Goal: Task Accomplishment & Management: Complete application form

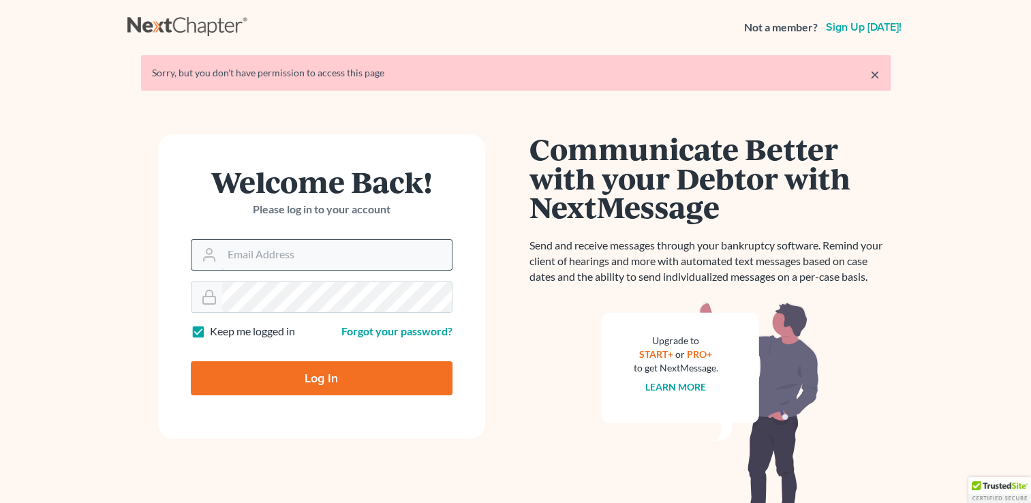
click at [298, 254] on input "Email Address" at bounding box center [337, 255] width 230 height 30
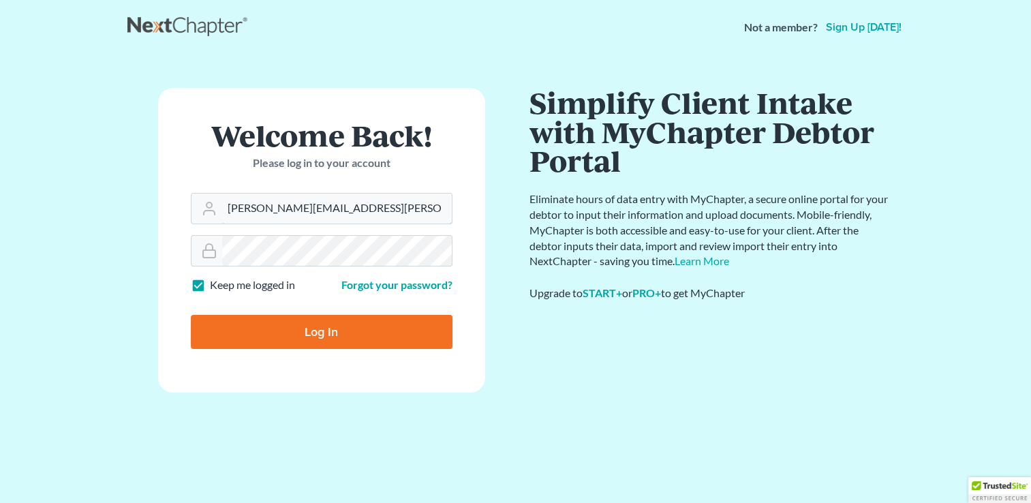
type input "[PERSON_NAME][EMAIL_ADDRESS][PERSON_NAME][DOMAIN_NAME]"
click at [292, 274] on form "Welcome Back! Please log in to your account Email Address alex@mann.law Passwor…" at bounding box center [321, 240] width 327 height 305
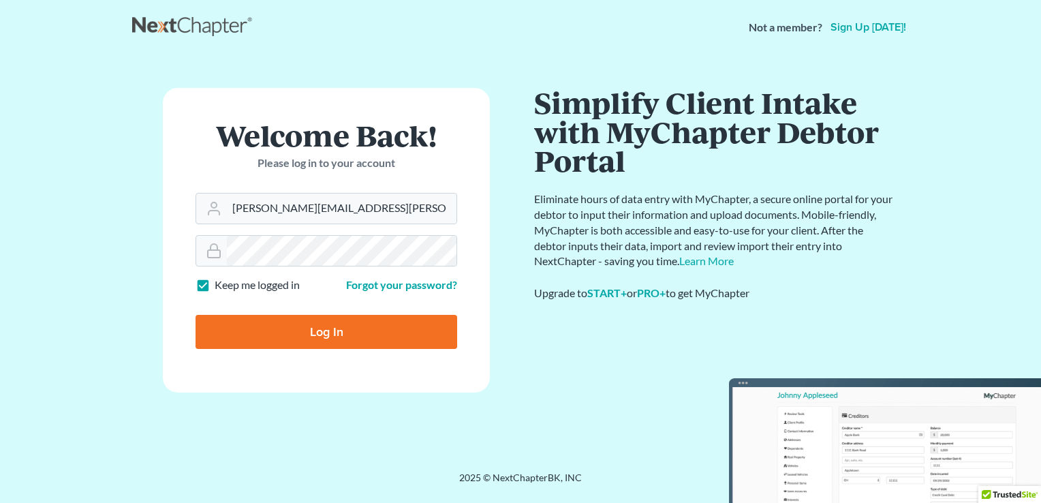
click at [316, 320] on input "Log In" at bounding box center [327, 332] width 262 height 34
type input "Thinking..."
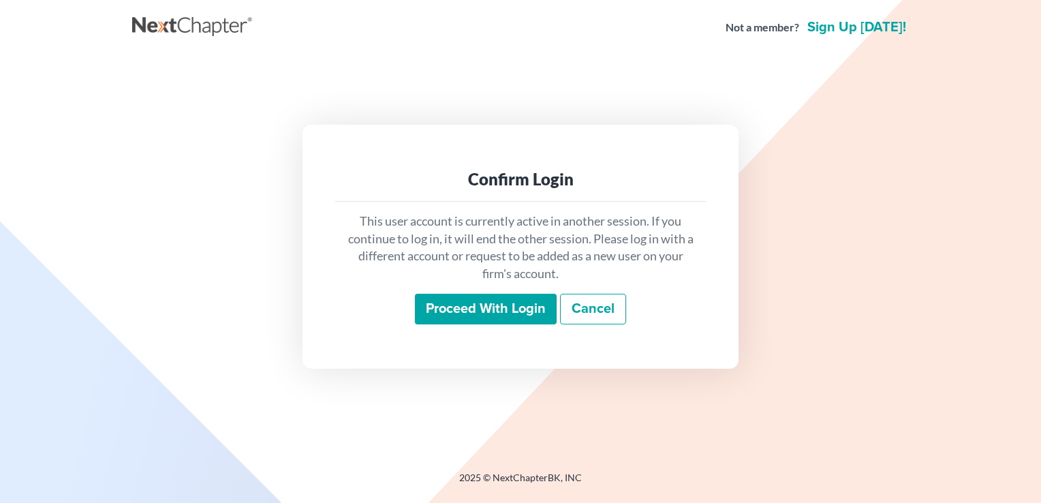
click at [521, 319] on input "Proceed with login" at bounding box center [486, 309] width 142 height 31
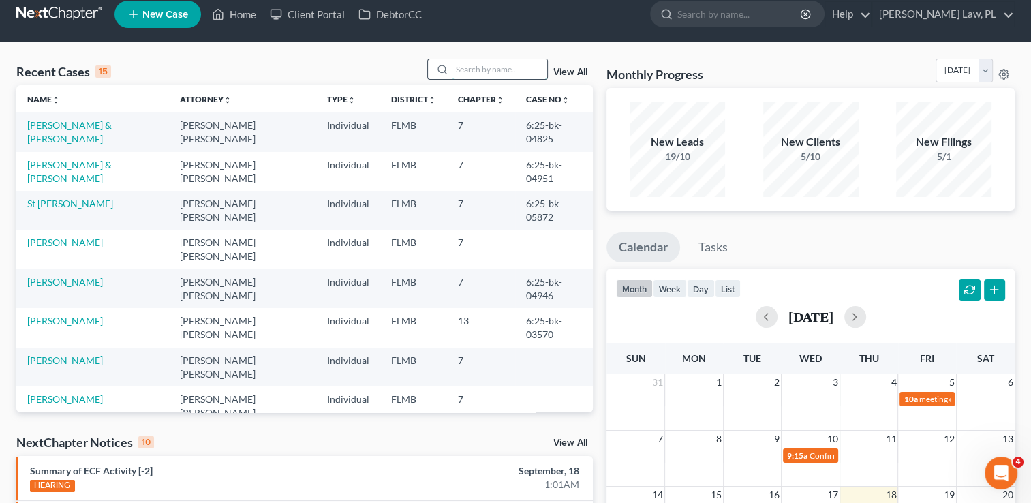
click at [465, 75] on input "search" at bounding box center [499, 69] width 95 height 20
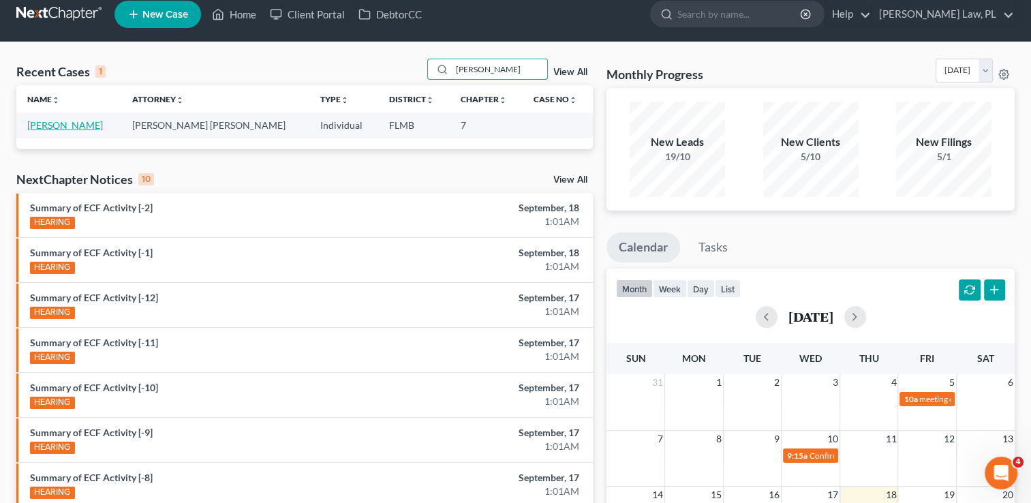
type input "dawn"
click at [84, 124] on link "VanCise, Dawn" at bounding box center [65, 125] width 76 height 12
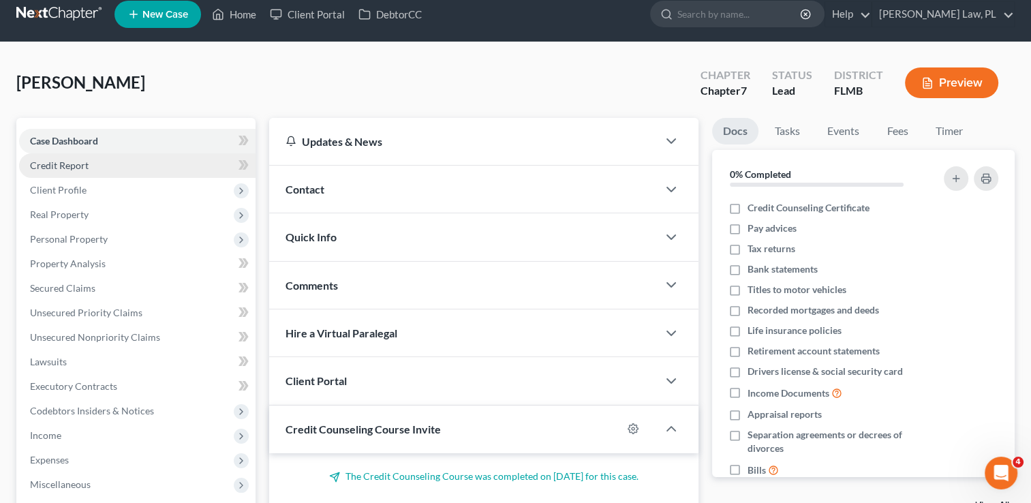
click at [95, 160] on link "Credit Report" at bounding box center [137, 165] width 236 height 25
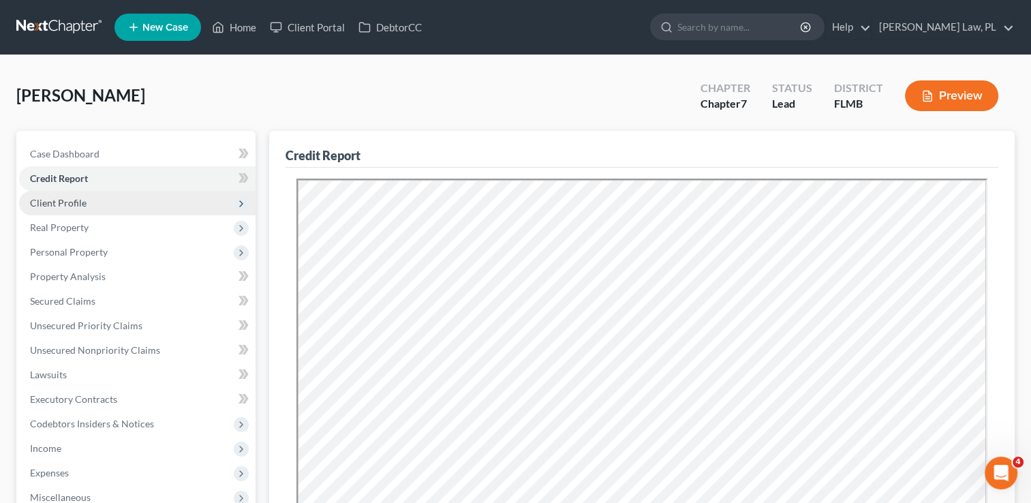
click at [106, 200] on span "Client Profile" at bounding box center [137, 203] width 236 height 25
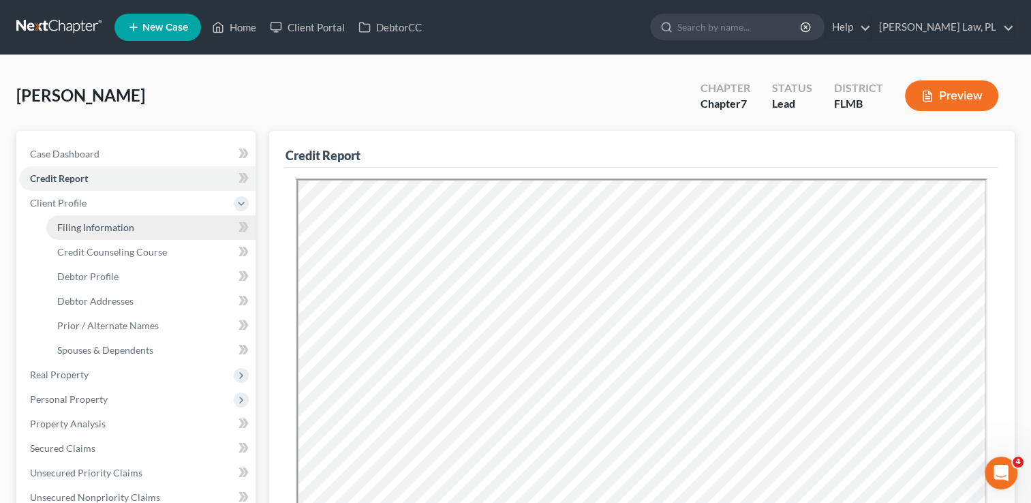
click at [112, 222] on span "Filing Information" at bounding box center [95, 227] width 77 height 12
select select "1"
select select "0"
select select "9"
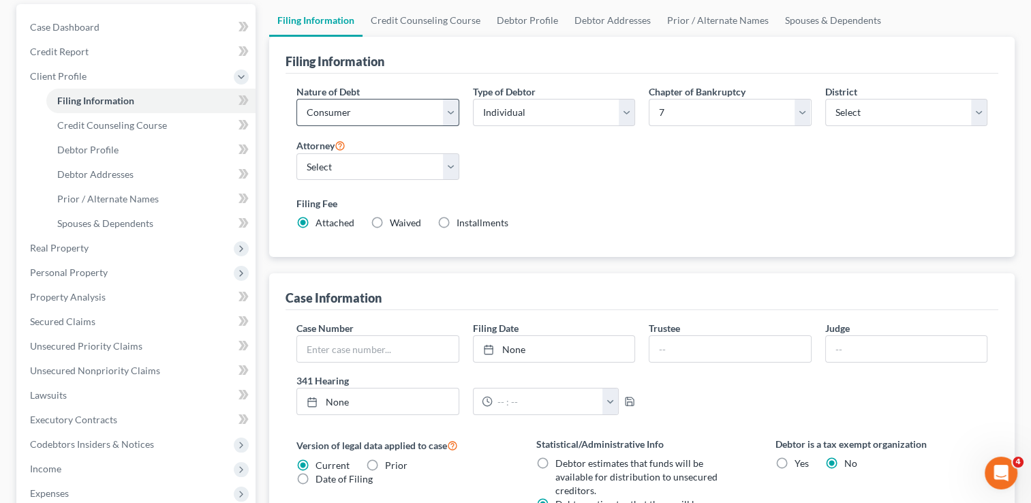
scroll to position [45, 0]
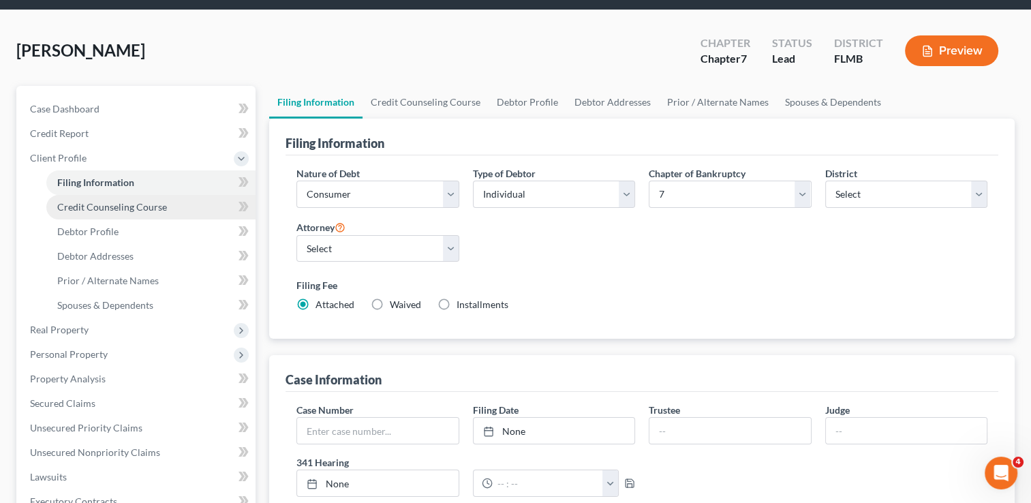
click at [123, 195] on link "Credit Counseling Course" at bounding box center [150, 207] width 209 height 25
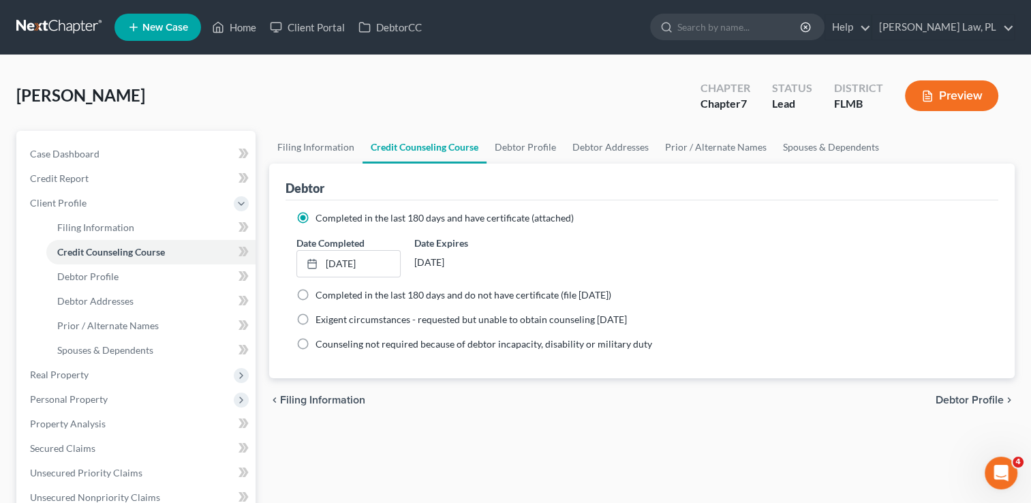
scroll to position [60, 0]
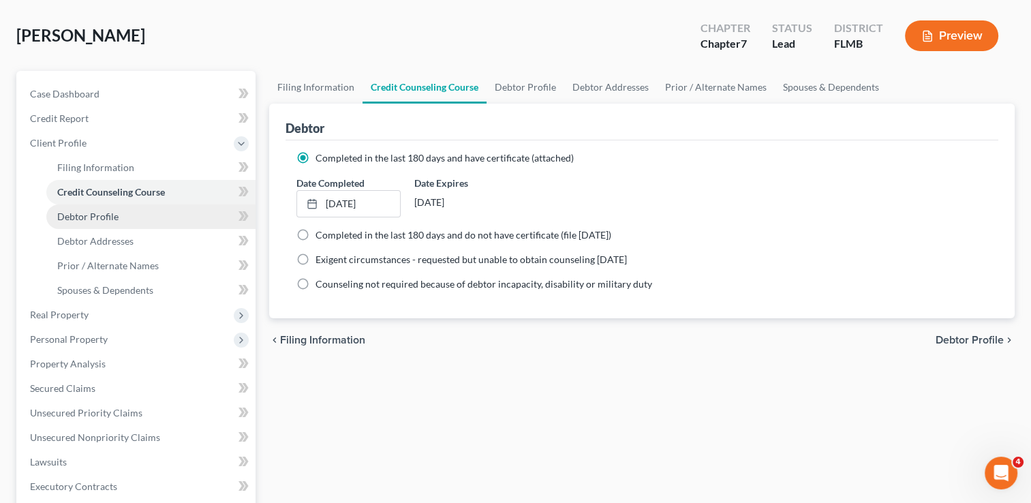
click at [125, 219] on link "Debtor Profile" at bounding box center [150, 216] width 209 height 25
select select "3"
select select "0"
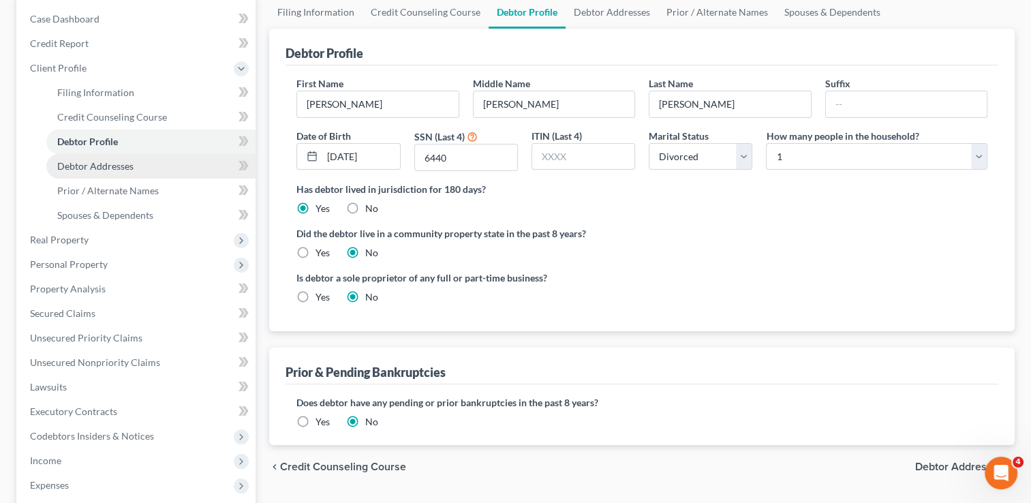
click at [172, 162] on link "Debtor Addresses" at bounding box center [150, 166] width 209 height 25
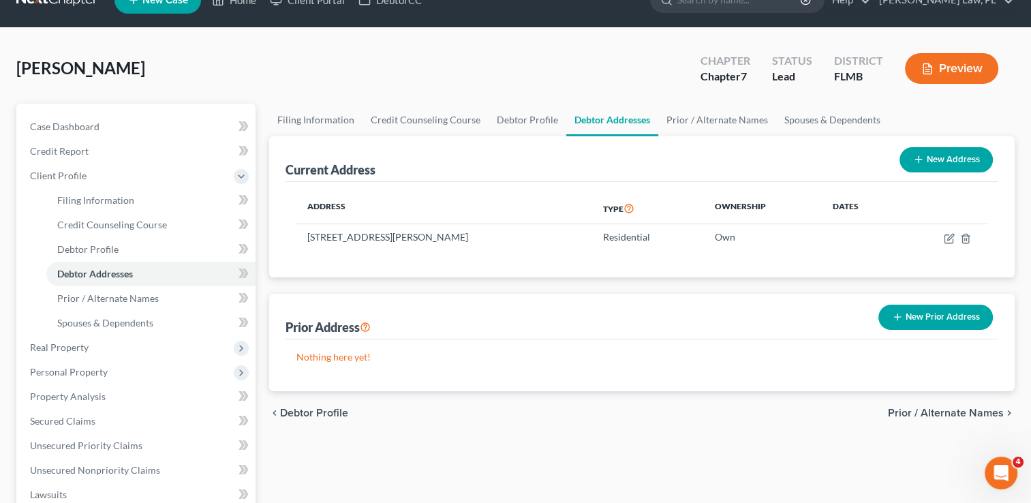
scroll to position [42, 0]
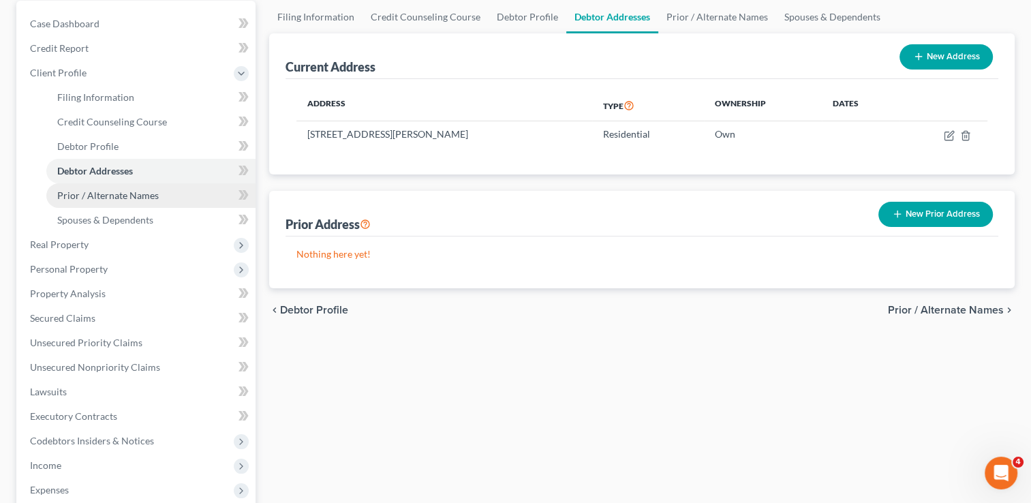
click at [170, 200] on link "Prior / Alternate Names" at bounding box center [150, 195] width 209 height 25
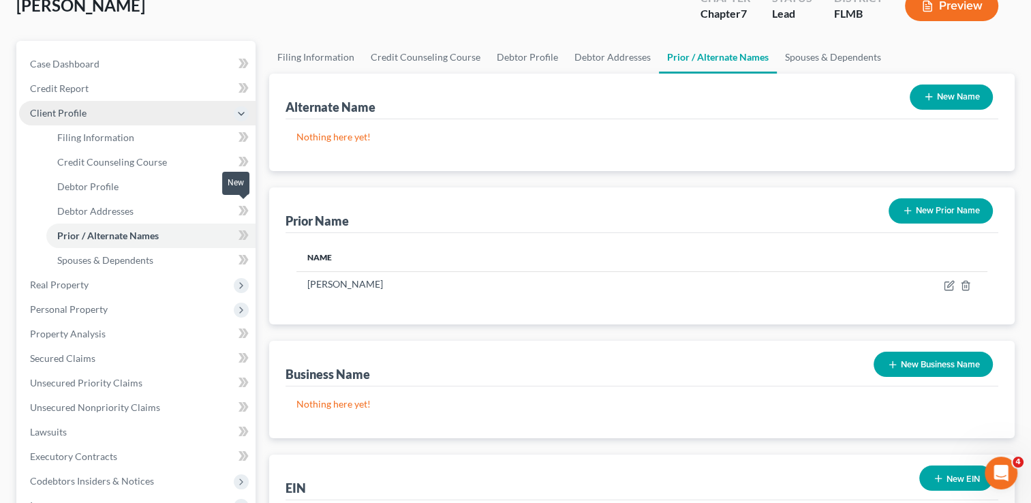
scroll to position [94, 0]
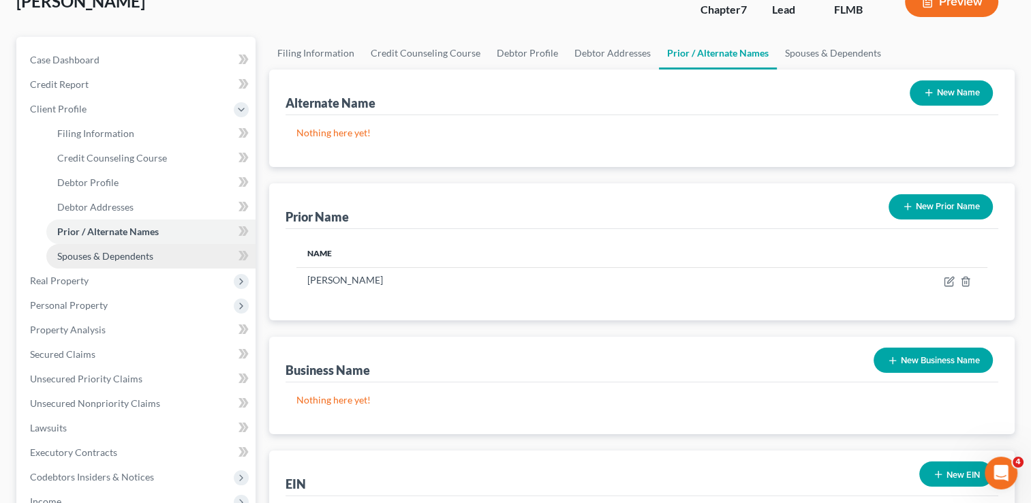
click at [147, 261] on link "Spouses & Dependents" at bounding box center [150, 256] width 209 height 25
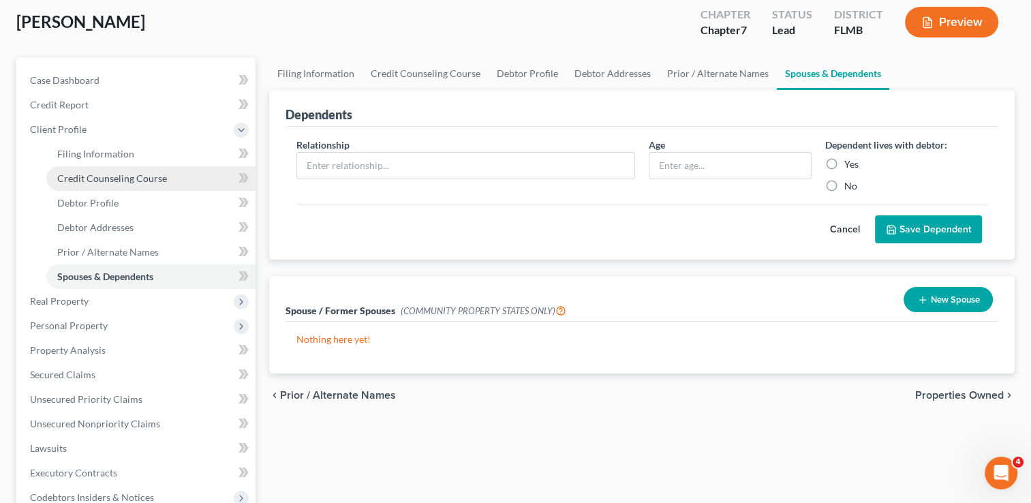
scroll to position [76, 0]
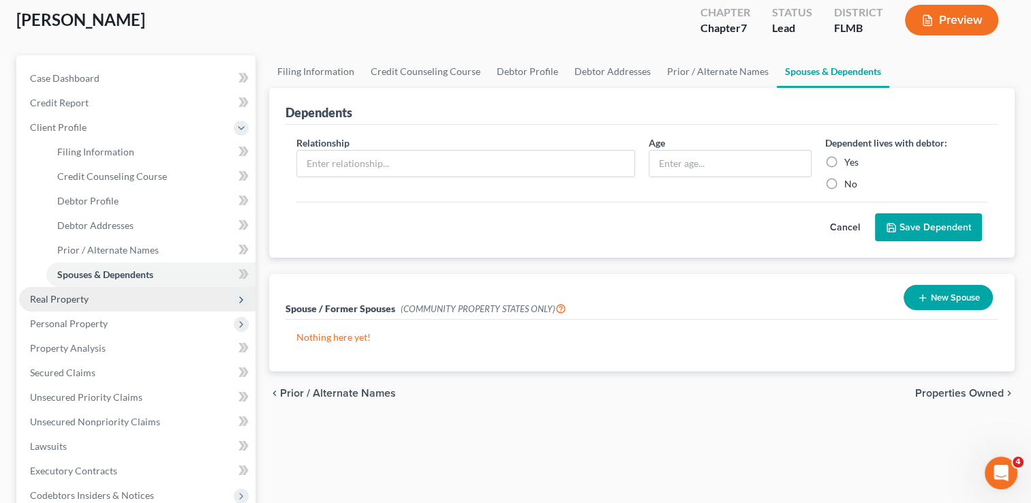
click at [124, 293] on span "Real Property" at bounding box center [137, 299] width 236 height 25
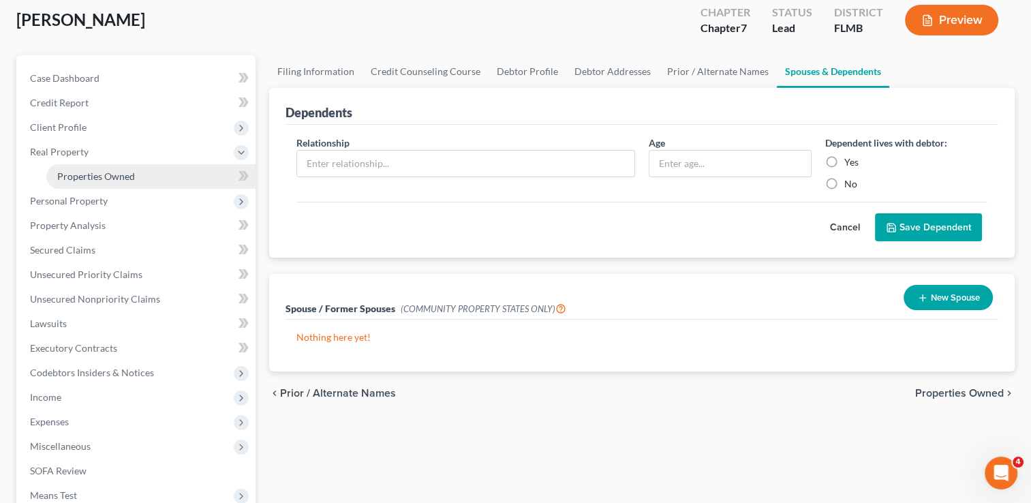
click at [120, 176] on span "Properties Owned" at bounding box center [96, 176] width 78 height 12
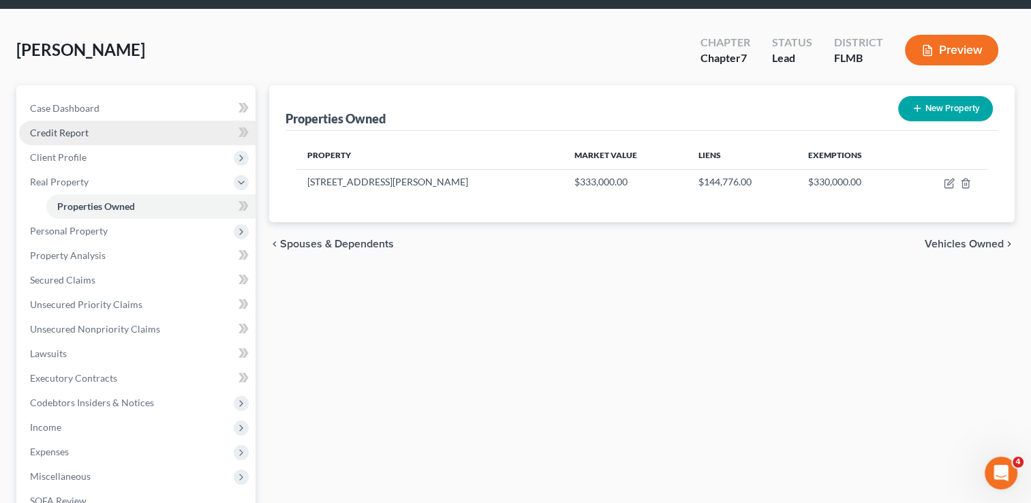
scroll to position [46, 0]
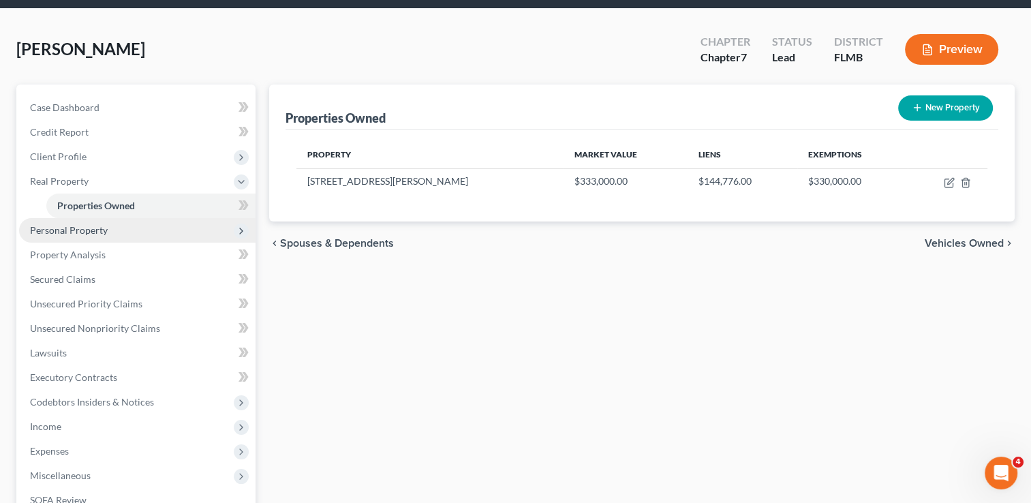
click at [118, 230] on span "Personal Property" at bounding box center [137, 230] width 236 height 25
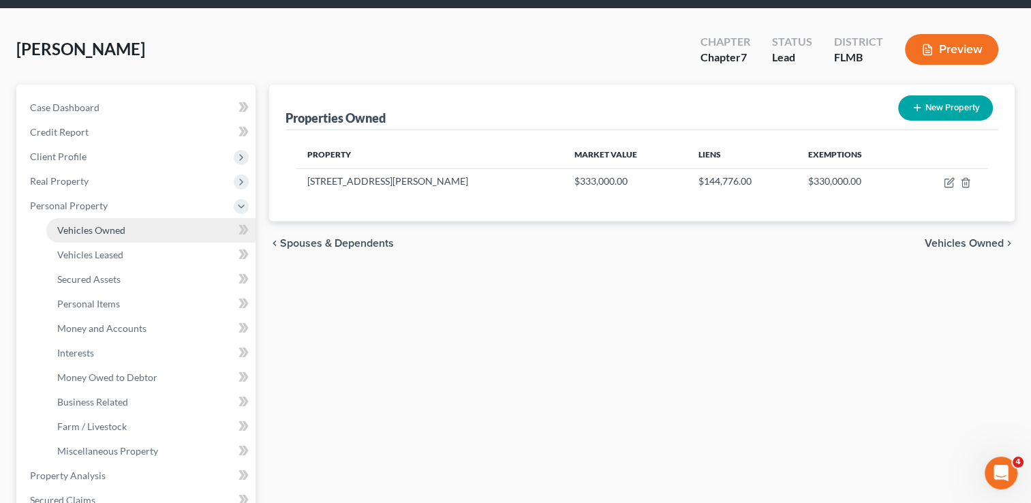
click at [92, 228] on span "Vehicles Owned" at bounding box center [91, 230] width 68 height 12
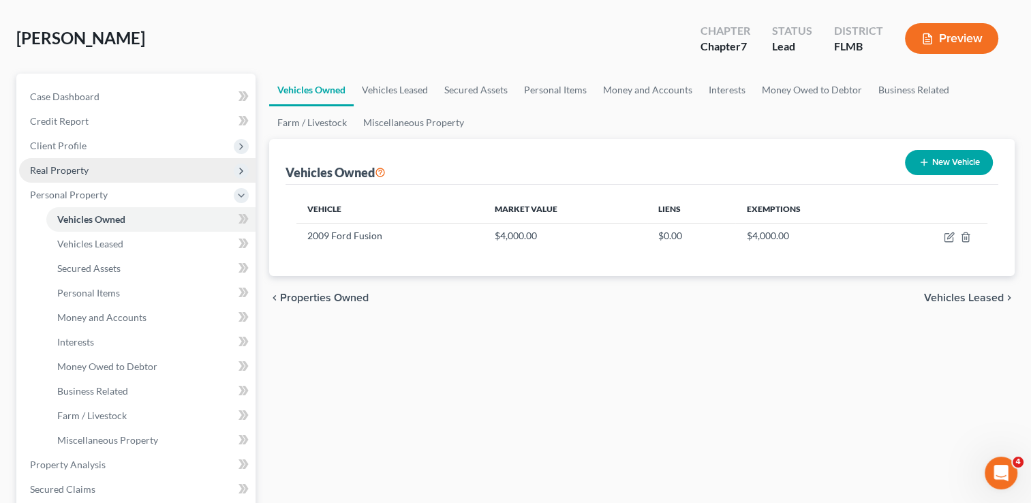
scroll to position [60, 0]
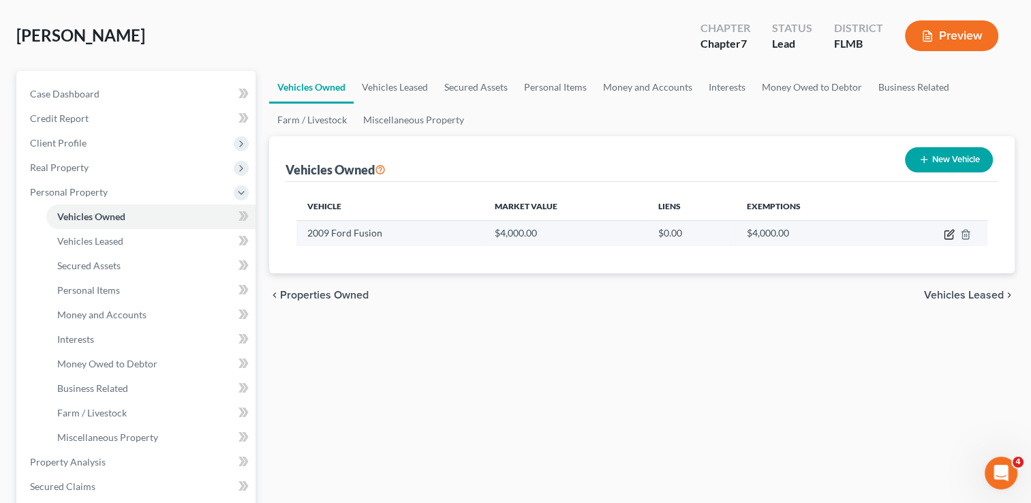
click at [953, 236] on icon "button" at bounding box center [948, 235] width 8 height 8
select select "0"
select select "17"
select select "3"
select select "0"
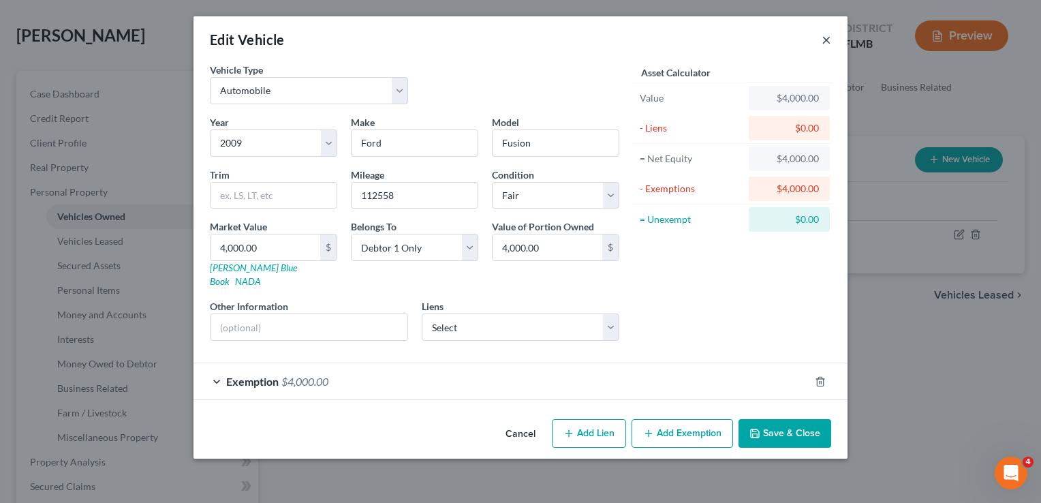
click at [826, 42] on button "×" at bounding box center [827, 39] width 10 height 16
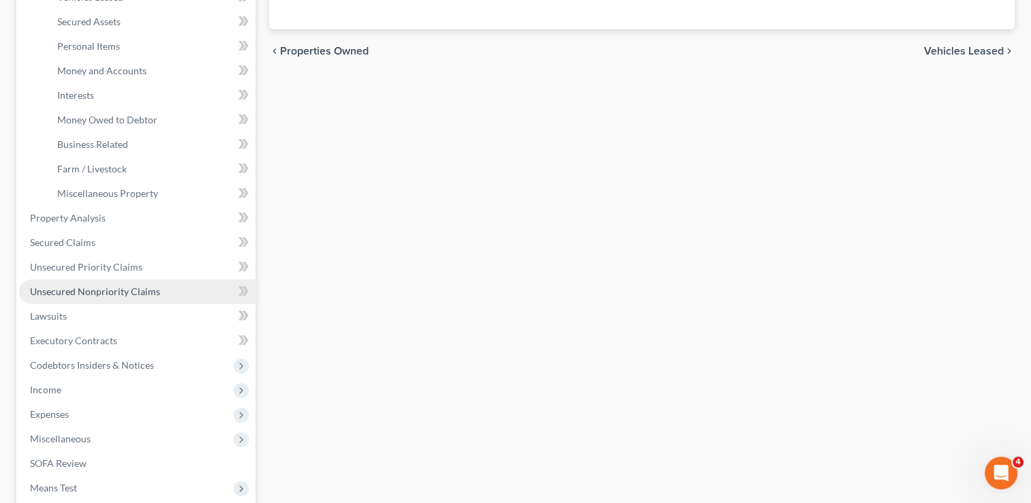
scroll to position [465, 0]
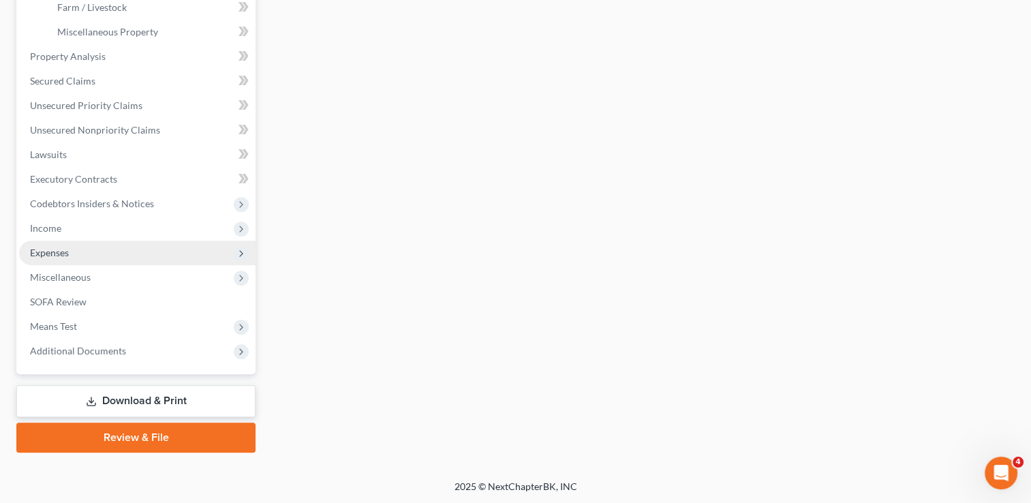
click at [79, 241] on span "Expenses" at bounding box center [137, 253] width 236 height 25
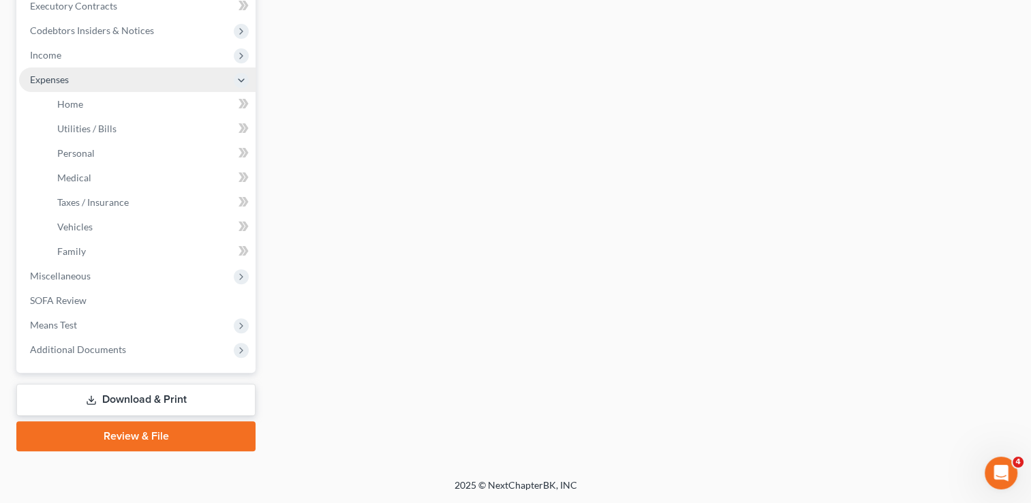
scroll to position [392, 0]
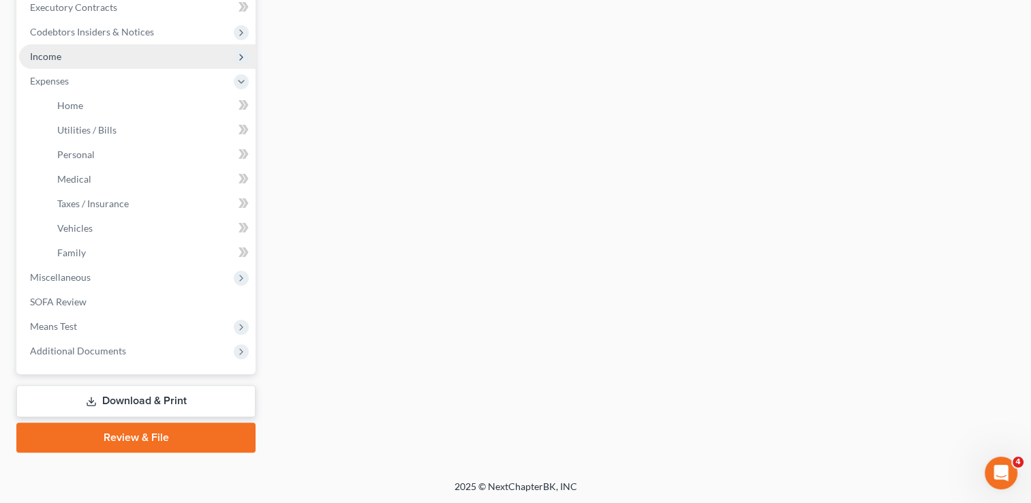
click at [84, 56] on span "Income" at bounding box center [137, 56] width 236 height 25
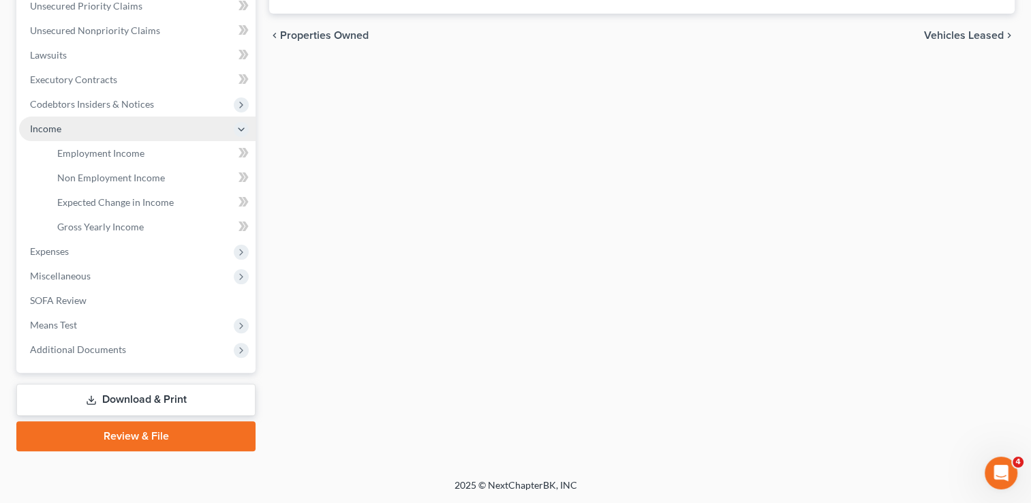
scroll to position [318, 0]
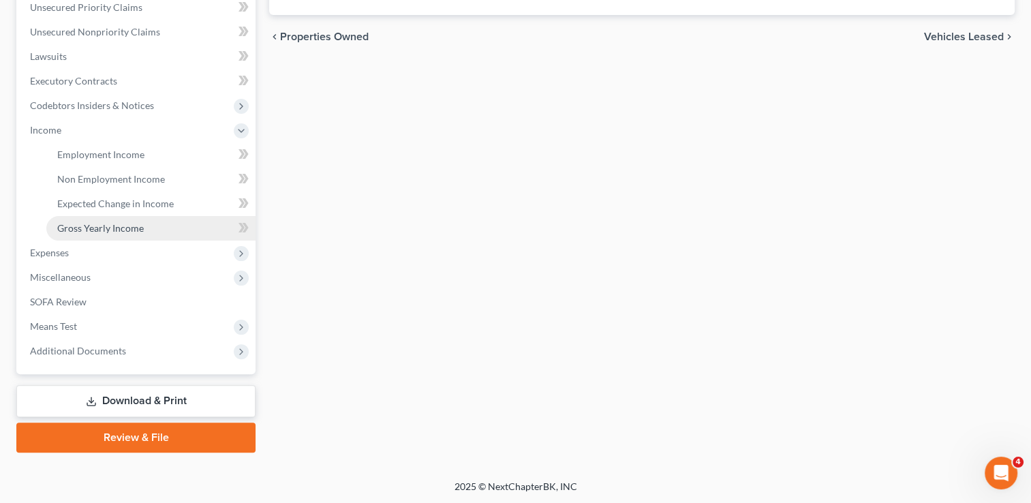
click at [108, 224] on span "Gross Yearly Income" at bounding box center [100, 228] width 87 height 12
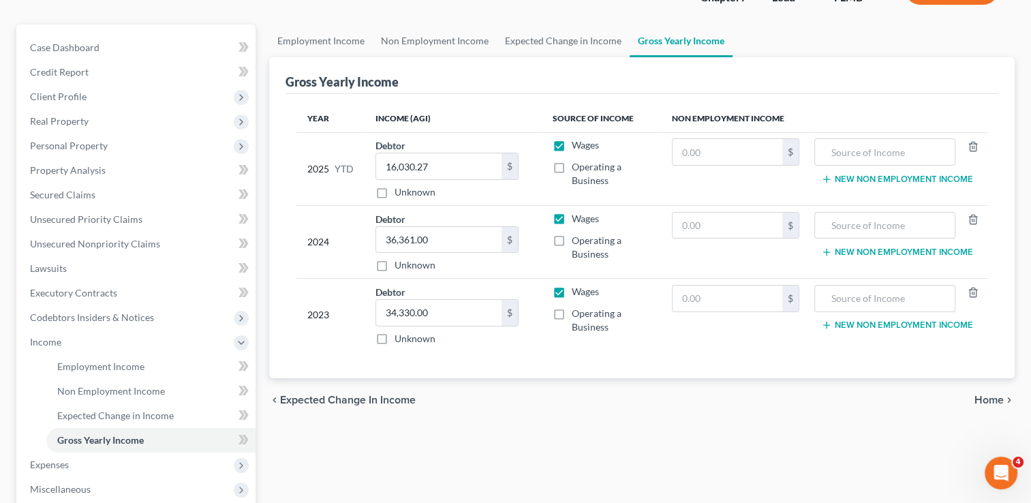
scroll to position [228, 0]
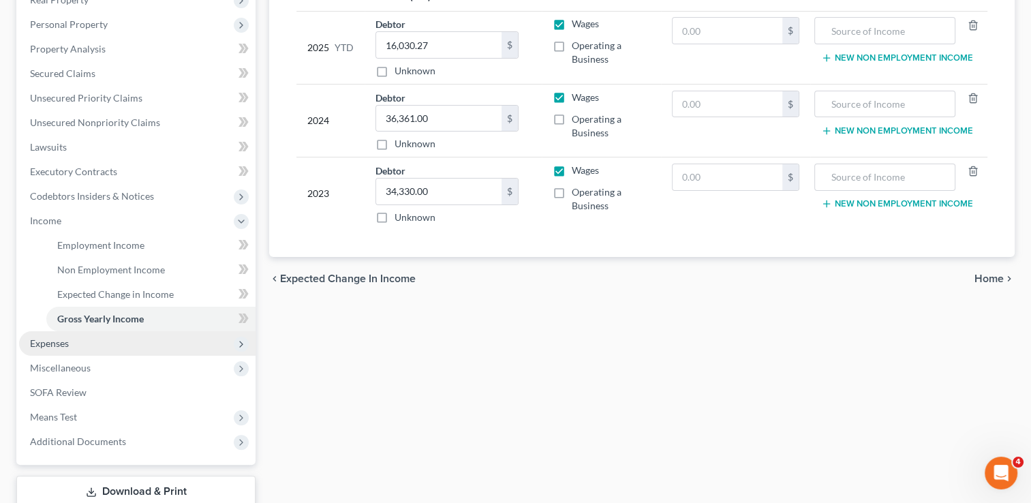
click at [106, 341] on span "Expenses" at bounding box center [137, 343] width 236 height 25
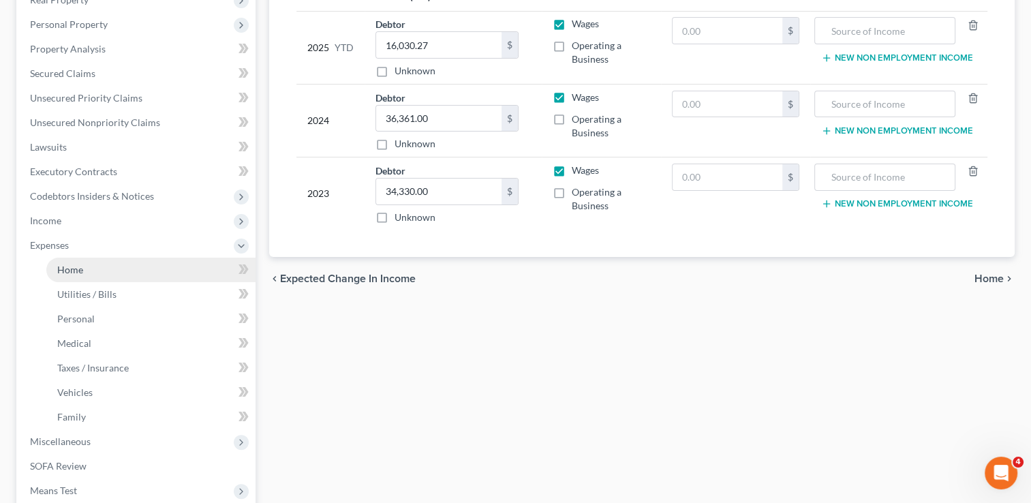
click at [106, 278] on link "Home" at bounding box center [150, 270] width 209 height 25
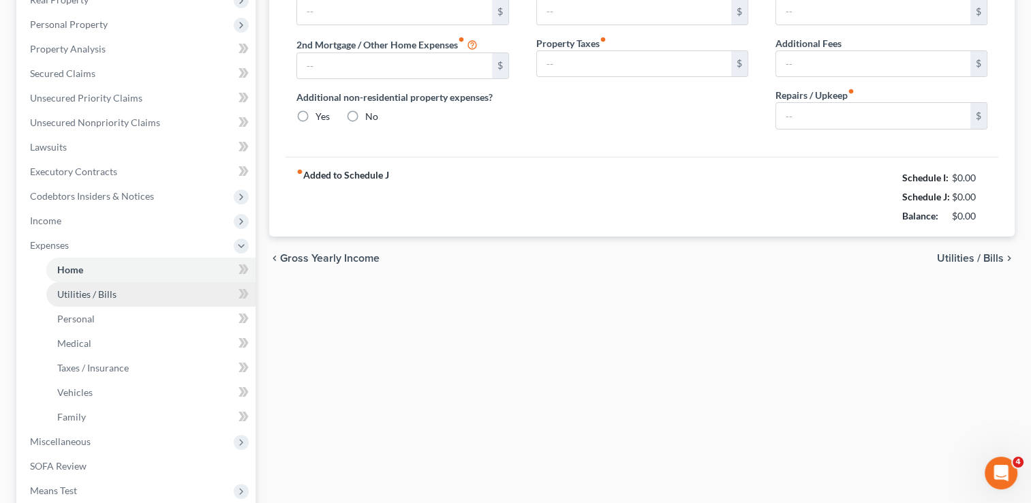
type input "970.00"
type input "0.00"
radio input "true"
type input "0.00"
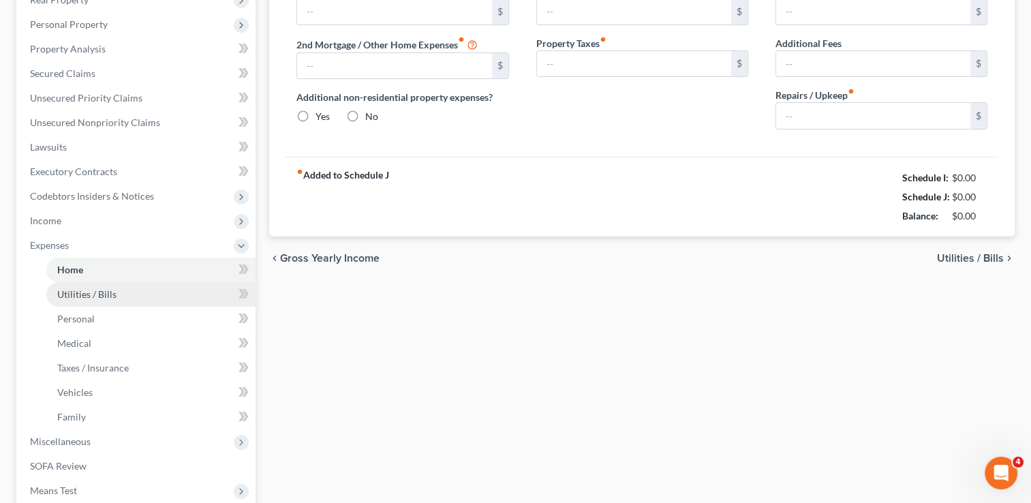
type input "17.00"
type input "0.00"
type input "150.00"
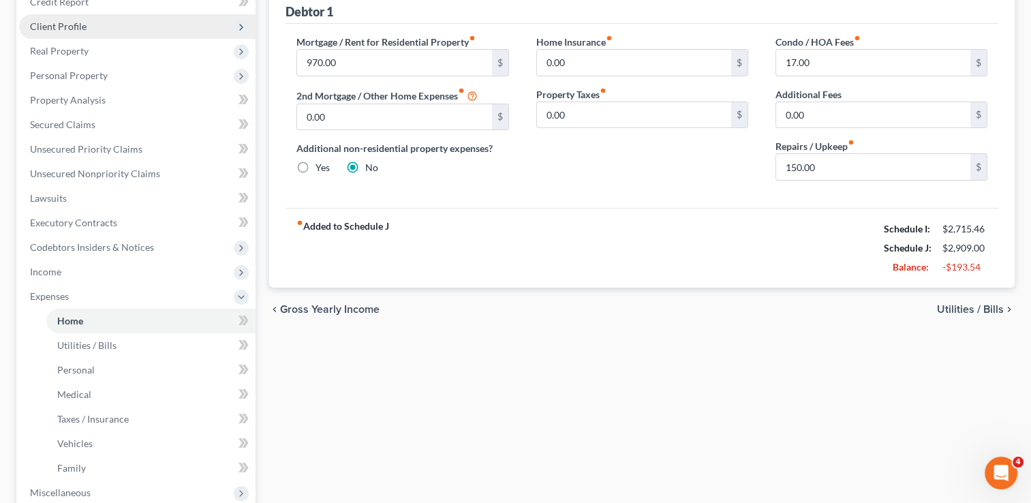
scroll to position [204, 0]
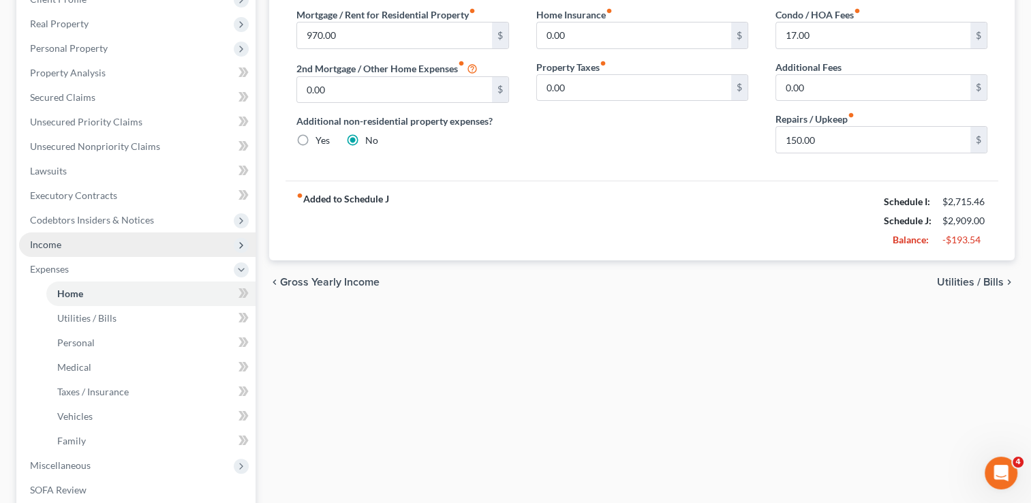
click at [120, 239] on span "Income" at bounding box center [137, 244] width 236 height 25
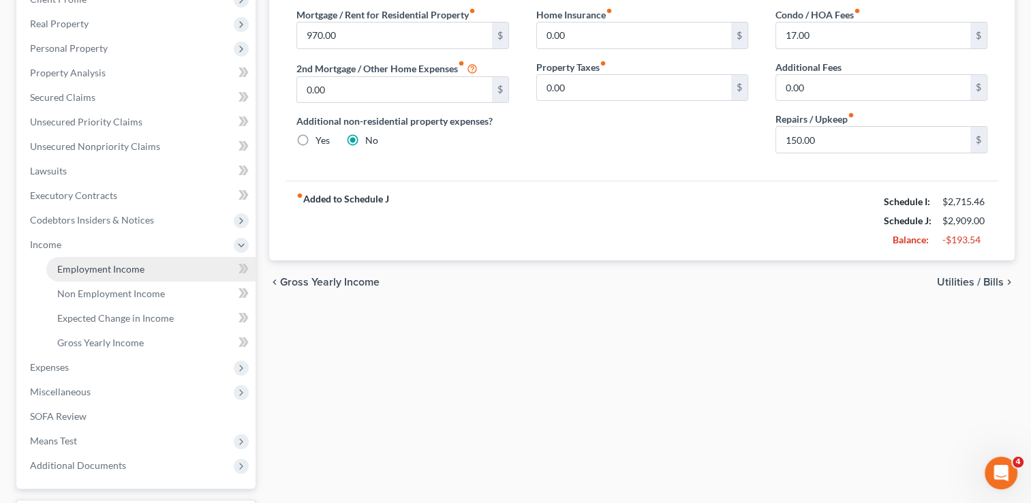
click at [108, 266] on span "Employment Income" at bounding box center [100, 269] width 87 height 12
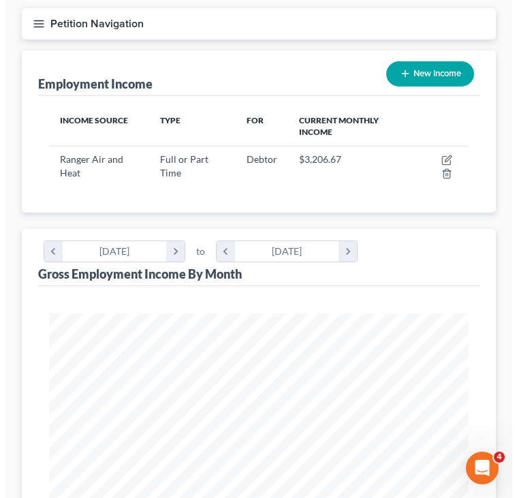
scroll to position [104, 0]
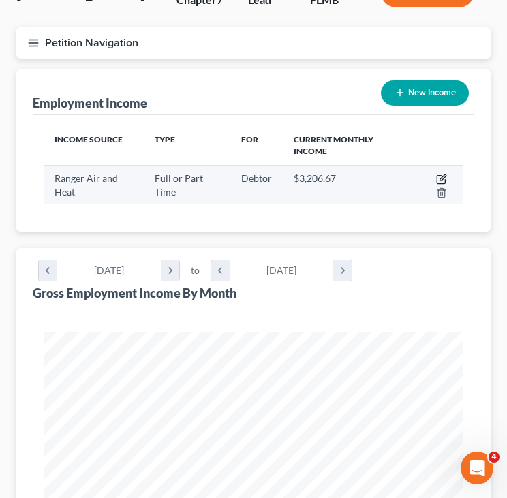
click at [439, 179] on icon "button" at bounding box center [441, 179] width 11 height 11
select select "0"
select select "9"
select select "2"
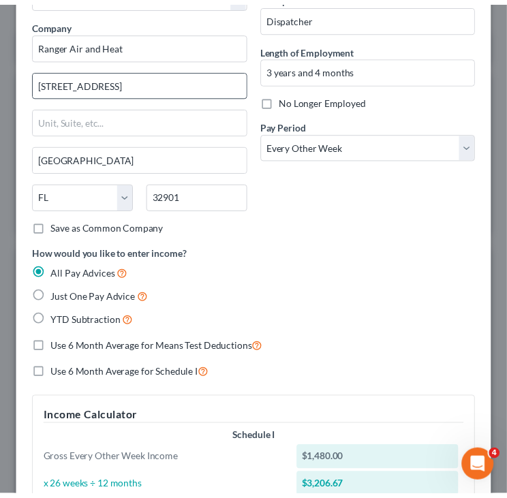
scroll to position [0, 0]
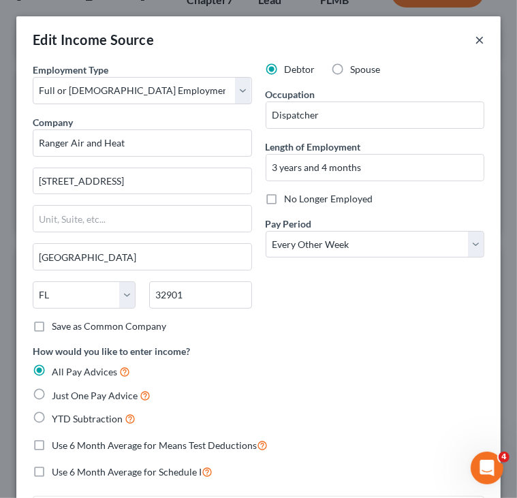
click at [475, 38] on button "×" at bounding box center [480, 39] width 10 height 16
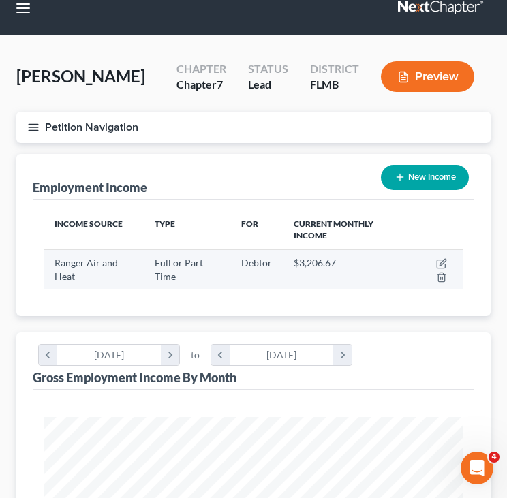
scroll to position [18, 0]
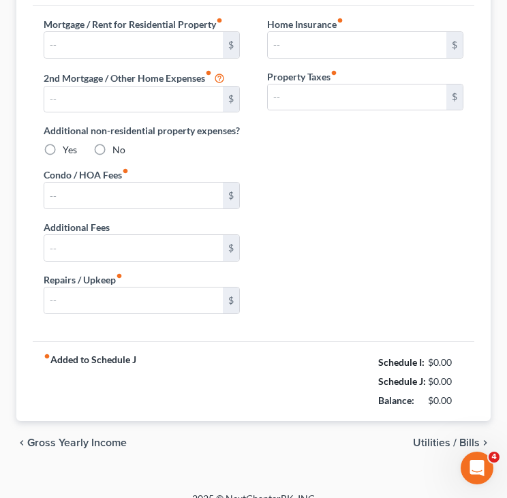
type input "970.00"
type input "0.00"
radio input "true"
type input "0.00"
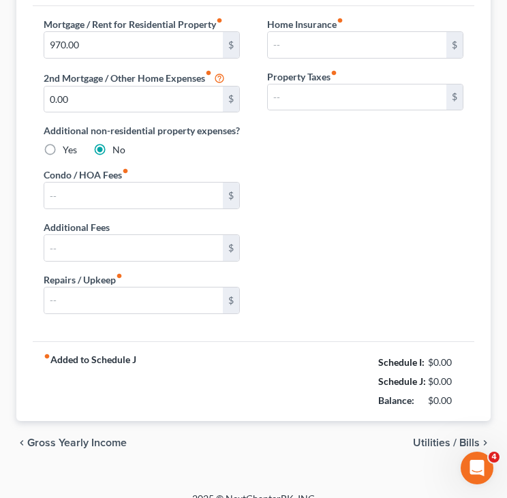
type input "17.00"
type input "0.00"
type input "150.00"
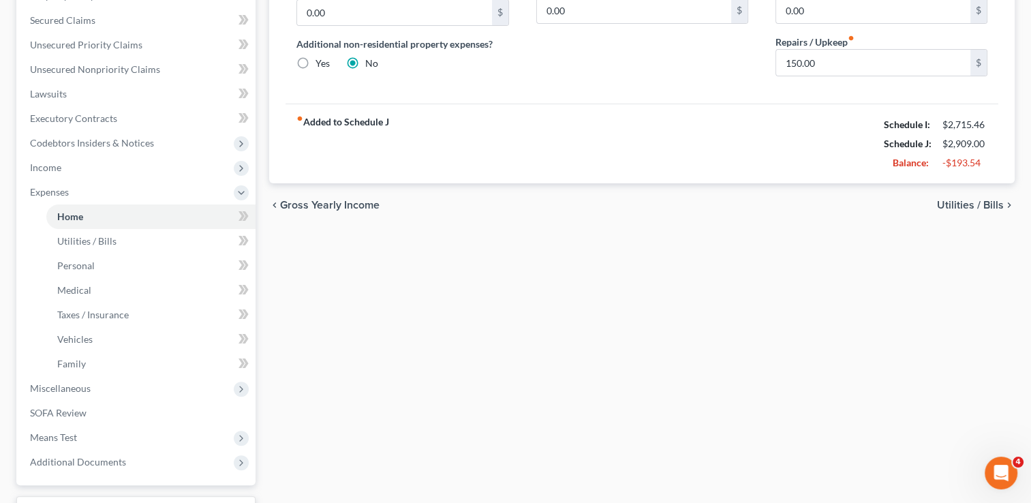
scroll to position [282, 0]
click at [131, 236] on link "Utilities / Bills" at bounding box center [150, 240] width 209 height 25
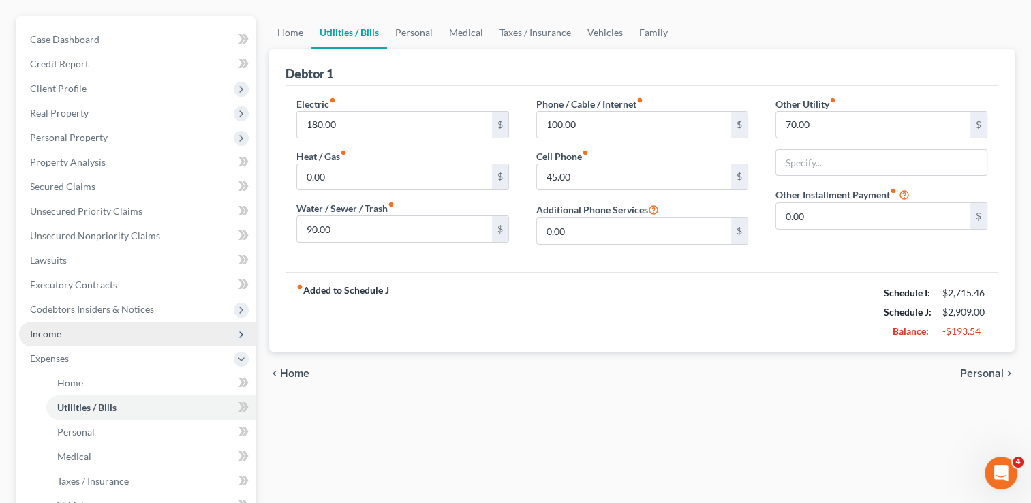
scroll to position [200, 0]
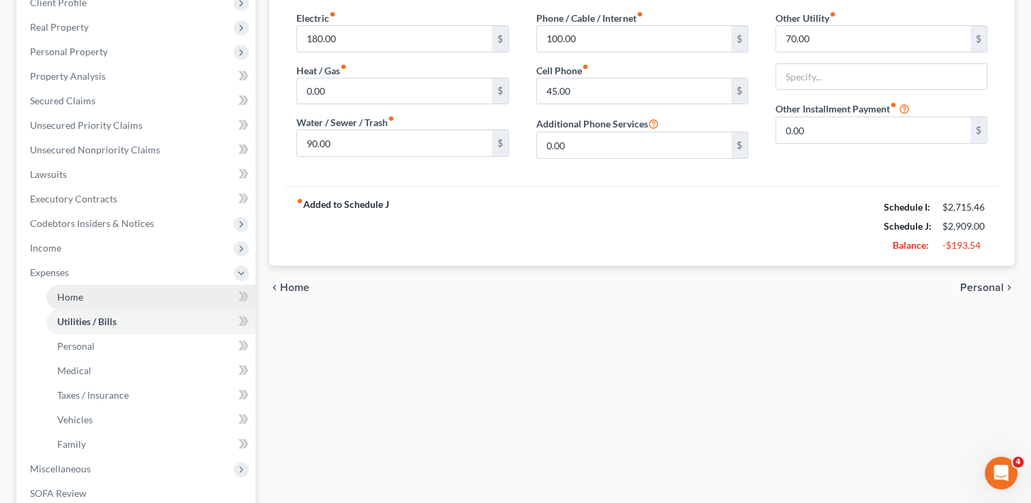
click at [89, 301] on link "Home" at bounding box center [150, 297] width 209 height 25
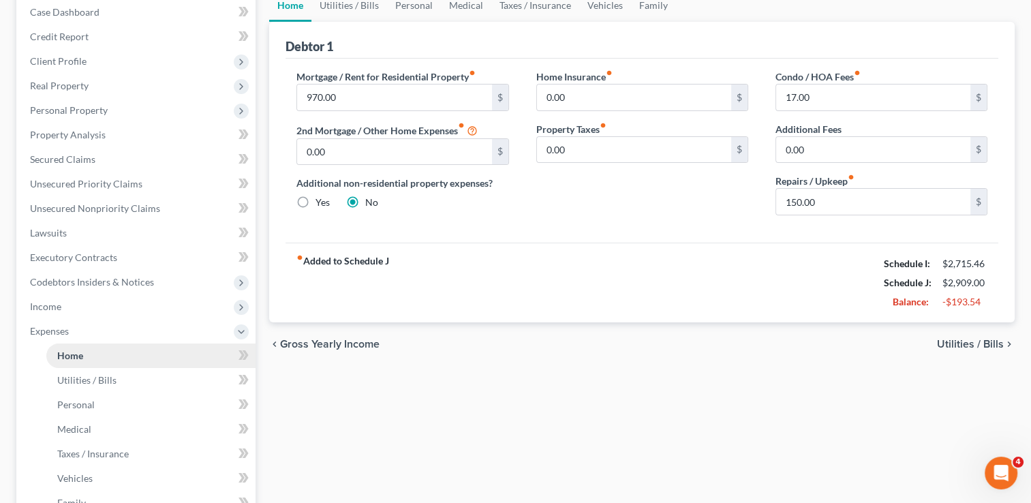
scroll to position [220, 0]
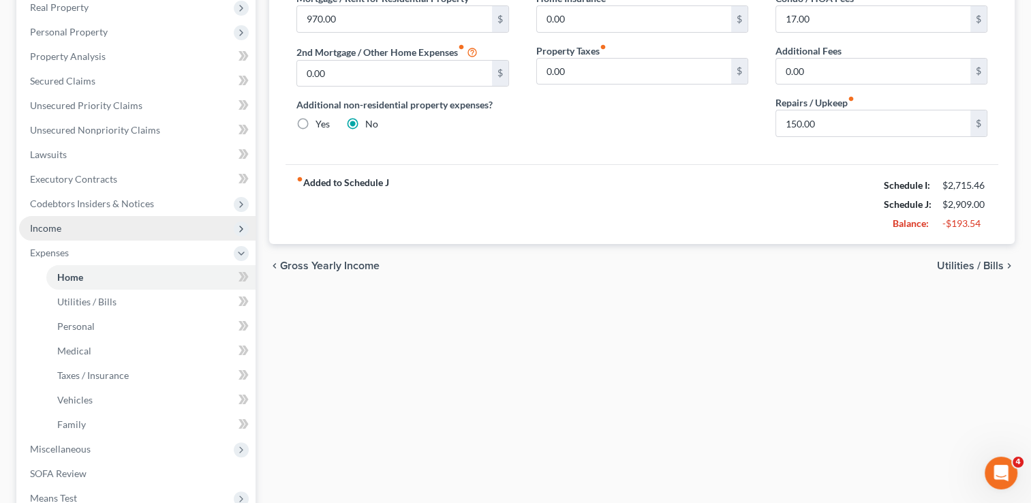
click at [69, 234] on span "Income" at bounding box center [137, 228] width 236 height 25
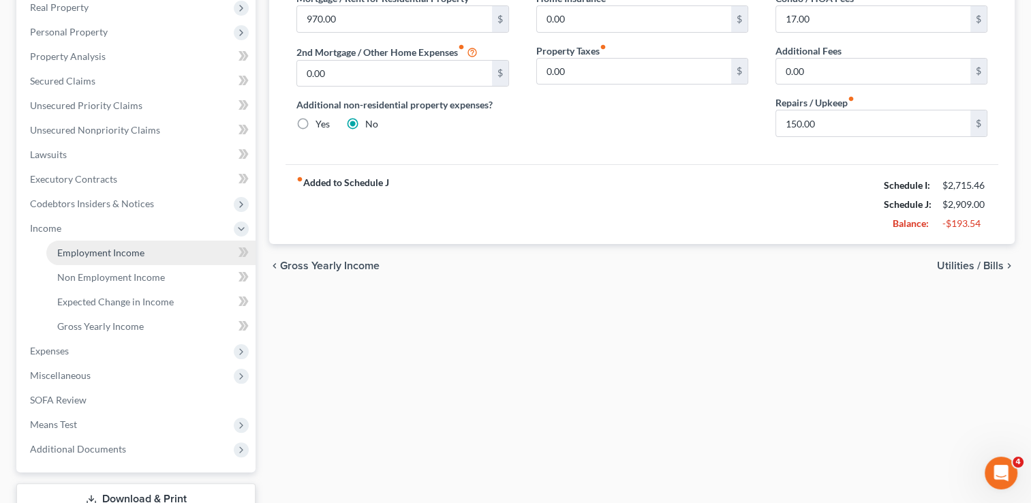
click at [111, 257] on span "Employment Income" at bounding box center [100, 253] width 87 height 12
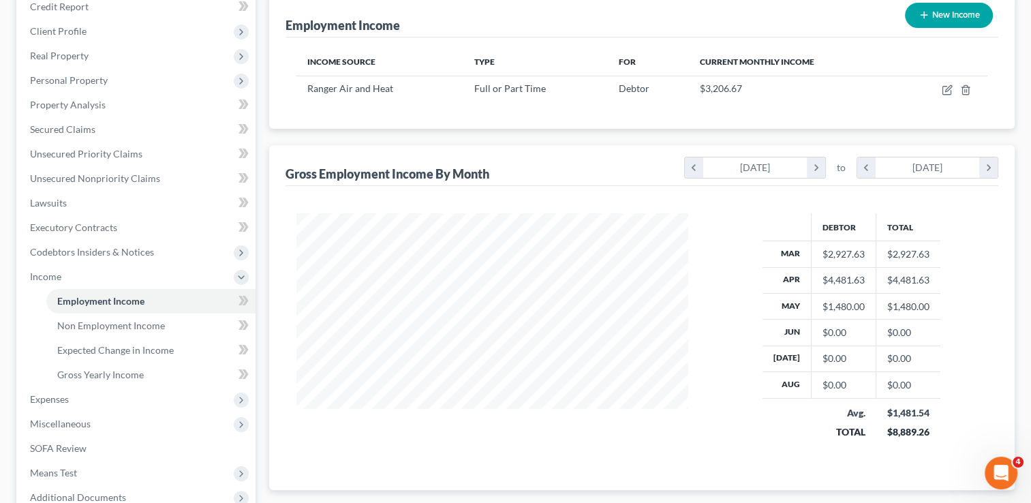
scroll to position [173, 0]
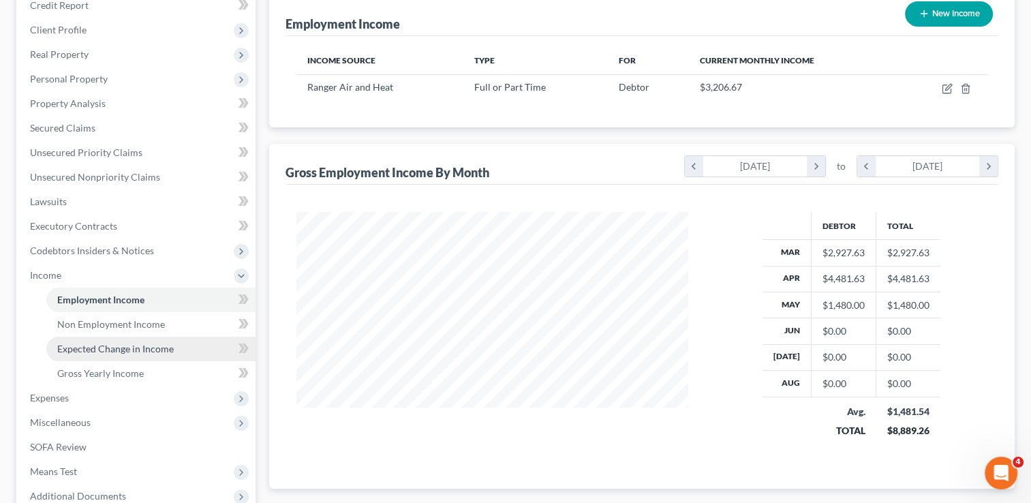
click at [149, 349] on span "Expected Change in Income" at bounding box center [115, 349] width 117 height 12
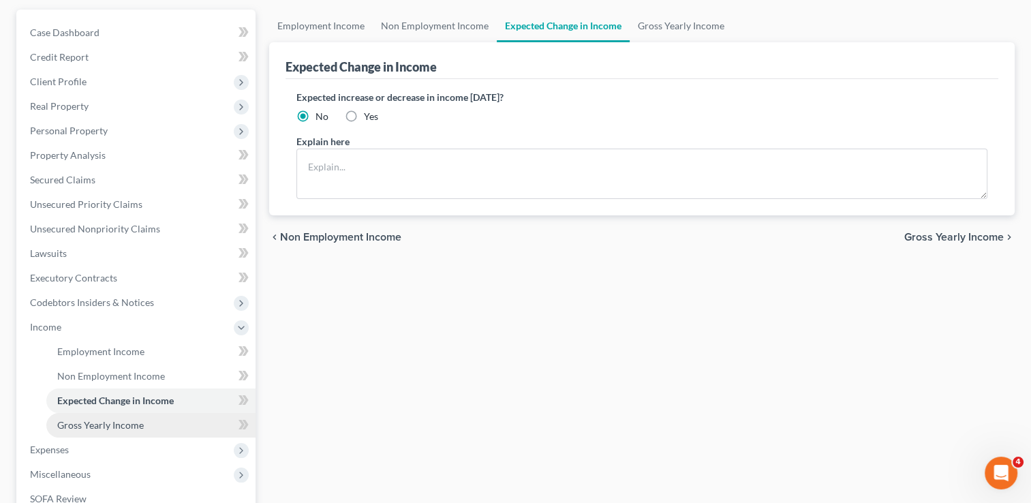
click at [129, 420] on span "Gross Yearly Income" at bounding box center [100, 425] width 87 height 12
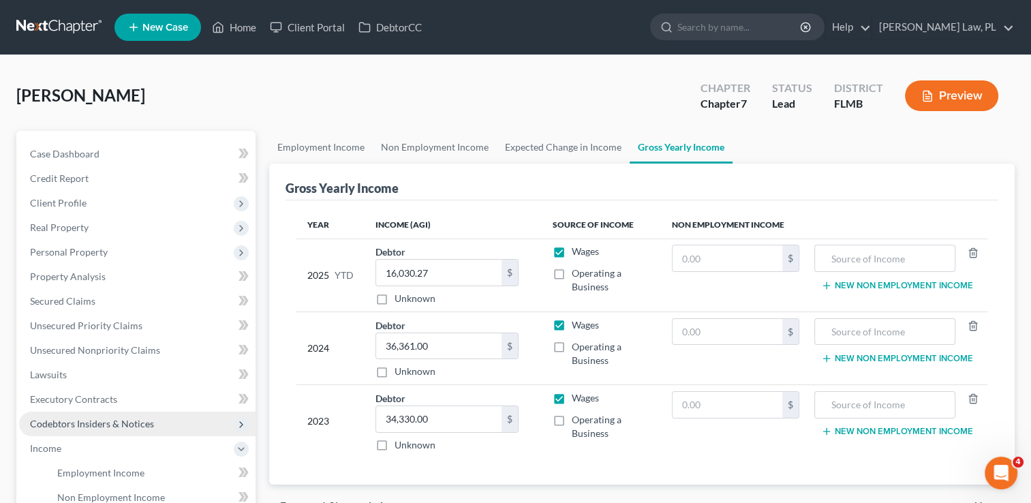
scroll to position [93, 0]
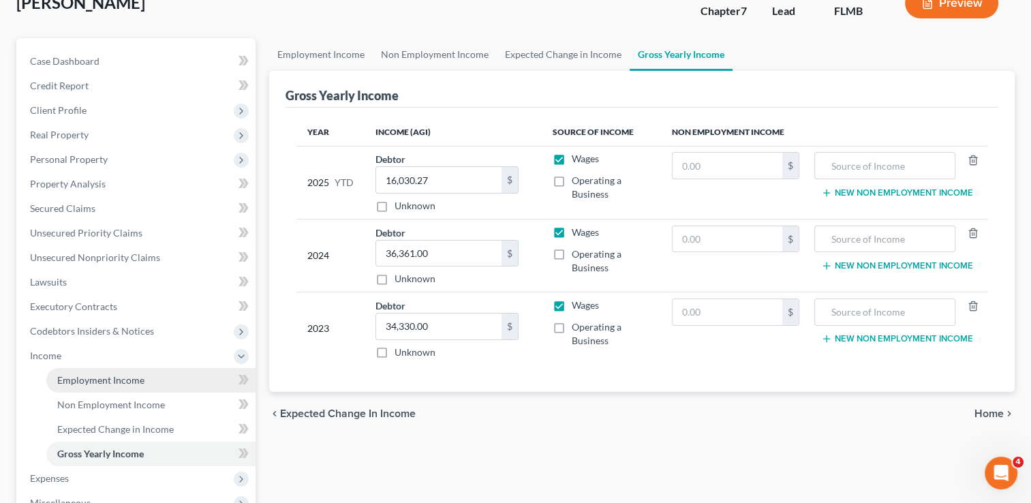
click at [127, 387] on link "Employment Income" at bounding box center [150, 380] width 209 height 25
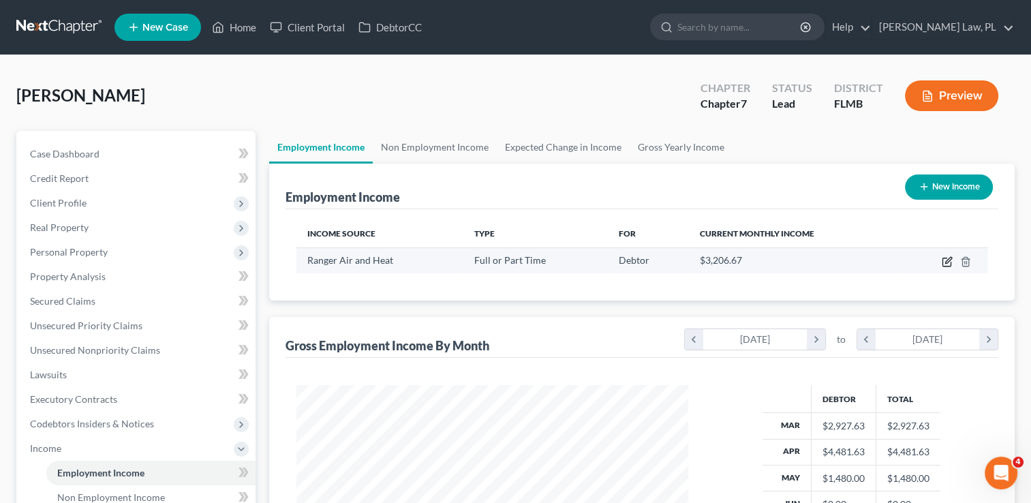
click at [951, 259] on icon "button" at bounding box center [947, 261] width 11 height 11
select select "0"
select select "9"
select select "2"
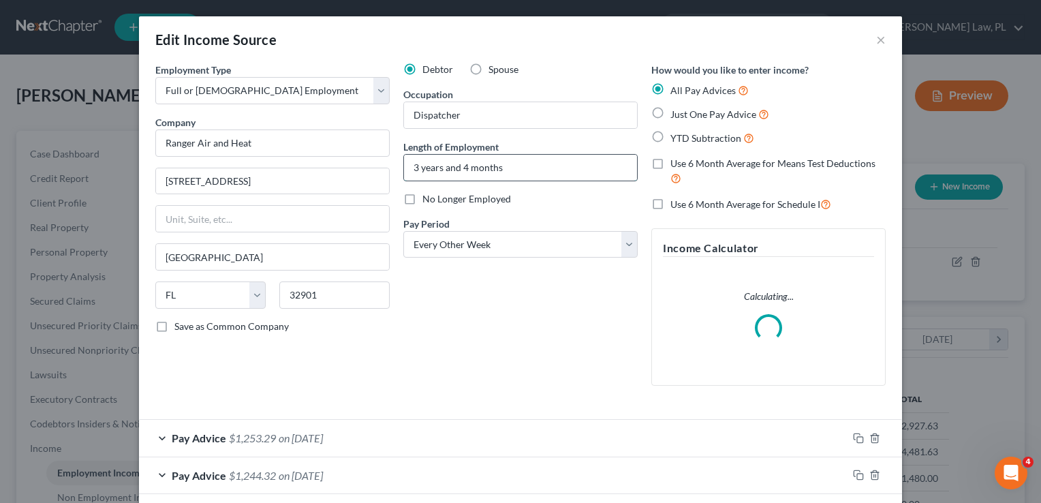
click at [540, 168] on input "3 years and 4 months" at bounding box center [520, 168] width 233 height 26
click at [461, 165] on input "3 years and 4 months" at bounding box center [520, 168] width 233 height 26
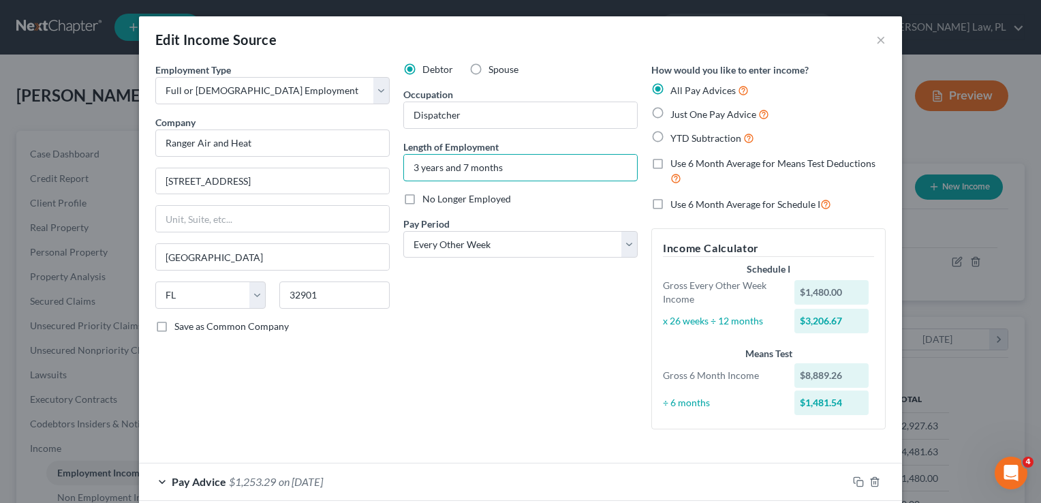
type input "3 years and 7 months"
click at [500, 289] on div "Debtor Spouse Occupation Dispatcher Length of Employment 3 years and 7 months N…" at bounding box center [521, 252] width 248 height 378
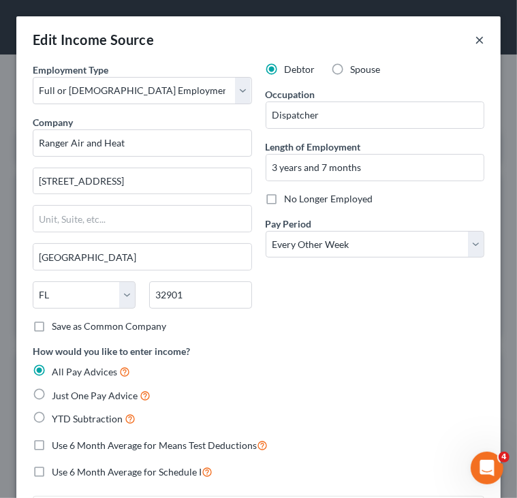
click at [475, 40] on button "×" at bounding box center [480, 39] width 10 height 16
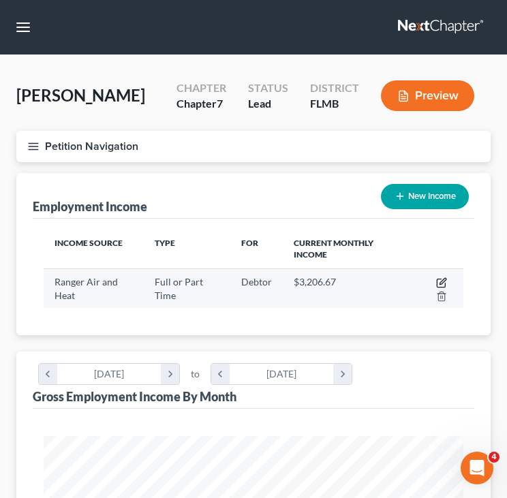
click at [439, 281] on icon "button" at bounding box center [441, 282] width 11 height 11
select select "0"
select select "9"
select select "2"
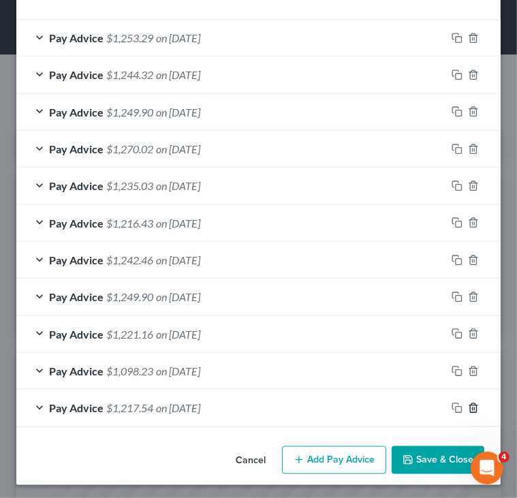
click at [468, 403] on icon "button" at bounding box center [473, 408] width 11 height 11
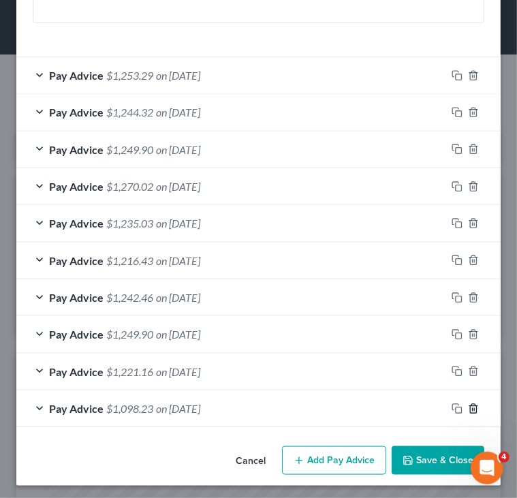
click at [468, 403] on icon "button" at bounding box center [473, 408] width 11 height 11
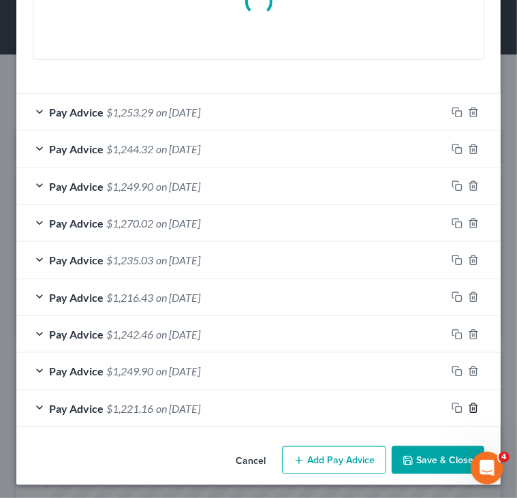
click at [474, 408] on line "button" at bounding box center [474, 409] width 0 height 3
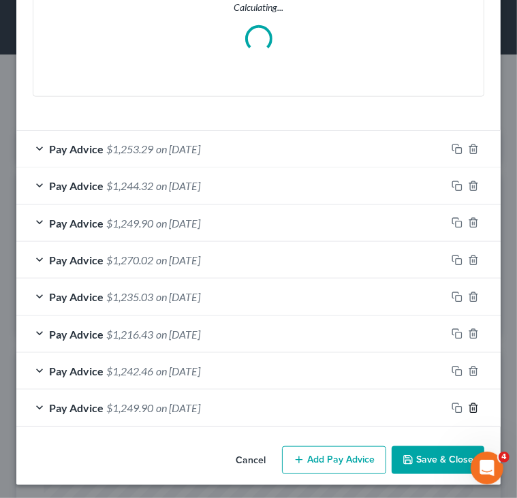
click at [474, 408] on line "button" at bounding box center [474, 409] width 0 height 3
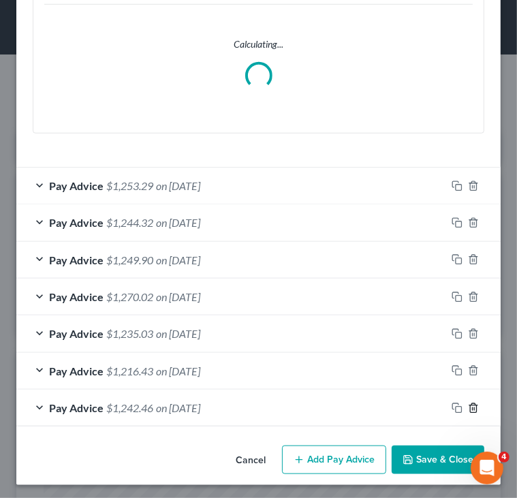
click at [474, 408] on line "button" at bounding box center [474, 409] width 0 height 3
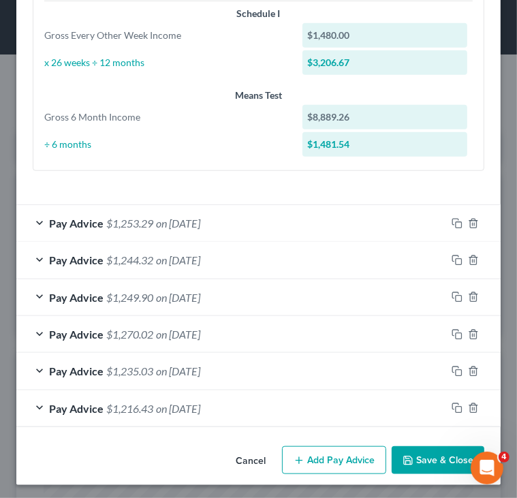
click at [317, 449] on button "Add Pay Advice" at bounding box center [334, 460] width 104 height 29
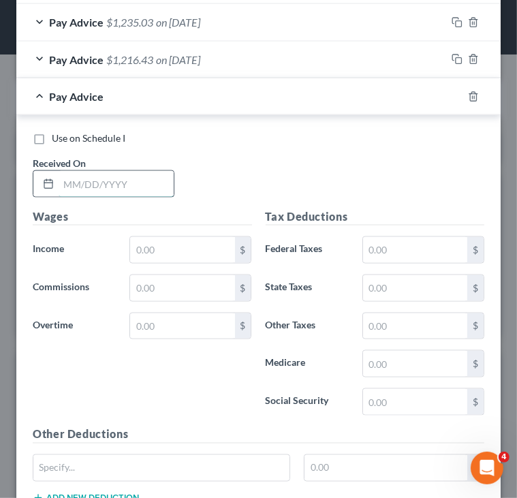
click at [131, 185] on input "text" at bounding box center [116, 184] width 115 height 26
type input "//"
click at [468, 92] on icon "button" at bounding box center [473, 96] width 11 height 11
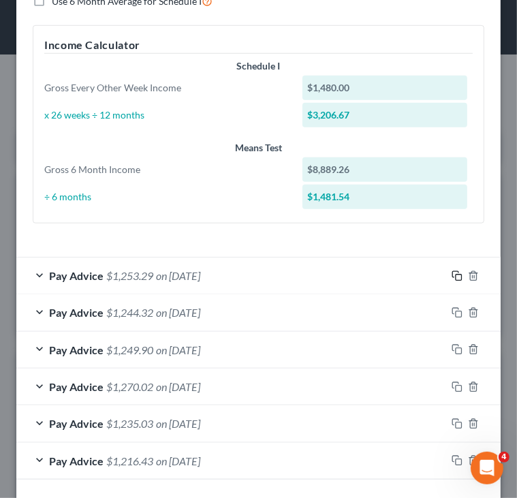
click at [452, 271] on icon "button" at bounding box center [457, 276] width 11 height 11
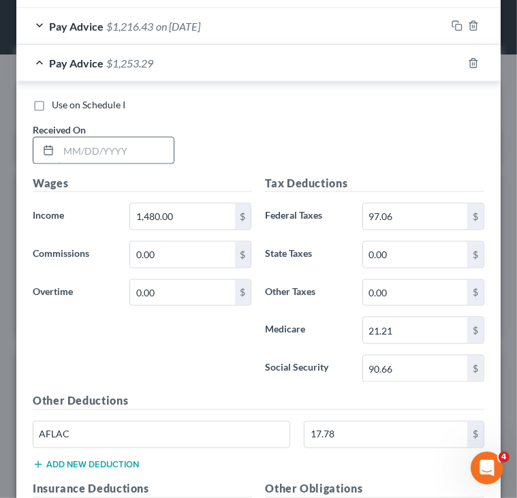
click at [120, 149] on input "text" at bounding box center [116, 151] width 115 height 26
drag, startPoint x: 91, startPoint y: 147, endPoint x: 52, endPoint y: 147, distance: 38.2
click at [52, 147] on div "/" at bounding box center [104, 150] width 142 height 27
type input "/"
type input "6/4/2025"
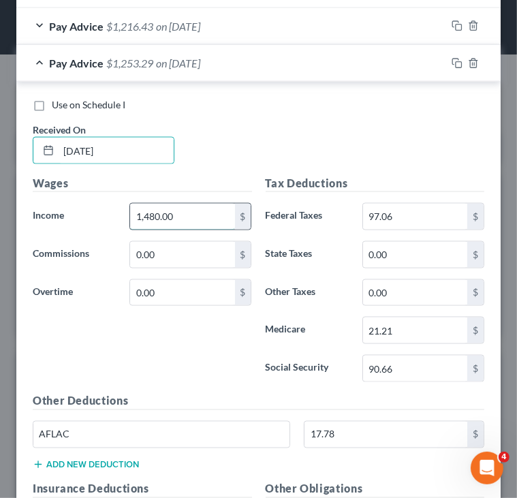
click at [210, 211] on input "1,480.00" at bounding box center [182, 217] width 104 height 26
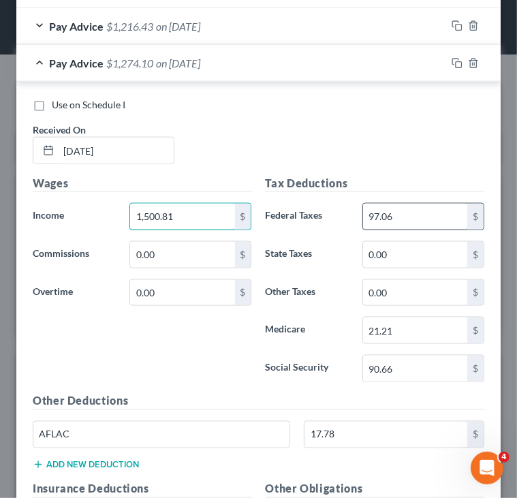
type input "1,500.81"
click at [412, 204] on input "97.06" at bounding box center [415, 217] width 104 height 26
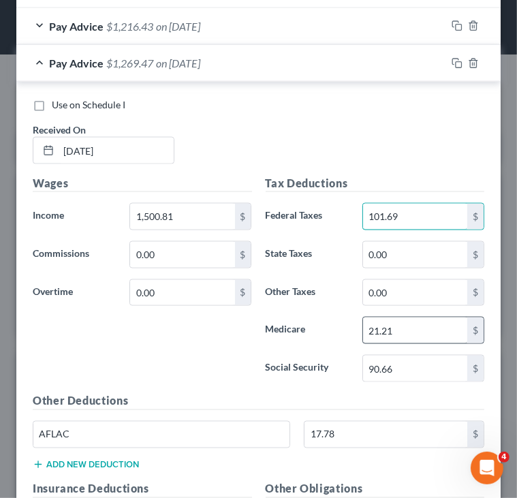
type input "101.69"
click at [428, 318] on input "21.21" at bounding box center [415, 331] width 104 height 26
type input "21.76"
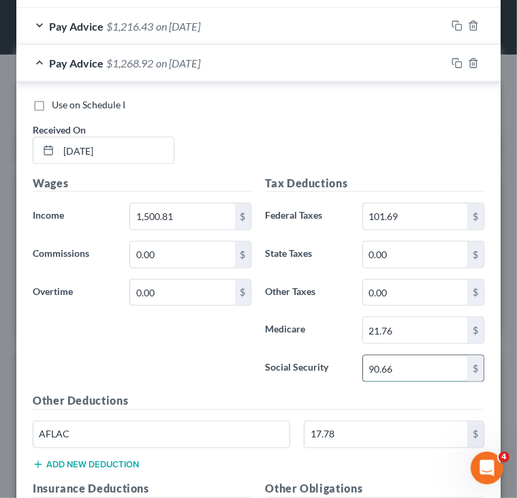
click at [433, 360] on input "90.66" at bounding box center [415, 369] width 104 height 26
type input "93.06"
click at [196, 393] on h5 "Other Deductions" at bounding box center [259, 401] width 452 height 17
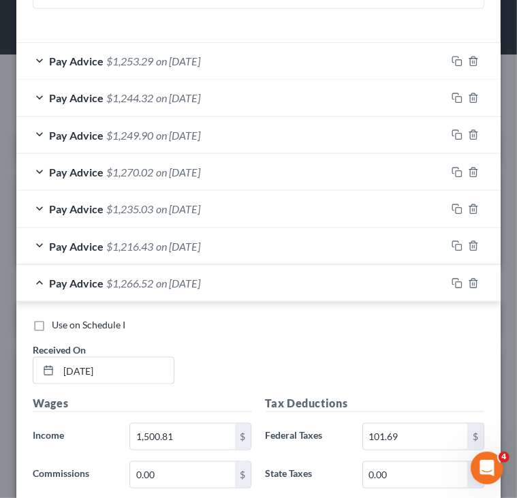
scroll to position [684, 0]
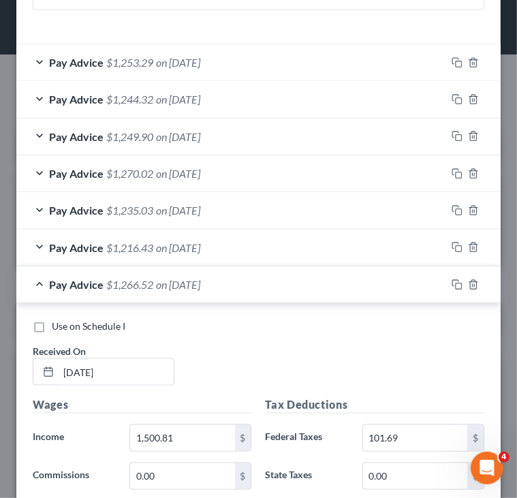
click at [197, 69] on div "Pay Advice $1,253.29 on 05/23/2025" at bounding box center [231, 62] width 430 height 36
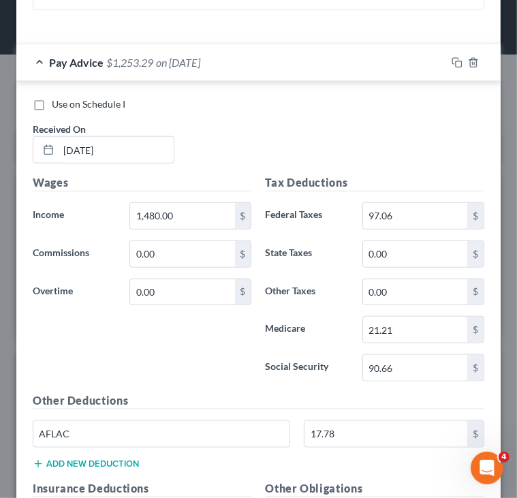
click at [197, 69] on div "Pay Advice $1,253.29 on 05/23/2025" at bounding box center [231, 62] width 430 height 36
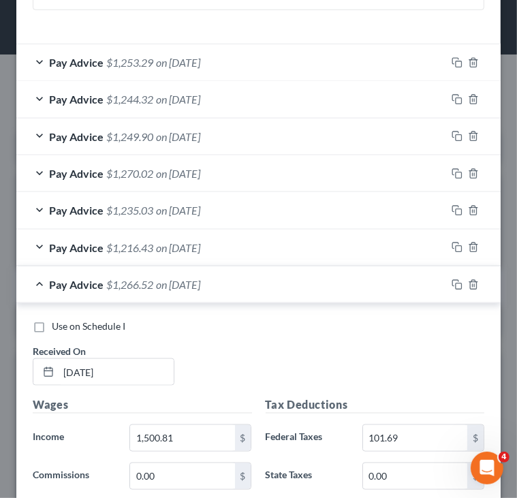
click at [203, 126] on div "Pay Advice $1,249.90 on 04/11/2025" at bounding box center [231, 137] width 430 height 36
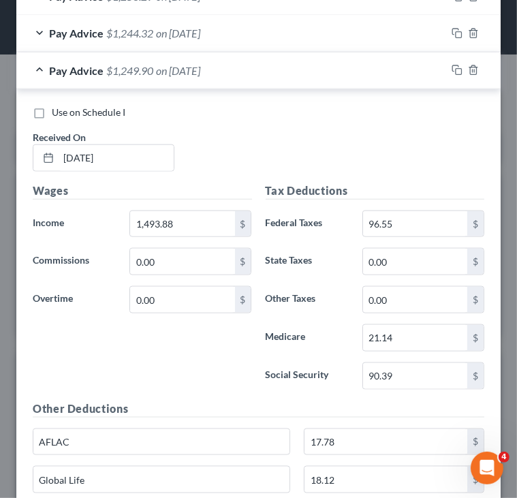
scroll to position [741, 0]
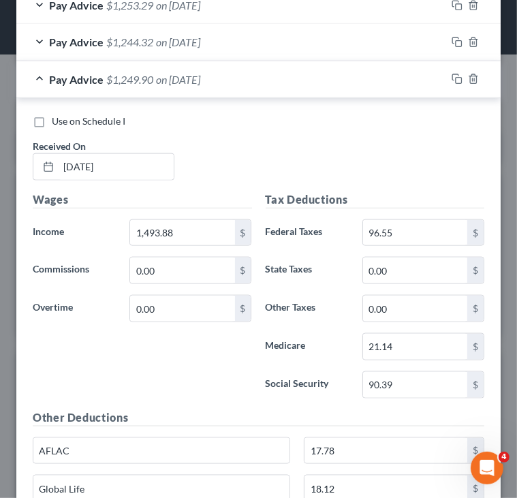
click at [179, 81] on span "on [DATE]" at bounding box center [178, 79] width 44 height 13
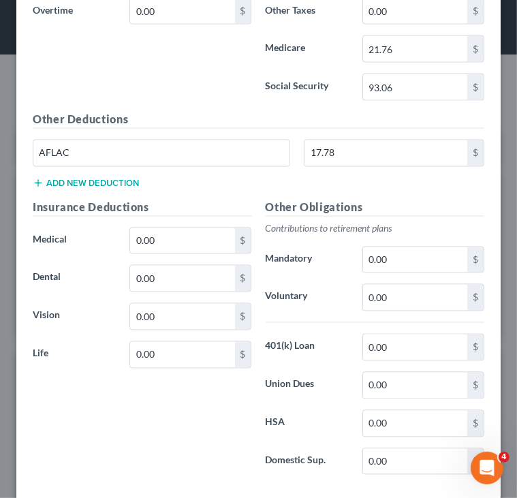
scroll to position [1185, 0]
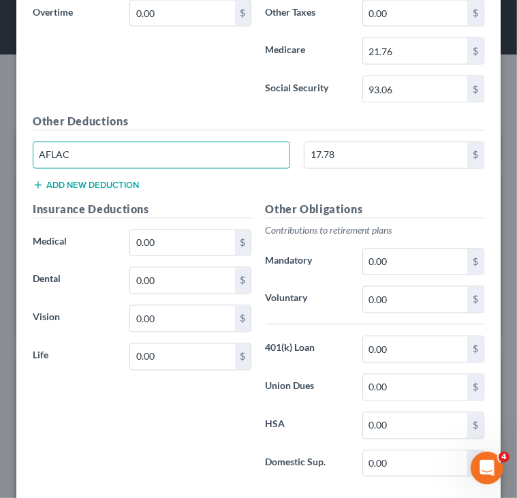
drag, startPoint x: 195, startPoint y: 159, endPoint x: 24, endPoint y: 145, distance: 171.6
click at [24, 145] on div "Use on Schedule I Received On * 6/4/2025 Wages Income * 1,500.81 $ Commissions …" at bounding box center [258, 150] width 485 height 696
type input "CRI"
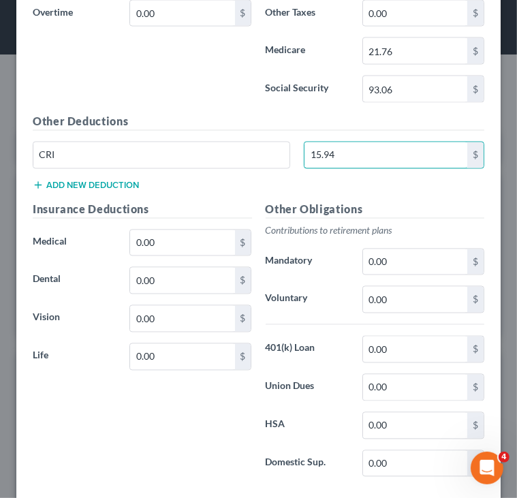
type input "15.94"
click at [72, 180] on button "Add new deduction" at bounding box center [86, 185] width 106 height 11
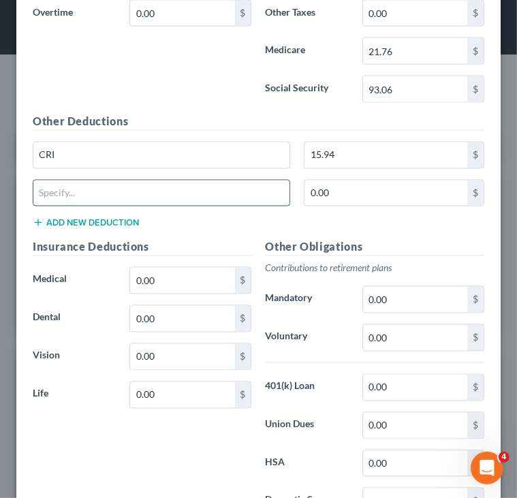
click at [90, 200] on input "text" at bounding box center [161, 194] width 256 height 26
type input "ACC"
click at [332, 184] on input "0.00" at bounding box center [386, 194] width 163 height 26
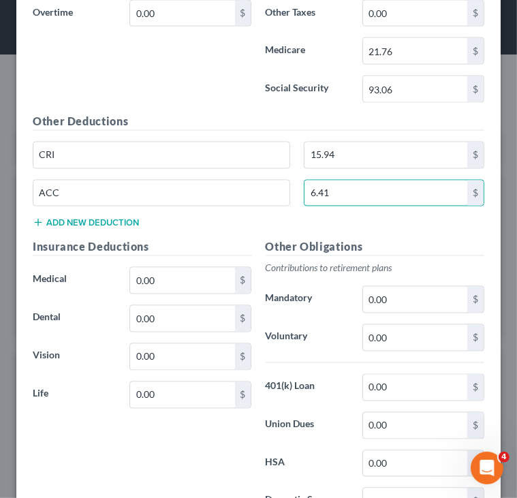
type input "6.41"
click at [349, 214] on div "Other Deductions CRI 15.94 $ ACC 6.41 $ Add new deduction" at bounding box center [258, 177] width 465 height 126
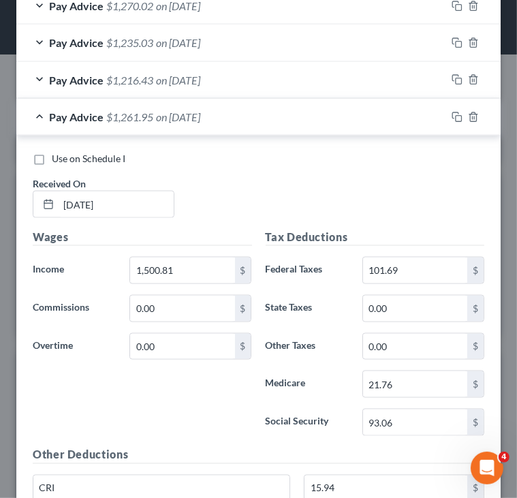
scroll to position [851, 0]
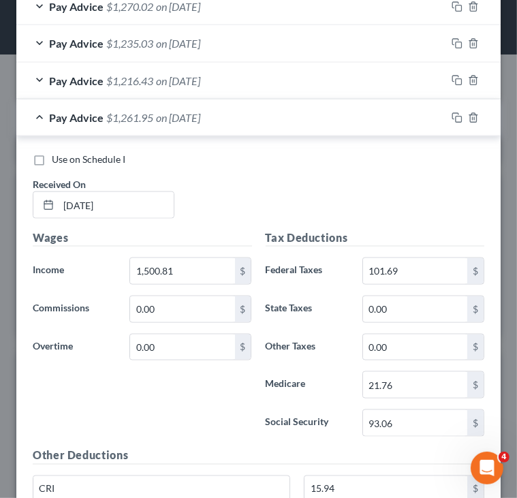
click at [259, 122] on div "Pay Advice $1,261.95 on 06/04/2025" at bounding box center [231, 117] width 430 height 36
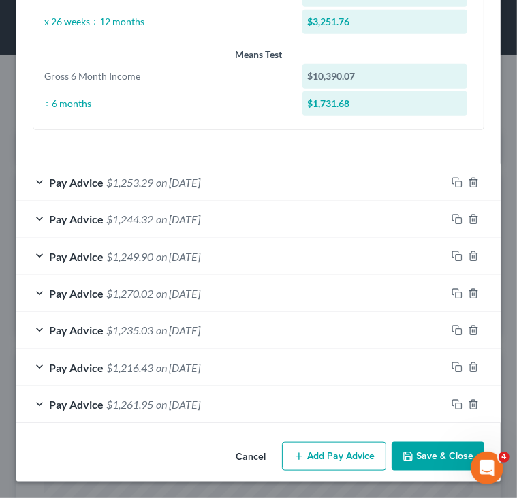
scroll to position [561, 0]
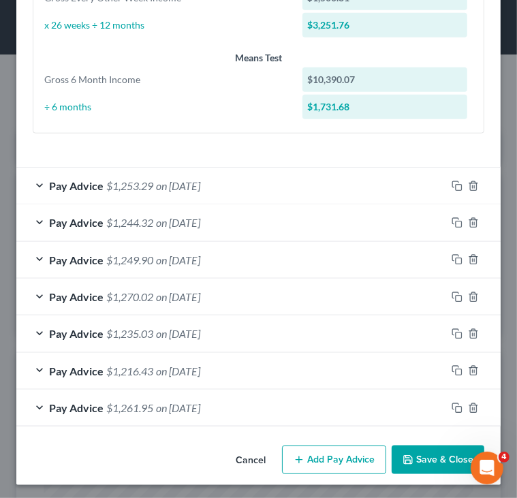
click at [346, 452] on button "Add Pay Advice" at bounding box center [334, 460] width 104 height 29
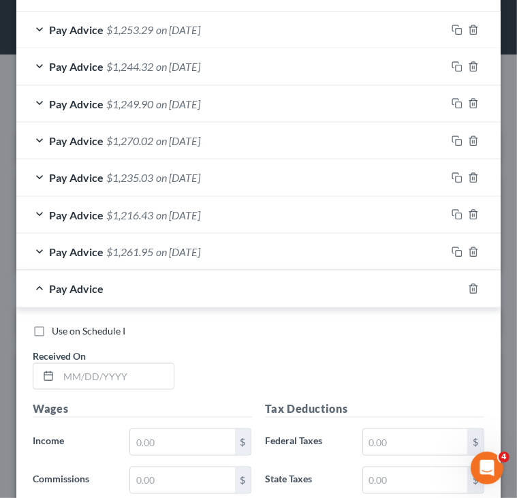
scroll to position [726, 0]
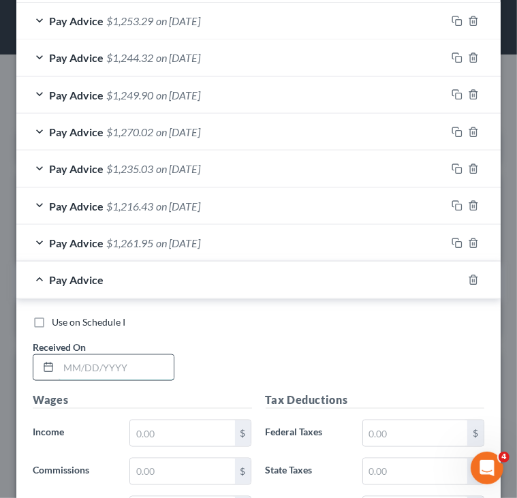
click at [136, 356] on input "text" at bounding box center [116, 368] width 115 height 26
type input "6/20/2025"
click at [169, 425] on input "text" at bounding box center [182, 433] width 104 height 26
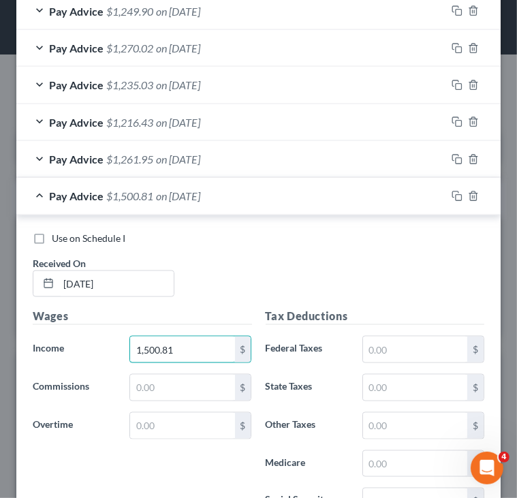
scroll to position [810, 0]
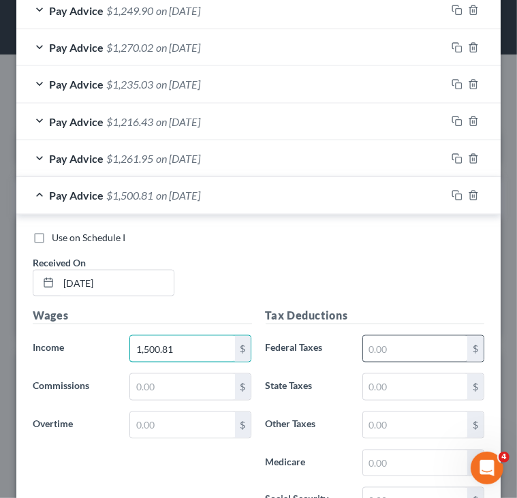
type input "1,500.81"
click at [384, 340] on input "text" at bounding box center [415, 349] width 104 height 26
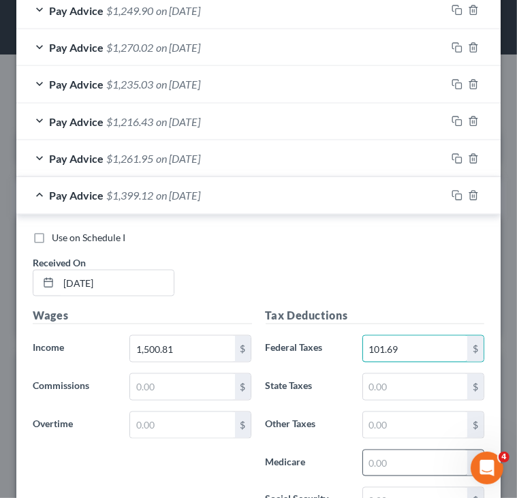
type input "101.69"
click at [403, 451] on input "text" at bounding box center [415, 463] width 104 height 26
type input "21.76"
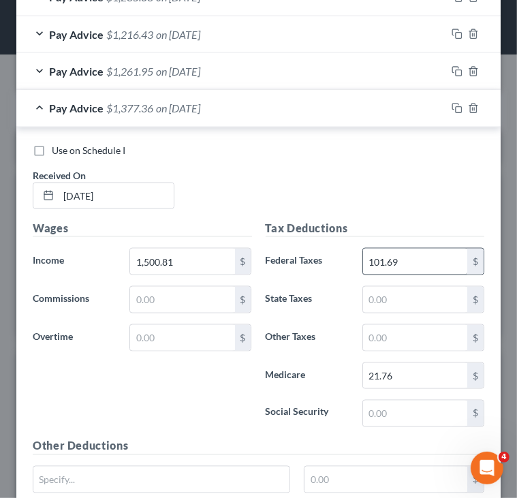
scroll to position [899, 0]
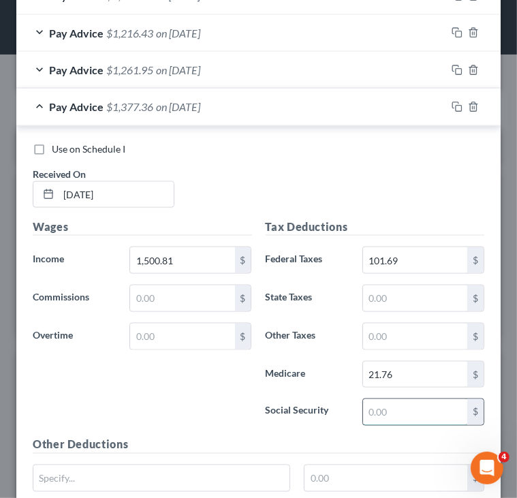
click at [407, 403] on input "text" at bounding box center [415, 412] width 104 height 26
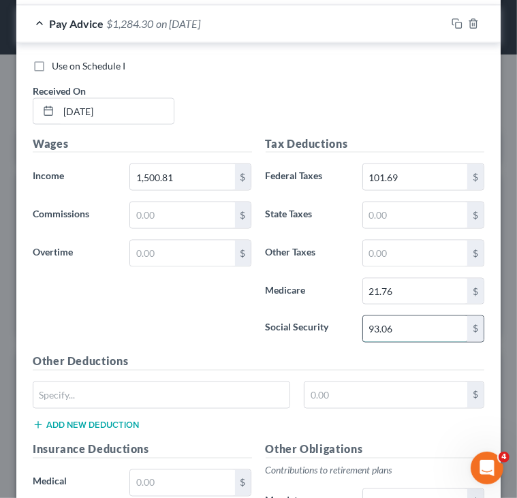
scroll to position [992, 0]
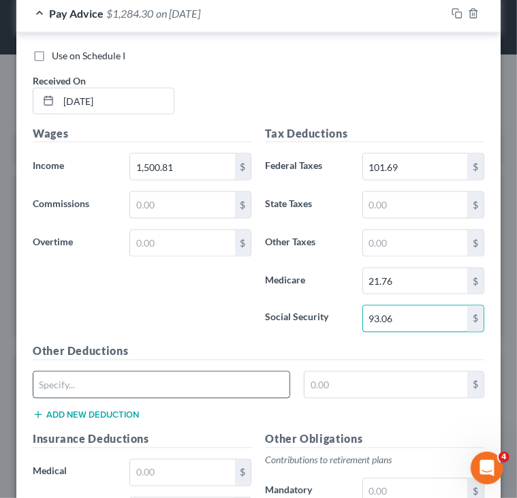
type input "93.06"
click at [239, 373] on input "text" at bounding box center [161, 385] width 256 height 26
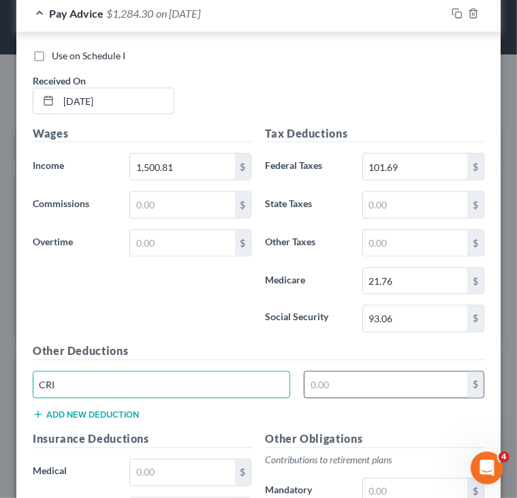
type input "CRI"
click at [352, 375] on input "text" at bounding box center [386, 385] width 163 height 26
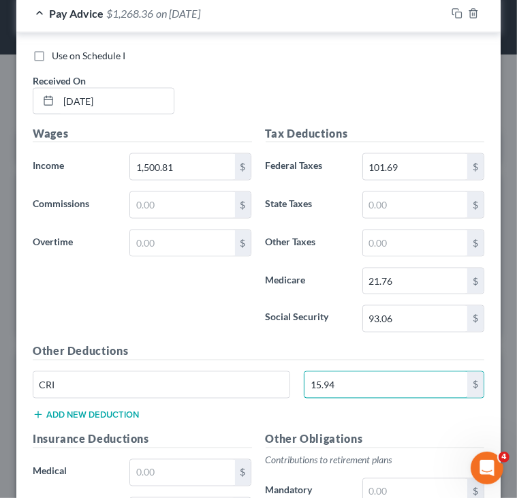
type input "15.94"
click at [117, 410] on button "Add new deduction" at bounding box center [86, 415] width 106 height 11
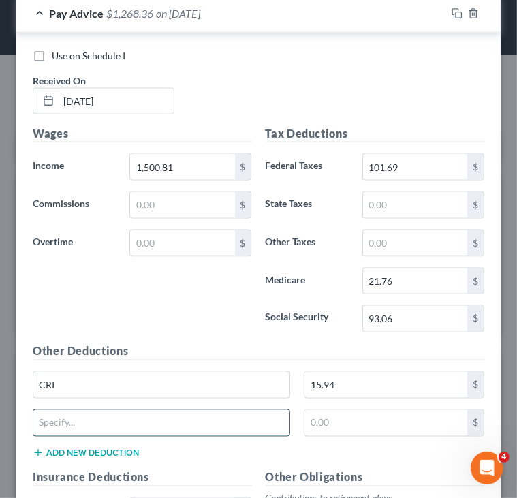
click at [94, 412] on input "text" at bounding box center [161, 423] width 256 height 26
type input "6.41"
click at [181, 320] on div "Wages Income * 1,500.81 $ Commissions $ Overtime $" at bounding box center [142, 234] width 233 height 218
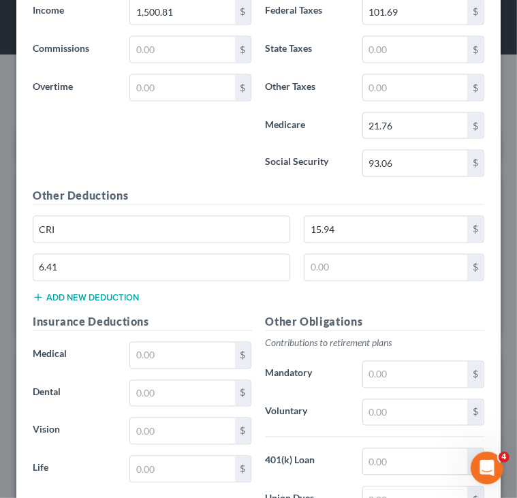
scroll to position [1210, 0]
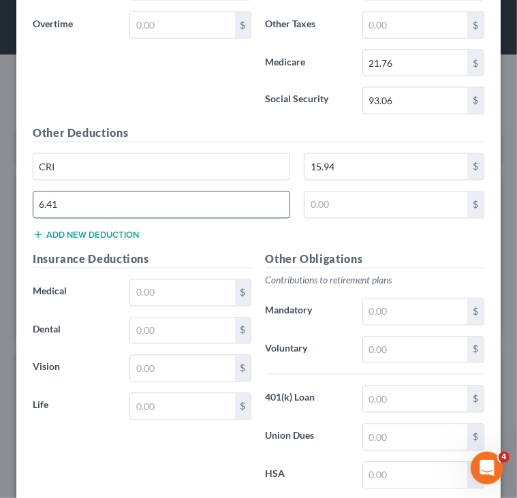
drag, startPoint x: 207, startPoint y: 200, endPoint x: 34, endPoint y: 200, distance: 173.1
click at [34, 200] on input "6.41" at bounding box center [161, 205] width 256 height 26
type input "ACC"
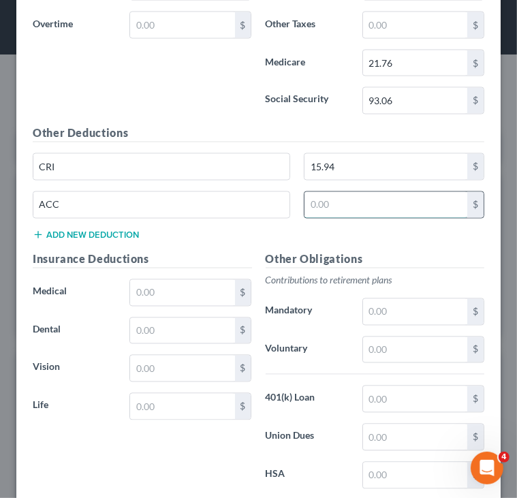
click at [320, 196] on input "text" at bounding box center [386, 205] width 163 height 26
type input "6.41"
click at [239, 111] on div "Wages Income * 1,500.81 $ Commissions $ Overtime $" at bounding box center [142, 16] width 233 height 218
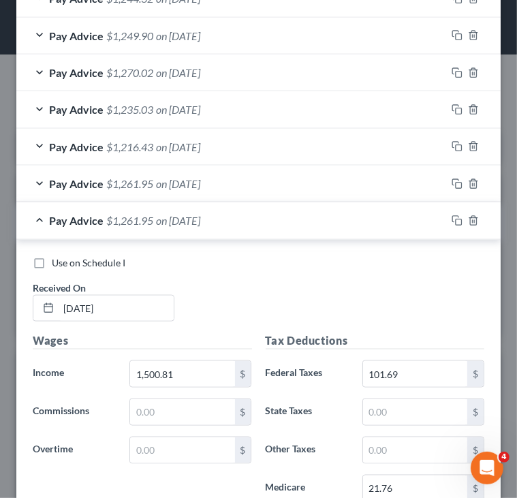
scroll to position [763, 0]
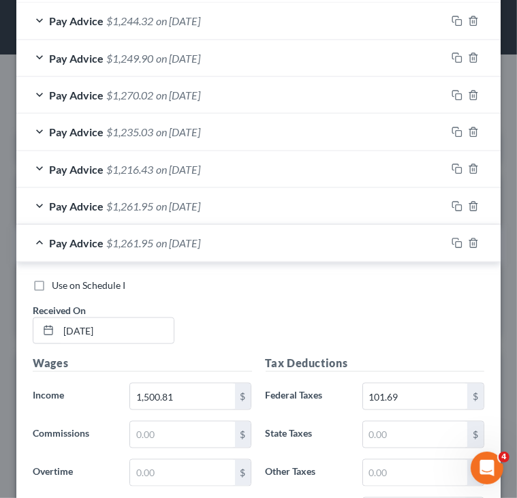
click at [237, 226] on div "Pay Advice $1,261.95 on 06/20/2025" at bounding box center [231, 243] width 430 height 36
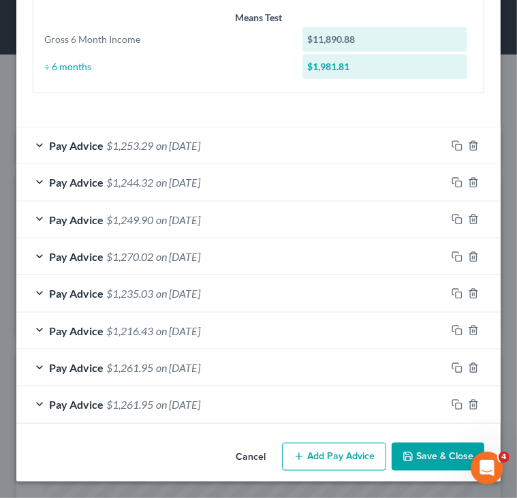
scroll to position [598, 0]
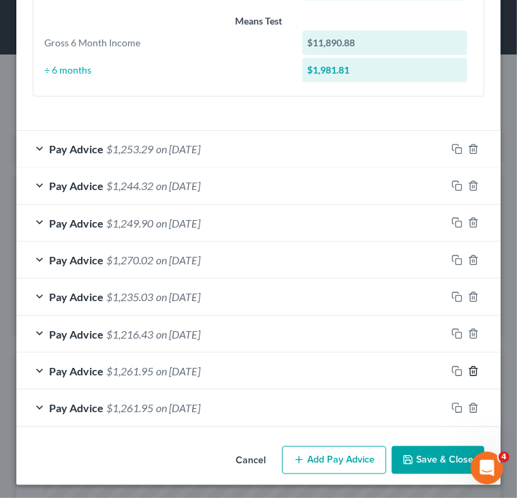
click at [470, 369] on icon "button" at bounding box center [473, 371] width 6 height 9
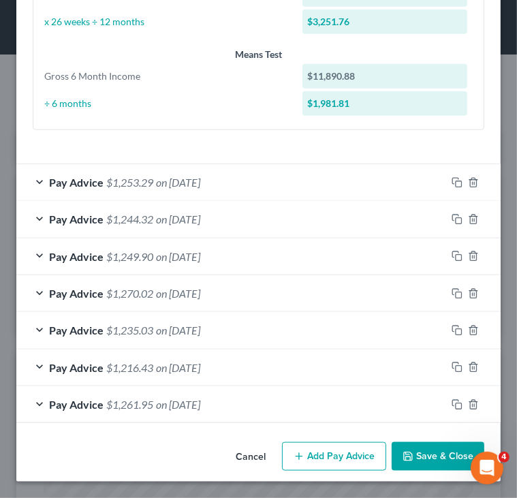
scroll to position [561, 0]
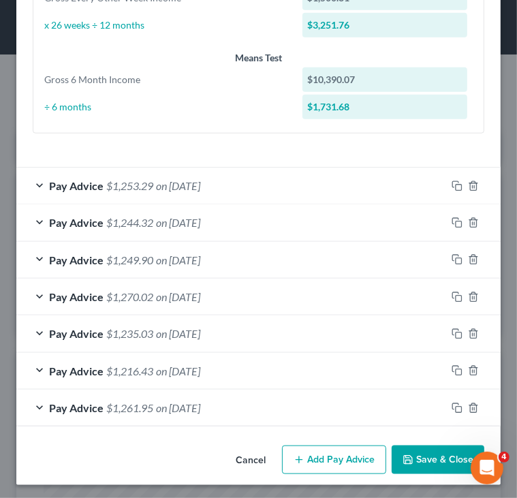
click at [301, 452] on button "Add Pay Advice" at bounding box center [334, 460] width 104 height 29
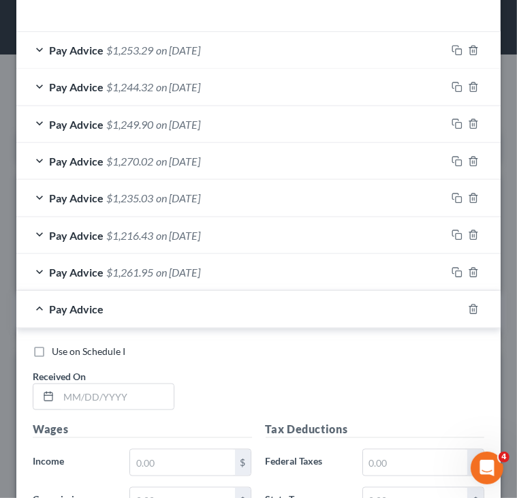
scroll to position [827, 0]
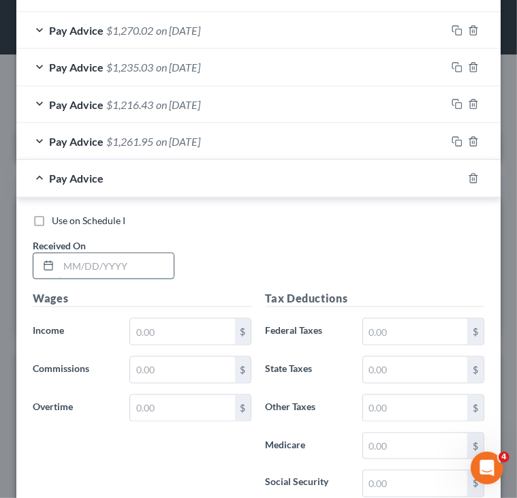
click at [127, 271] on input "text" at bounding box center [116, 266] width 115 height 26
type input "[DATE]"
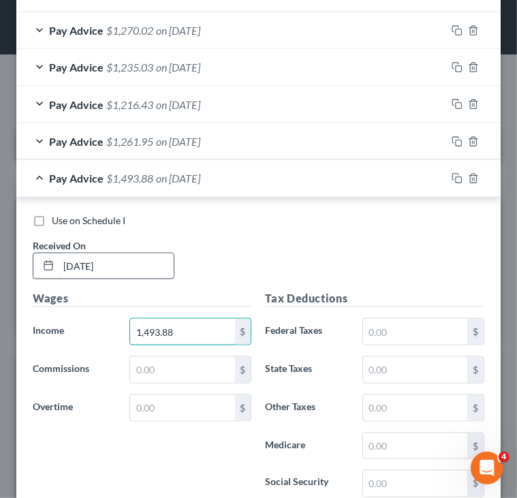
type input "1,493.88"
type input "100.86"
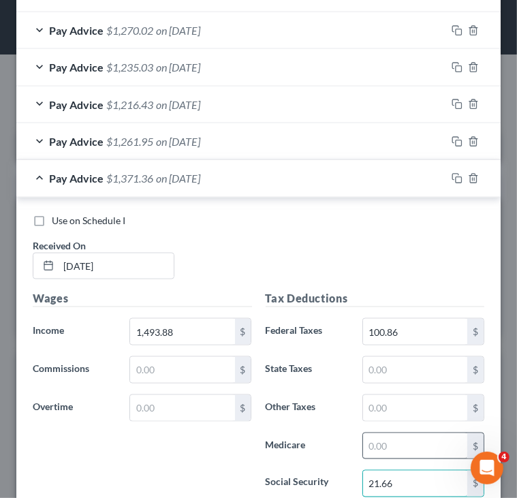
type input "21.66"
click at [396, 438] on input "text" at bounding box center [415, 446] width 104 height 26
type input "21.66"
type input "92.62"
click at [259, 452] on label "Medicare" at bounding box center [307, 446] width 97 height 27
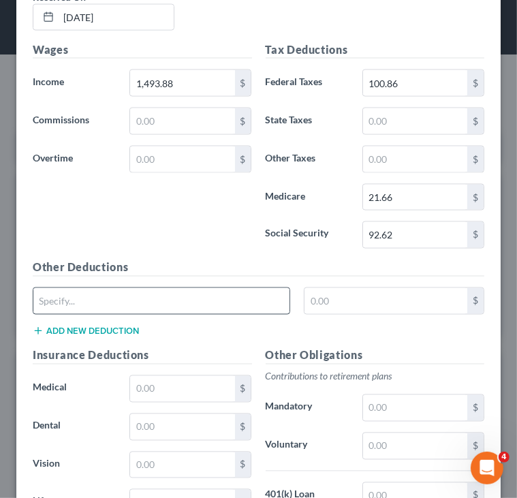
scroll to position [1082, 0]
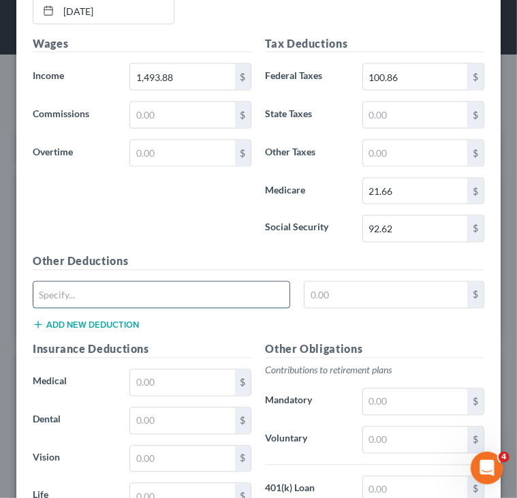
click at [181, 294] on input "text" at bounding box center [161, 295] width 256 height 26
type input "CRI"
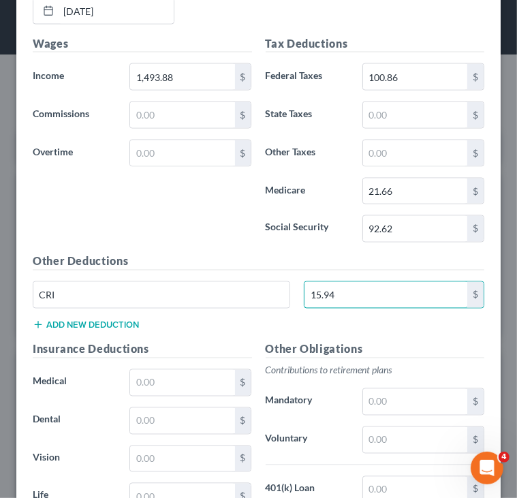
type input "15.94"
click at [125, 313] on div "Other Deductions CRI 15.94 $ Add new deduction" at bounding box center [258, 297] width 465 height 88
click at [120, 321] on button "Add new deduction" at bounding box center [86, 325] width 106 height 11
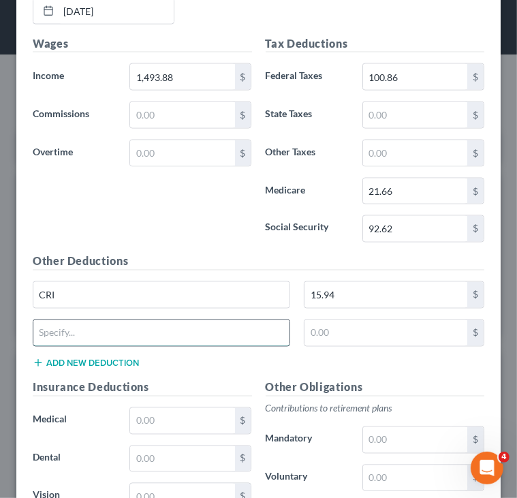
click at [129, 333] on input "text" at bounding box center [161, 333] width 256 height 26
type input "ACC"
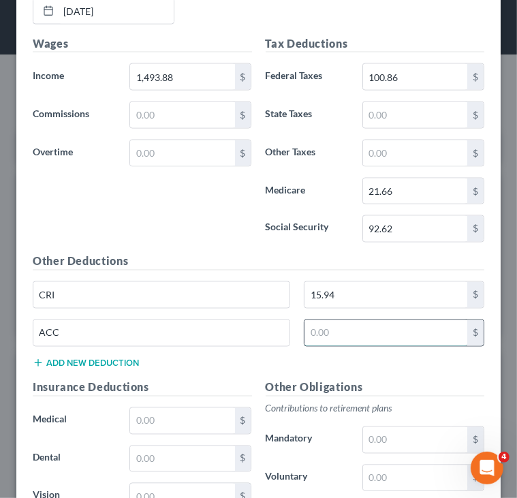
click at [325, 323] on input "text" at bounding box center [386, 333] width 163 height 26
type input "6.41"
click at [244, 355] on div "Other Deductions CRI 15.94 $ ACC 6.41 $ Add new deduction" at bounding box center [258, 316] width 465 height 126
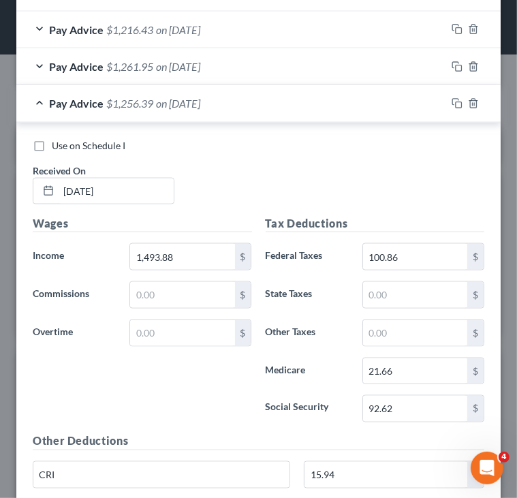
click at [241, 114] on div "Pay Advice $1,256.39 on 07/03/2025" at bounding box center [231, 103] width 430 height 36
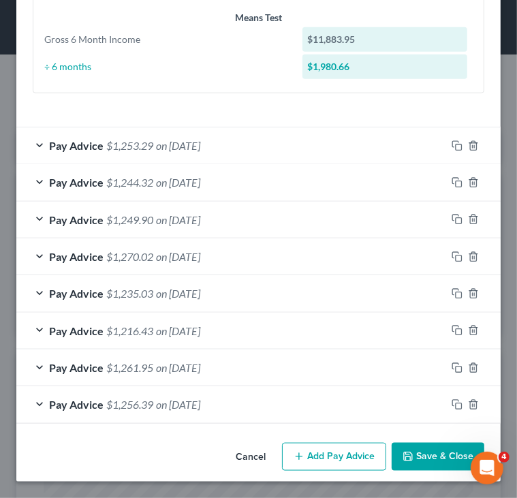
scroll to position [598, 0]
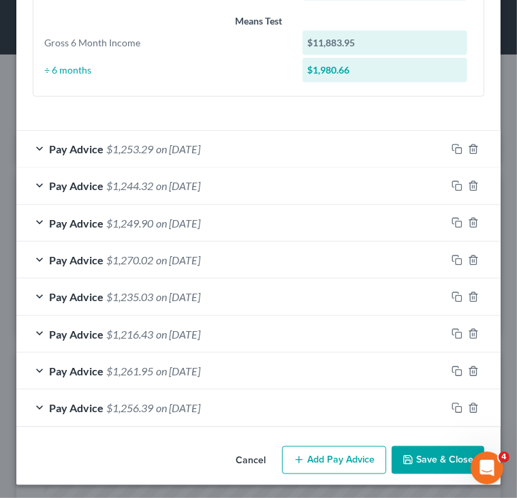
click at [345, 451] on button "Add Pay Advice" at bounding box center [334, 460] width 104 height 29
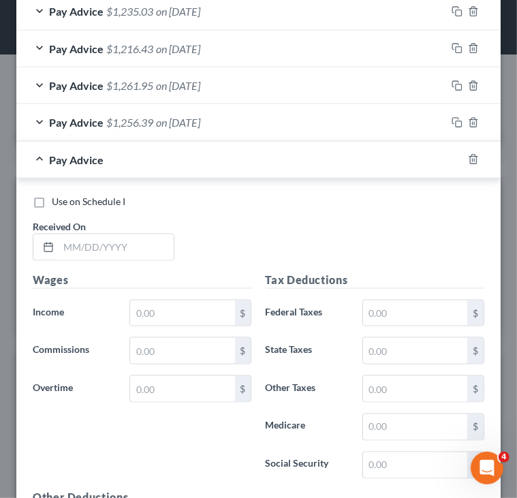
scroll to position [883, 0]
click at [153, 256] on input "text" at bounding box center [116, 247] width 115 height 26
type input "[DATE]"
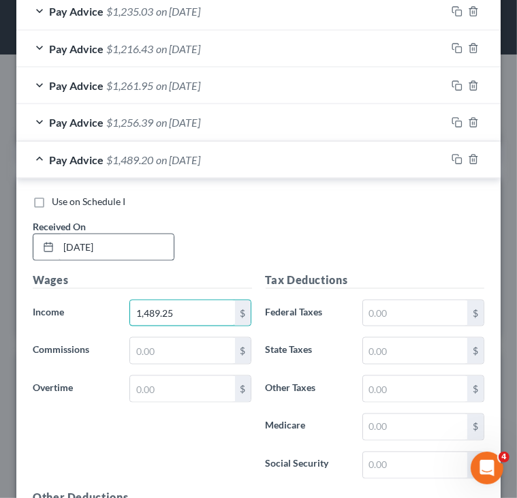
type input "1,489.25"
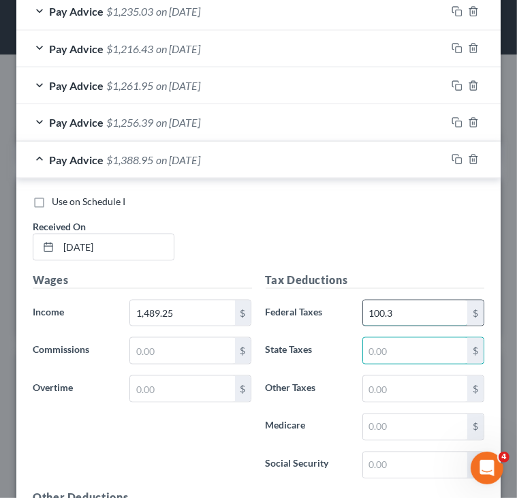
click at [416, 310] on input "100.3" at bounding box center [415, 314] width 104 height 26
type input "100.31"
type input "21.59"
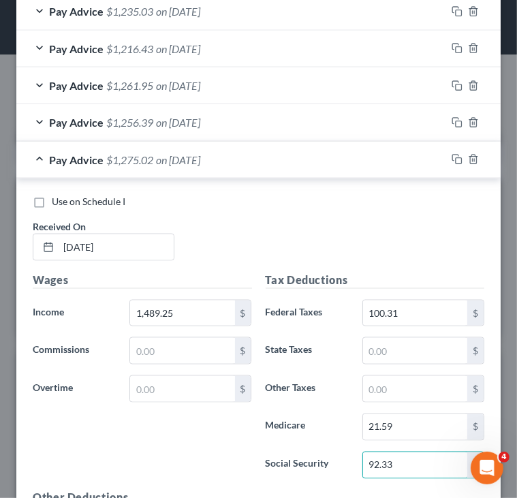
type input "92.33"
click at [370, 232] on div "Use on Schedule I Received On * 07/18/2025" at bounding box center [258, 233] width 465 height 77
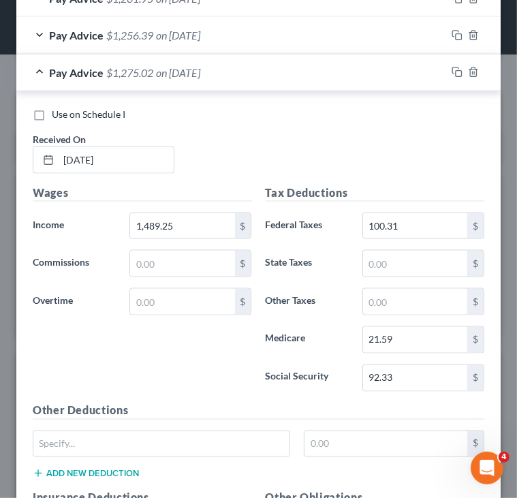
scroll to position [992, 0]
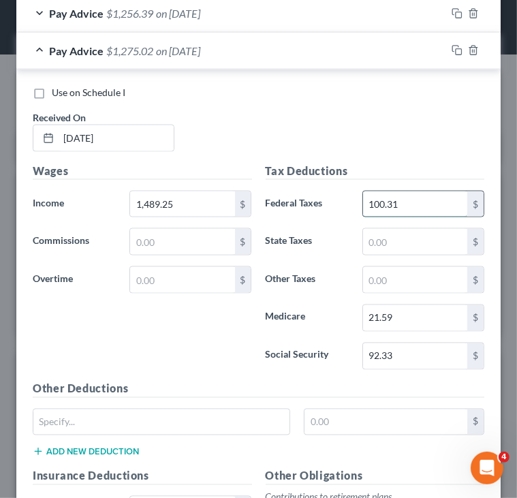
click at [402, 201] on input "100.31" at bounding box center [415, 204] width 104 height 26
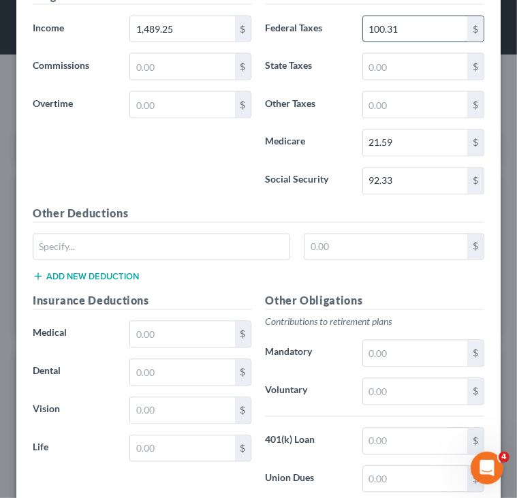
scroll to position [1167, 0]
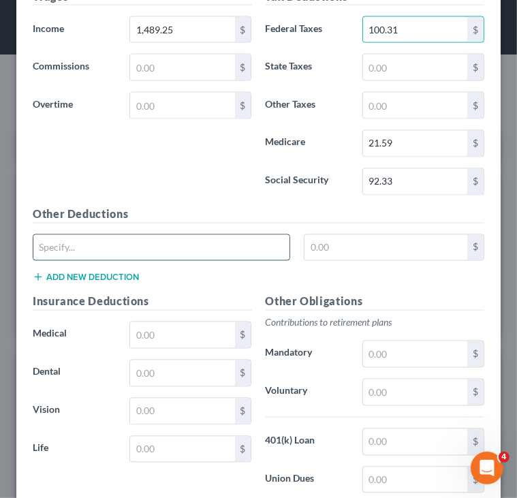
click at [256, 235] on input "text" at bounding box center [161, 248] width 256 height 26
type input "CRI"
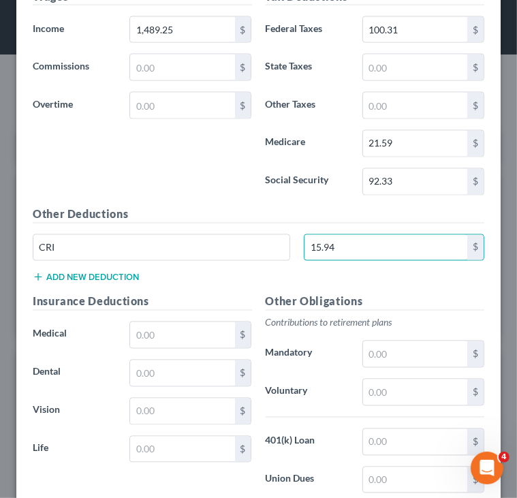
type input "15.94"
click at [131, 272] on button "Add new deduction" at bounding box center [86, 277] width 106 height 11
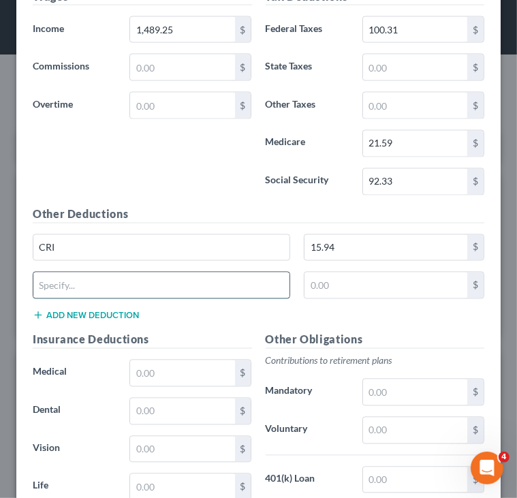
click at [92, 290] on input "text" at bounding box center [161, 286] width 256 height 26
type input "ACC"
click at [316, 277] on input "text" at bounding box center [386, 286] width 163 height 26
type input "6.41"
click at [234, 292] on div "ACC" at bounding box center [162, 285] width 258 height 27
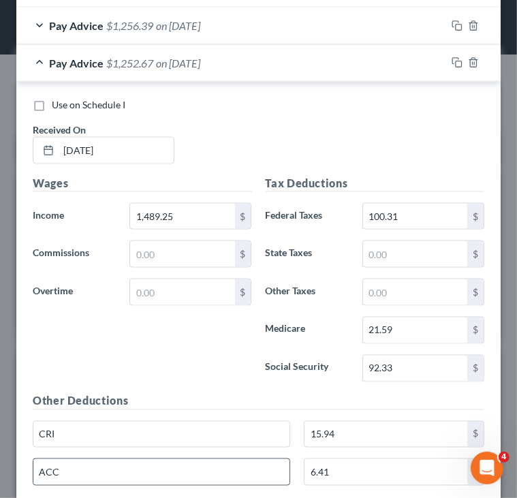
scroll to position [979, 0]
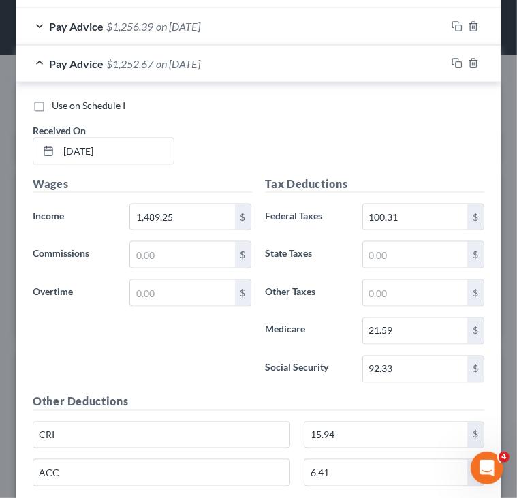
click at [239, 59] on div "Pay Advice $1,252.67 on 07/18/2025" at bounding box center [231, 64] width 430 height 36
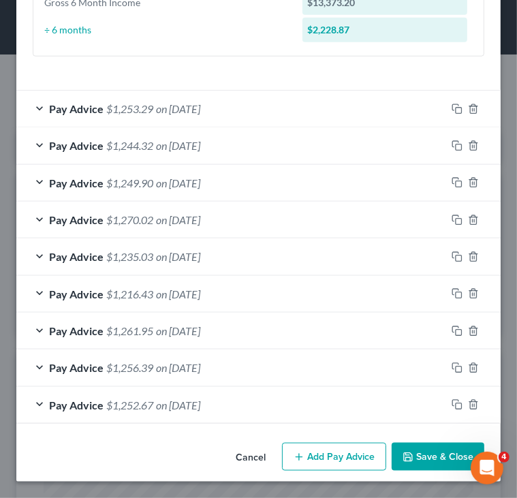
scroll to position [634, 0]
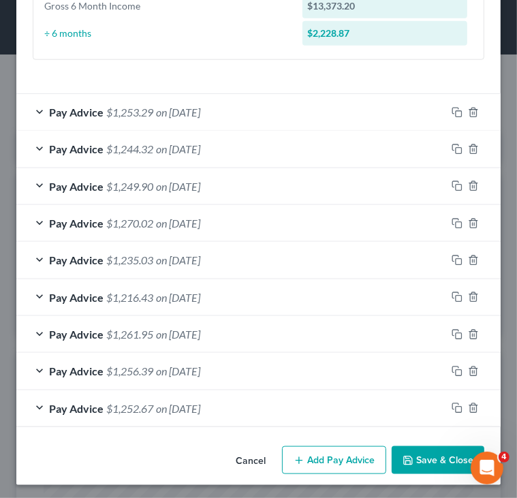
click at [333, 450] on button "Add Pay Advice" at bounding box center [334, 460] width 104 height 29
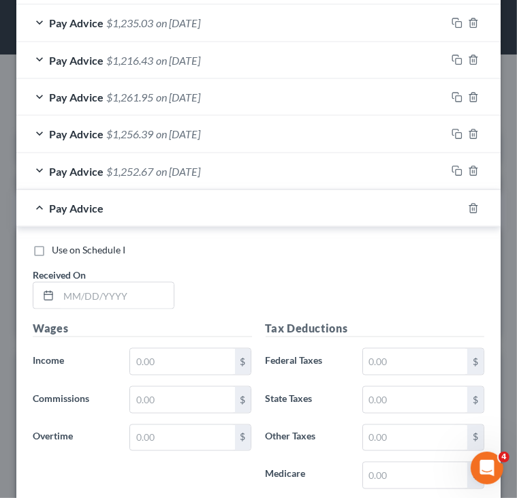
scroll to position [919, 0]
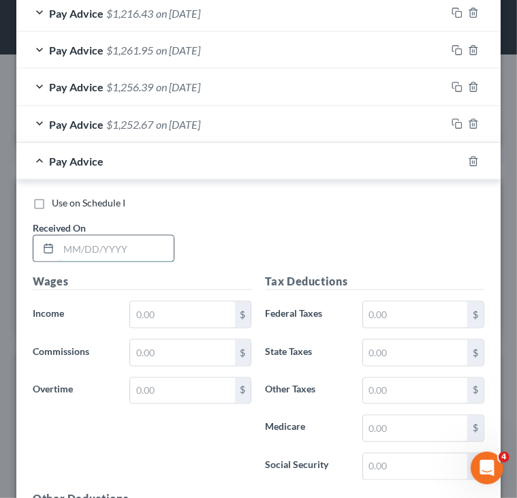
click at [123, 249] on input "text" at bounding box center [116, 249] width 115 height 26
type input "[DATE]"
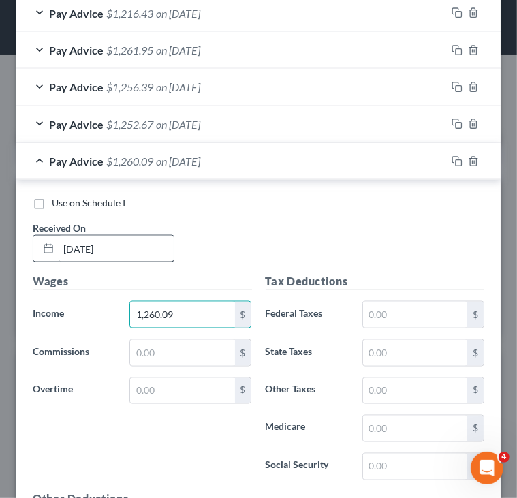
type input "1,260.09"
type input "101.42"
type input "21.73"
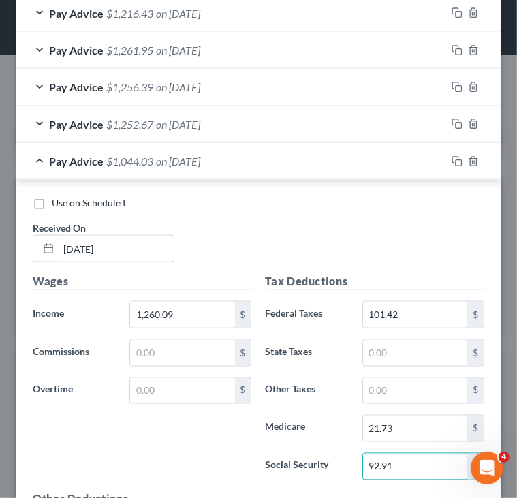
type input "92.91"
click at [250, 228] on div "Use on Schedule I Received On * 08/01/2025" at bounding box center [258, 234] width 465 height 77
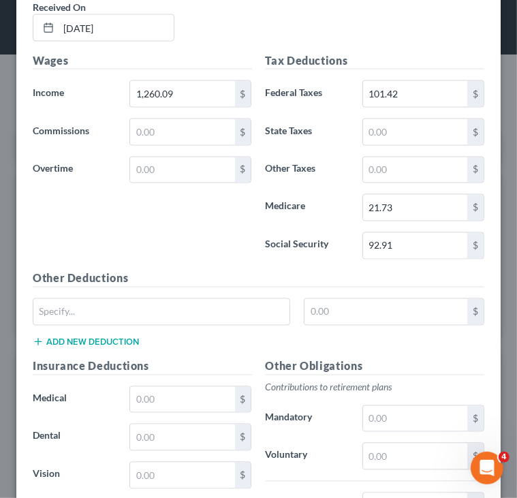
scroll to position [1200, 0]
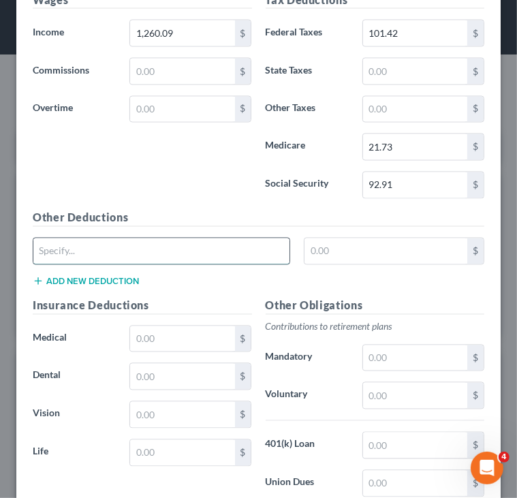
click at [201, 244] on input "text" at bounding box center [161, 252] width 256 height 26
type input "CRI"
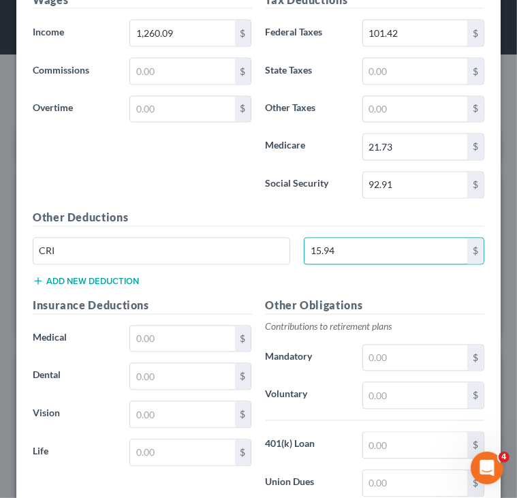
type input "15.94"
click at [114, 268] on div "CRI 15.94 $" at bounding box center [258, 257] width 465 height 38
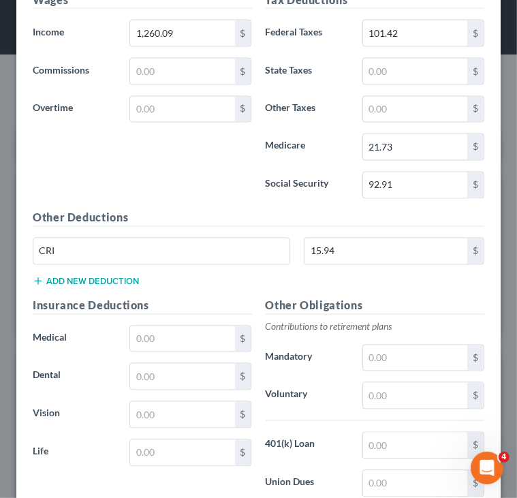
click at [111, 276] on button "Add new deduction" at bounding box center [86, 281] width 106 height 11
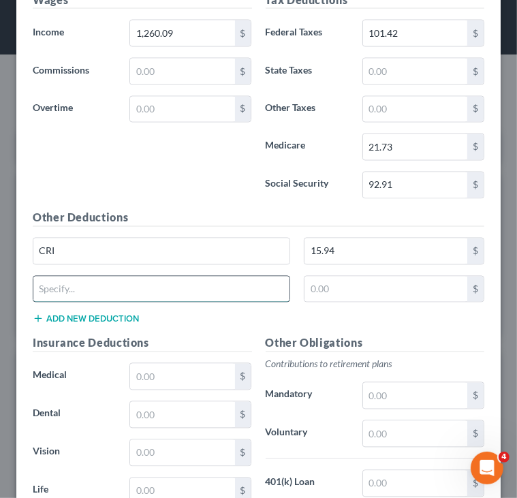
click at [83, 287] on input "text" at bounding box center [161, 290] width 256 height 26
type input "ACC"
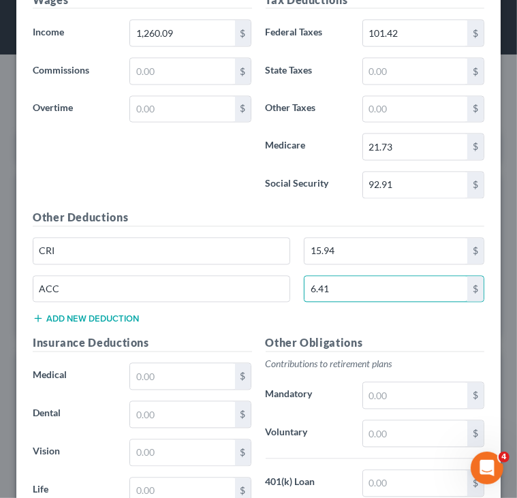
type input "6.41"
click at [117, 159] on div "Wages Income * 1,260.09 $ Commissions $ Overtime $" at bounding box center [142, 101] width 233 height 218
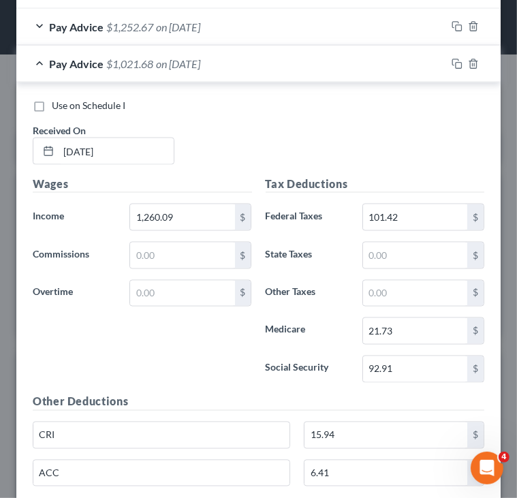
scroll to position [1015, 0]
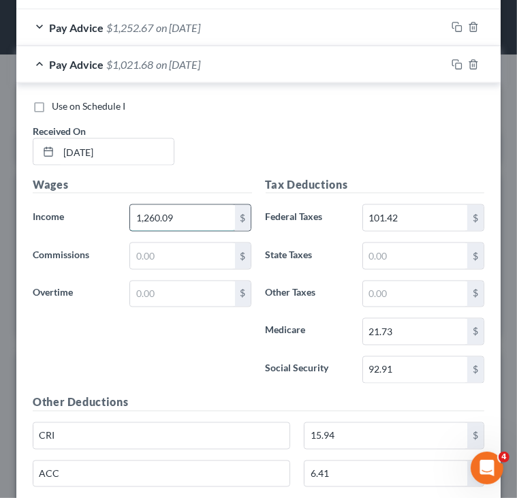
click at [183, 208] on input "1,260.09" at bounding box center [182, 218] width 104 height 26
type input "1,498.50"
click at [267, 138] on div "Use on Schedule I Received On * 08/01/2025" at bounding box center [258, 137] width 465 height 77
click at [200, 58] on span "on [DATE]" at bounding box center [178, 64] width 44 height 13
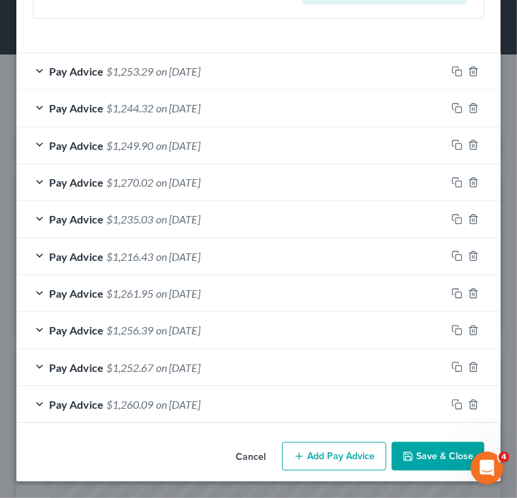
scroll to position [671, 0]
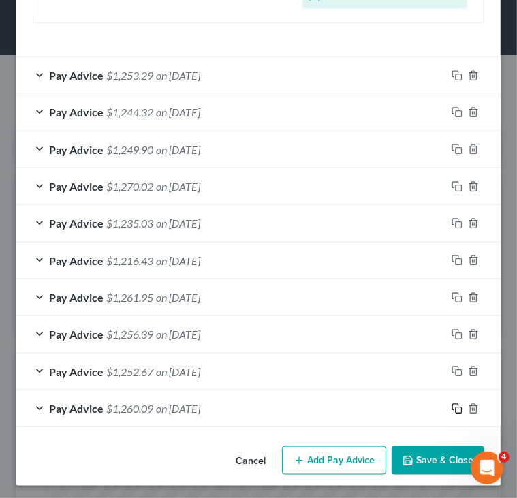
click at [452, 404] on icon "button" at bounding box center [457, 408] width 11 height 11
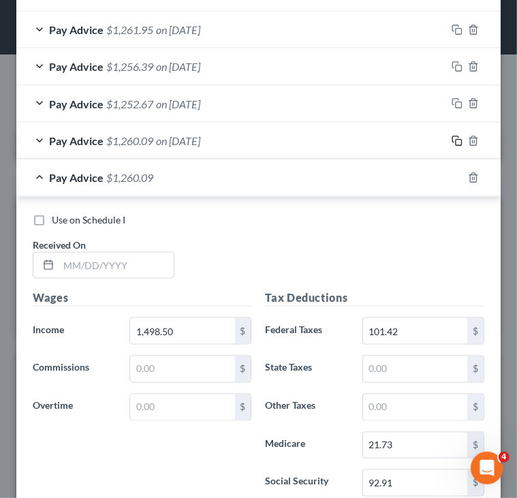
scroll to position [944, 0]
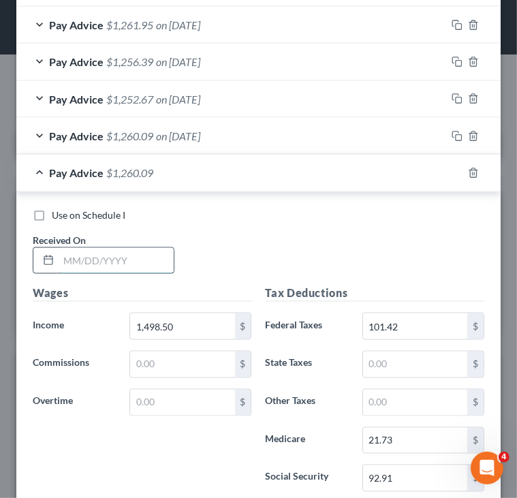
click at [146, 262] on input "text" at bounding box center [116, 261] width 115 height 26
type input "8/15/2025"
type input "1,267.53"
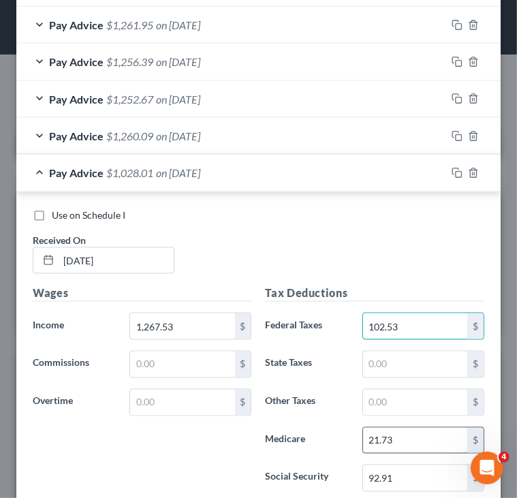
type input "102.53"
click at [408, 432] on input "21.73" at bounding box center [415, 441] width 104 height 26
type input "21.86"
click at [404, 487] on div "Tax Deductions Federal Taxes 102.53 $ State Taxes $ Other Taxes $ Medicare 21.8…" at bounding box center [375, 394] width 233 height 218
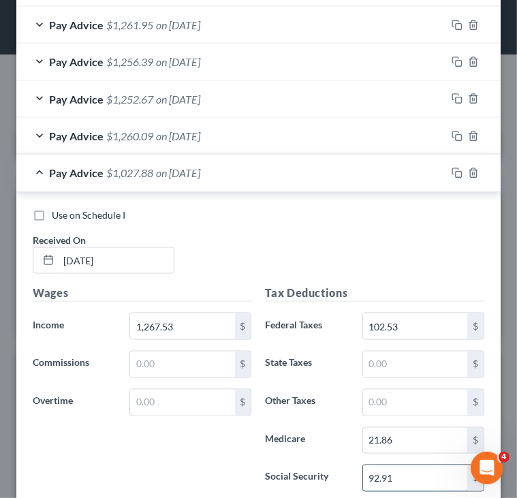
click at [397, 479] on input "92.91" at bounding box center [415, 478] width 104 height 26
type input "93.48"
click at [346, 241] on div "Use on Schedule I Received On * 8/15/2025" at bounding box center [258, 247] width 465 height 77
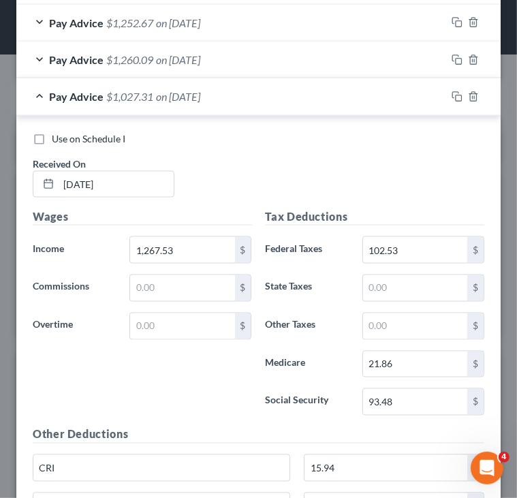
scroll to position [1019, 0]
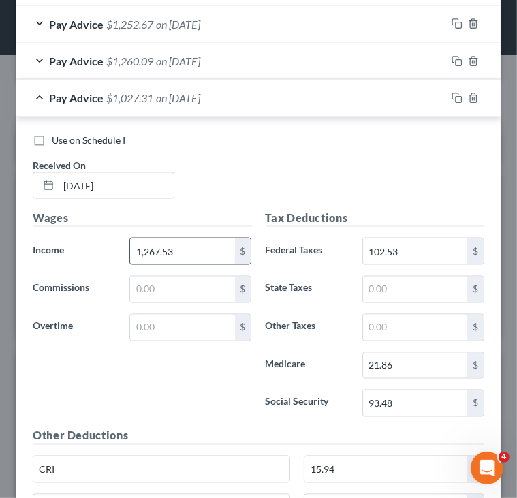
click at [187, 247] on input "1,267.53" at bounding box center [182, 252] width 104 height 26
type input "1,507.75"
click at [286, 103] on div "Pay Advice $1,267.53 on 08/15/2025" at bounding box center [231, 98] width 430 height 36
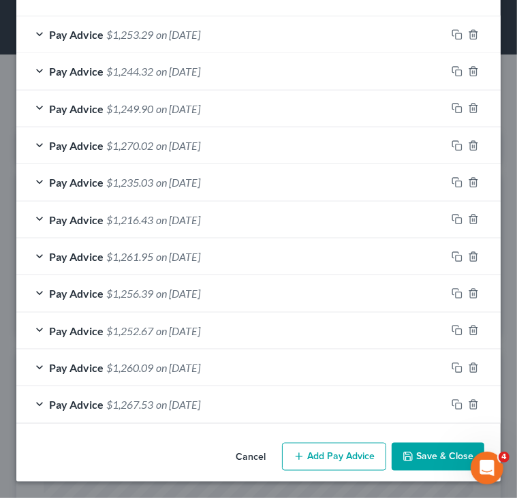
scroll to position [709, 0]
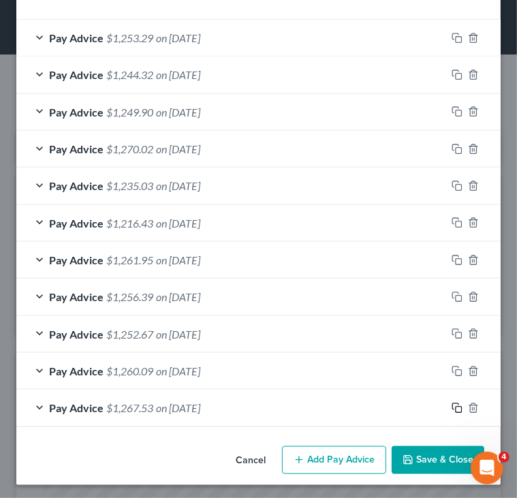
click at [452, 403] on icon "button" at bounding box center [457, 408] width 11 height 11
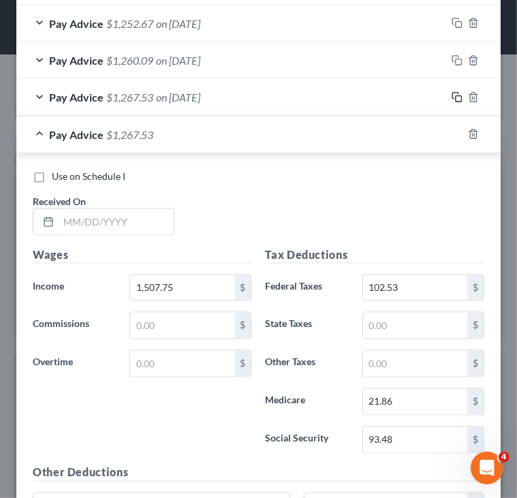
scroll to position [1033, 0]
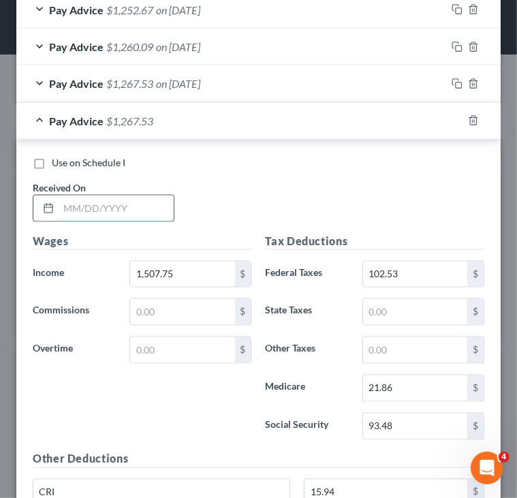
click at [139, 204] on input "text" at bounding box center [116, 209] width 115 height 26
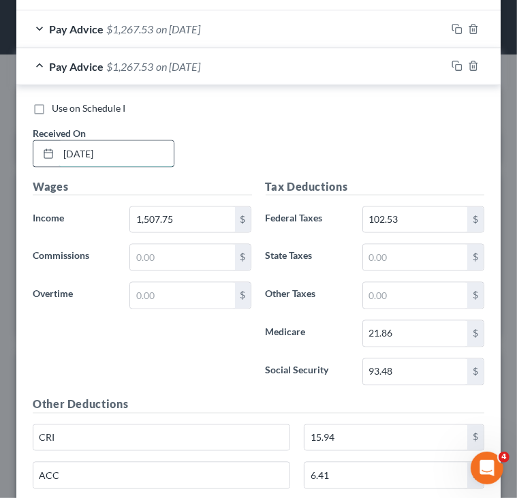
scroll to position [1098, 0]
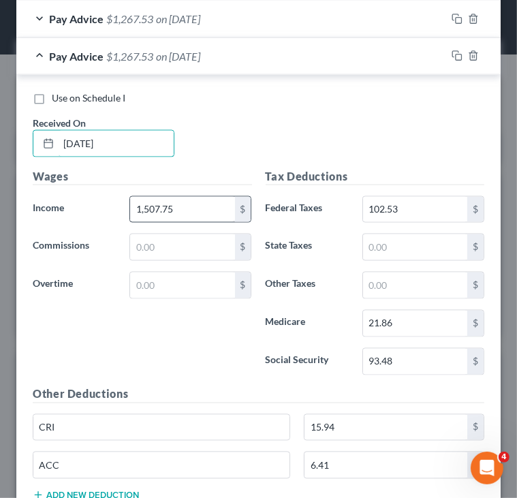
type input "8/29/2025"
click at [183, 202] on input "1,507.75" at bounding box center [182, 210] width 104 height 26
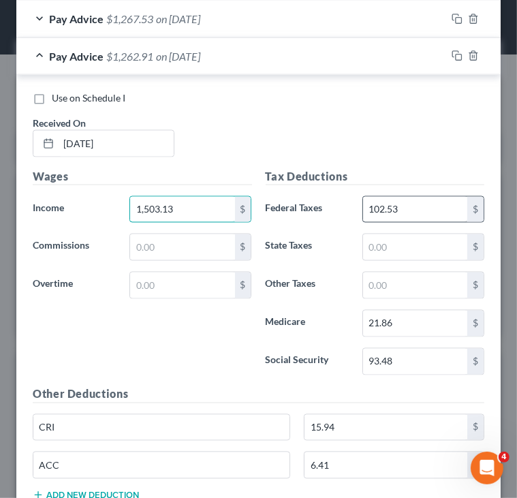
type input "1,503.13"
click at [444, 212] on input "102.53" at bounding box center [415, 210] width 104 height 26
type input "101.97"
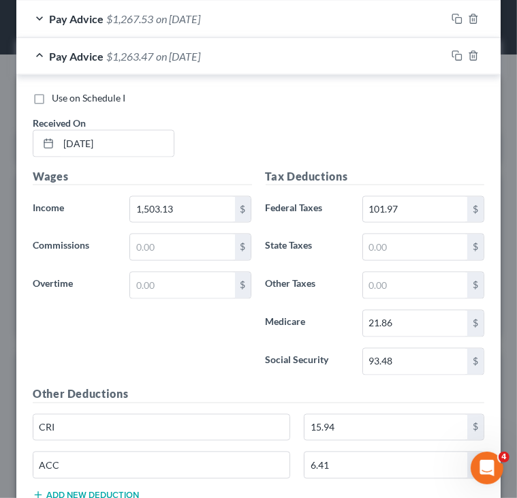
click at [414, 302] on div "Tax Deductions Federal Taxes 101.97 $ State Taxes $ Other Taxes $ Medicare 21.8…" at bounding box center [375, 277] width 233 height 218
click at [410, 318] on input "21.86" at bounding box center [415, 324] width 104 height 26
type input "21.80"
click at [410, 355] on input "93.48" at bounding box center [415, 362] width 104 height 26
type input "93.19"
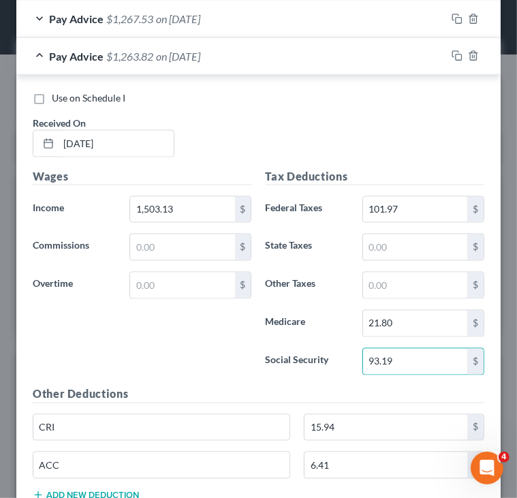
click at [226, 42] on div "Pay Advice $1,263.82 on 08/29/2025" at bounding box center [231, 56] width 430 height 36
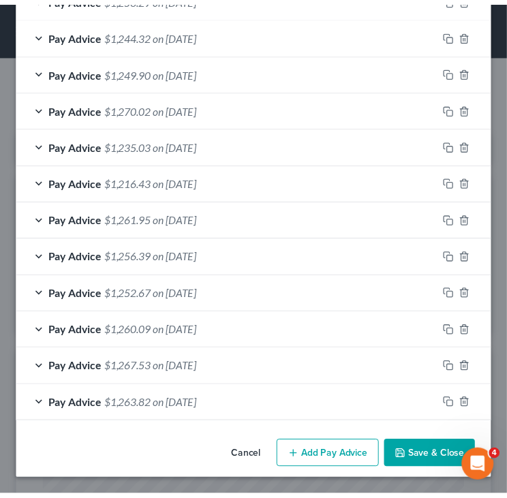
scroll to position [745, 0]
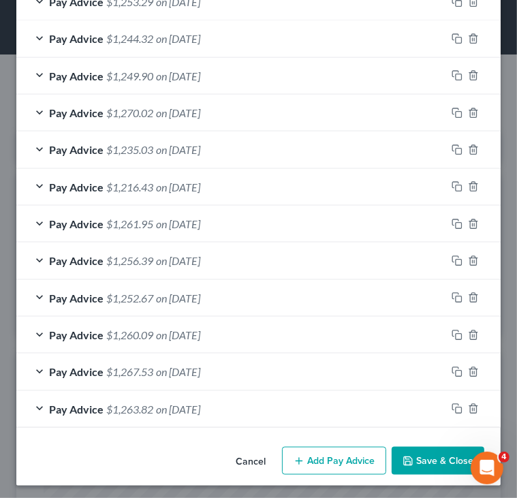
click at [442, 452] on button "Save & Close" at bounding box center [438, 461] width 93 height 29
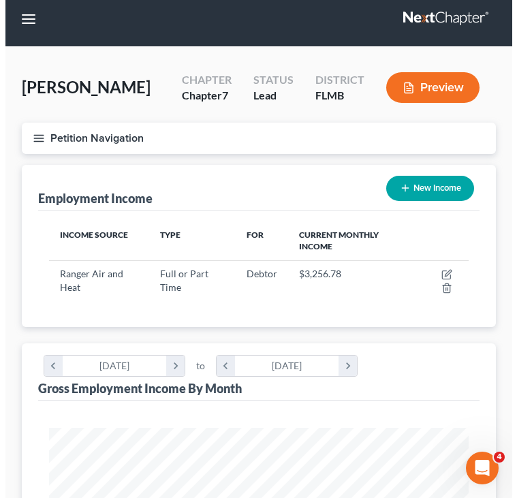
scroll to position [0, 0]
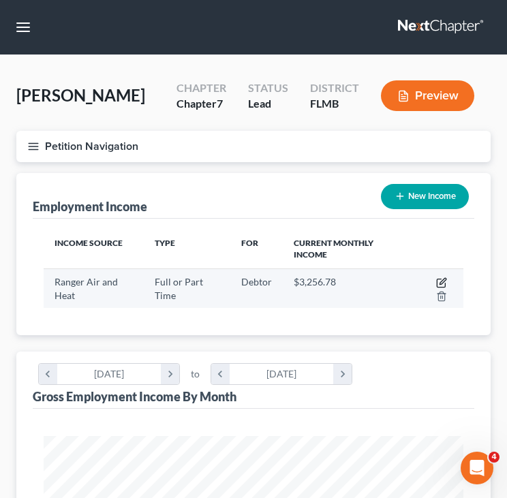
click at [438, 281] on icon "button" at bounding box center [441, 282] width 11 height 11
select select "0"
select select "9"
select select "2"
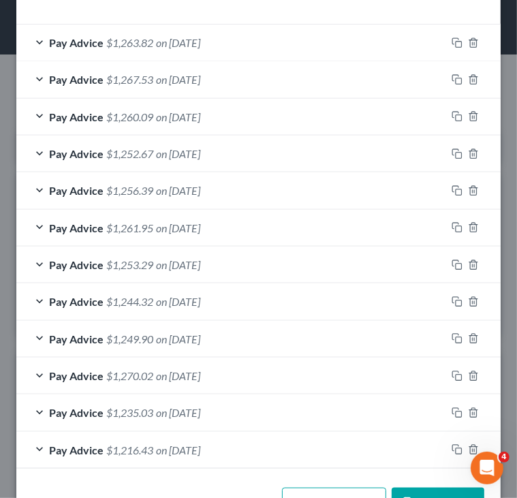
scroll to position [745, 0]
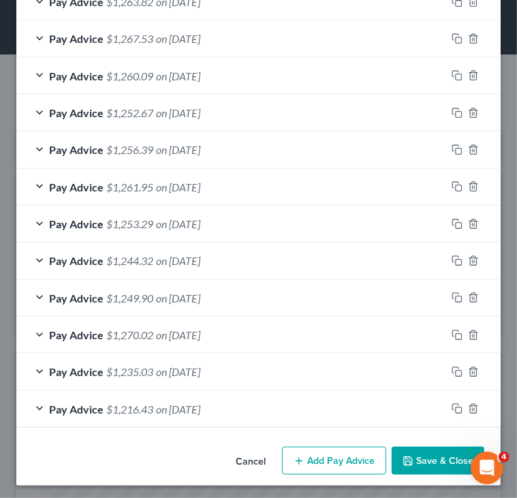
click at [232, 321] on div "Pay Advice $1,270.02 on 04/09/2025" at bounding box center [231, 335] width 430 height 36
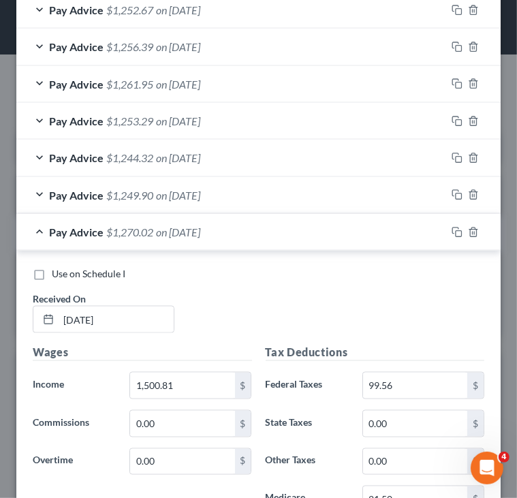
click at [192, 230] on span "on 04/09/2025" at bounding box center [178, 232] width 44 height 13
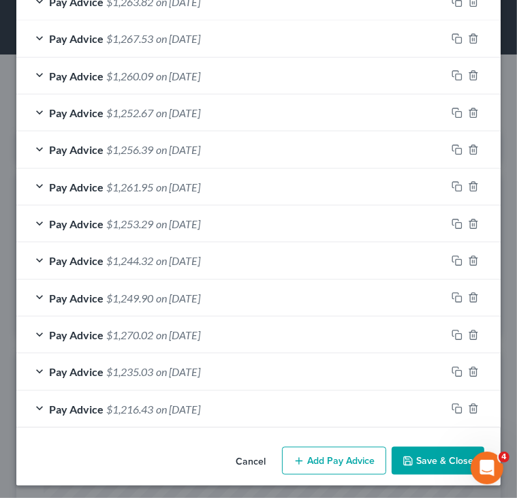
click at [228, 296] on div "Pay Advice $1,249.90 on 04/11/2025" at bounding box center [231, 298] width 430 height 36
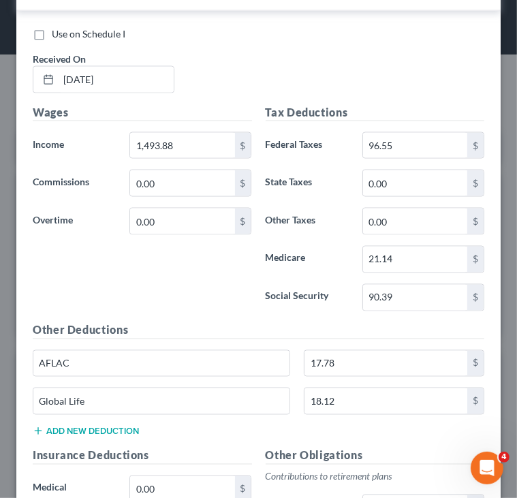
scroll to position [844, 0]
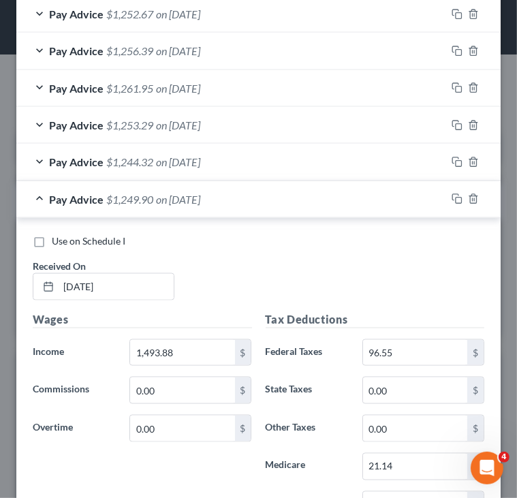
click at [162, 193] on span "on [DATE]" at bounding box center [178, 199] width 44 height 13
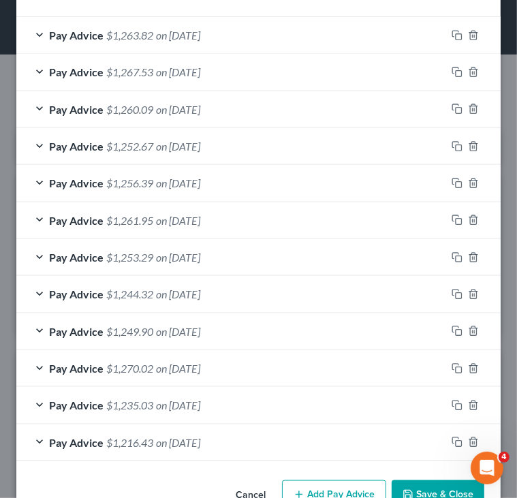
scroll to position [745, 0]
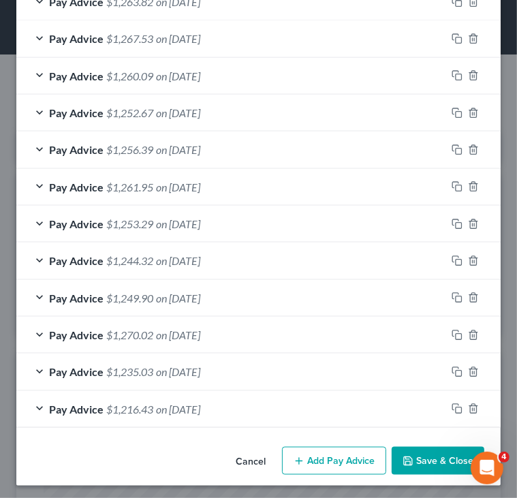
drag, startPoint x: 307, startPoint y: 448, endPoint x: 307, endPoint y: 418, distance: 29.3
click at [307, 448] on button "Add Pay Advice" at bounding box center [334, 461] width 104 height 29
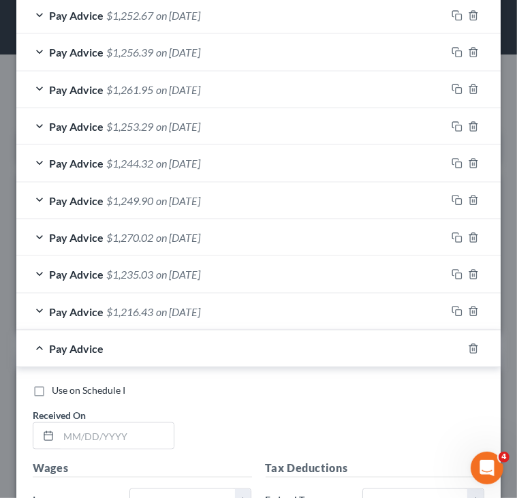
scroll to position [843, 0]
click at [125, 422] on input "text" at bounding box center [116, 435] width 115 height 26
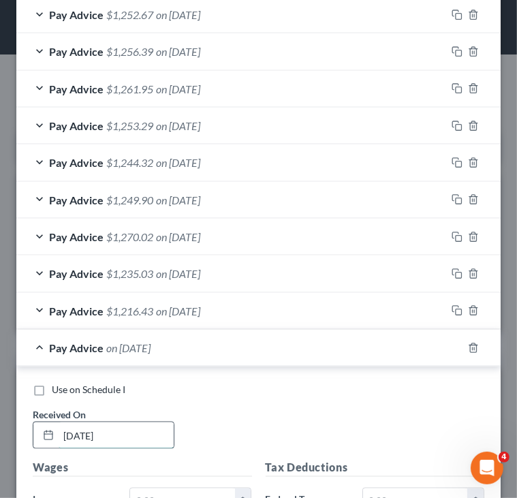
type input "5/9/2025"
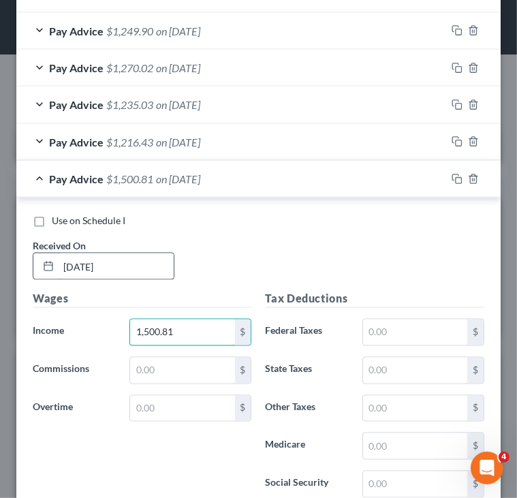
scroll to position [1019, 0]
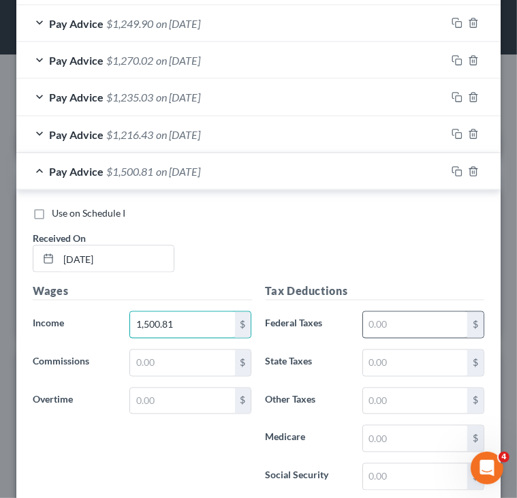
type input "1,500.81"
click at [376, 328] on input "text" at bounding box center [415, 325] width 104 height 26
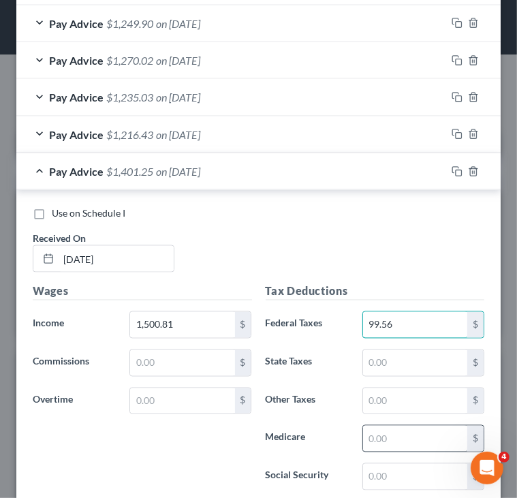
type input "99.56"
click at [395, 443] on input "text" at bounding box center [415, 439] width 104 height 26
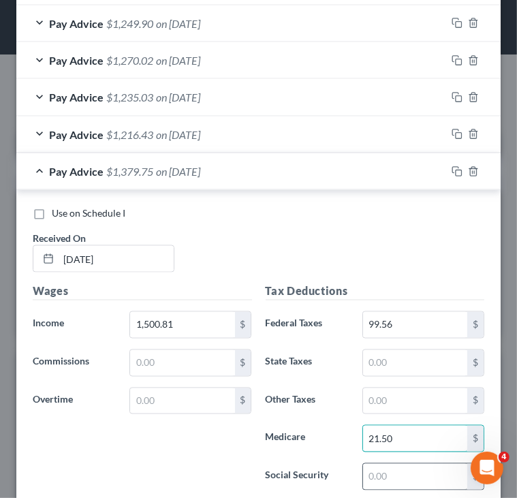
type input "21.50"
click at [405, 476] on input "text" at bounding box center [415, 477] width 104 height 26
type input "91.95"
click at [267, 448] on div "Tax Deductions Federal Taxes 99.56 $ State Taxes $ Other Taxes $ Medicare 21.50…" at bounding box center [375, 392] width 233 height 218
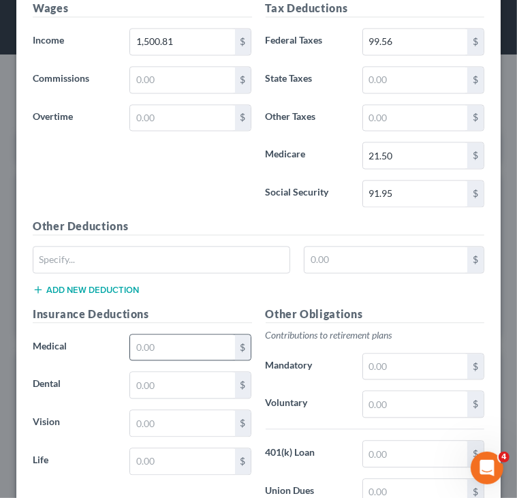
scroll to position [1348, 0]
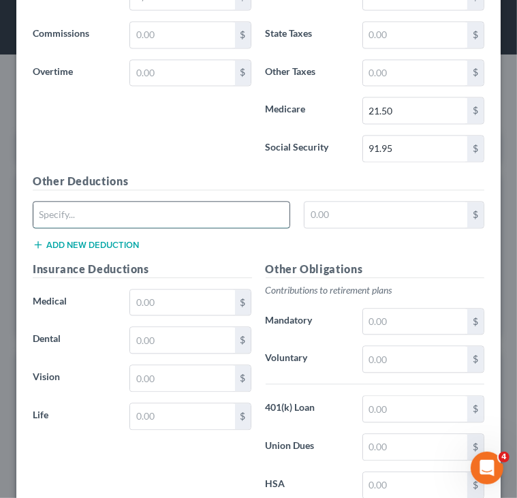
click at [177, 214] on input "text" at bounding box center [161, 215] width 256 height 26
type input "AFLAC"
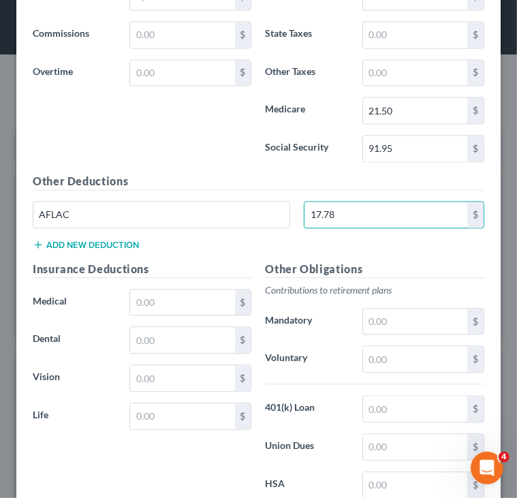
type input "17.78"
click at [264, 253] on div "Other Deductions AFLAC 17.78 $ Add new deduction" at bounding box center [258, 217] width 465 height 88
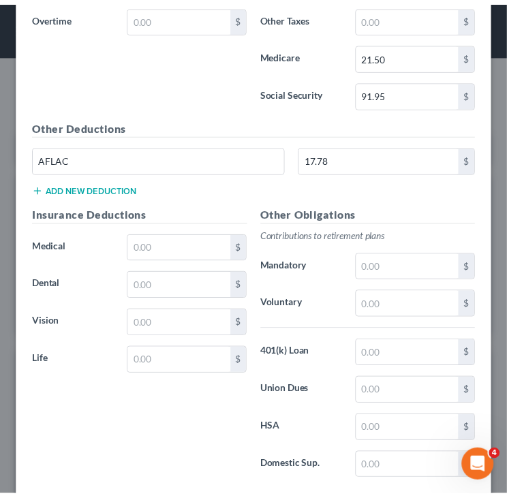
scroll to position [1475, 0]
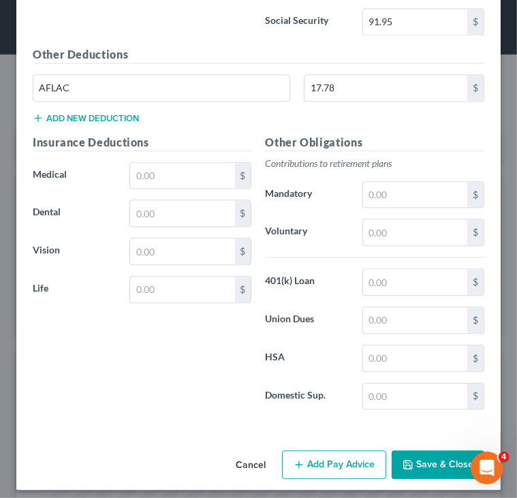
click at [409, 454] on button "Save & Close" at bounding box center [438, 464] width 93 height 29
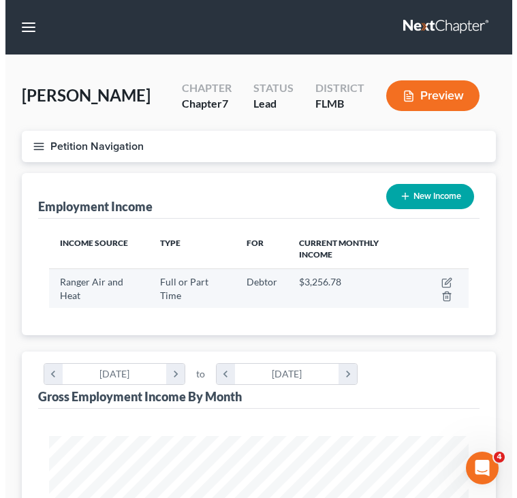
scroll to position [243, 0]
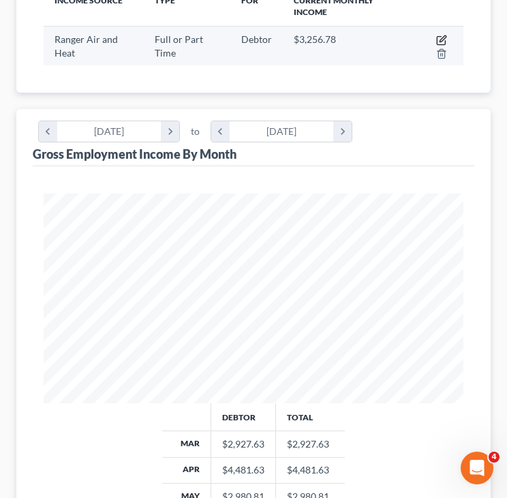
click at [439, 40] on icon "button" at bounding box center [441, 40] width 11 height 11
select select "0"
select select "9"
select select "2"
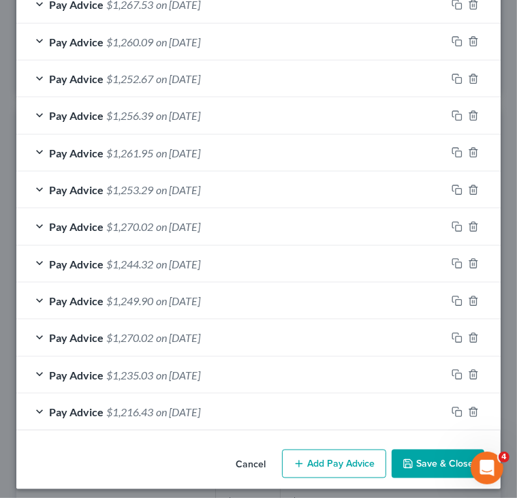
scroll to position [778, 0]
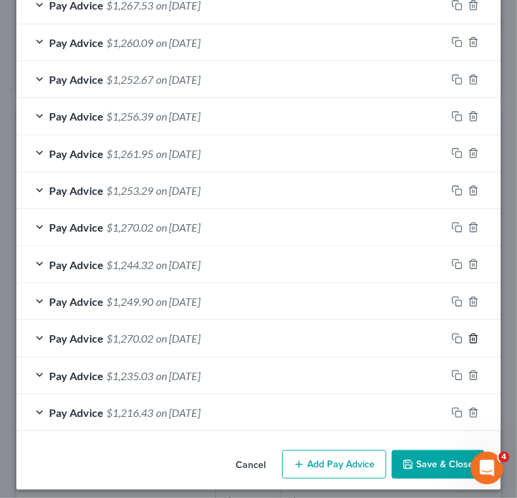
click at [468, 335] on icon "button" at bounding box center [473, 338] width 11 height 11
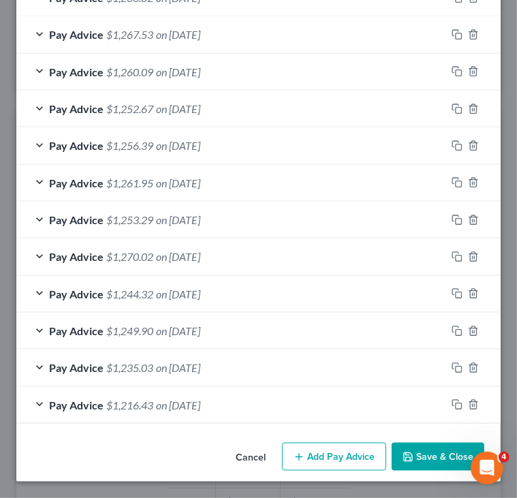
scroll to position [745, 0]
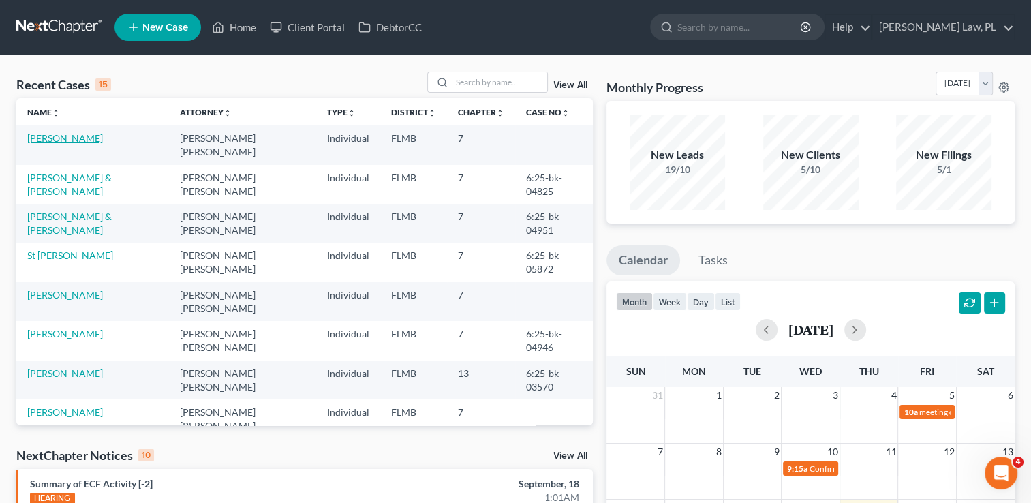
click at [53, 135] on link "[PERSON_NAME]" at bounding box center [65, 138] width 76 height 12
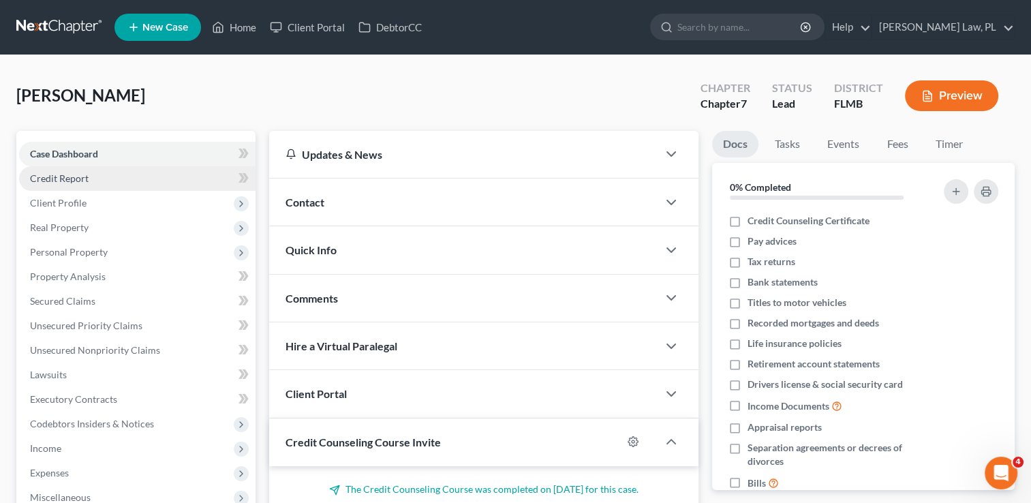
click at [74, 176] on span "Credit Report" at bounding box center [59, 178] width 59 height 12
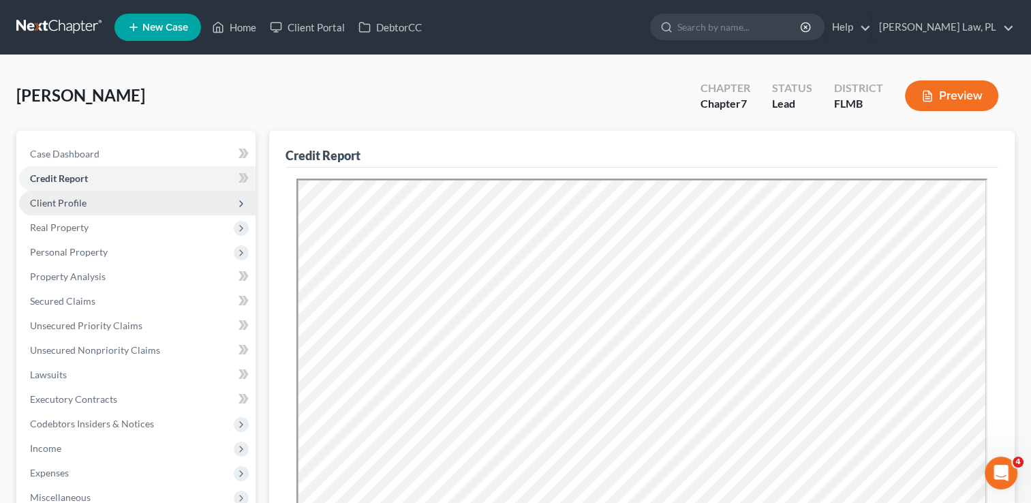
click at [82, 198] on span "Client Profile" at bounding box center [58, 203] width 57 height 12
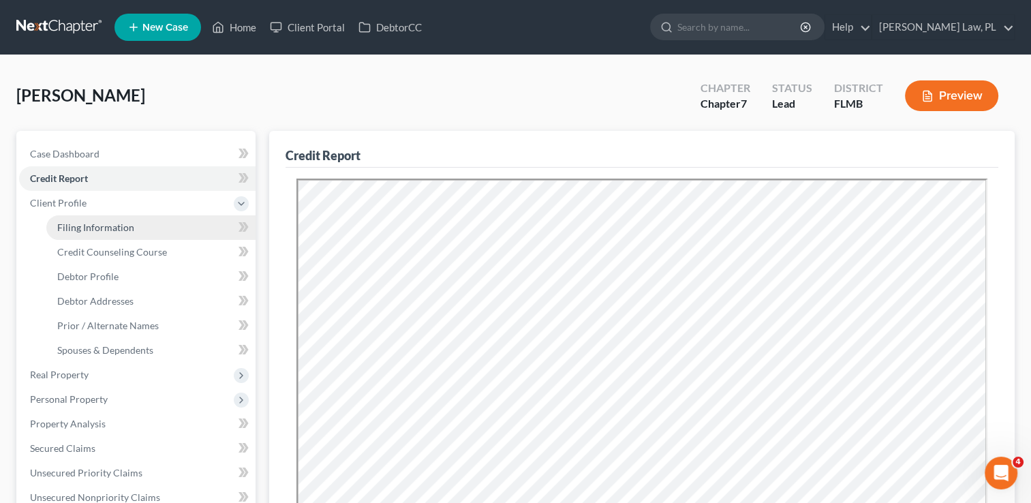
click at [90, 223] on span "Filing Information" at bounding box center [95, 227] width 77 height 12
select select "1"
select select "0"
select select "9"
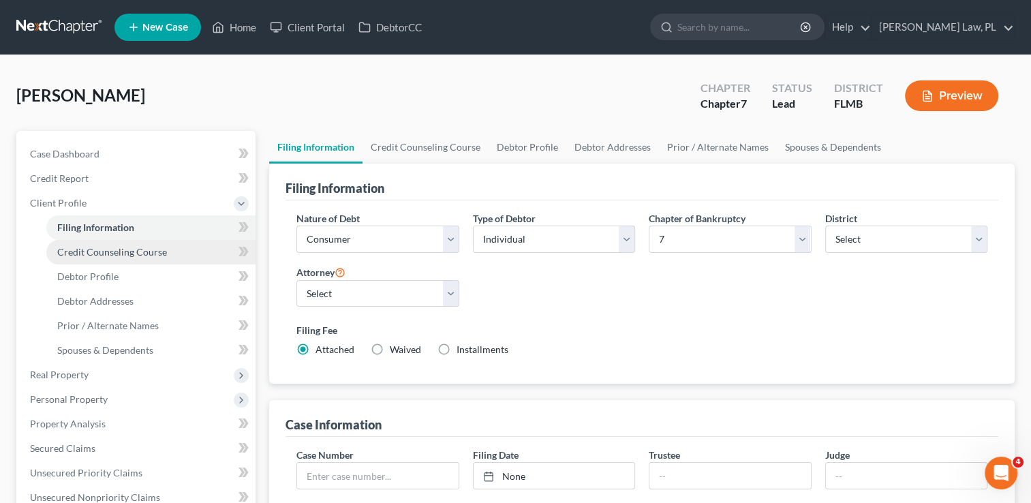
click at [95, 247] on span "Credit Counseling Course" at bounding box center [112, 252] width 110 height 12
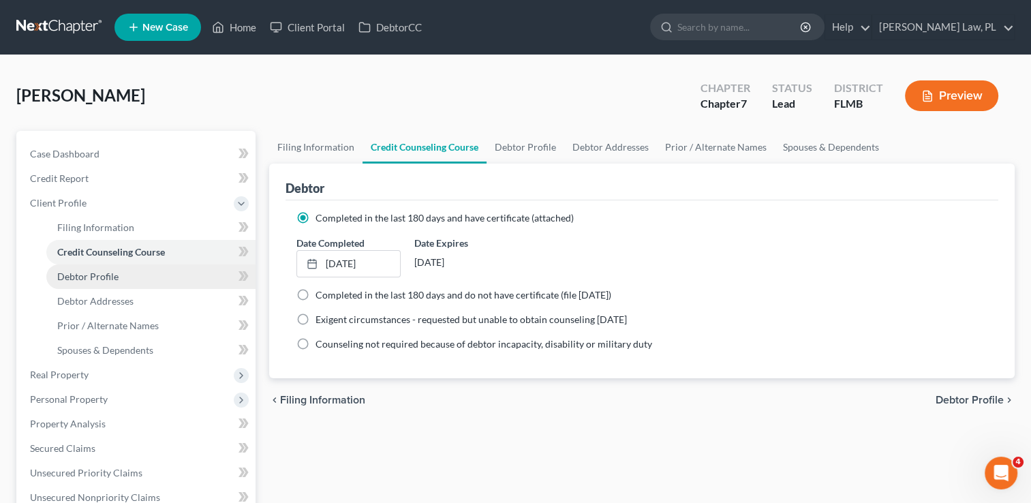
click at [102, 274] on span "Debtor Profile" at bounding box center [87, 277] width 61 height 12
select select "3"
select select "0"
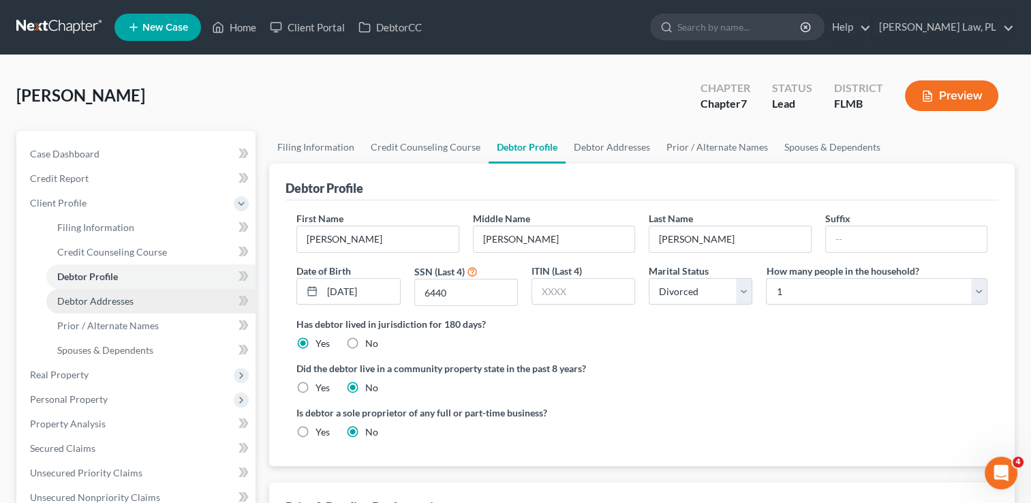
click at [107, 295] on span "Debtor Addresses" at bounding box center [95, 301] width 76 height 12
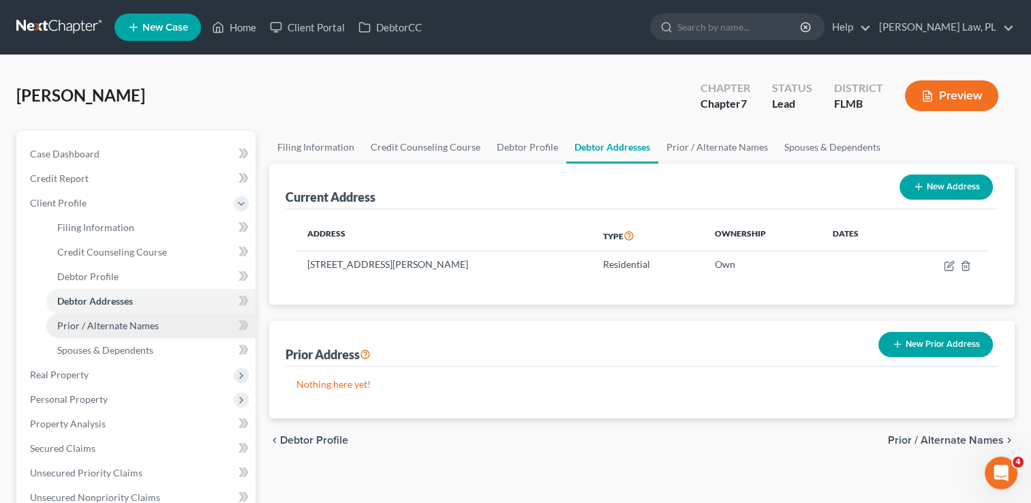
click at [112, 316] on link "Prior / Alternate Names" at bounding box center [150, 325] width 209 height 25
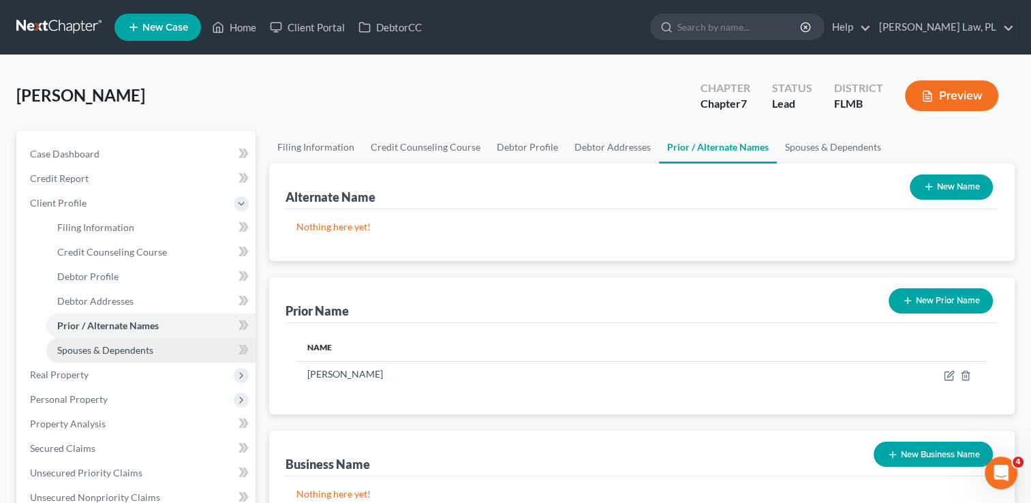
click at [125, 344] on span "Spouses & Dependents" at bounding box center [105, 350] width 96 height 12
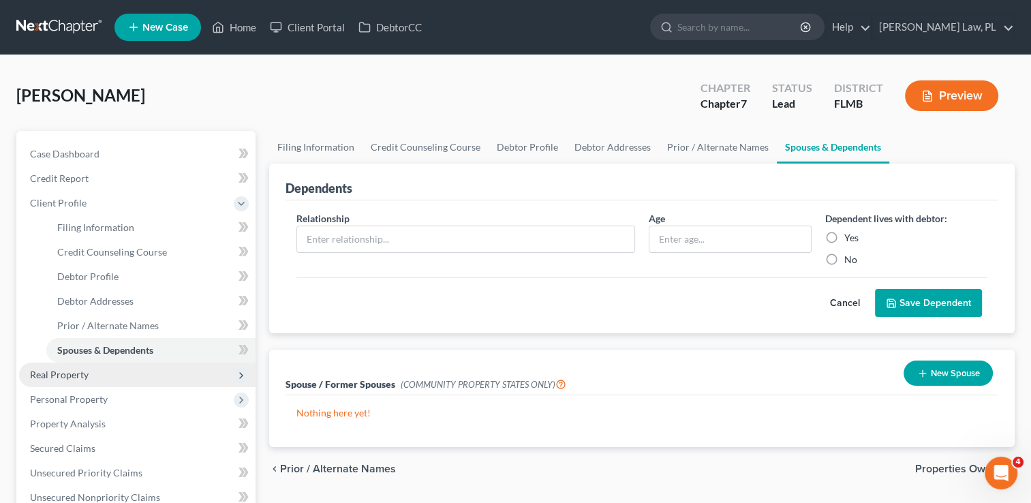
click at [108, 363] on span "Real Property" at bounding box center [137, 375] width 236 height 25
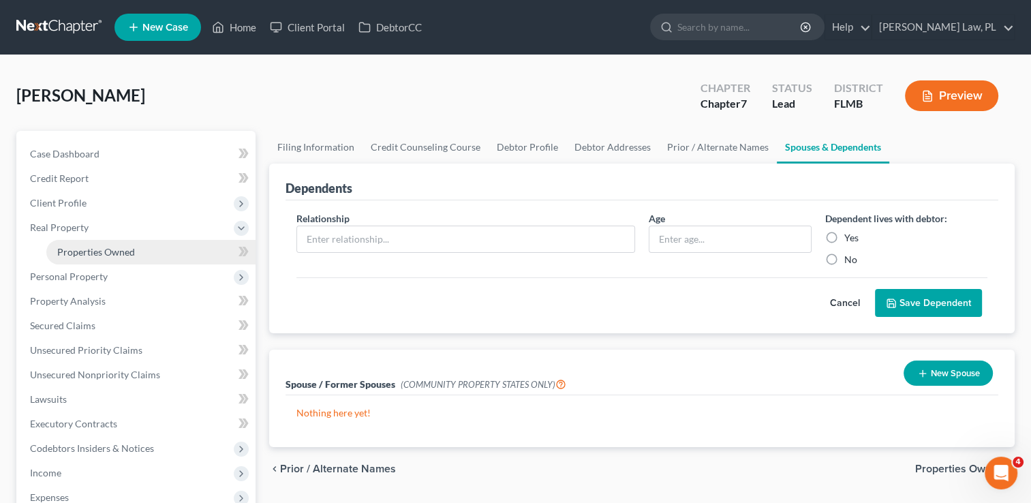
click at [136, 258] on link "Properties Owned" at bounding box center [150, 252] width 209 height 25
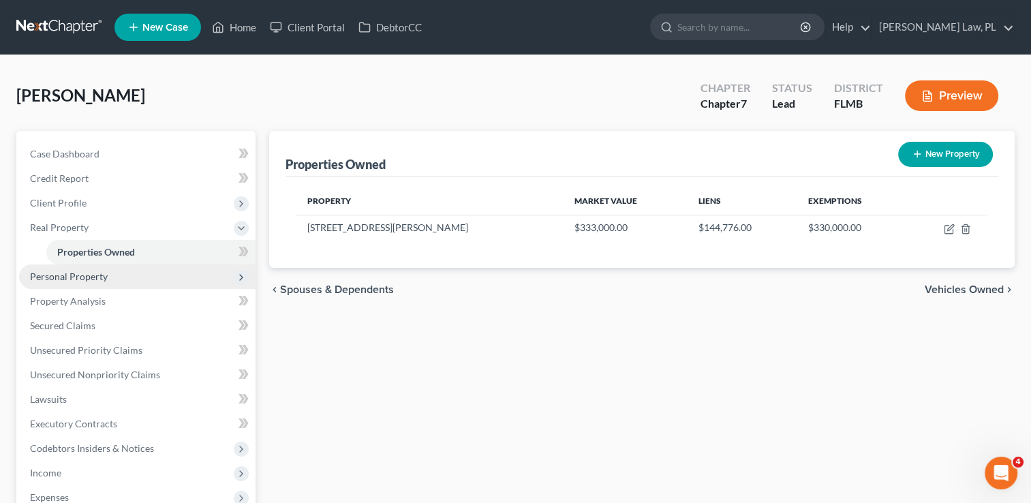
click at [132, 281] on span "Personal Property" at bounding box center [137, 276] width 236 height 25
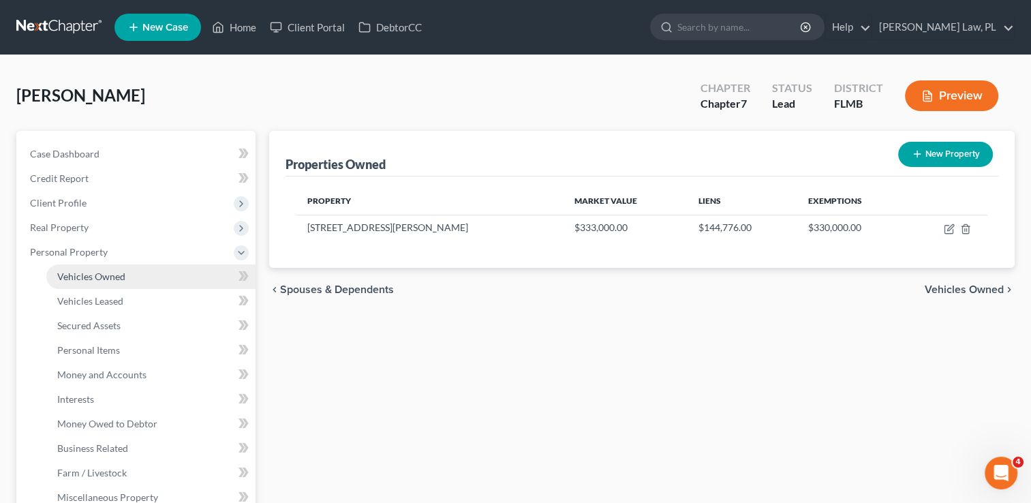
click at [108, 280] on span "Vehicles Owned" at bounding box center [91, 277] width 68 height 12
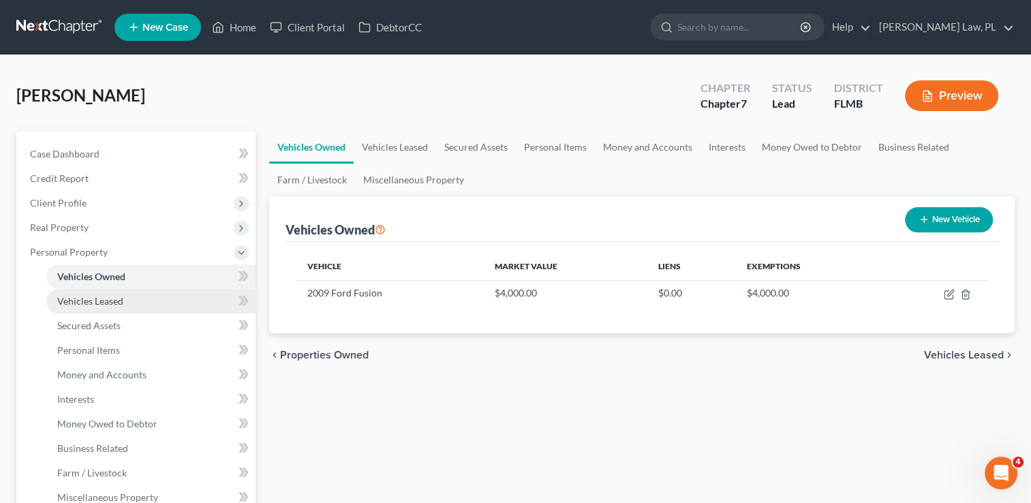
click at [113, 299] on span "Vehicles Leased" at bounding box center [90, 301] width 66 height 12
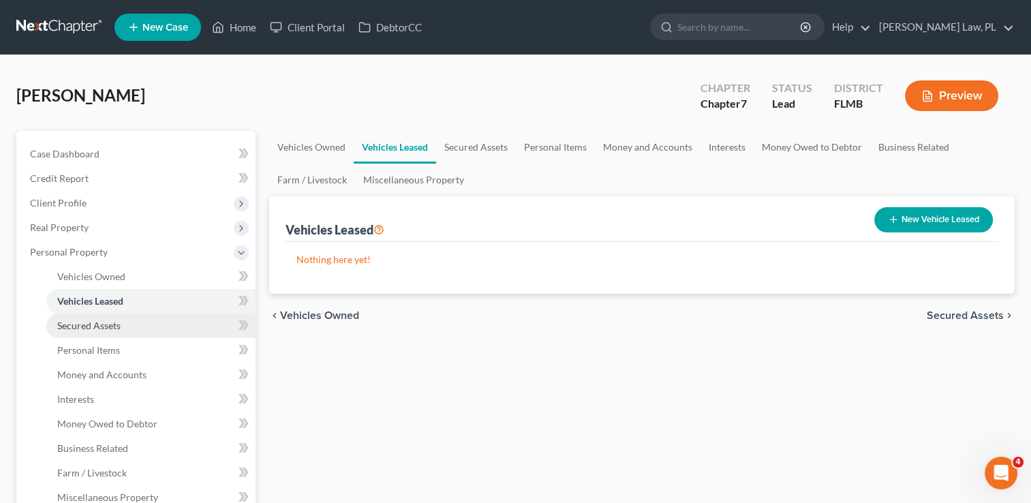
click at [112, 322] on span "Secured Assets" at bounding box center [88, 326] width 63 height 12
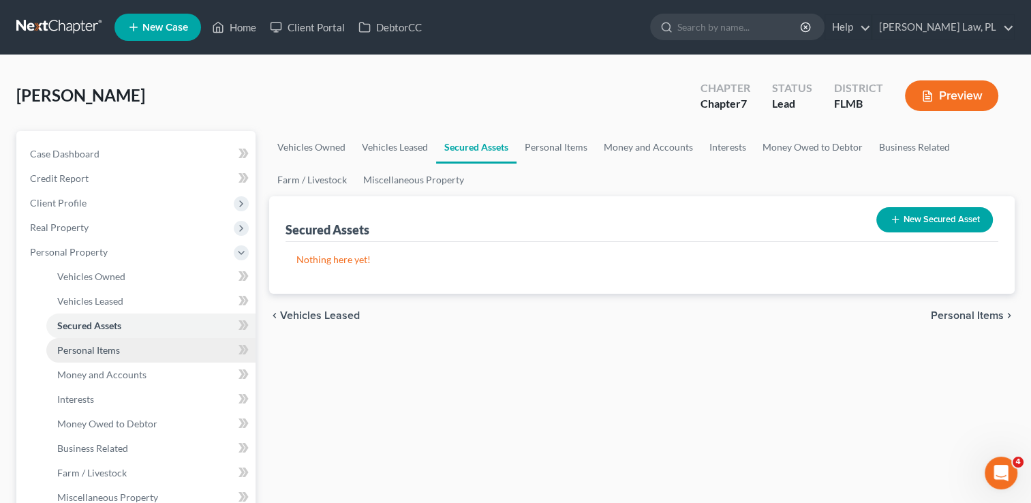
click at [117, 348] on span "Personal Items" at bounding box center [88, 350] width 63 height 12
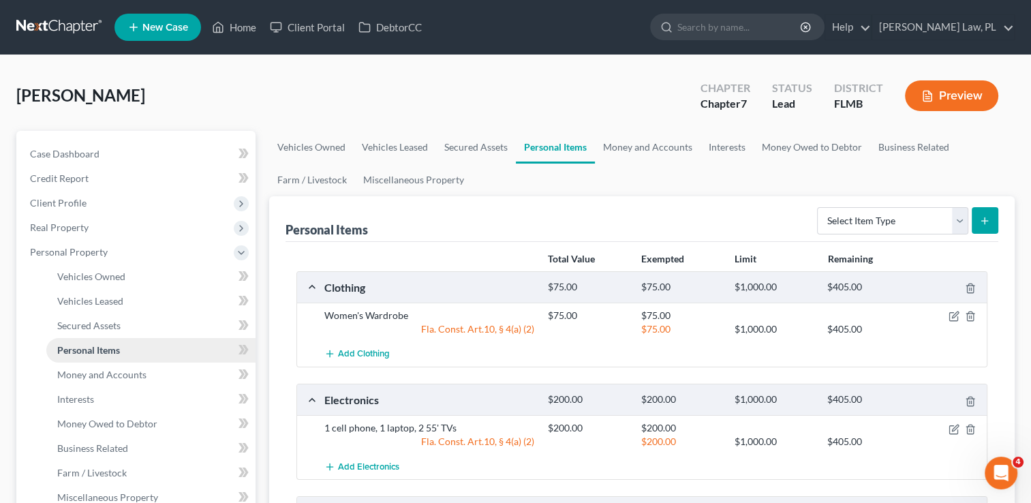
scroll to position [22, 0]
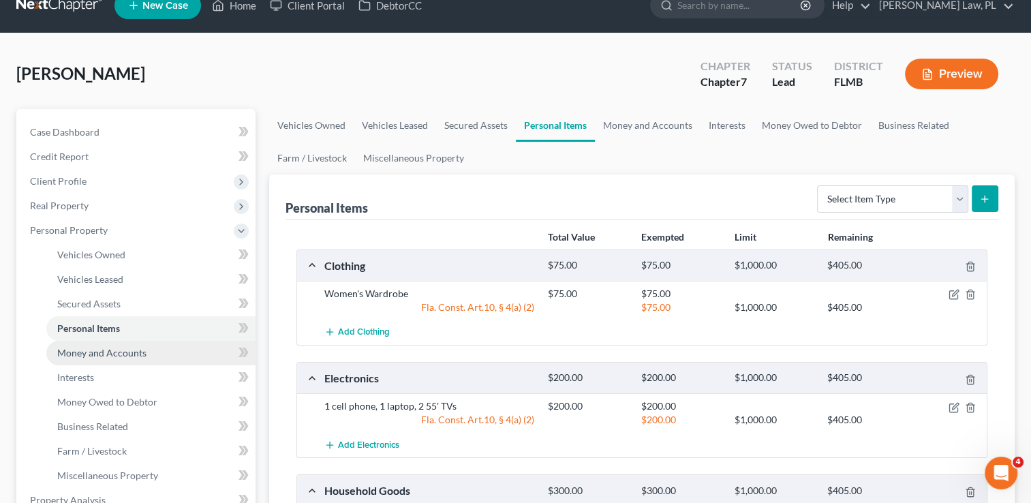
click at [108, 348] on span "Money and Accounts" at bounding box center [101, 353] width 89 height 12
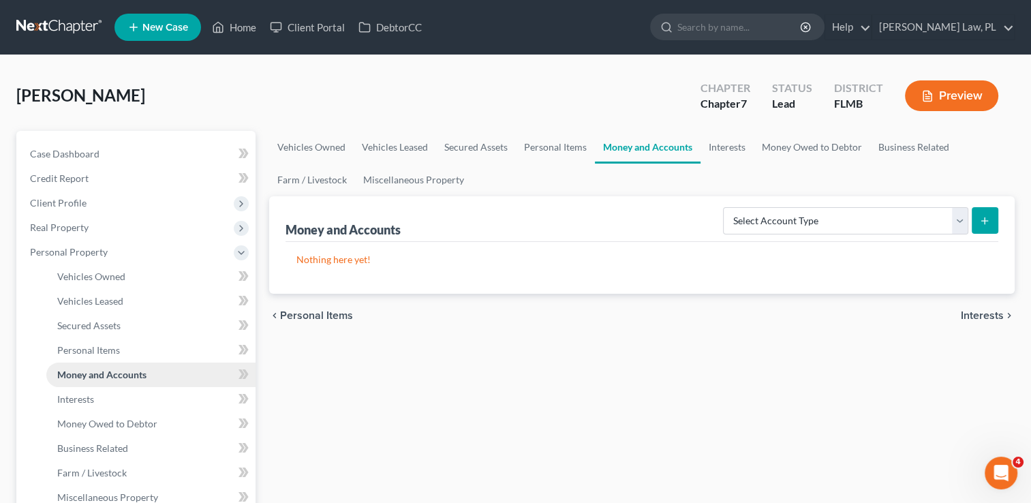
scroll to position [44, 0]
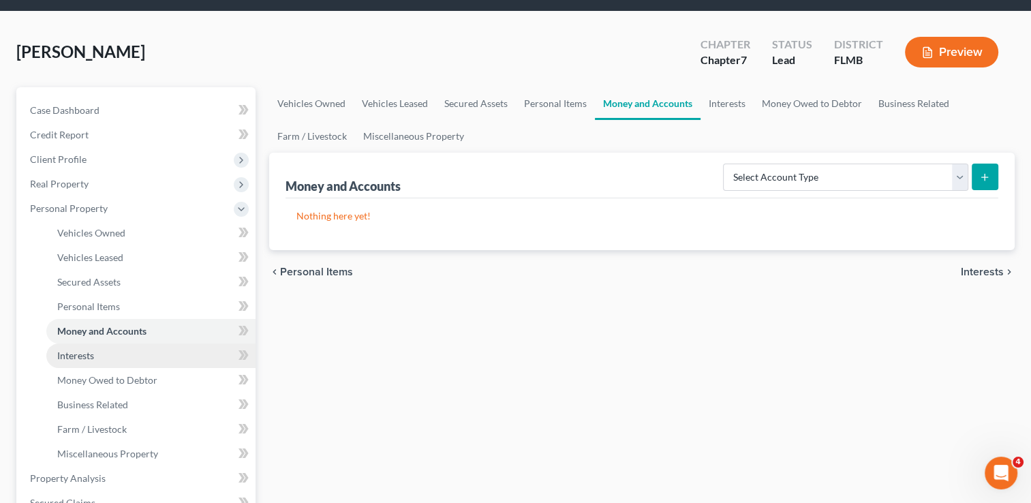
click at [102, 353] on link "Interests" at bounding box center [150, 355] width 209 height 25
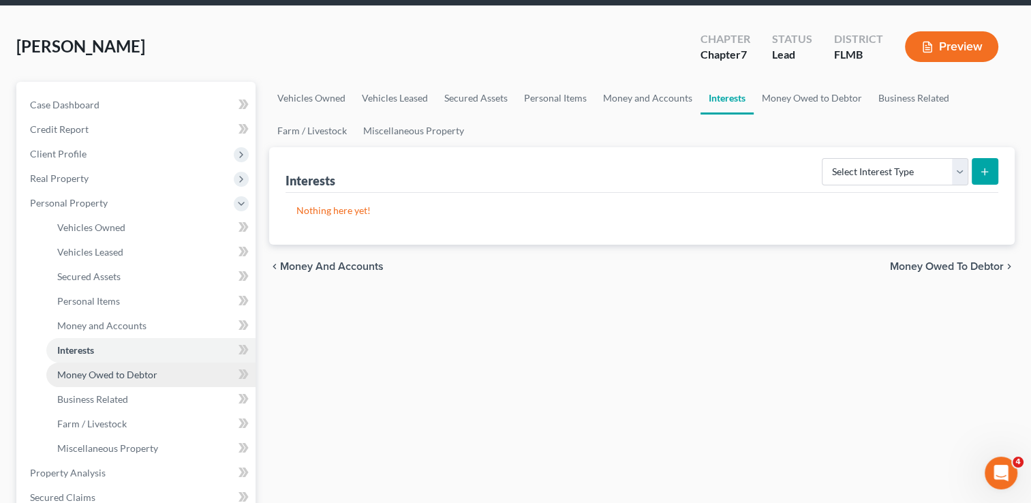
click at [114, 373] on span "Money Owed to Debtor" at bounding box center [107, 375] width 100 height 12
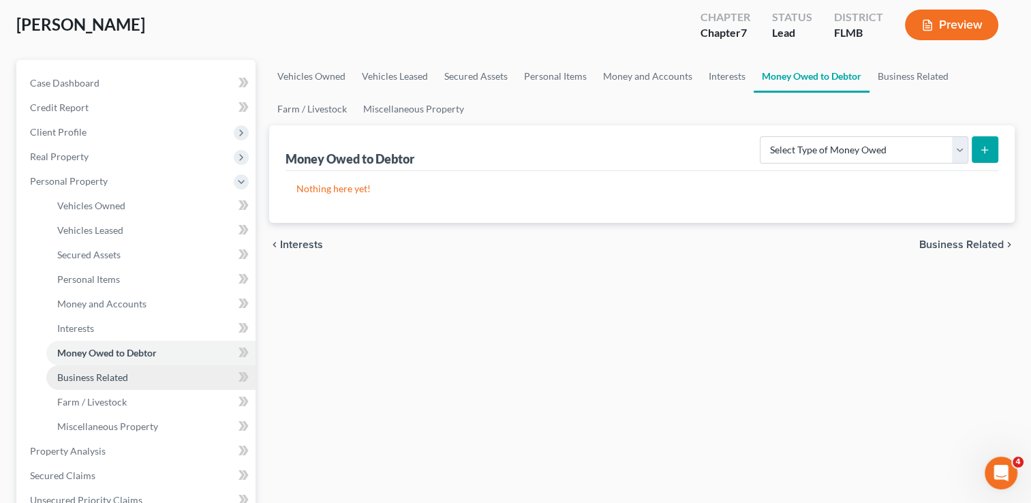
click at [102, 375] on span "Business Related" at bounding box center [92, 377] width 71 height 12
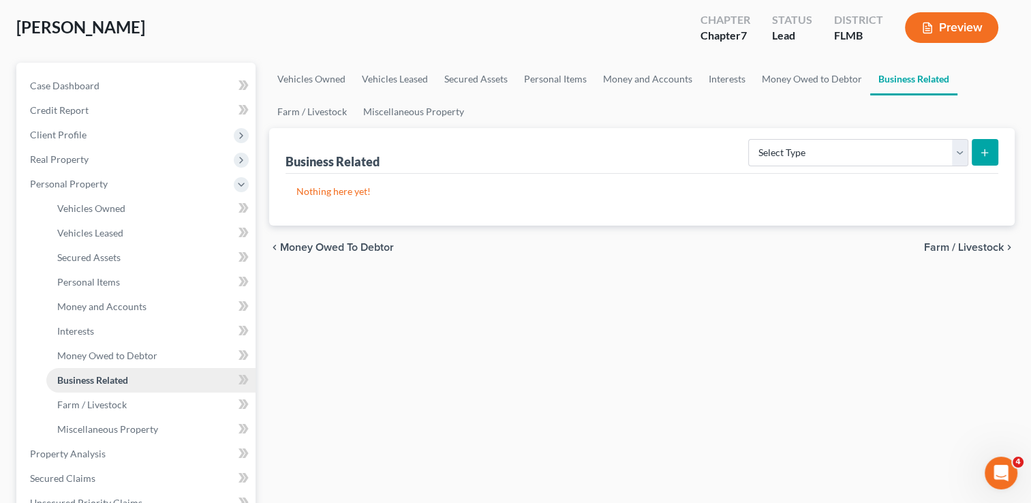
scroll to position [76, 0]
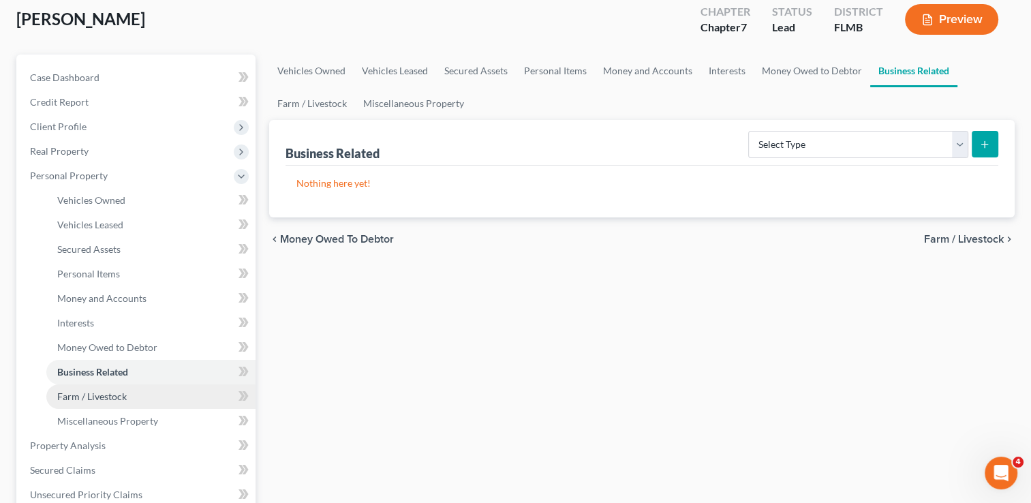
click at [104, 399] on span "Farm / Livestock" at bounding box center [92, 396] width 70 height 12
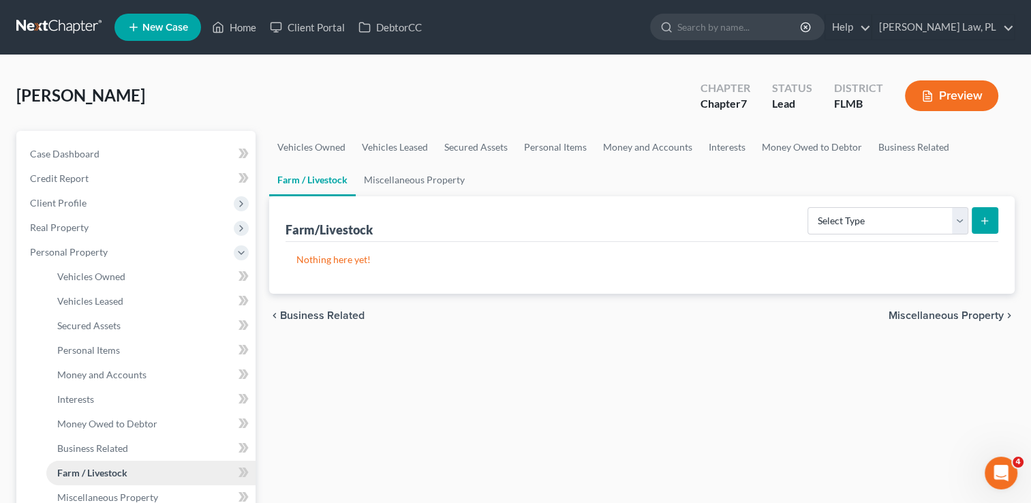
scroll to position [63, 0]
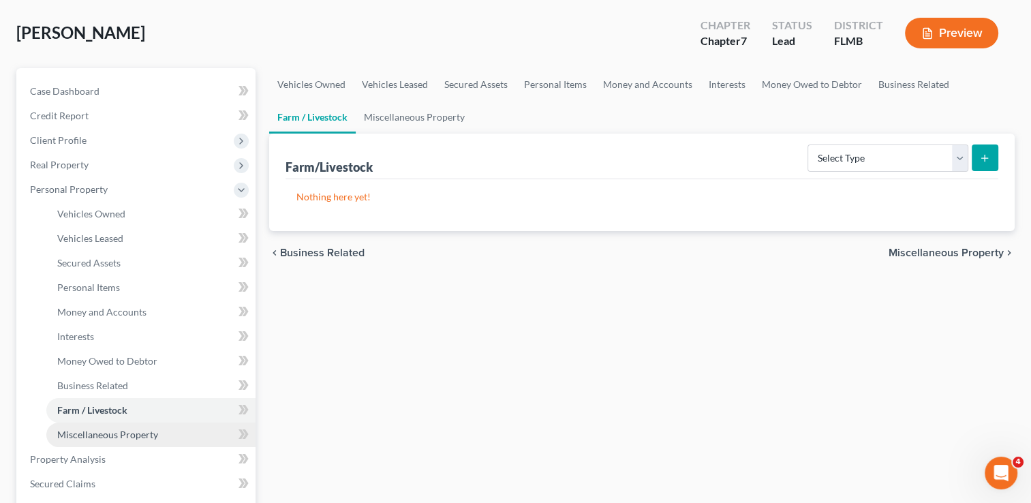
click at [98, 427] on link "Miscellaneous Property" at bounding box center [150, 434] width 209 height 25
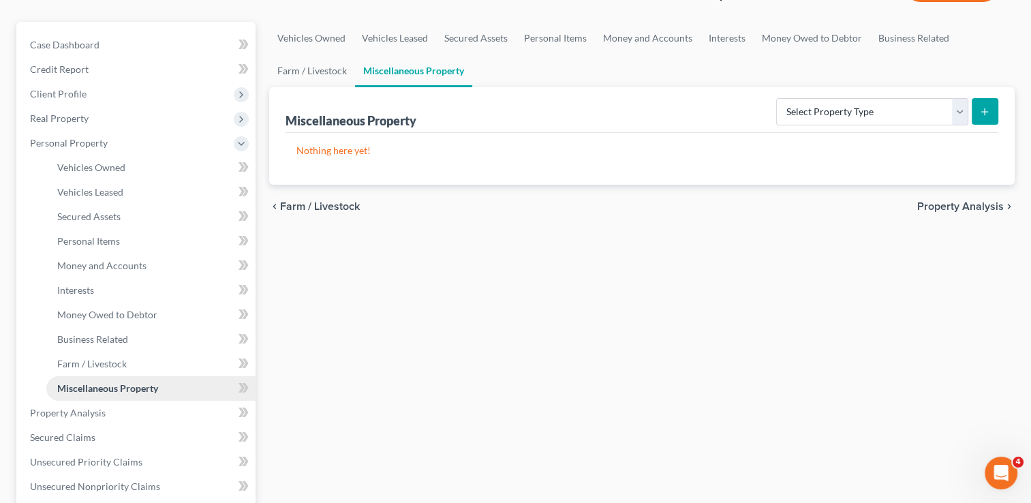
scroll to position [109, 0]
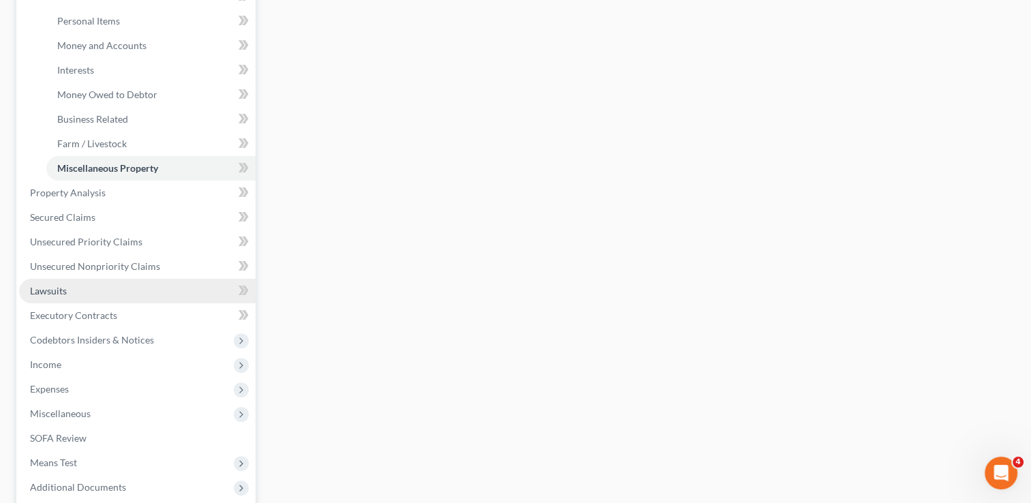
click at [57, 293] on span "Lawsuits" at bounding box center [48, 291] width 37 height 12
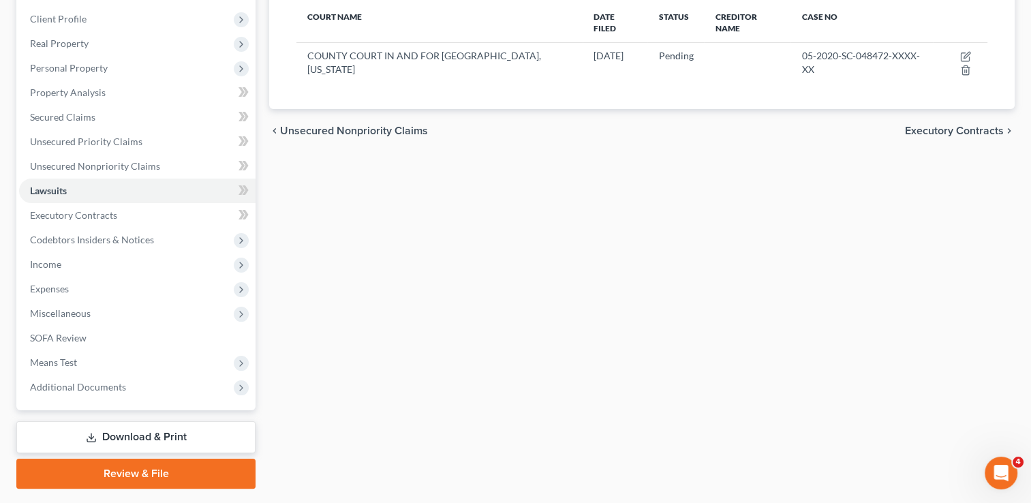
scroll to position [190, 0]
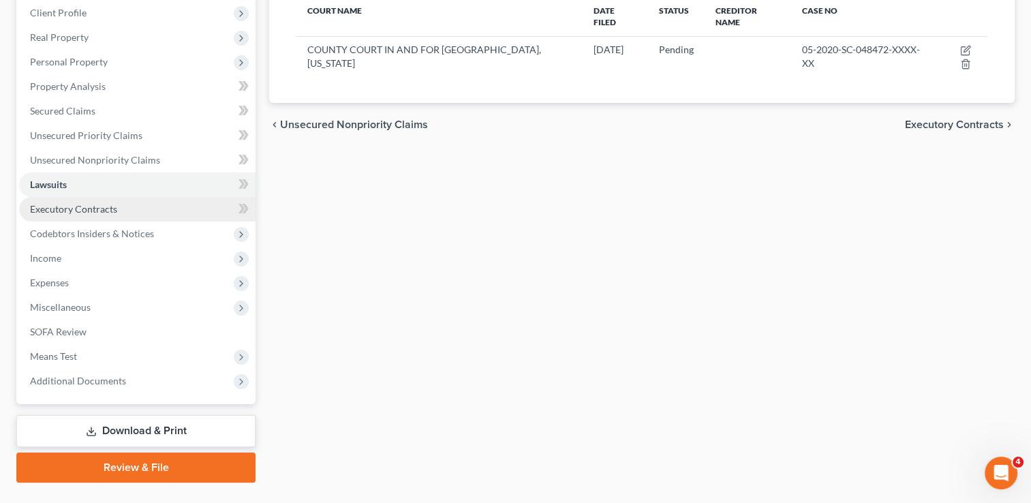
click at [99, 213] on span "Executory Contracts" at bounding box center [73, 209] width 87 height 12
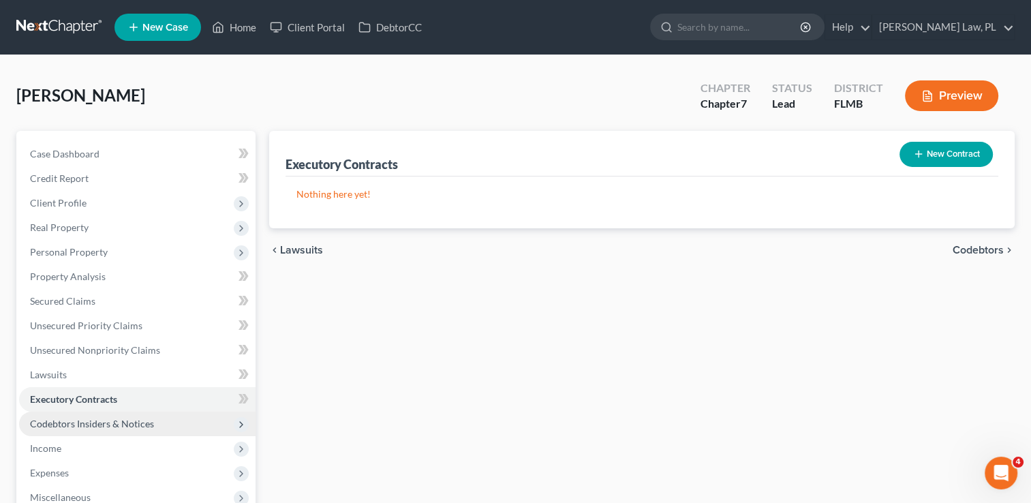
click at [126, 429] on span "Codebtors Insiders & Notices" at bounding box center [137, 424] width 236 height 25
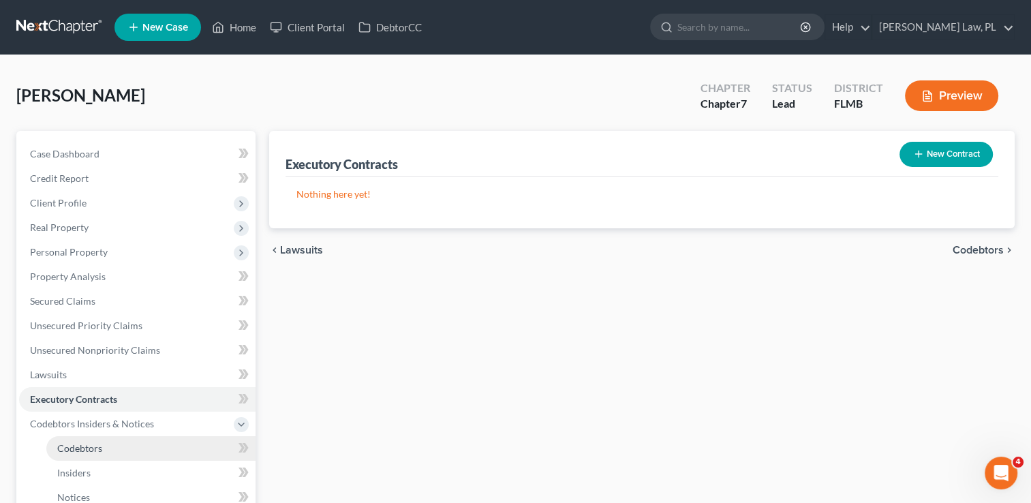
click at [116, 449] on link "Codebtors" at bounding box center [150, 448] width 209 height 25
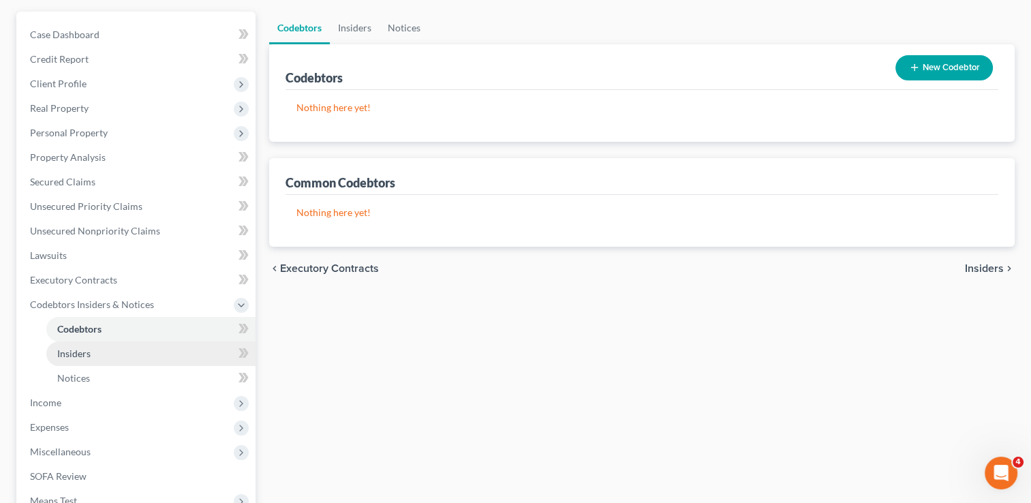
click at [87, 345] on link "Insiders" at bounding box center [150, 353] width 209 height 25
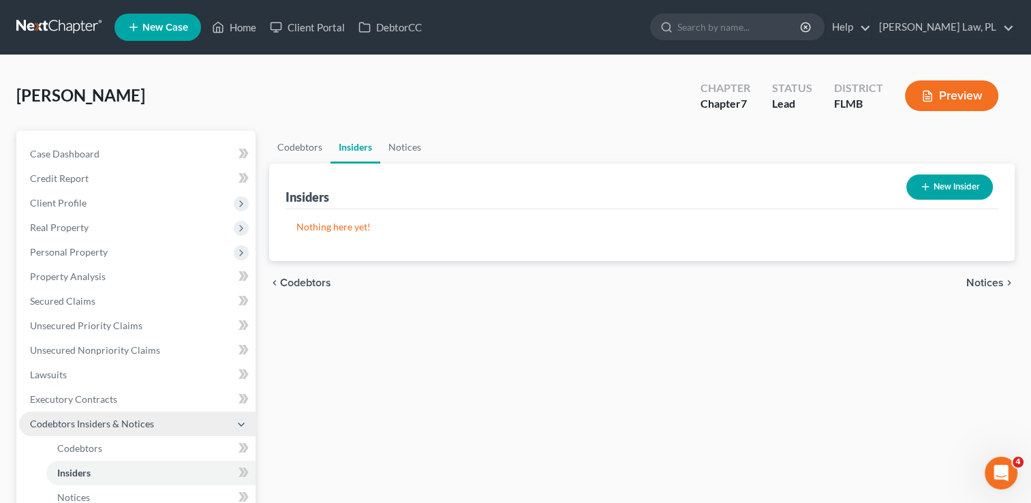
scroll to position [68, 0]
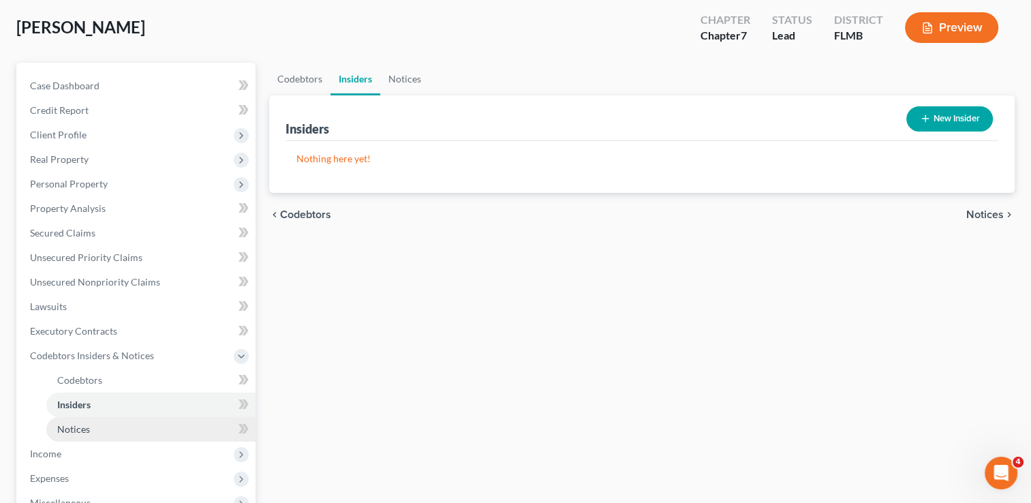
click at [82, 417] on link "Notices" at bounding box center [150, 429] width 209 height 25
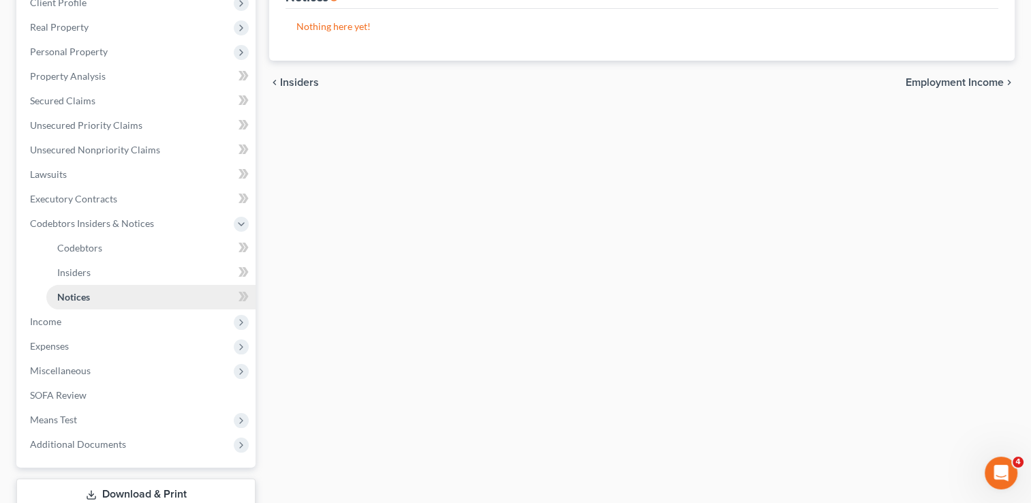
scroll to position [202, 0]
click at [55, 324] on span "Income" at bounding box center [45, 320] width 31 height 12
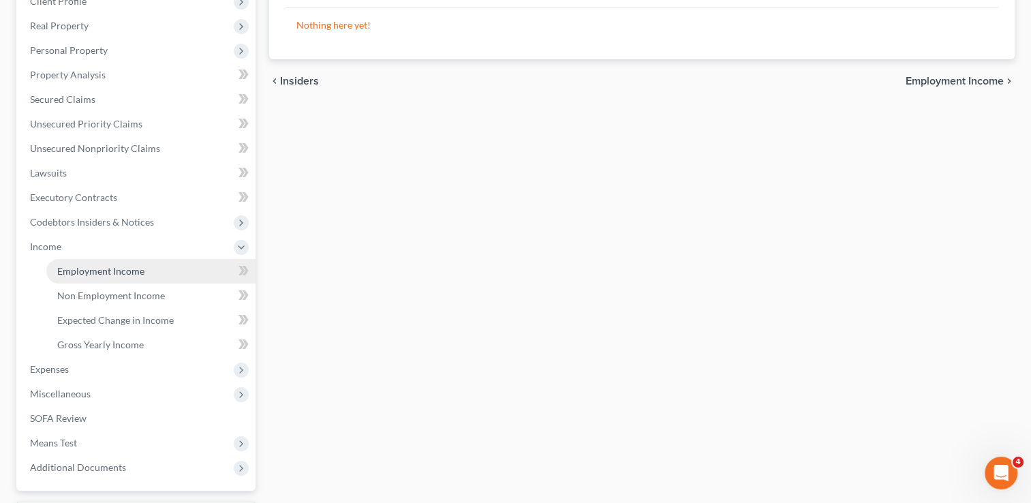
click at [112, 273] on span "Employment Income" at bounding box center [100, 271] width 87 height 12
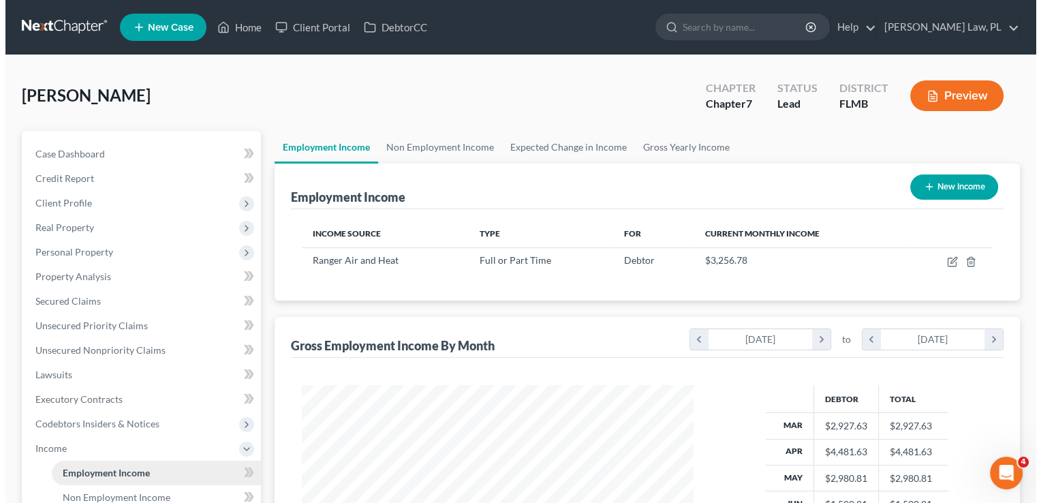
scroll to position [147, 0]
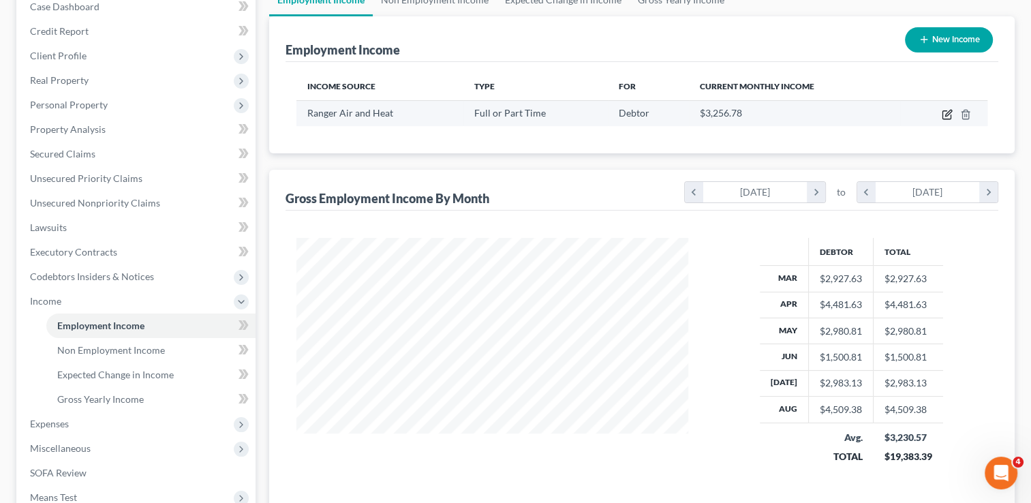
click at [947, 114] on icon "button" at bounding box center [947, 114] width 11 height 11
select select "0"
select select "9"
select select "2"
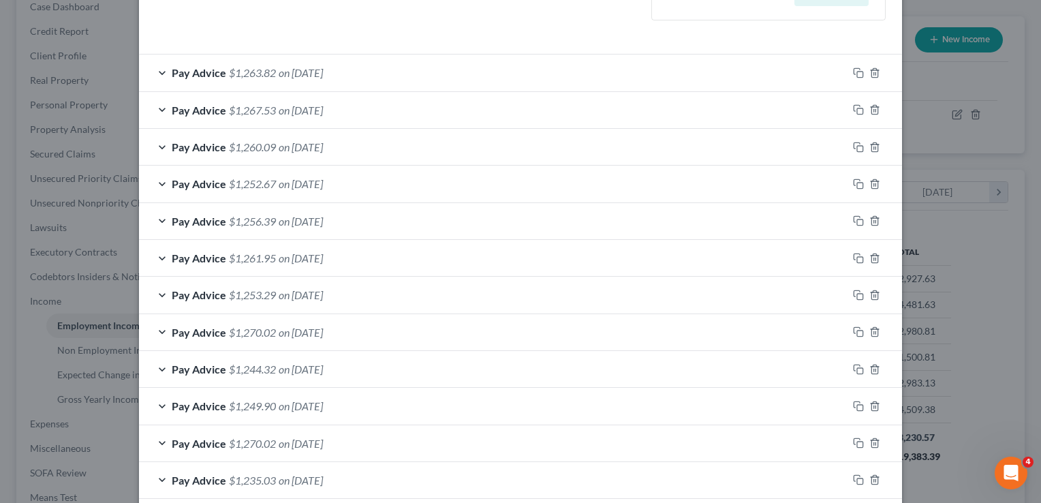
scroll to position [514, 0]
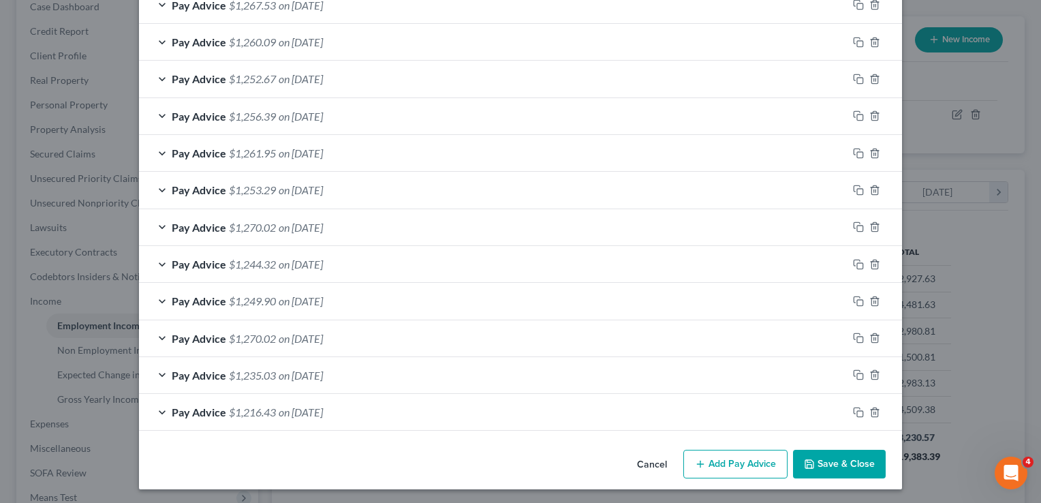
click at [825, 465] on button "Save & Close" at bounding box center [839, 464] width 93 height 29
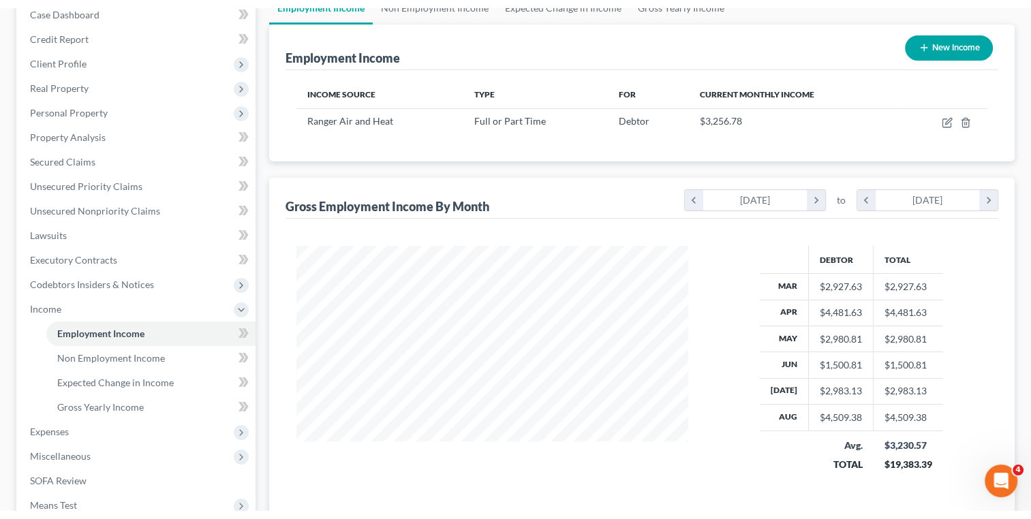
scroll to position [0, 0]
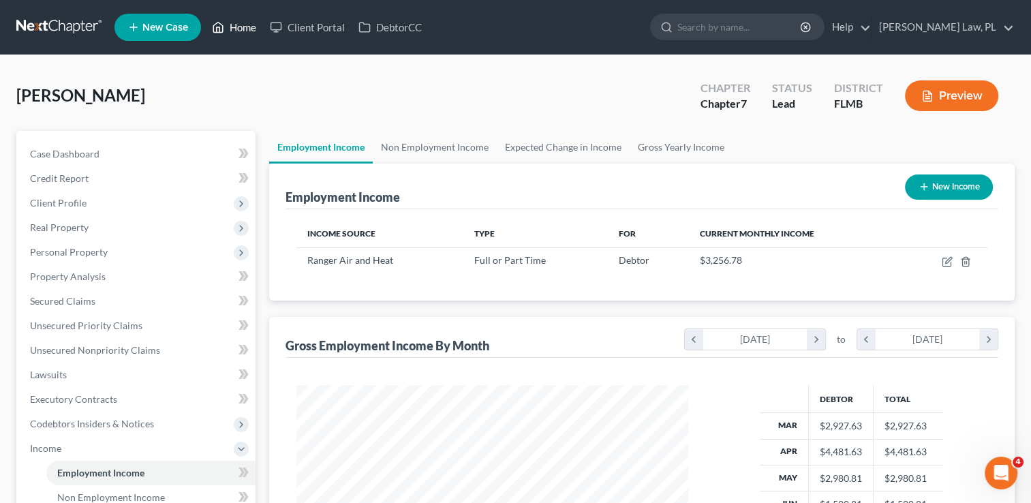
click at [239, 20] on link "Home" at bounding box center [234, 27] width 58 height 25
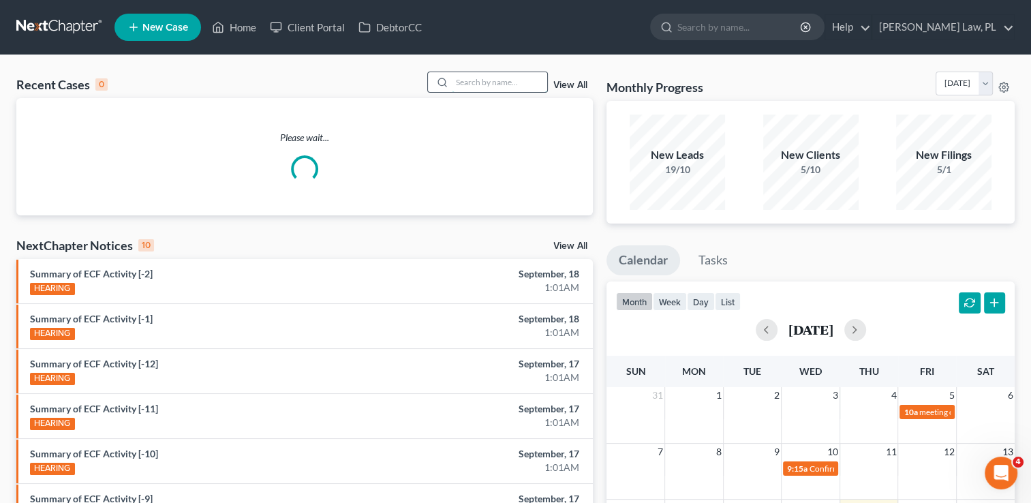
click at [503, 84] on input "search" at bounding box center [499, 82] width 95 height 20
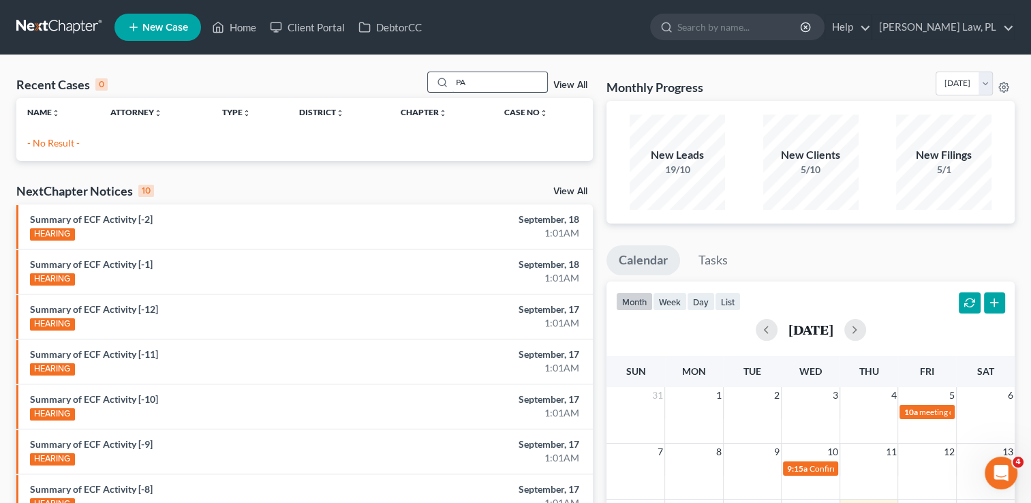
type input "P"
type input "M"
type input "NICHOLAS LEMLEY"
click at [152, 33] on span "New Case" at bounding box center [165, 27] width 46 height 10
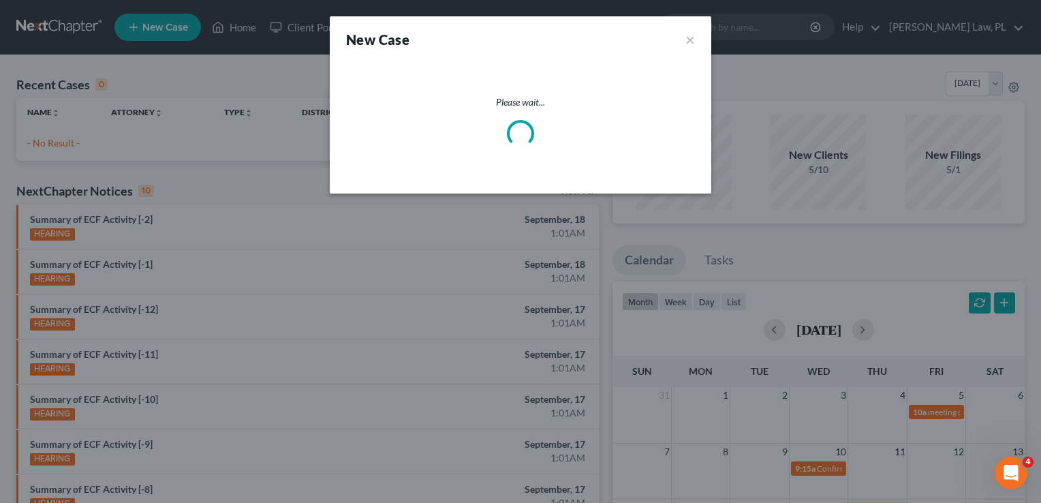
select select "15"
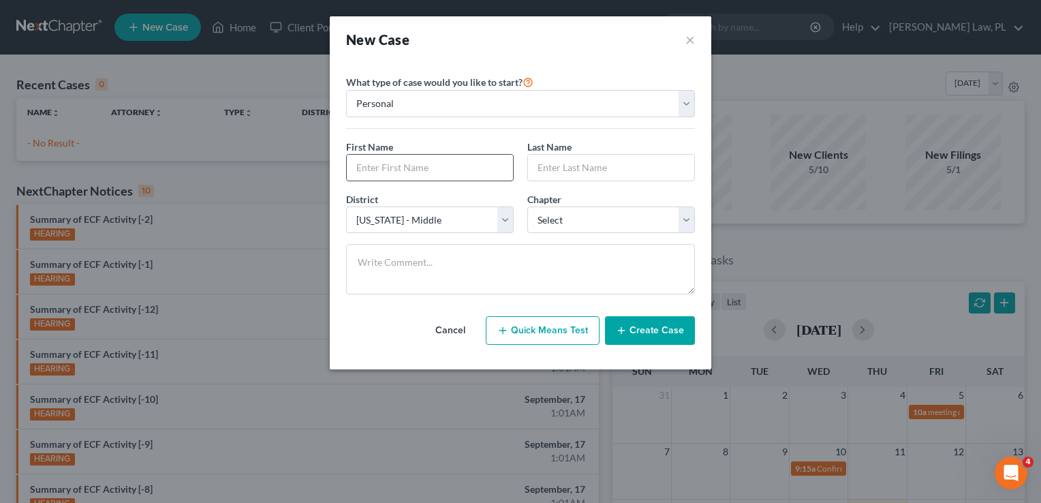
click at [419, 171] on input "text" at bounding box center [430, 168] width 166 height 26
paste input "Nicolas Lemley"
drag, startPoint x: 431, startPoint y: 166, endPoint x: 388, endPoint y: 164, distance: 43.7
click at [388, 164] on input "Nicolas Lemley" at bounding box center [430, 168] width 166 height 26
type input "Nicolas"
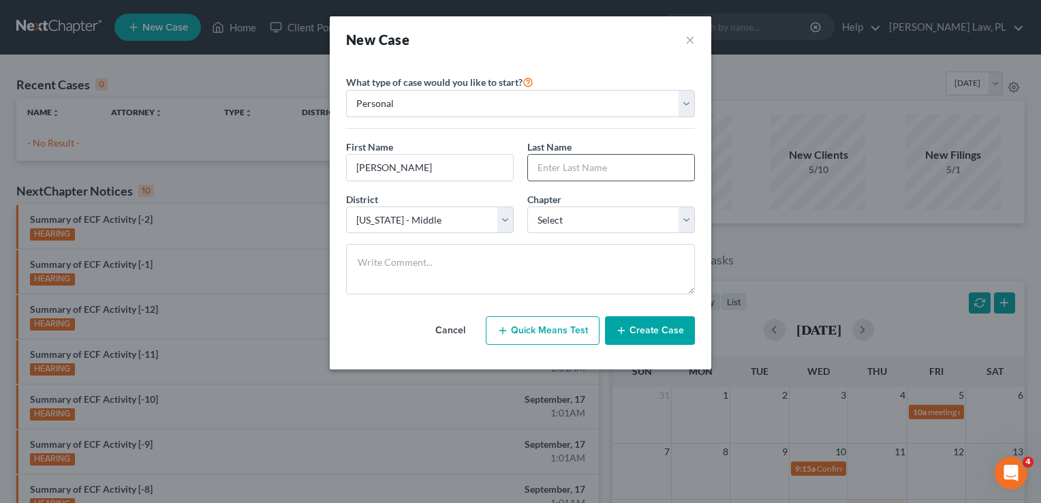
click at [547, 163] on input "text" at bounding box center [611, 168] width 166 height 26
paste input "Nicolas Lemley"
drag, startPoint x: 569, startPoint y: 166, endPoint x: 512, endPoint y: 165, distance: 57.3
click at [512, 165] on div "First Name * Nicolas Last Name * Nicolas Lemley" at bounding box center [520, 166] width 363 height 52
type input "Lemley"
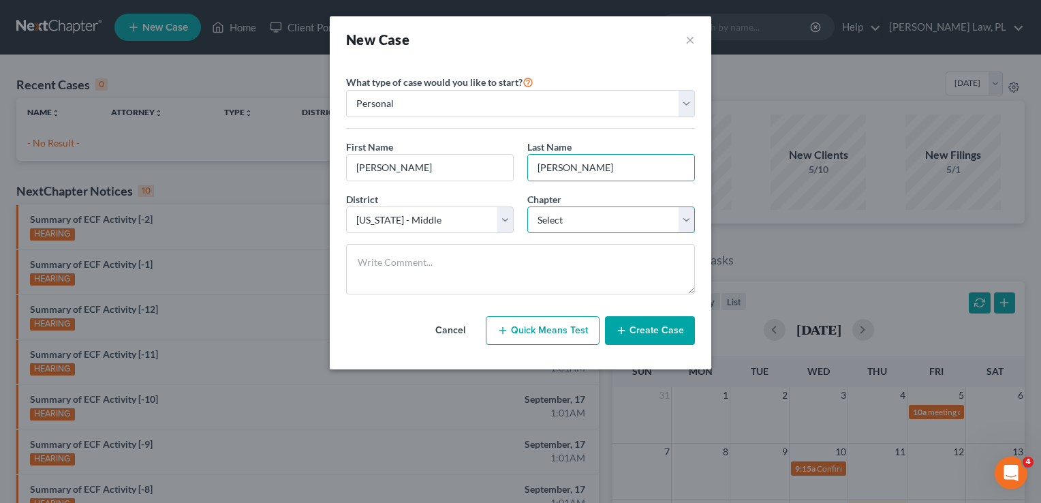
click at [574, 215] on select "Select 7 11 12 13" at bounding box center [611, 219] width 168 height 27
select select "0"
click at [527, 206] on select "Select 7 11 12 13" at bounding box center [611, 219] width 168 height 27
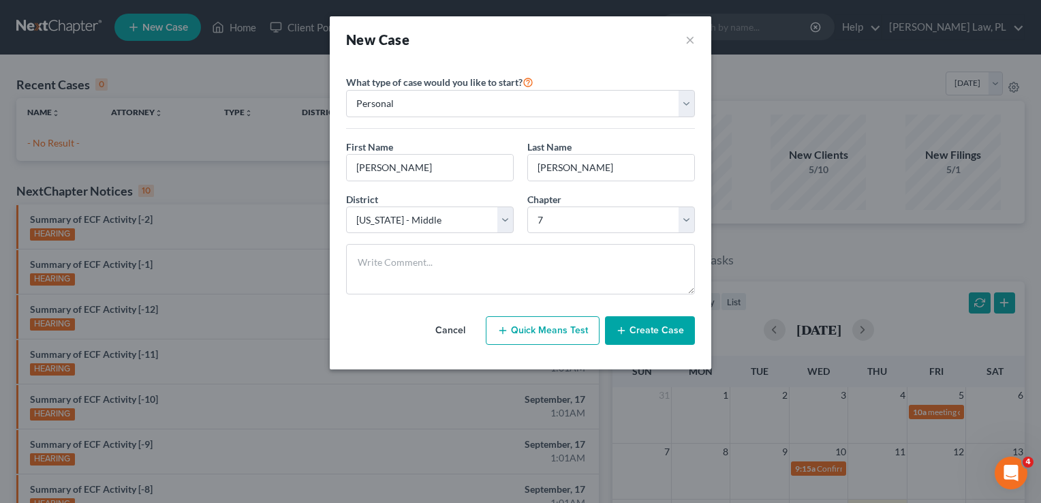
click at [657, 342] on button "Create Case" at bounding box center [650, 330] width 90 height 29
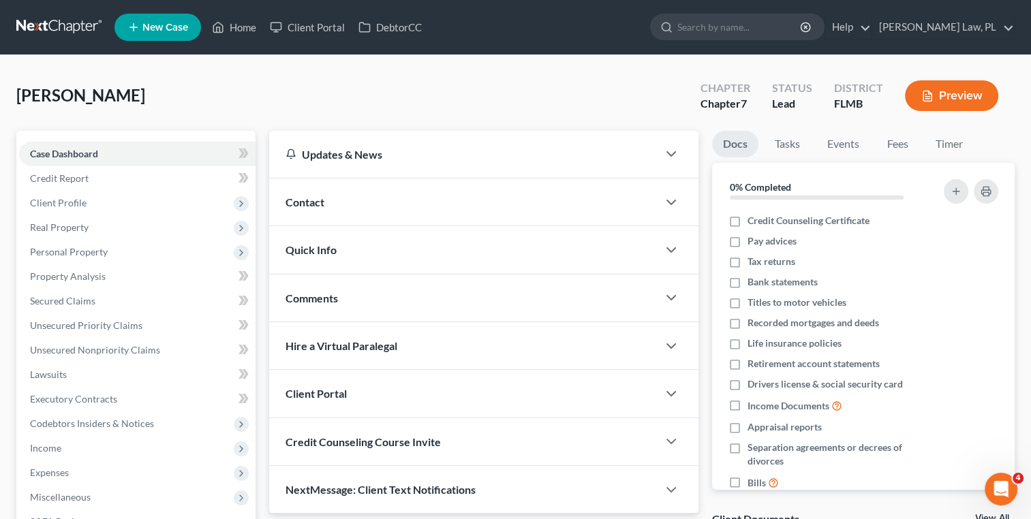
click at [440, 254] on div "Quick Info" at bounding box center [463, 249] width 388 height 47
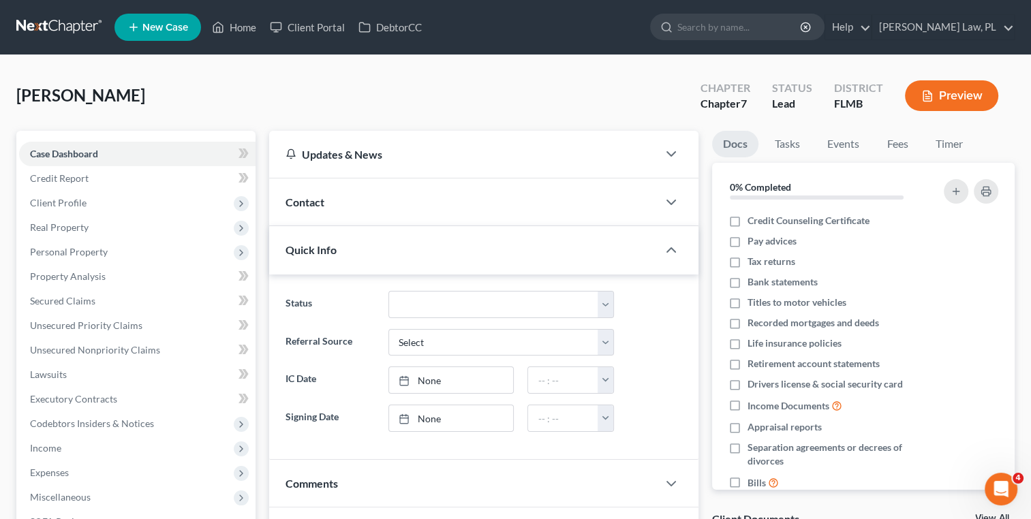
click at [367, 211] on div "Contact" at bounding box center [463, 202] width 388 height 47
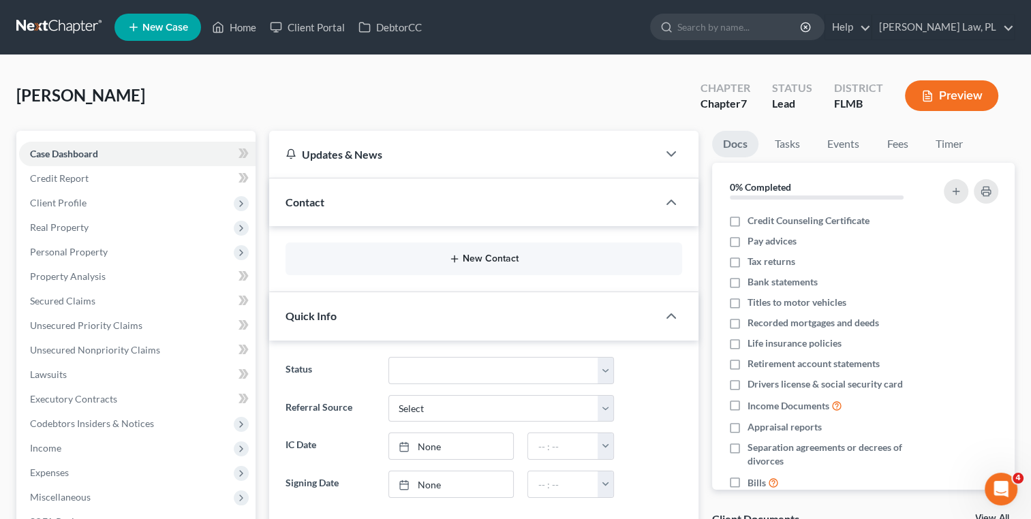
click at [375, 253] on button "New Contact" at bounding box center [483, 258] width 375 height 11
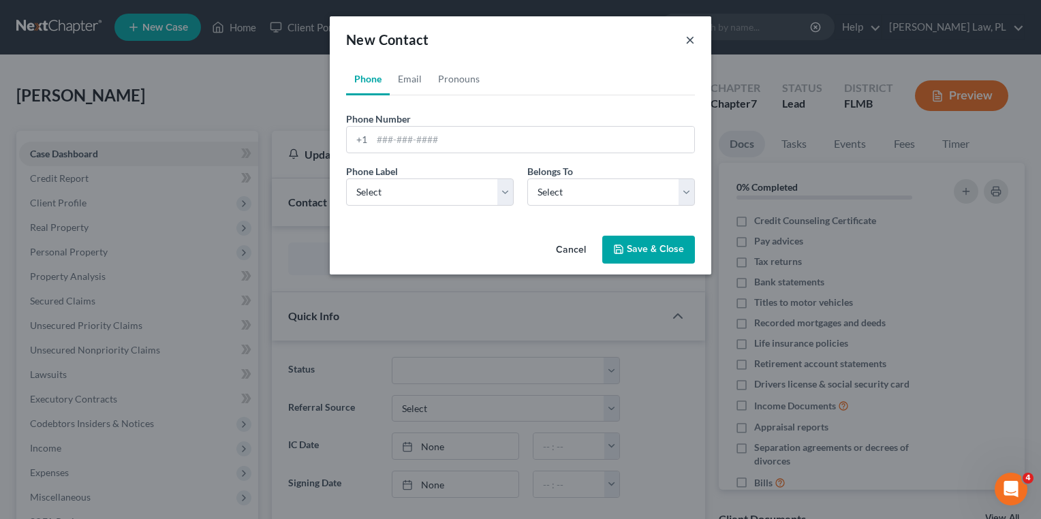
click at [687, 40] on button "×" at bounding box center [691, 39] width 10 height 16
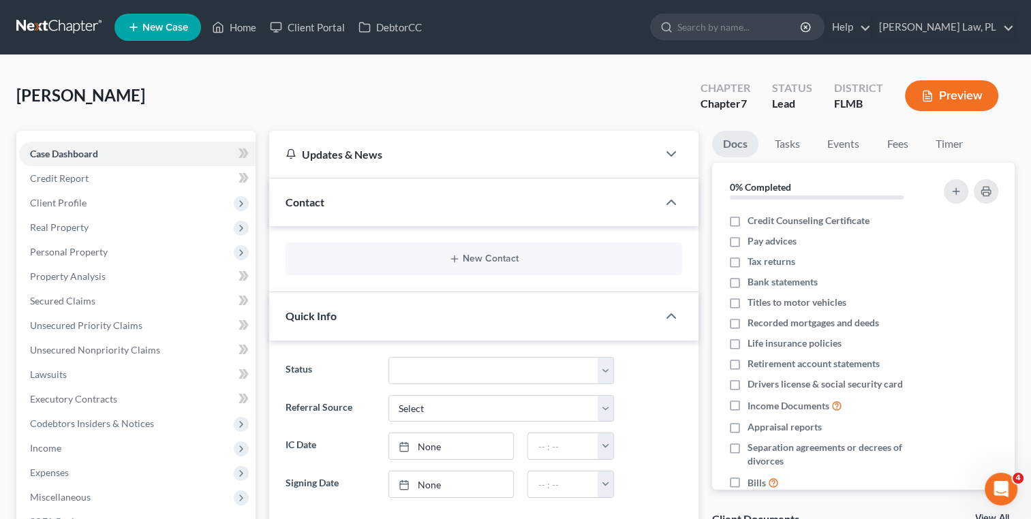
click at [647, 197] on div "Contact" at bounding box center [463, 202] width 388 height 47
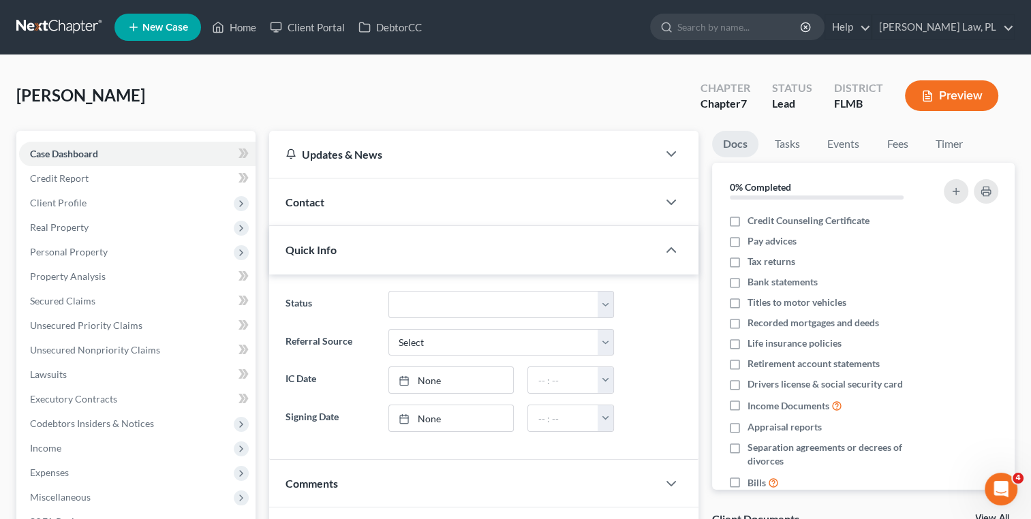
scroll to position [42, 0]
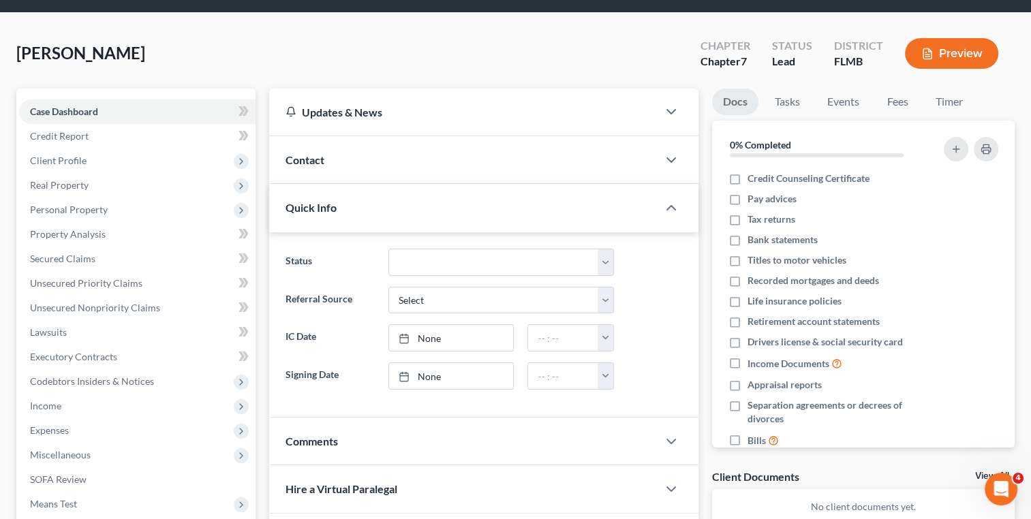
click at [556, 212] on div "Quick Info" at bounding box center [463, 207] width 388 height 47
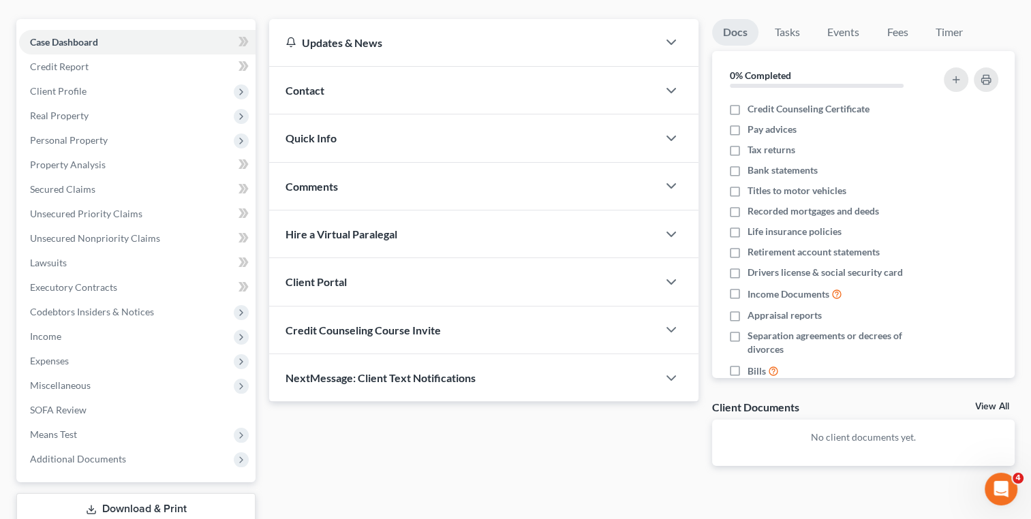
scroll to position [119, 0]
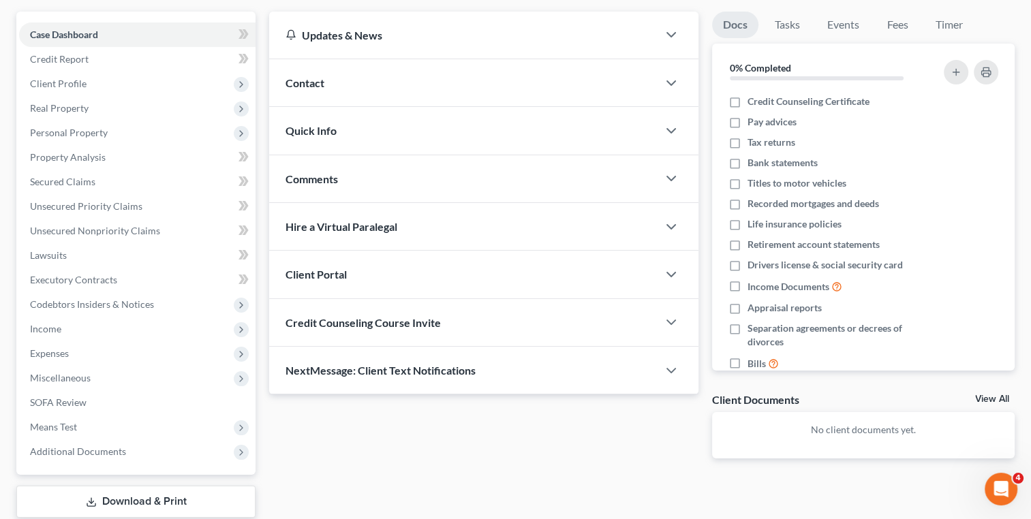
click at [393, 174] on div "Comments" at bounding box center [463, 178] width 388 height 47
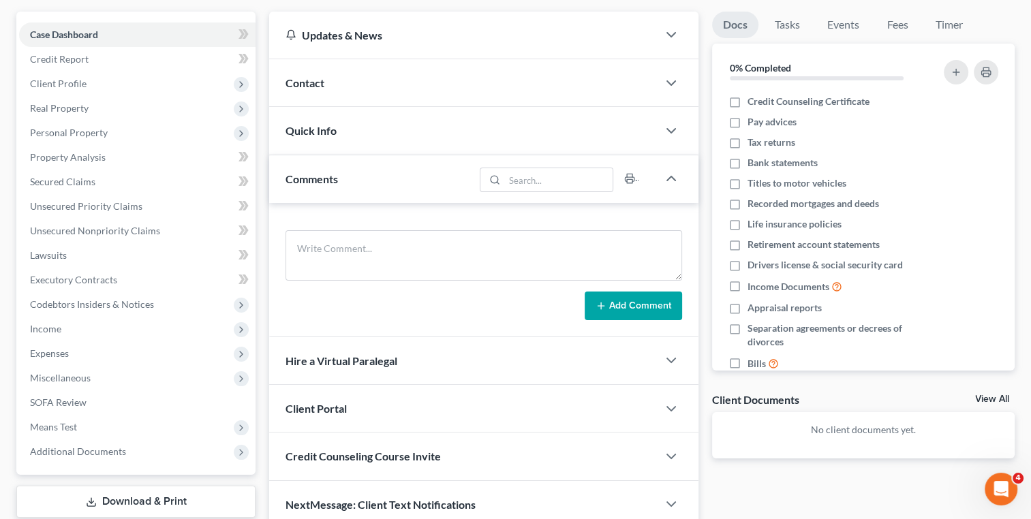
click at [354, 124] on div "Quick Info" at bounding box center [463, 130] width 388 height 47
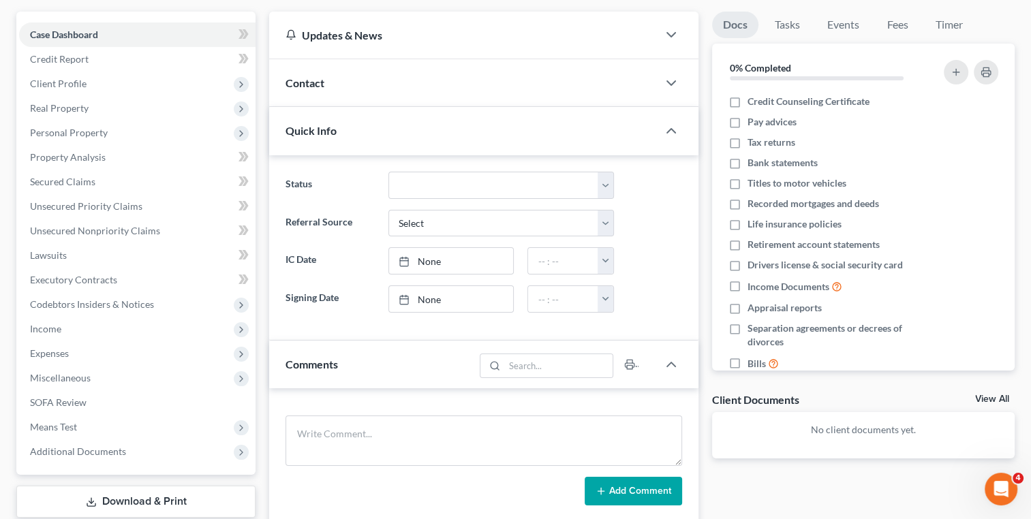
click at [444, 82] on div "Contact" at bounding box center [463, 82] width 388 height 47
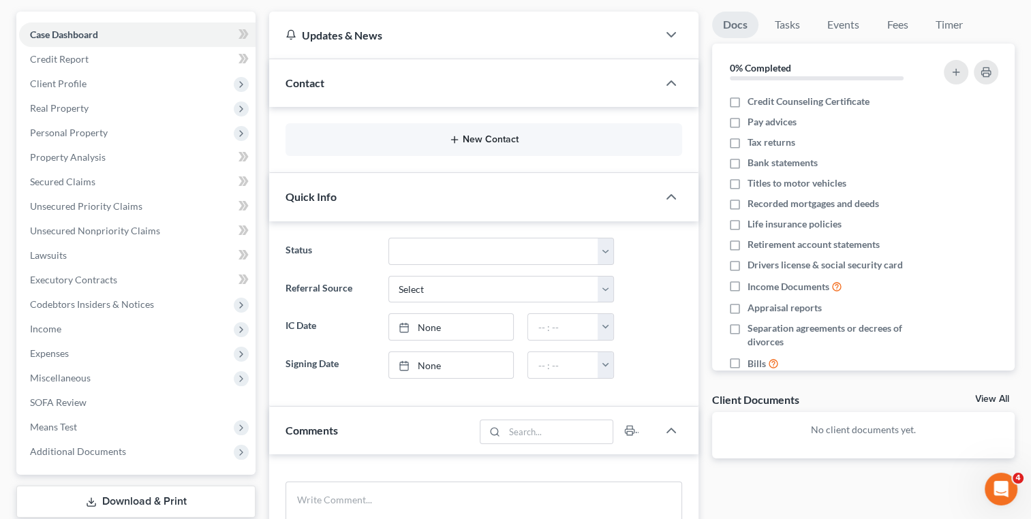
click at [454, 140] on line "button" at bounding box center [454, 140] width 6 height 0
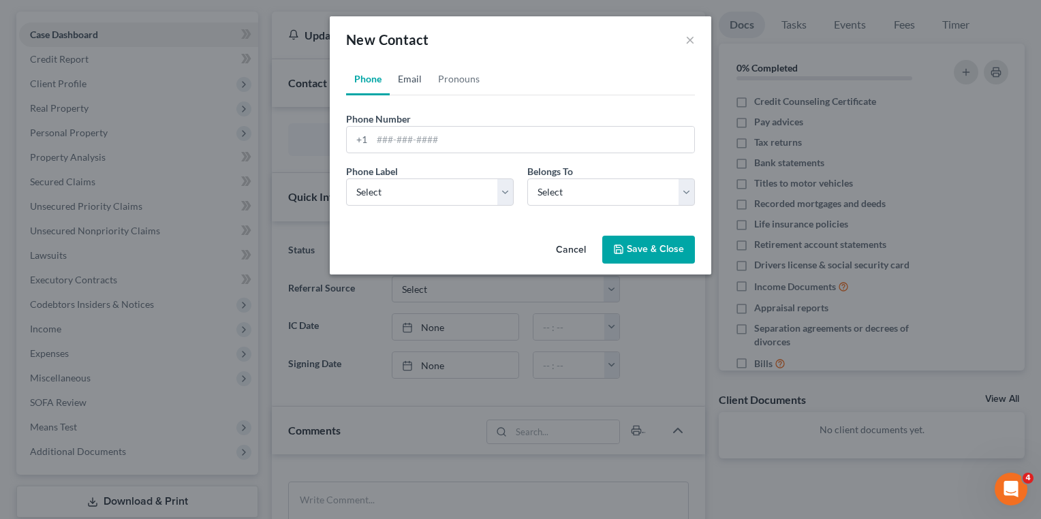
click at [413, 80] on link "Email" at bounding box center [410, 79] width 40 height 33
click at [417, 130] on input "email" at bounding box center [533, 140] width 322 height 26
type input "T"
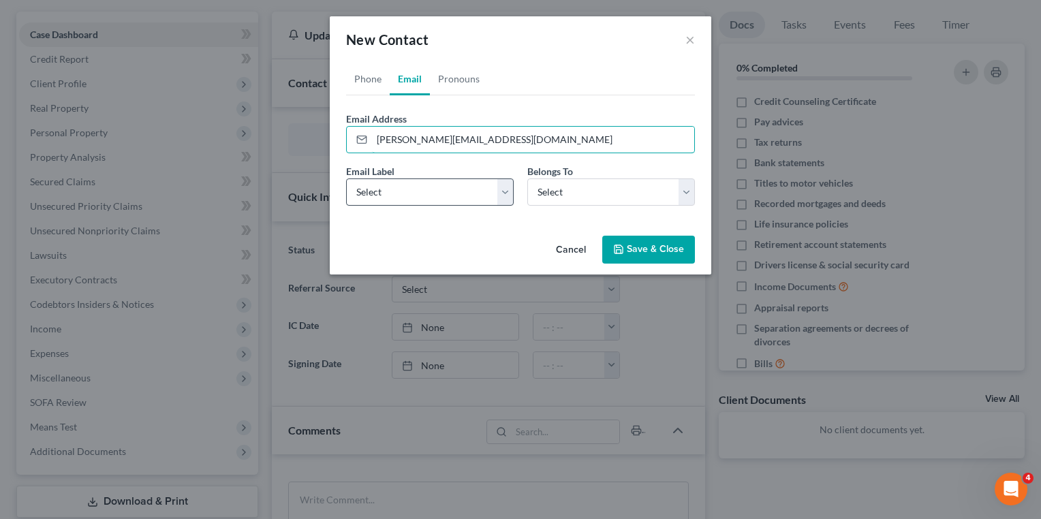
type input "trishlemley@hotmail.com"
click at [444, 194] on select "Select Home Work Other" at bounding box center [430, 192] width 168 height 27
select select "0"
click at [346, 179] on select "Select Home Work Other" at bounding box center [430, 192] width 168 height 27
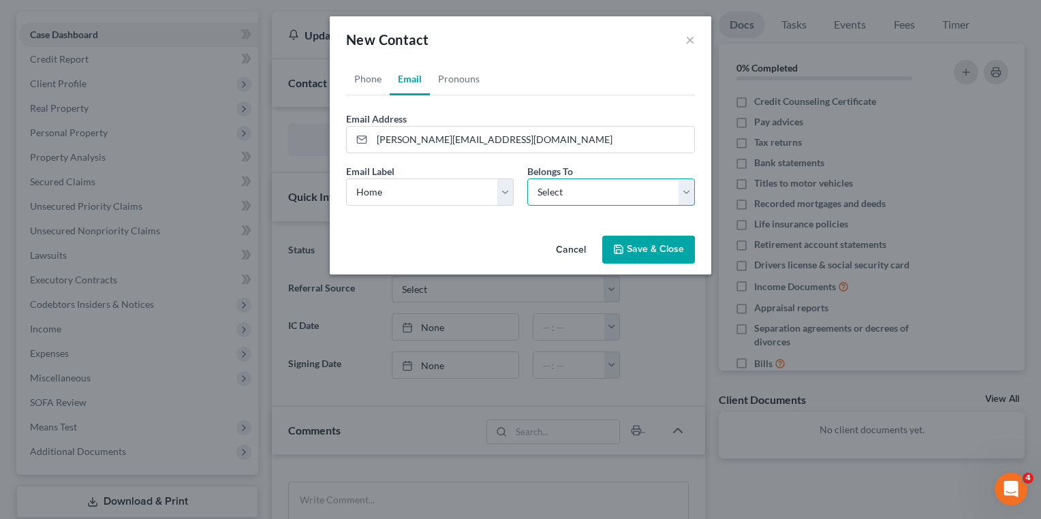
click at [570, 192] on select "Select Client Other" at bounding box center [611, 192] width 168 height 27
select select "0"
click at [527, 179] on select "Select Client Other" at bounding box center [611, 192] width 168 height 27
click at [653, 251] on button "Save & Close" at bounding box center [648, 250] width 93 height 29
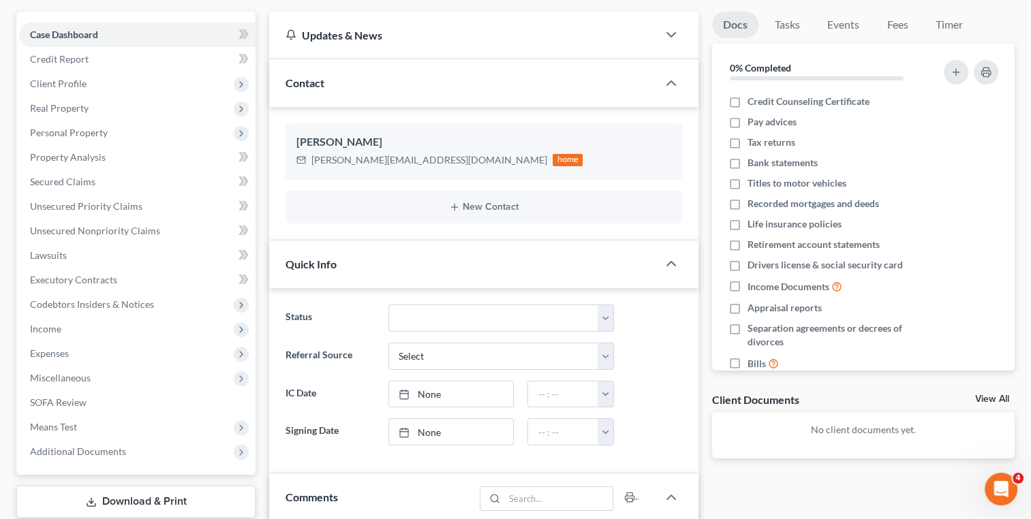
click at [403, 220] on div "New Contact" at bounding box center [484, 207] width 397 height 33
click at [424, 211] on div "New Contact" at bounding box center [484, 207] width 397 height 33
click at [463, 206] on button "New Contact" at bounding box center [483, 207] width 375 height 11
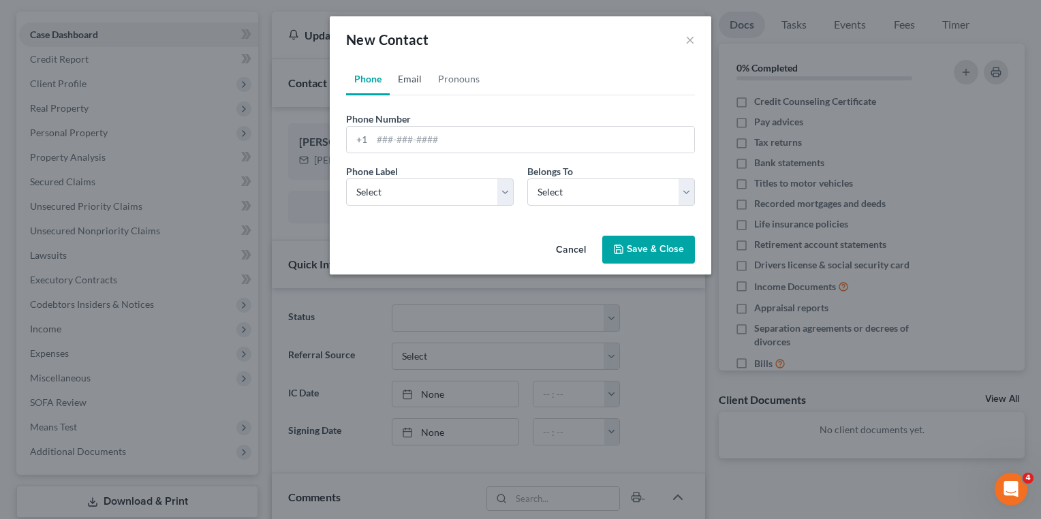
click at [412, 75] on link "Email" at bounding box center [410, 79] width 40 height 33
click at [427, 138] on input "email" at bounding box center [533, 140] width 322 height 26
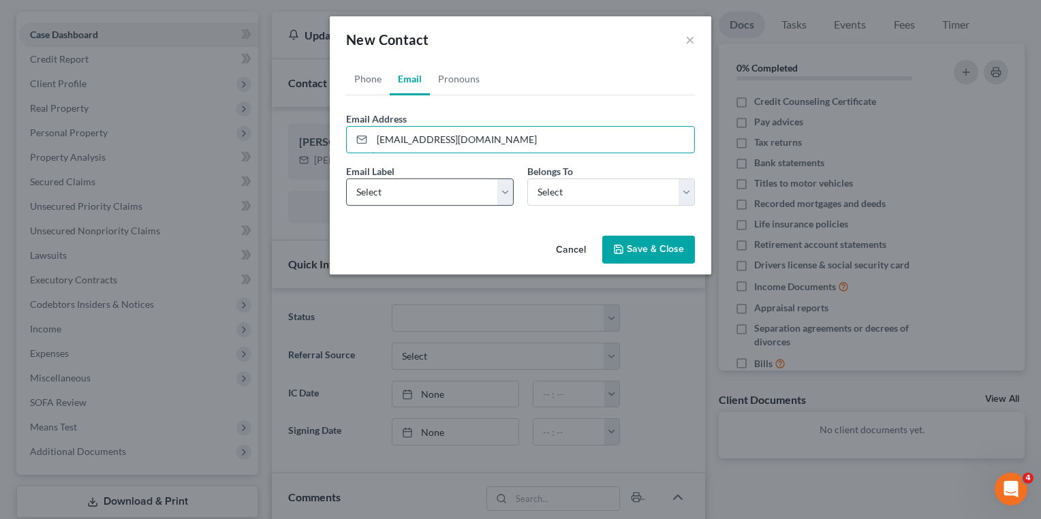
type input "detailingcorrect@gmail.com"
click at [430, 179] on select "Select Home Work Other" at bounding box center [430, 192] width 168 height 27
select select "0"
click at [346, 179] on select "Select Home Work Other" at bounding box center [430, 192] width 168 height 27
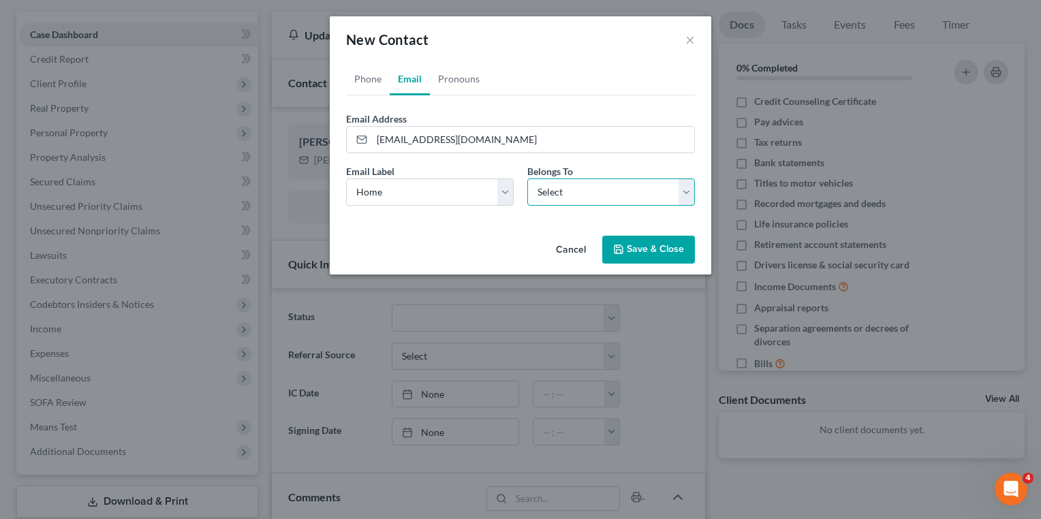
click at [555, 198] on select "Select Client Other" at bounding box center [611, 192] width 168 height 27
select select "0"
click at [527, 179] on select "Select Client Other" at bounding box center [611, 192] width 168 height 27
click at [624, 251] on icon "button" at bounding box center [618, 249] width 11 height 11
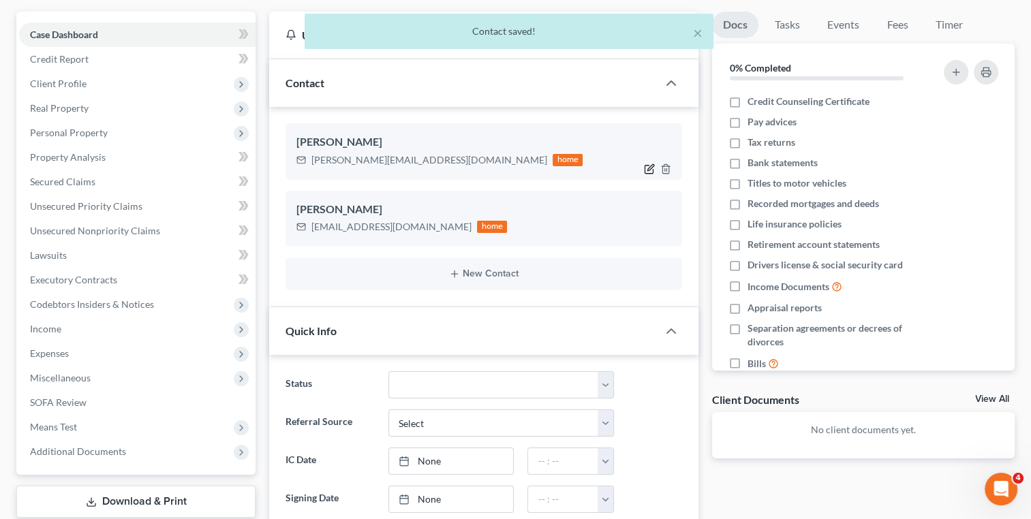
click at [646, 165] on icon "button" at bounding box center [649, 169] width 11 height 11
select select "0"
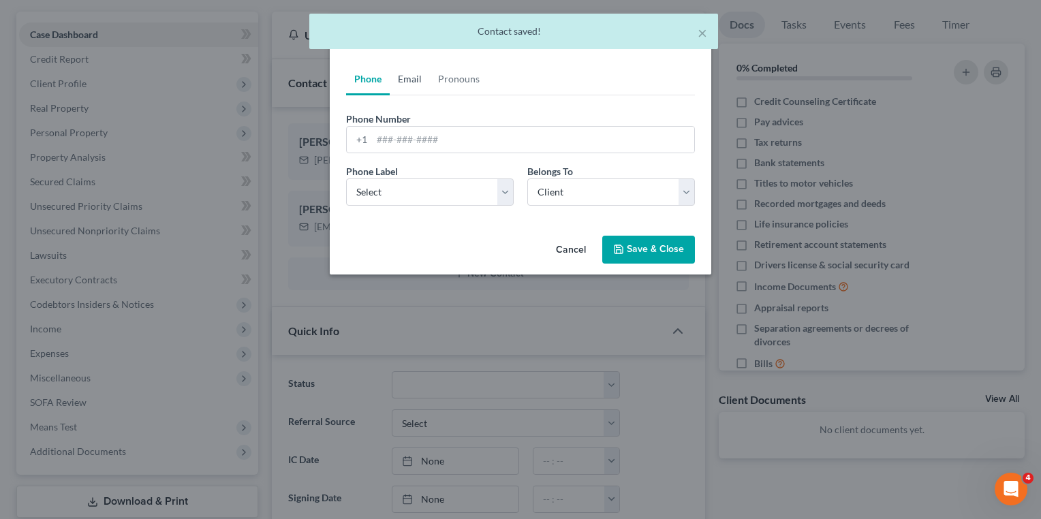
drag, startPoint x: 415, startPoint y: 89, endPoint x: 489, endPoint y: 121, distance: 81.2
click at [415, 89] on link "Email" at bounding box center [410, 79] width 40 height 33
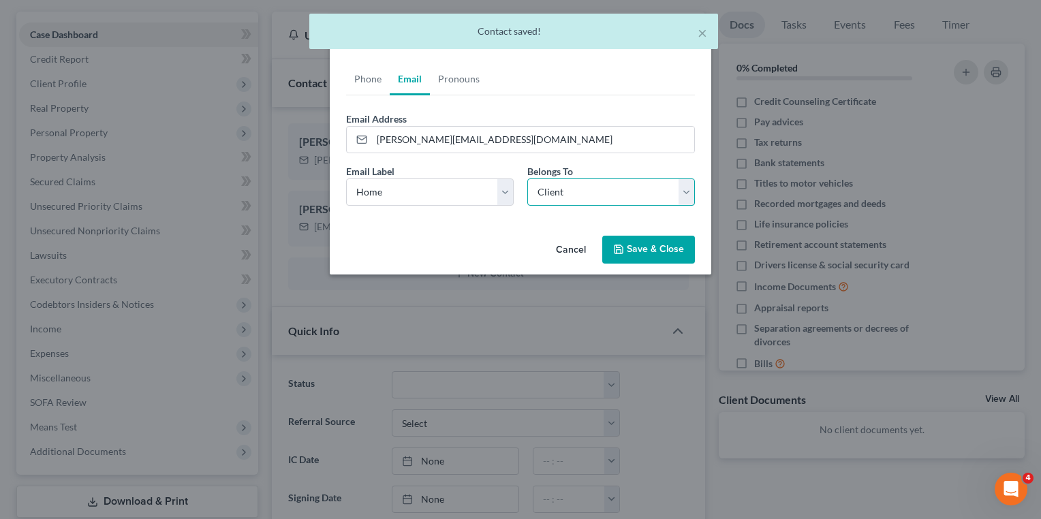
click at [536, 186] on select "Select Client Other" at bounding box center [611, 192] width 168 height 27
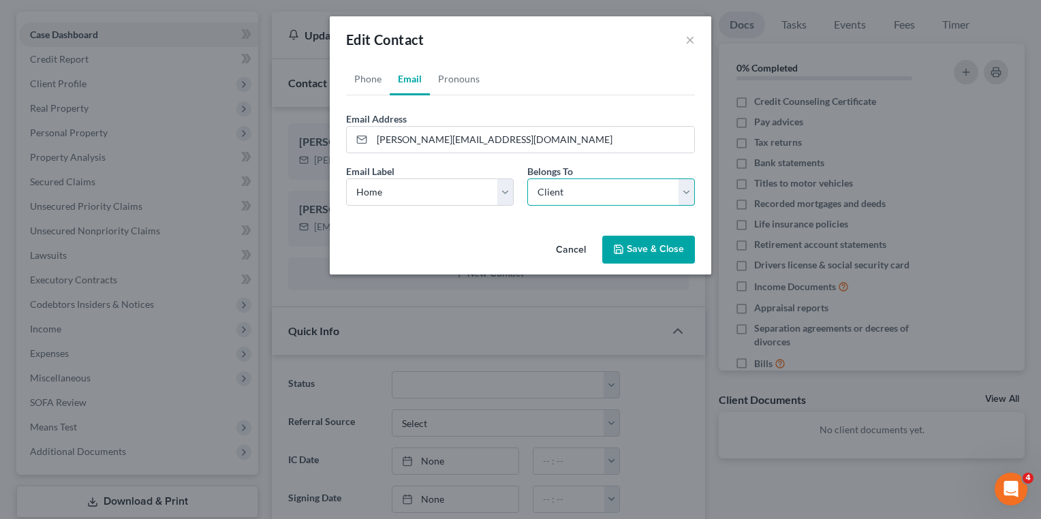
select select "1"
click at [527, 179] on select "Select Client Other" at bounding box center [611, 192] width 168 height 27
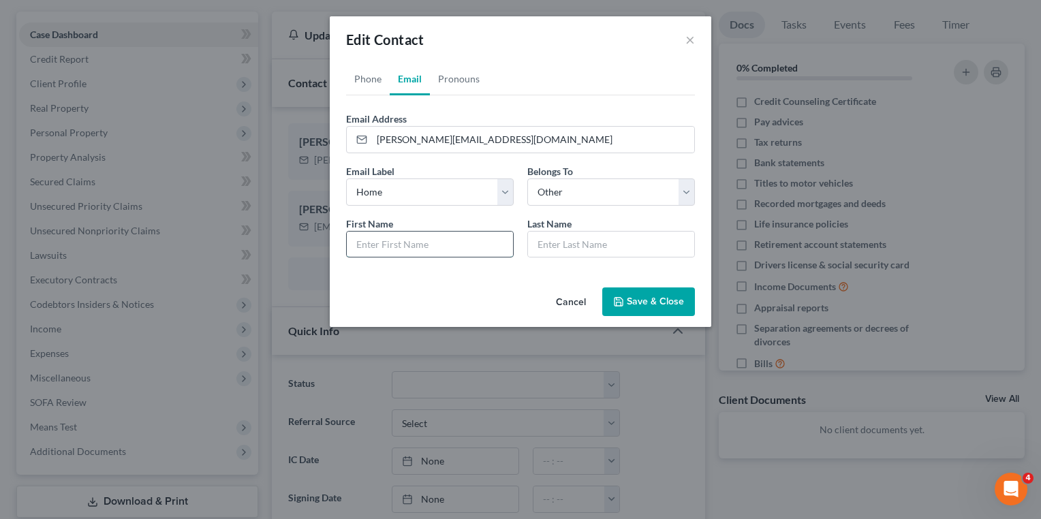
click at [459, 239] on input "text" at bounding box center [430, 245] width 166 height 26
type input "Patricia"
type input "Edwards"
click at [649, 308] on button "Save & Close" at bounding box center [648, 302] width 93 height 29
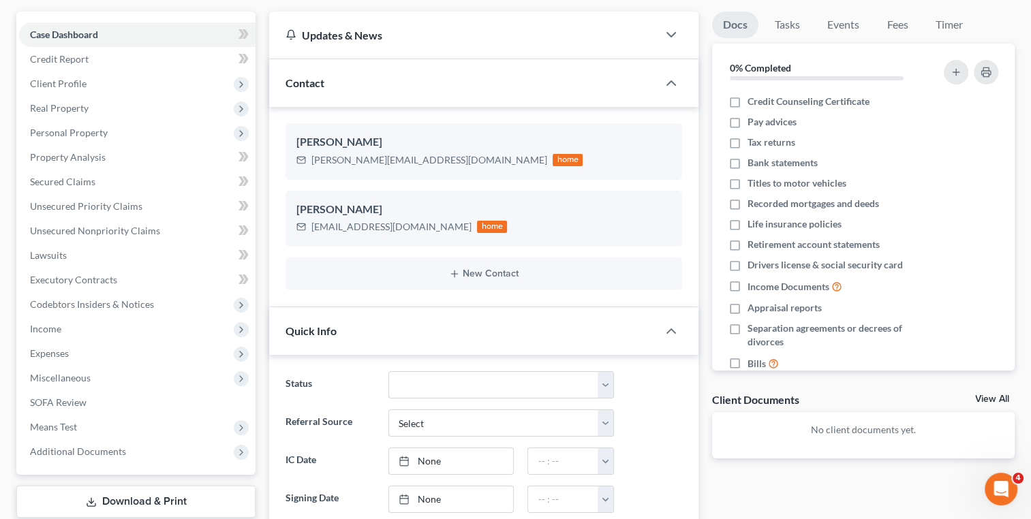
scroll to position [0, 0]
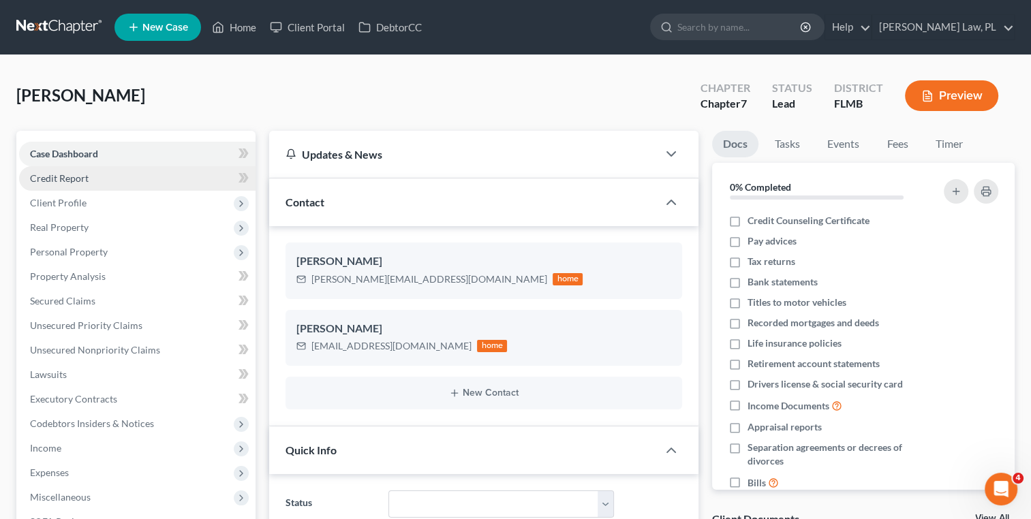
click at [144, 174] on link "Credit Report" at bounding box center [137, 178] width 236 height 25
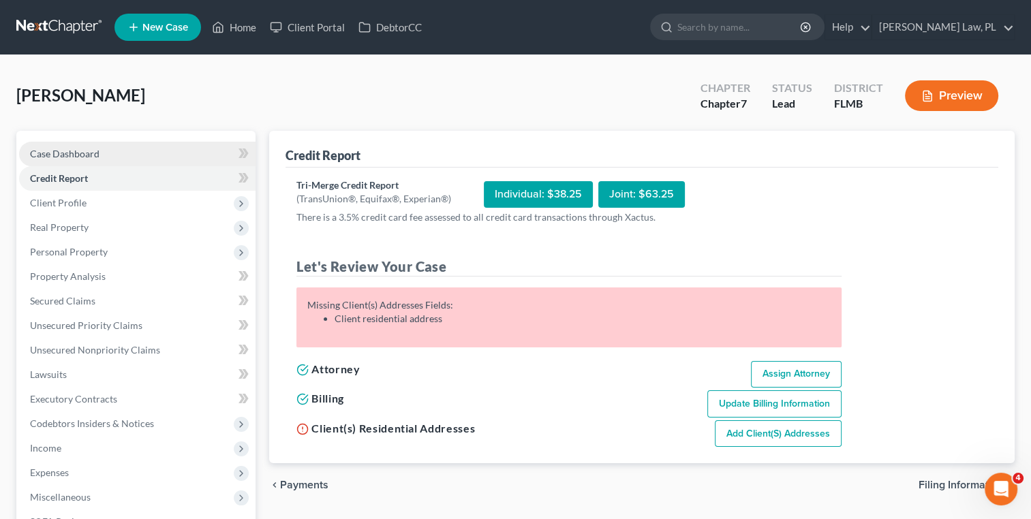
click at [96, 154] on span "Case Dashboard" at bounding box center [65, 154] width 70 height 12
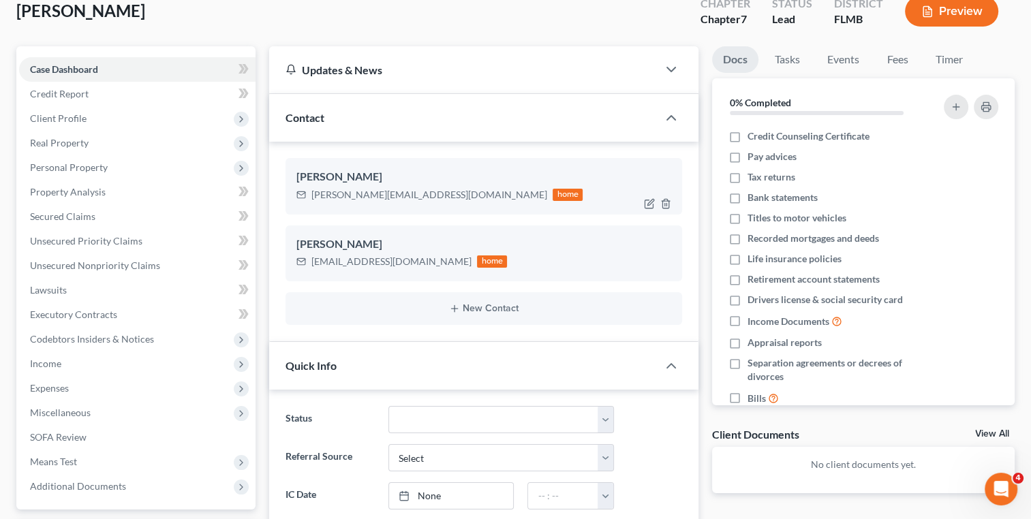
scroll to position [89, 0]
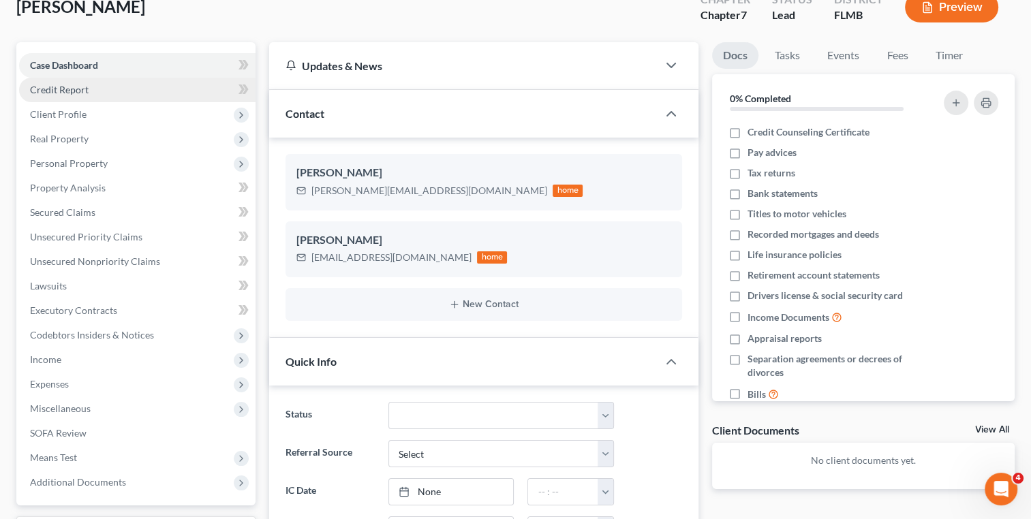
click at [102, 87] on link "Credit Report" at bounding box center [137, 90] width 236 height 25
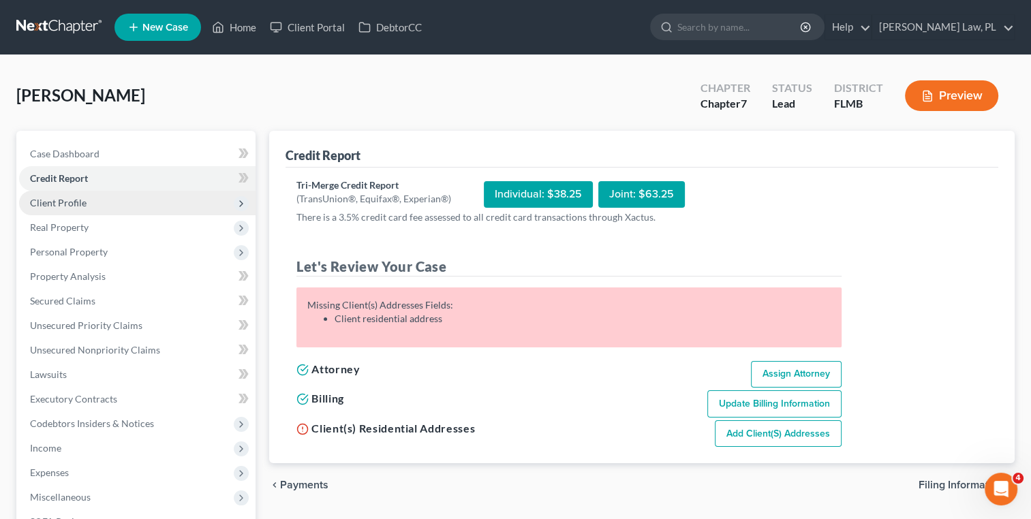
click at [84, 199] on span "Client Profile" at bounding box center [58, 203] width 57 height 12
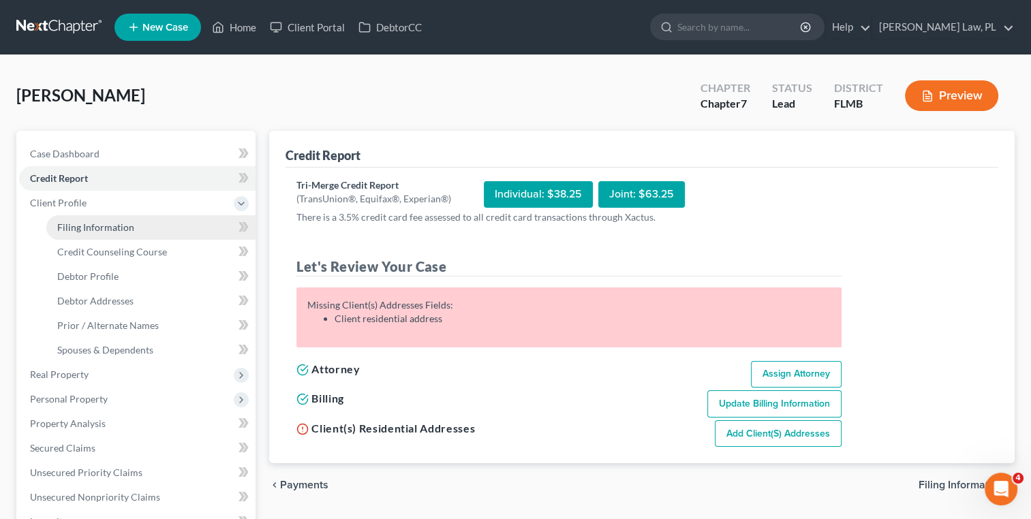
click at [95, 225] on span "Filing Information" at bounding box center [95, 227] width 77 height 12
select select "1"
select select "0"
select select "15"
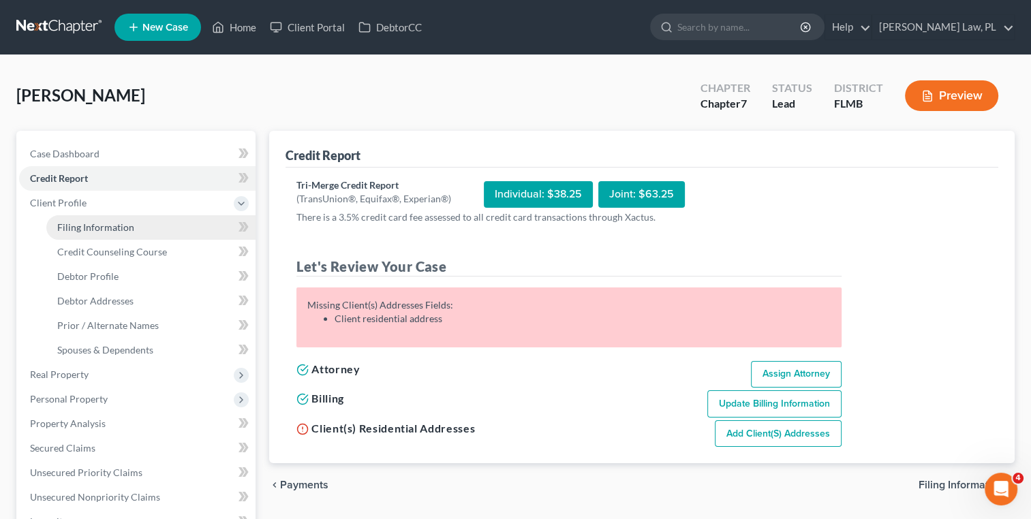
select select "0"
select select "9"
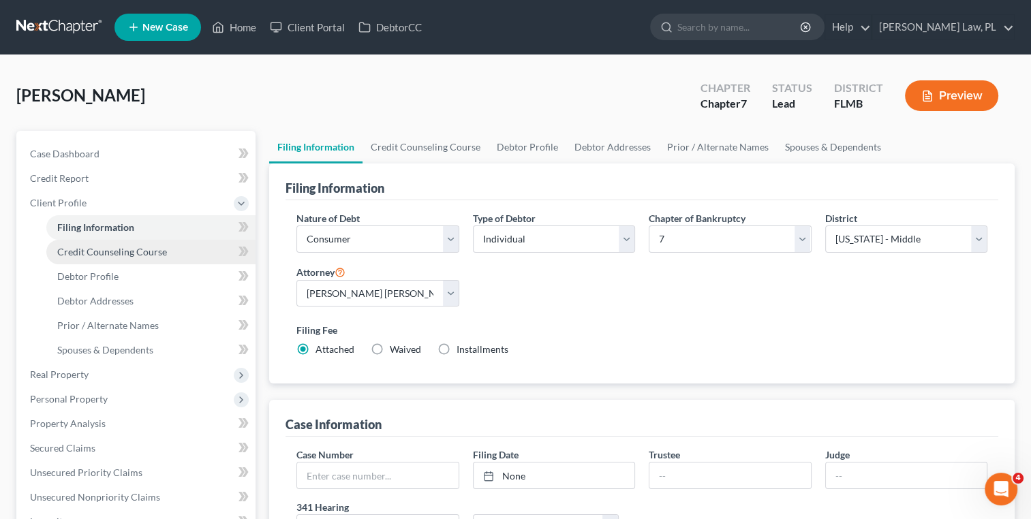
click at [153, 248] on span "Credit Counseling Course" at bounding box center [112, 252] width 110 height 12
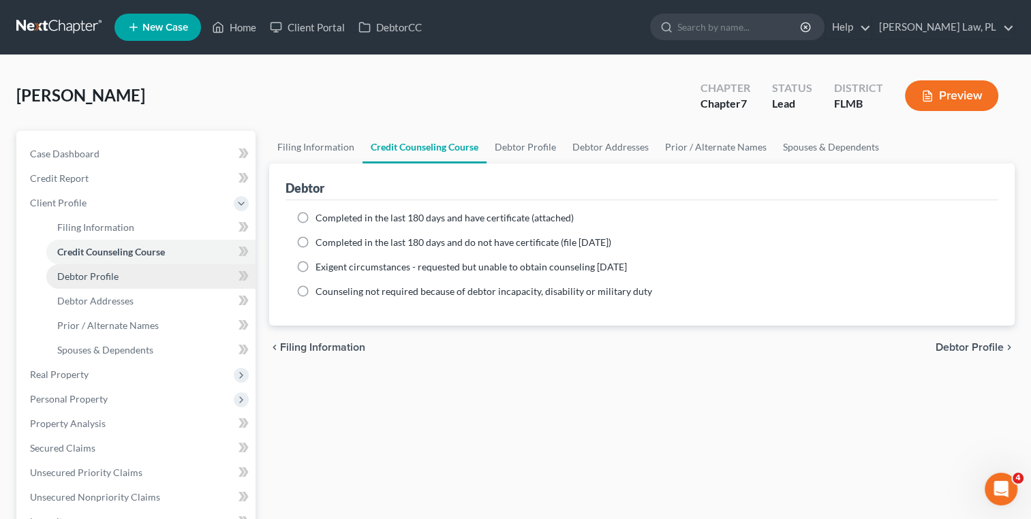
click at [131, 284] on link "Debtor Profile" at bounding box center [150, 276] width 209 height 25
select select "0"
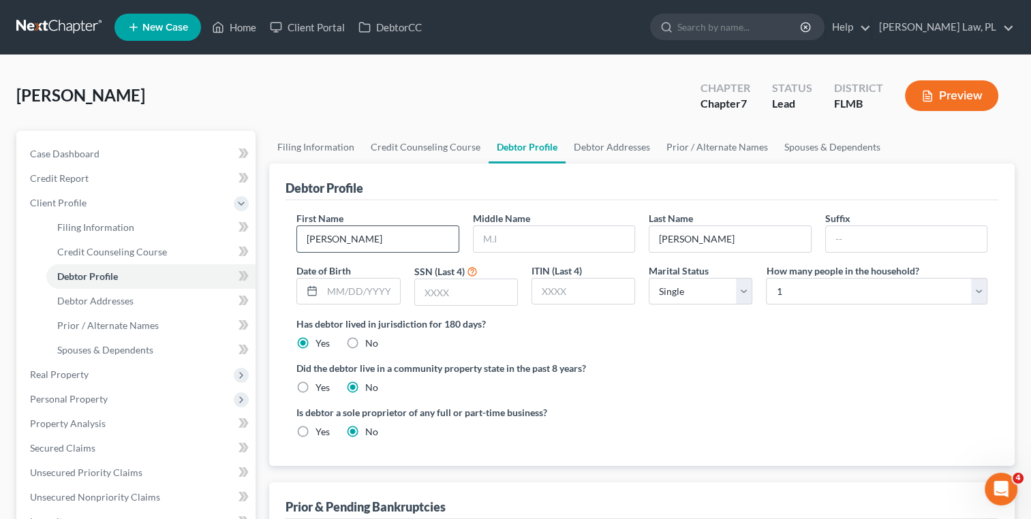
click at [352, 241] on input "Nicolas" at bounding box center [377, 239] width 161 height 26
click at [511, 243] on input "text" at bounding box center [554, 239] width 161 height 26
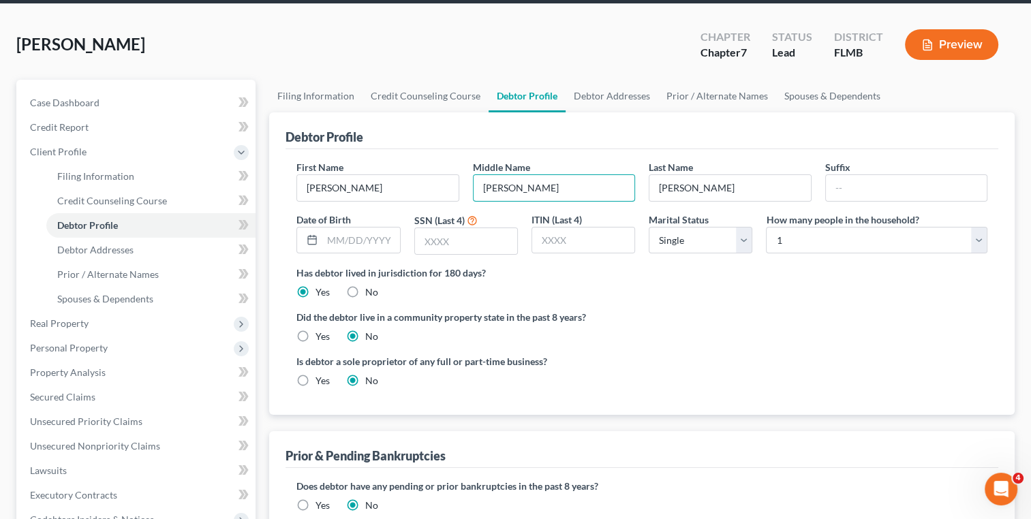
scroll to position [52, 0]
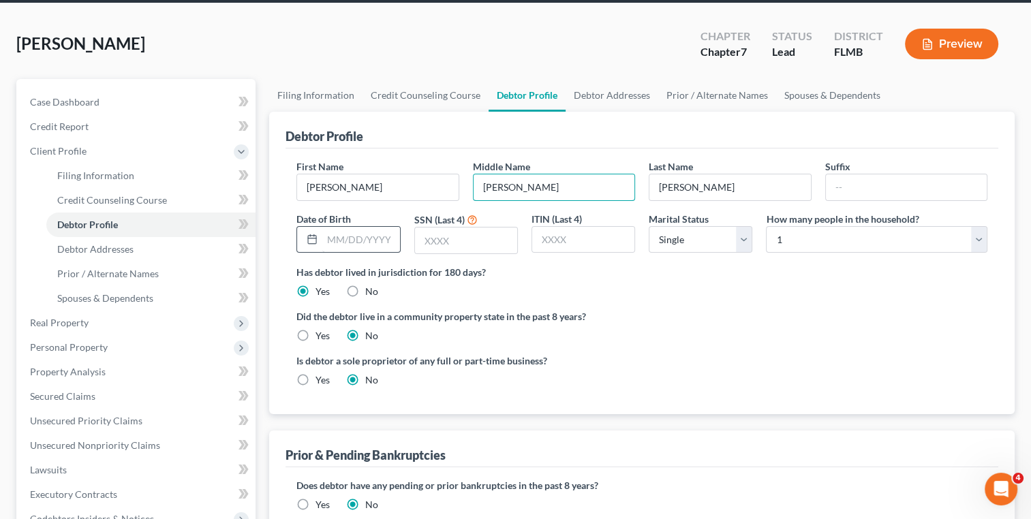
type input "Alan"
click at [361, 239] on input "text" at bounding box center [360, 240] width 77 height 26
click at [707, 188] on input "Lemley" at bounding box center [729, 187] width 161 height 26
type input "Lemley-Larralde"
click at [360, 232] on input "text" at bounding box center [360, 240] width 77 height 26
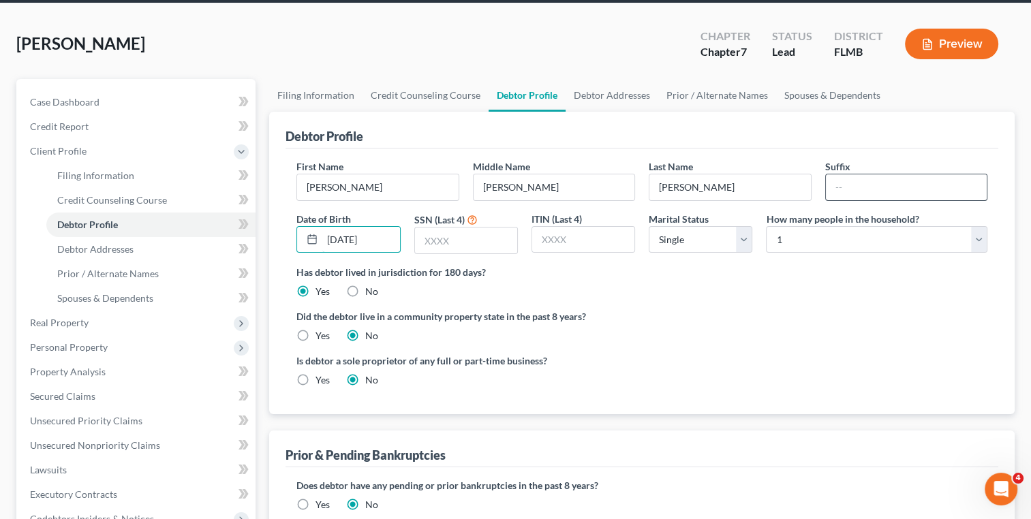
type input "10/25/1998"
click at [876, 180] on input "text" at bounding box center [906, 187] width 161 height 26
type input "593792096"
click at [774, 318] on label "Did the debtor live in a community property state in the past 8 years?" at bounding box center [641, 316] width 691 height 14
click at [690, 236] on select "Select Single Married Separated Divorced Widowed" at bounding box center [701, 239] width 104 height 27
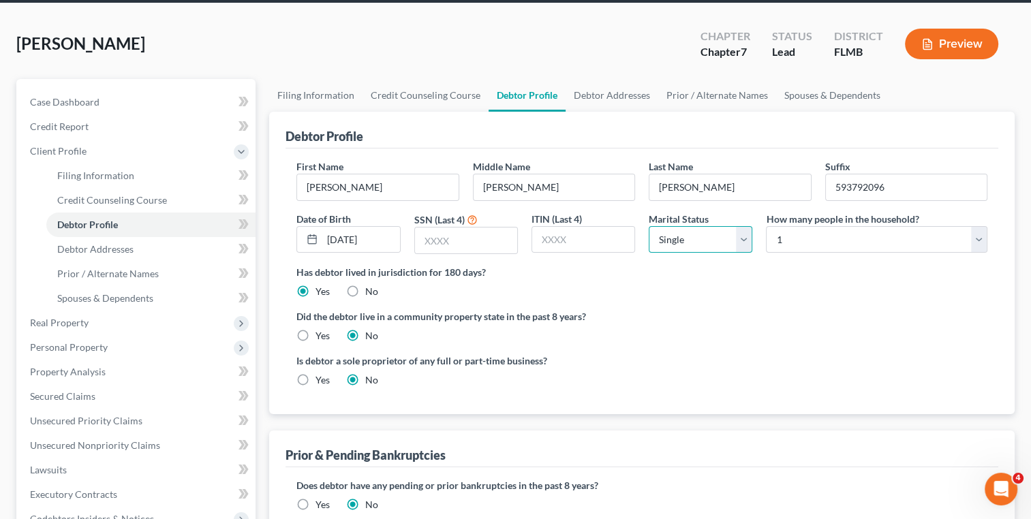
click at [690, 236] on select "Select Single Married Separated Divorced Widowed" at bounding box center [701, 239] width 104 height 27
click at [827, 230] on select "Select 1 2 3 4 5 6 7 8 9 10 11 12 13 14 15 16 17 18 19 20" at bounding box center [876, 239] width 221 height 27
click at [766, 226] on select "Select 1 2 3 4 5 6 7 8 9 10 11 12 13 14 15 16 17 18 19 20" at bounding box center [876, 239] width 221 height 27
click at [120, 250] on span "Debtor Addresses" at bounding box center [95, 249] width 76 height 12
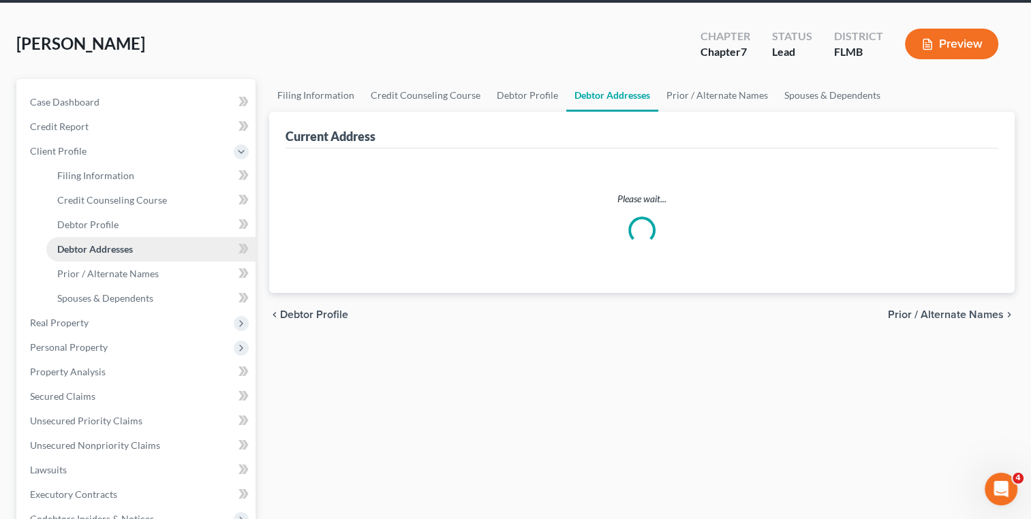
select select "0"
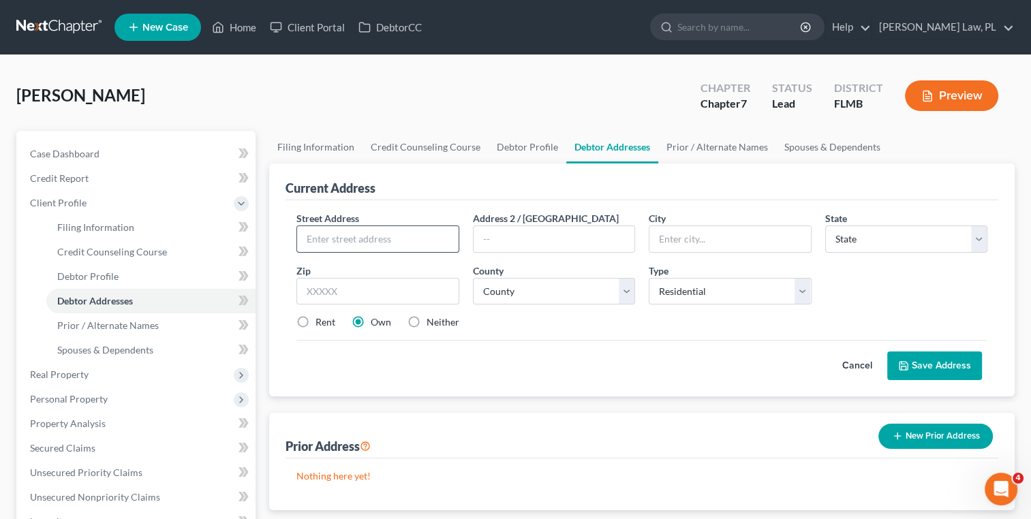
click at [321, 233] on input "text" at bounding box center [377, 239] width 161 height 26
type input "832 Bellevue Street NE"
click at [335, 279] on input "text" at bounding box center [377, 291] width 162 height 27
type input "32907"
click at [556, 333] on div "Street Address * 832 Bellevue Street NE Address 2 / PO Box City * State * State…" at bounding box center [642, 275] width 705 height 129
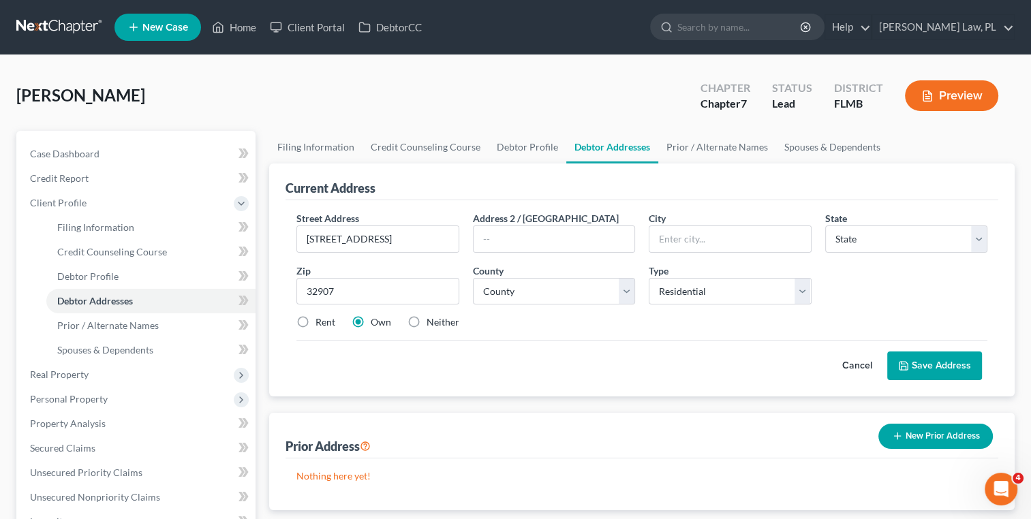
type input "Palm Bay"
select select "9"
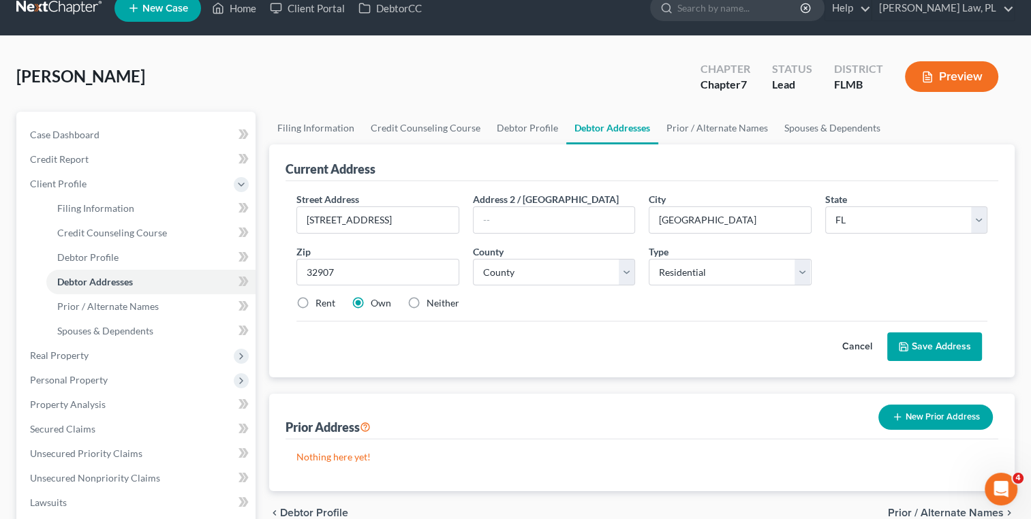
scroll to position [21, 0]
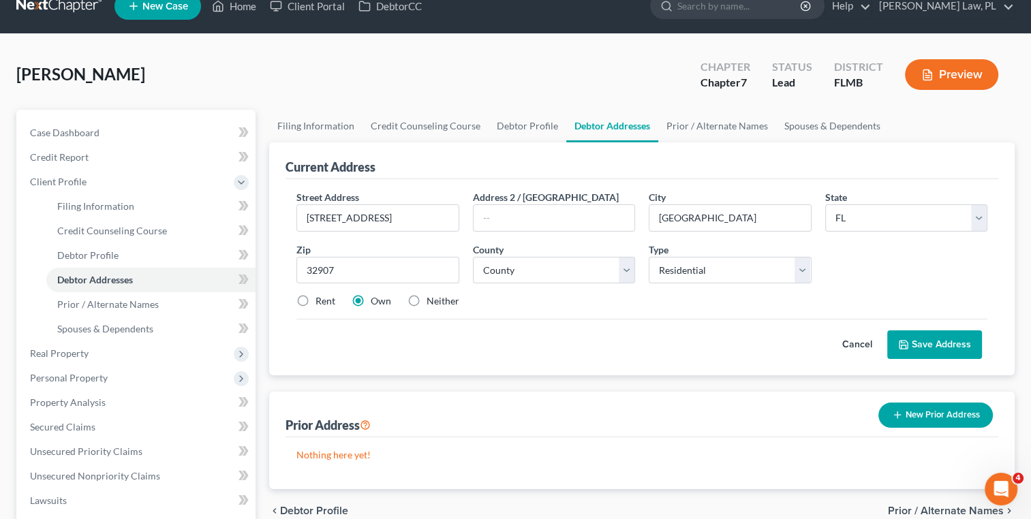
click at [427, 300] on label "Neither" at bounding box center [443, 301] width 33 height 14
click at [432, 300] on input "Neither" at bounding box center [436, 298] width 9 height 9
radio input "true"
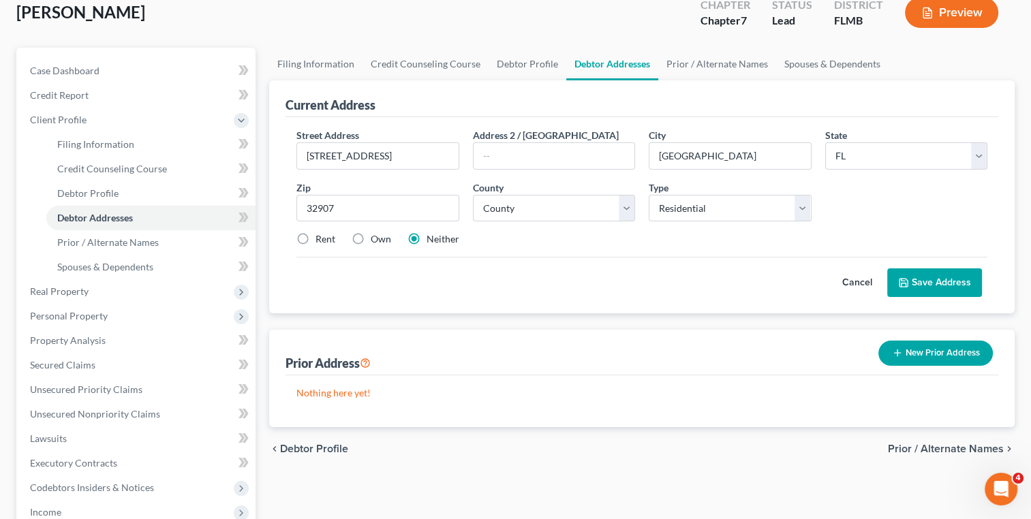
scroll to position [84, 0]
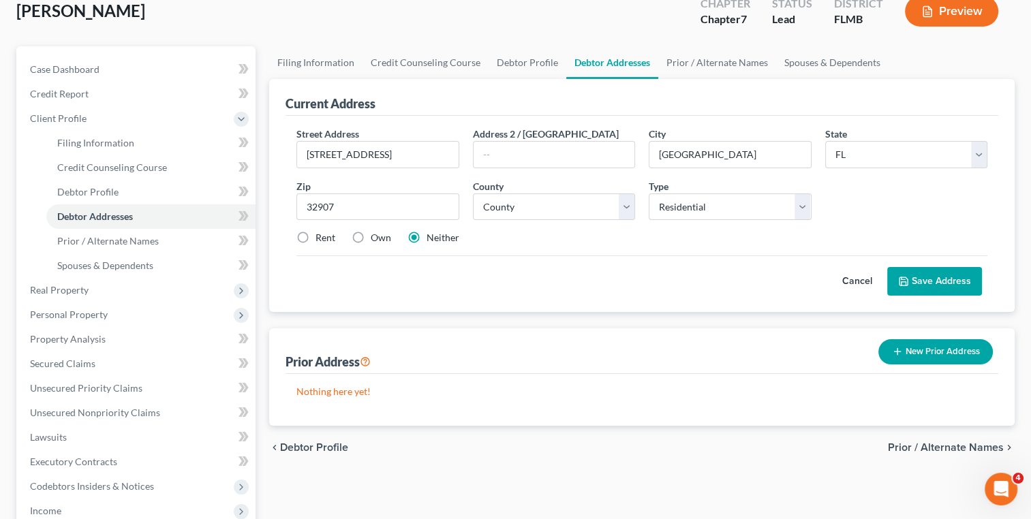
click at [936, 279] on button "Save Address" at bounding box center [934, 281] width 95 height 29
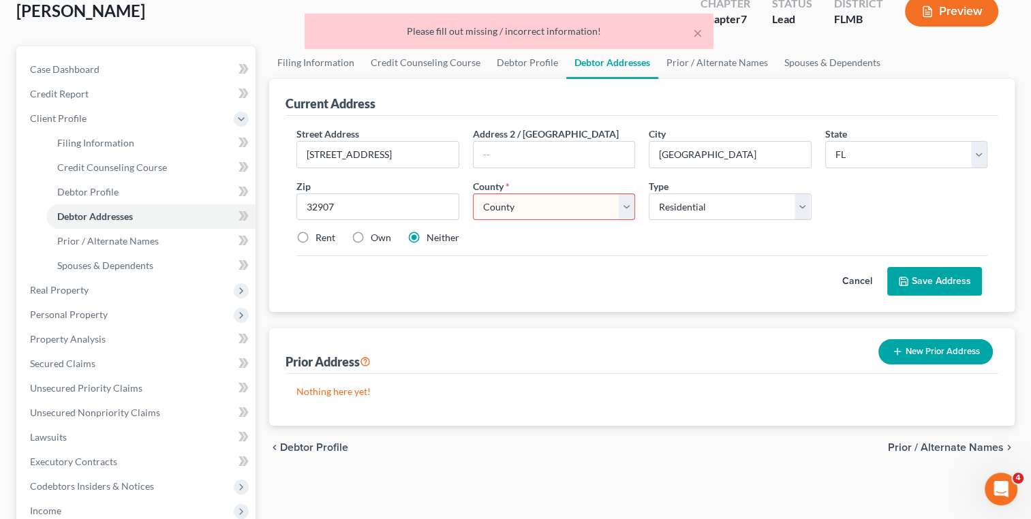
click at [535, 208] on select "County Alachua County Baker County Bay County Bradford County Brevard County Br…" at bounding box center [554, 207] width 162 height 27
select select "4"
click at [473, 194] on select "County Alachua County Baker County Bay County Bradford County Brevard County Br…" at bounding box center [554, 207] width 162 height 27
click at [904, 276] on icon at bounding box center [903, 281] width 11 height 11
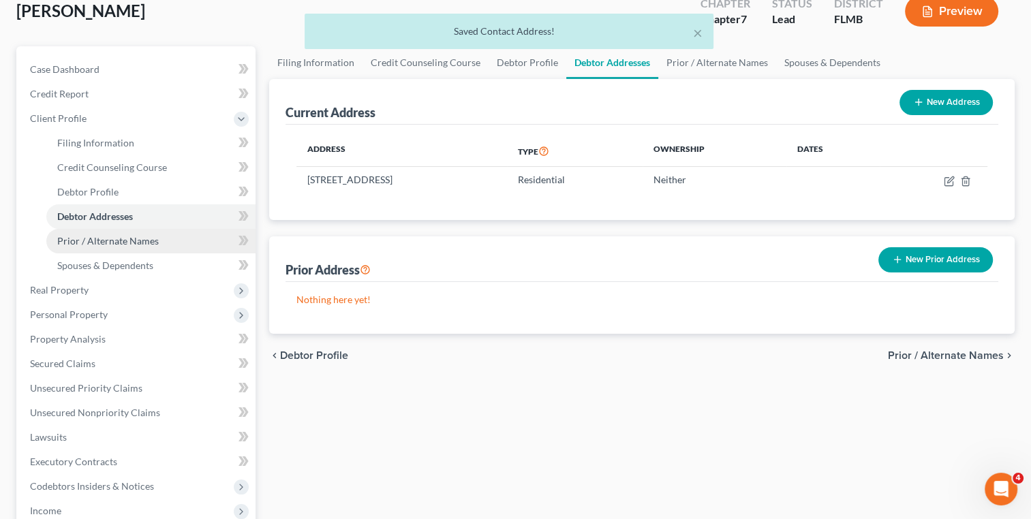
click at [177, 249] on link "Prior / Alternate Names" at bounding box center [150, 241] width 209 height 25
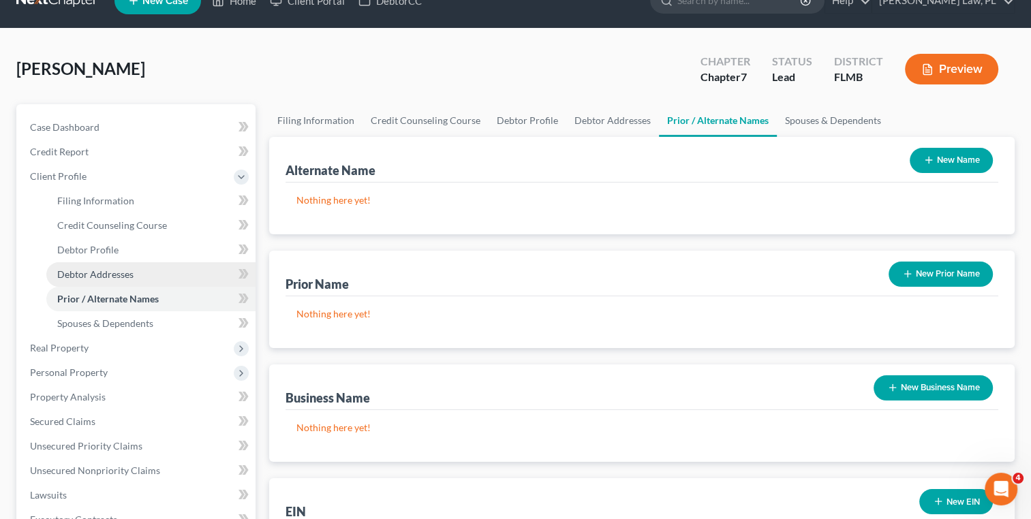
scroll to position [27, 0]
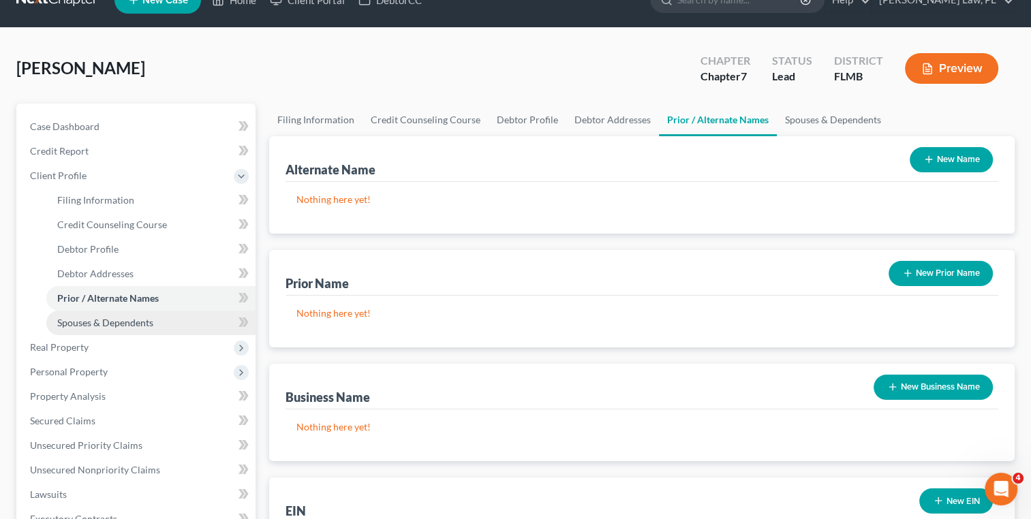
click at [110, 328] on link "Spouses & Dependents" at bounding box center [150, 323] width 209 height 25
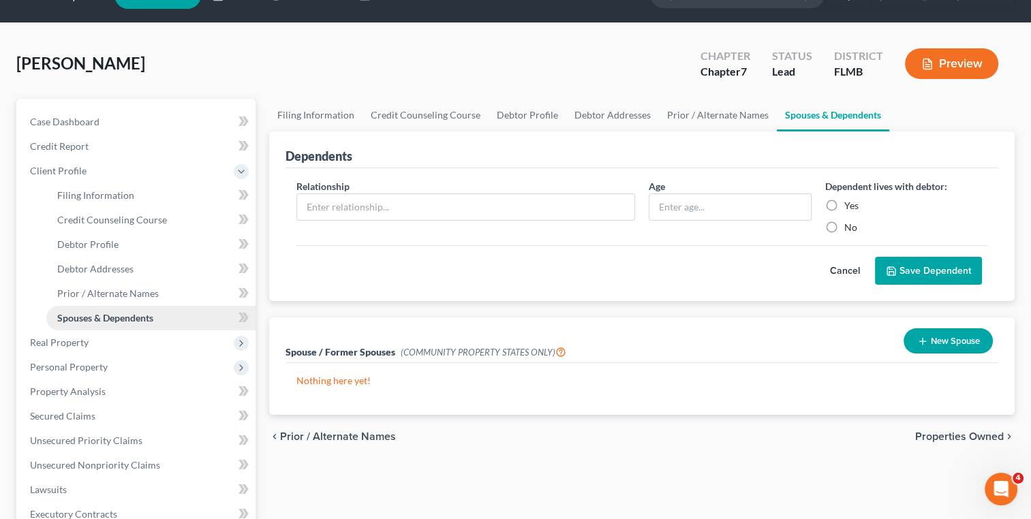
scroll to position [33, 0]
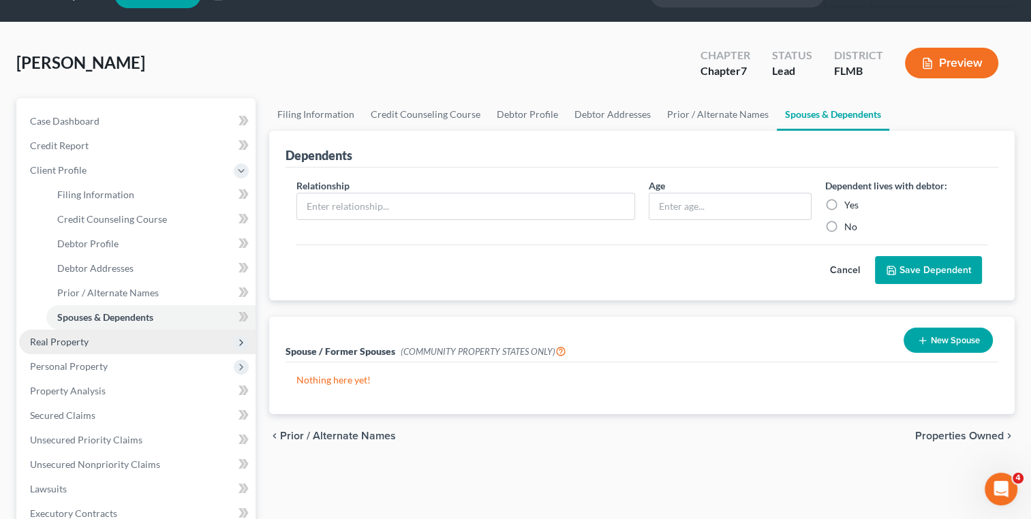
click at [91, 340] on span "Real Property" at bounding box center [137, 342] width 236 height 25
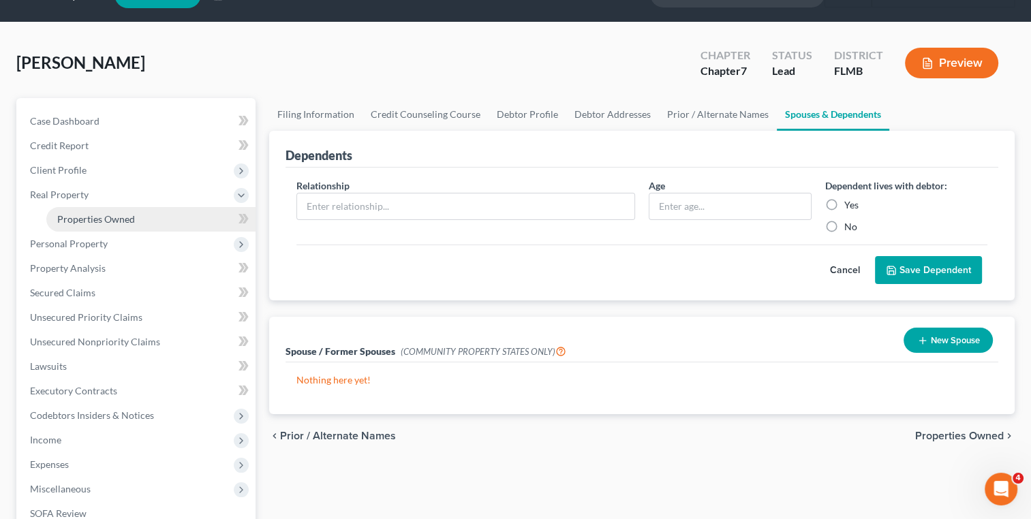
click at [129, 225] on link "Properties Owned" at bounding box center [150, 219] width 209 height 25
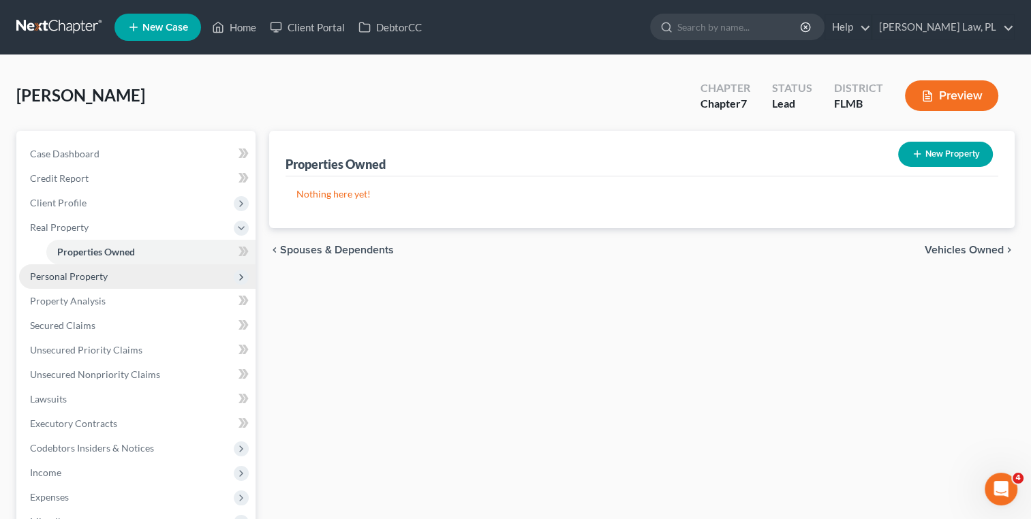
click at [110, 275] on span "Personal Property" at bounding box center [137, 276] width 236 height 25
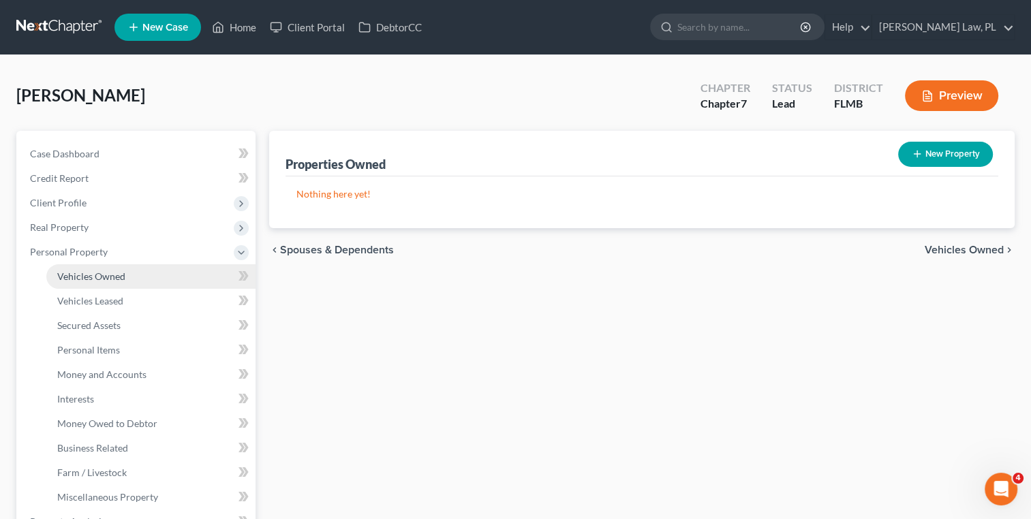
click at [115, 274] on span "Vehicles Owned" at bounding box center [91, 277] width 68 height 12
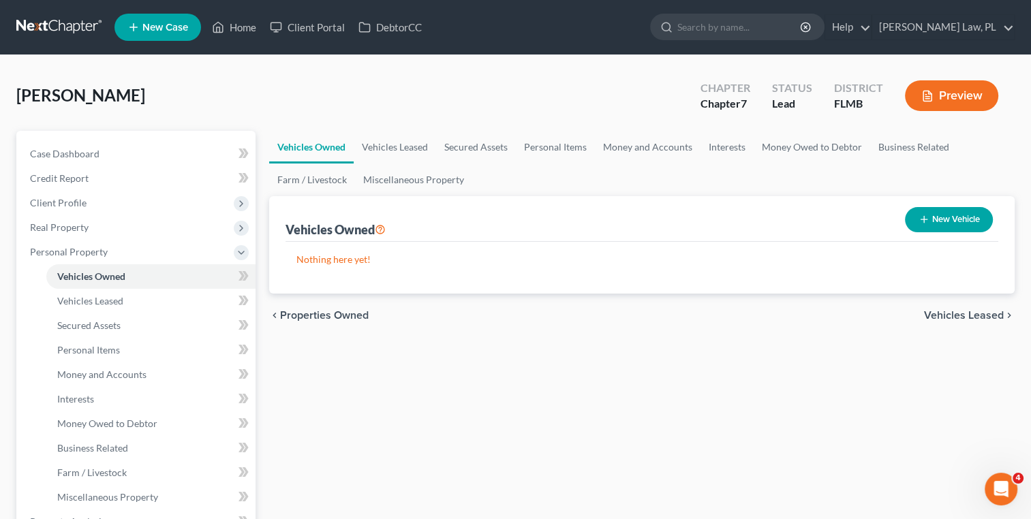
click at [911, 209] on button "New Vehicle" at bounding box center [949, 219] width 88 height 25
select select "0"
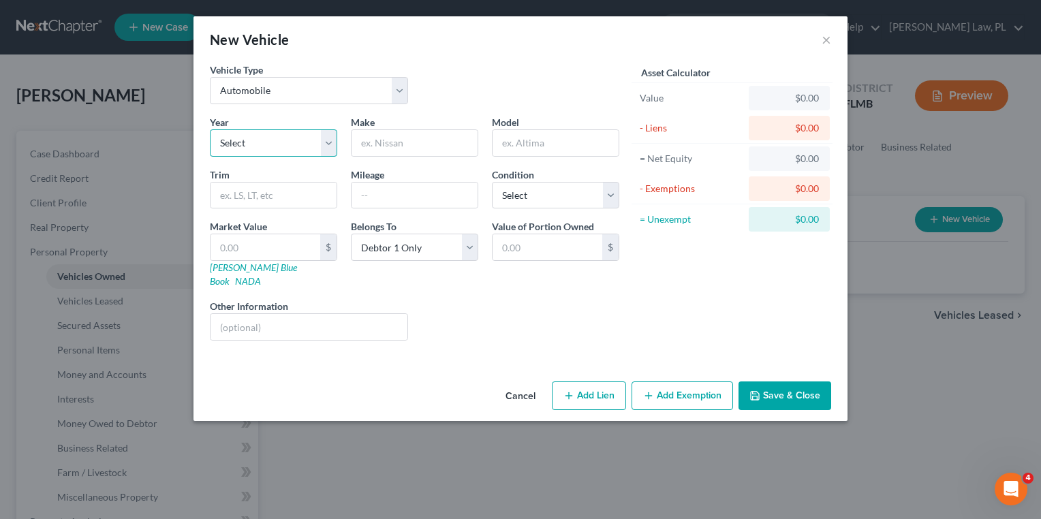
click at [294, 143] on select "Select 2026 2025 2024 2023 2022 2021 2020 2019 2018 2017 2016 2015 2014 2013 20…" at bounding box center [273, 142] width 127 height 27
select select "25"
click at [210, 129] on select "Select 2026 2025 2024 2023 2022 2021 2020 2019 2018 2017 2016 2015 2014 2013 20…" at bounding box center [273, 142] width 127 height 27
click at [419, 147] on input "text" at bounding box center [415, 143] width 126 height 26
type input "Lexus"
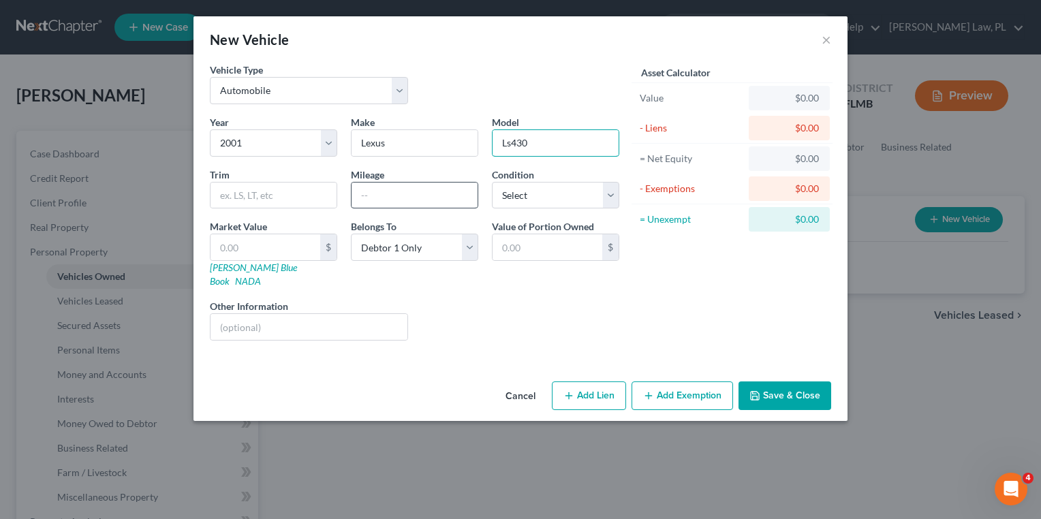
type input "Ls430"
click at [392, 196] on input "text" at bounding box center [415, 196] width 126 height 26
type input "208000"
click at [562, 203] on select "Select Excellent Very Good Good Fair Poor" at bounding box center [555, 195] width 127 height 27
select select "2"
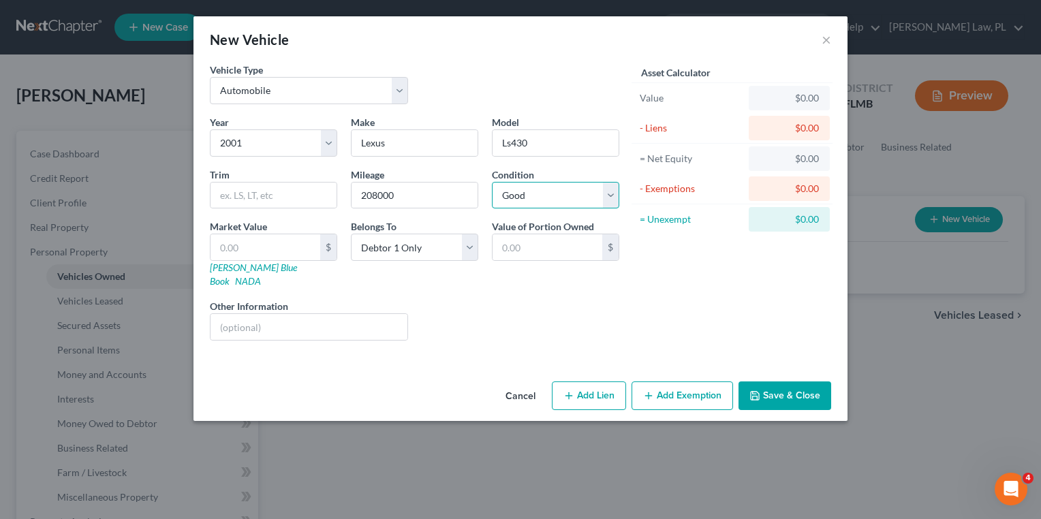
click at [492, 182] on select "Select Excellent Very Good Good Fair Poor" at bounding box center [555, 195] width 127 height 27
click at [779, 382] on button "Save & Close" at bounding box center [785, 396] width 93 height 29
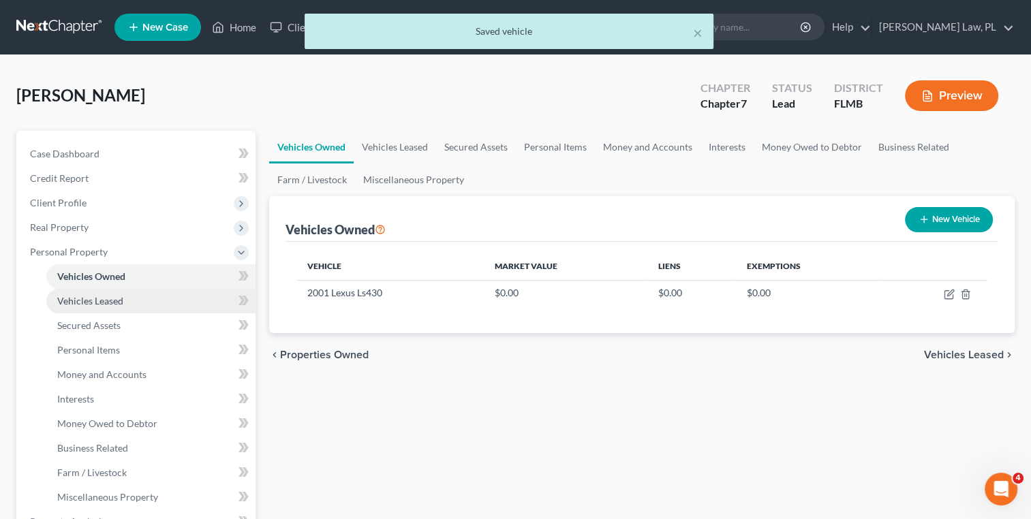
click at [172, 292] on link "Vehicles Leased" at bounding box center [150, 301] width 209 height 25
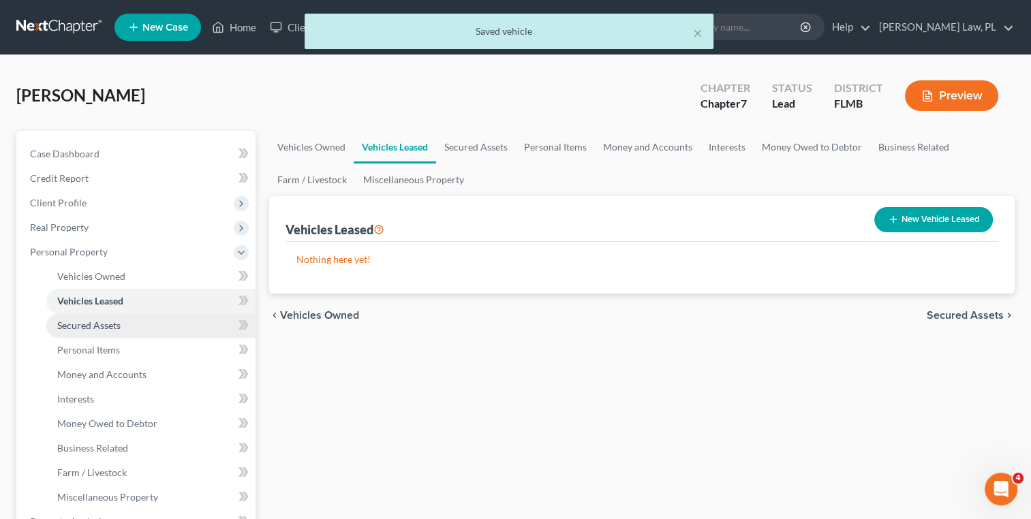
click at [144, 320] on link "Secured Assets" at bounding box center [150, 325] width 209 height 25
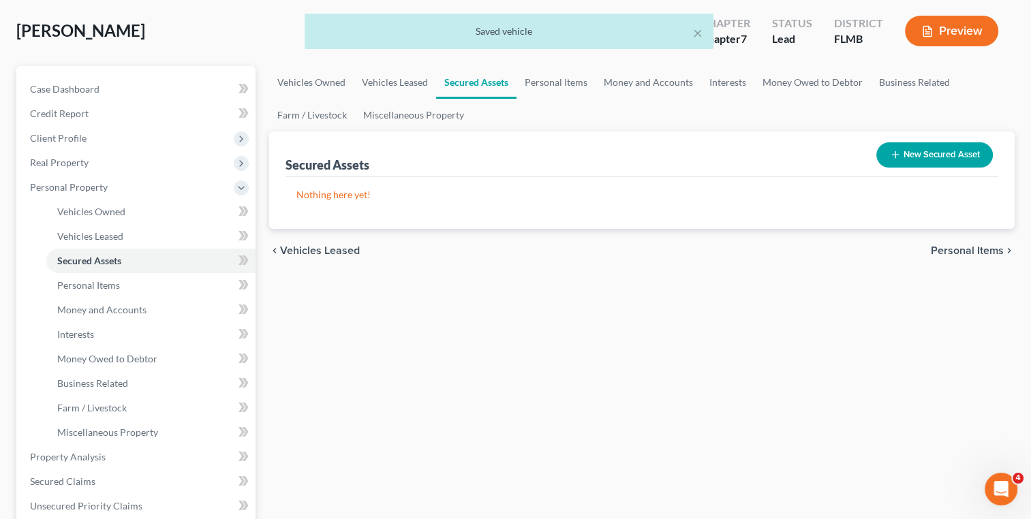
scroll to position [65, 0]
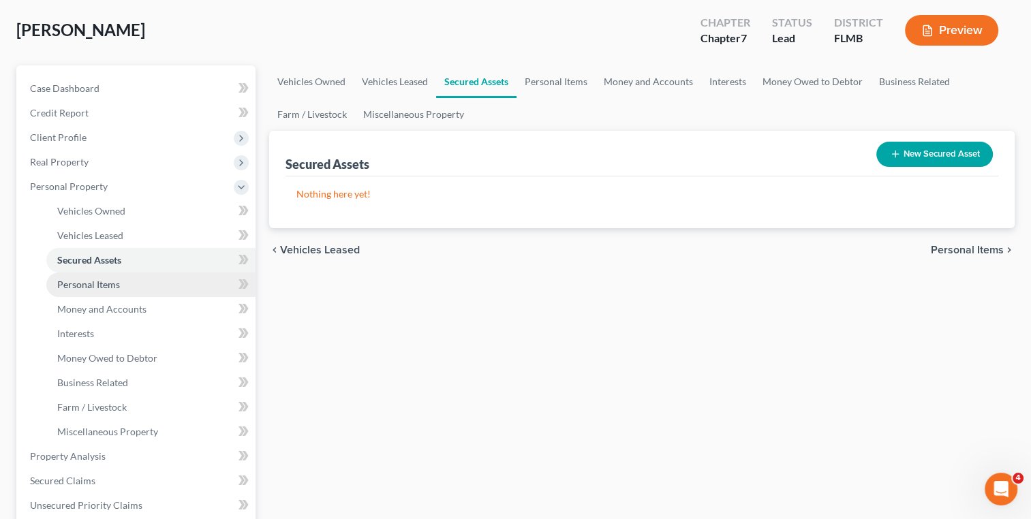
click at [110, 290] on link "Personal Items" at bounding box center [150, 285] width 209 height 25
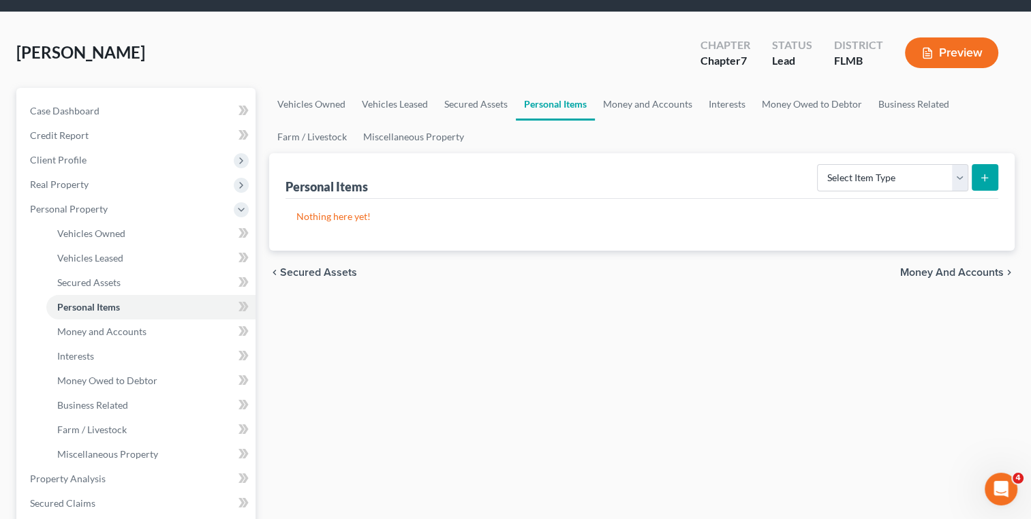
scroll to position [44, 0]
click at [840, 184] on select "Select Item Type Clothing Collectibles Of Value Electronics Firearms Household …" at bounding box center [892, 177] width 151 height 27
click at [327, 250] on div "chevron_left Secured Assets Money and Accounts chevron_right" at bounding box center [641, 272] width 745 height 44
click at [134, 326] on span "Money and Accounts" at bounding box center [101, 331] width 89 height 12
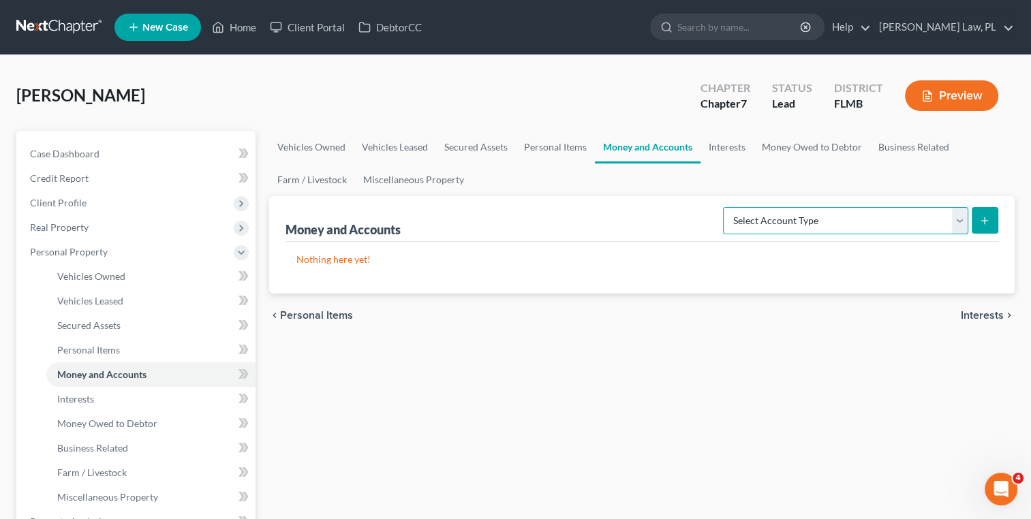
click at [803, 219] on select "Select Account Type Brokerage Cash on Hand Certificates of Deposit Checking Acc…" at bounding box center [845, 220] width 245 height 27
select select "checking"
click at [726, 207] on select "Select Account Type Brokerage Cash on Hand Certificates of Deposit Checking Acc…" at bounding box center [845, 220] width 245 height 27
click at [982, 217] on icon "submit" at bounding box center [984, 220] width 11 height 11
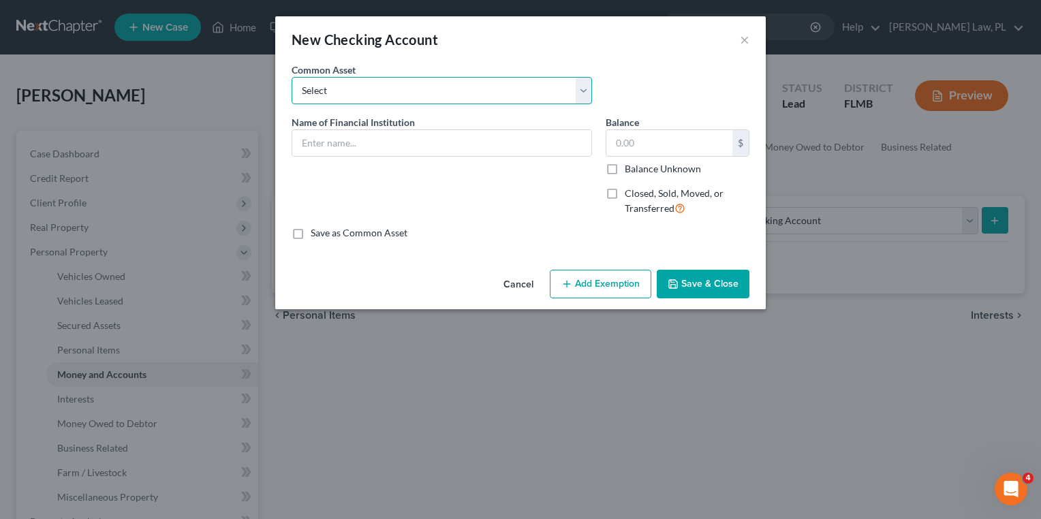
click at [487, 81] on select "Select Chime Financial Chime Financial USAA TD Bank Space Coast Credit Union Ba…" at bounding box center [442, 90] width 301 height 27
select select "4"
click at [292, 77] on select "Select Chime Financial Chime Financial USAA TD Bank Space Coast Credit Union Ba…" at bounding box center [442, 90] width 301 height 27
type input "Space Coast Credit Union"
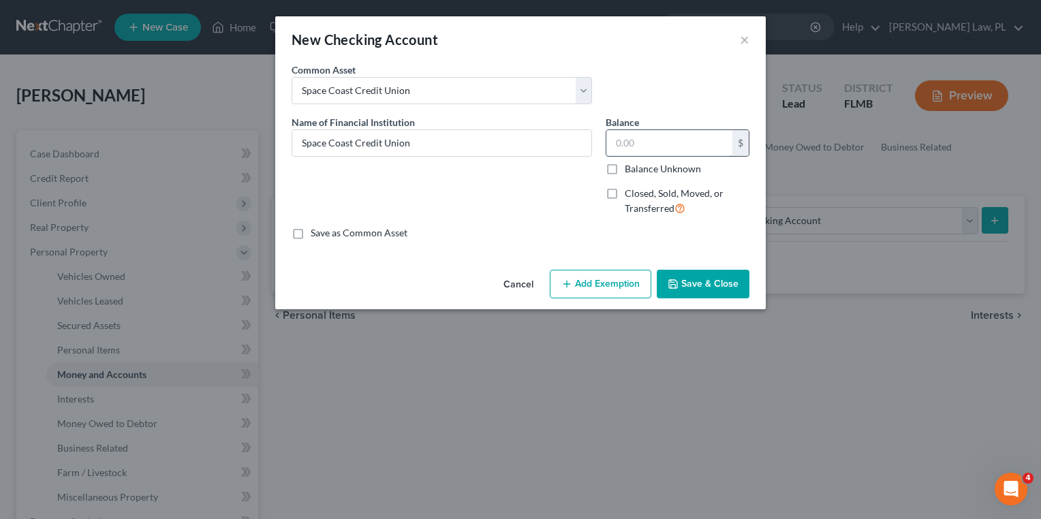
click at [638, 149] on input "text" at bounding box center [669, 143] width 126 height 26
type input "478.00"
click at [686, 278] on button "Save & Close" at bounding box center [703, 284] width 93 height 29
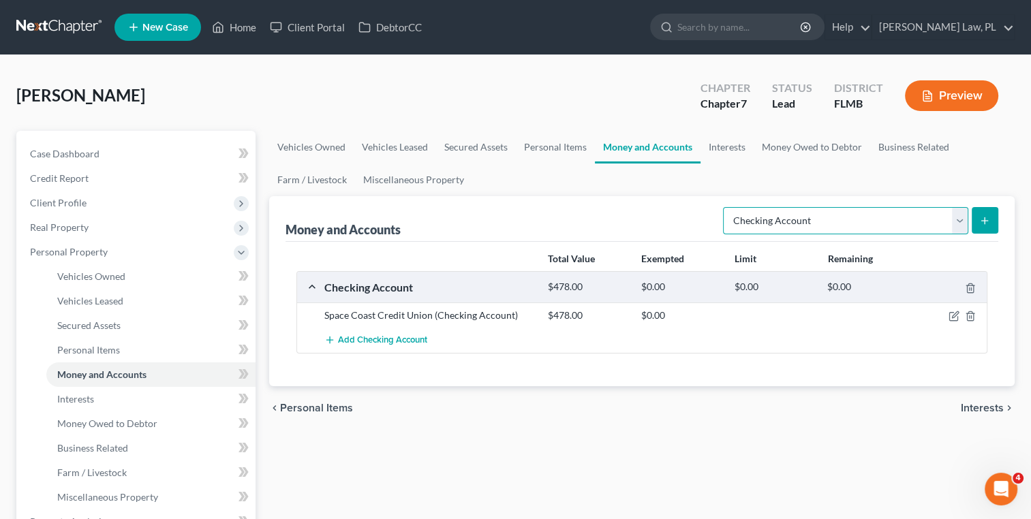
click at [791, 222] on select "Select Account Type Brokerage Cash on Hand Certificates of Deposit Checking Acc…" at bounding box center [845, 220] width 245 height 27
select select "savings"
click at [726, 207] on select "Select Account Type Brokerage Cash on Hand Certificates of Deposit Checking Acc…" at bounding box center [845, 220] width 245 height 27
click at [987, 226] on button "submit" at bounding box center [985, 220] width 27 height 27
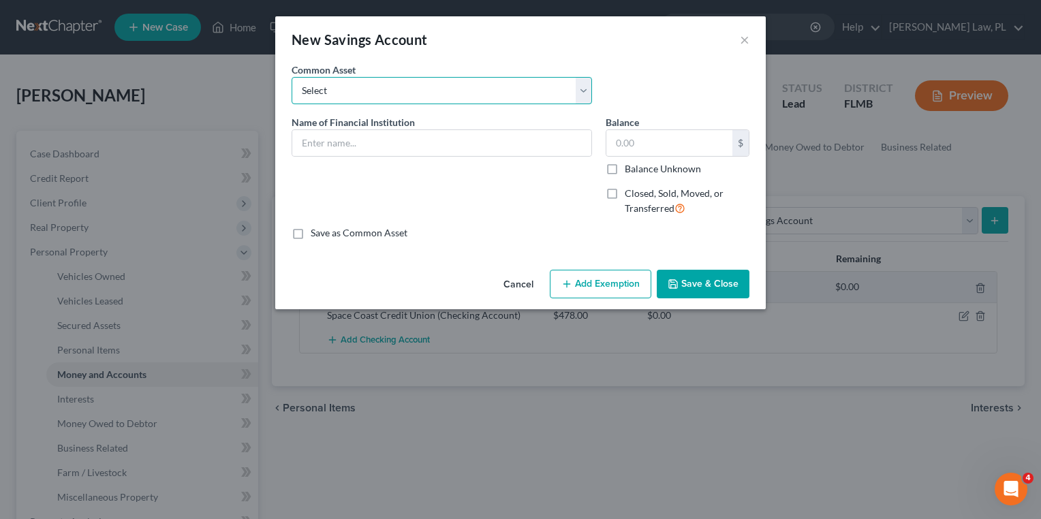
click at [375, 82] on select "Select Community Credit Union Chase Bank Security Service Federal Credit Union …" at bounding box center [442, 90] width 301 height 27
select select "4"
click at [292, 77] on select "Select Community Credit Union Chase Bank Security Service Federal Credit Union …" at bounding box center [442, 90] width 301 height 27
type input "Space Coast Credit Union"
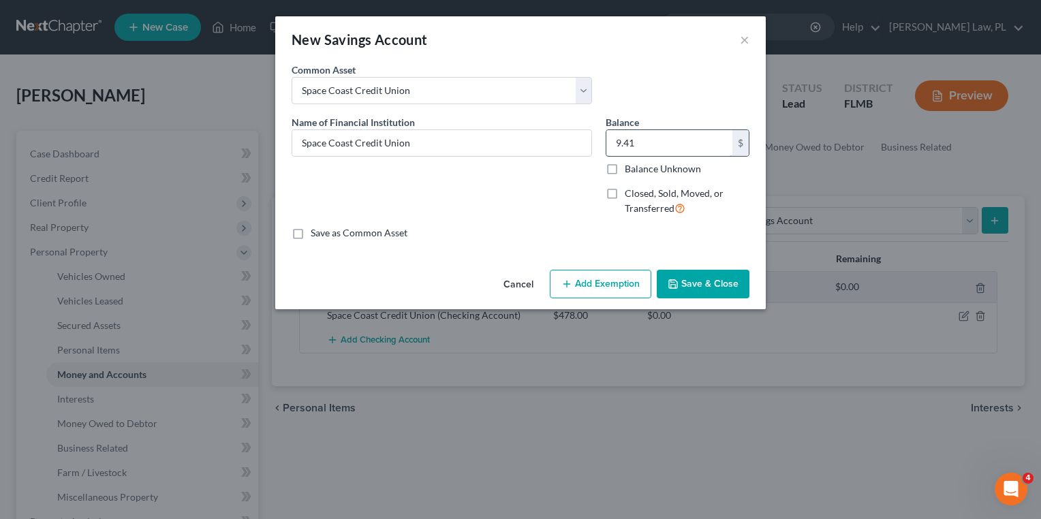
click at [659, 138] on input "9.41" at bounding box center [669, 143] width 126 height 26
type input "100.00"
click at [695, 288] on button "Save & Close" at bounding box center [703, 284] width 93 height 29
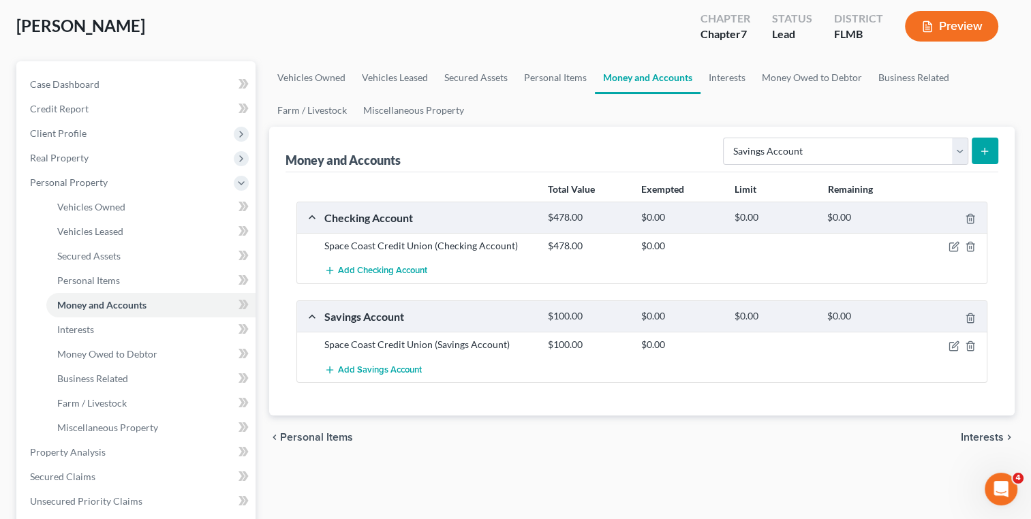
scroll to position [68, 0]
click at [771, 155] on select "Select Account Type Brokerage Cash on Hand Certificates of Deposit Checking Acc…" at bounding box center [845, 152] width 245 height 27
select select "checking"
click at [726, 139] on select "Select Account Type Brokerage Cash on Hand Certificates of Deposit Checking Acc…" at bounding box center [845, 152] width 245 height 27
click at [985, 147] on icon "submit" at bounding box center [984, 152] width 11 height 11
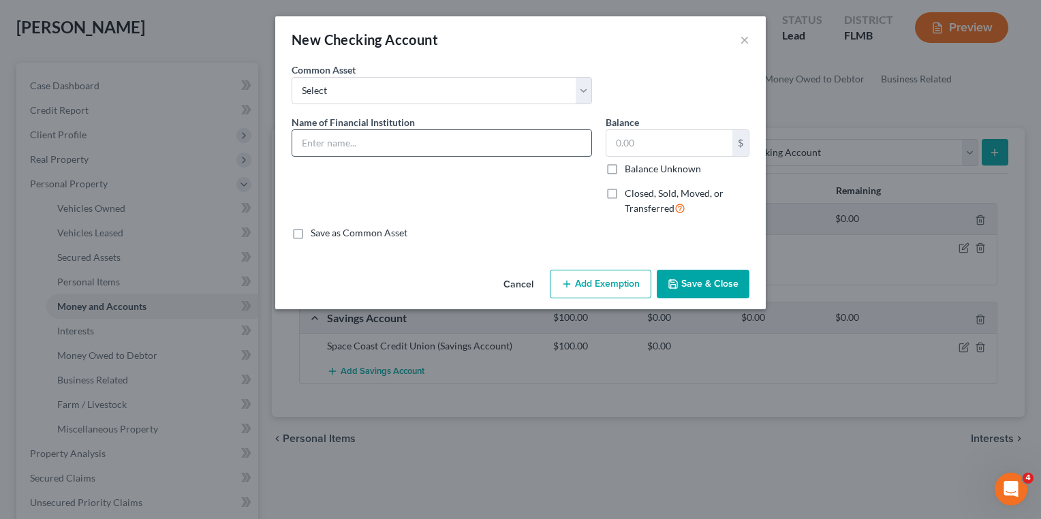
click at [469, 136] on input "text" at bounding box center [441, 143] width 299 height 26
click at [425, 91] on select "Select Chime Financial Chime Financial USAA TD Bank Space Coast Credit Union Ba…" at bounding box center [442, 90] width 301 height 27
select select "12"
click at [292, 77] on select "Select Chime Financial Chime Financial USAA TD Bank Space Coast Credit Union Ba…" at bounding box center [442, 90] width 301 height 27
type input "Wells Fargo"
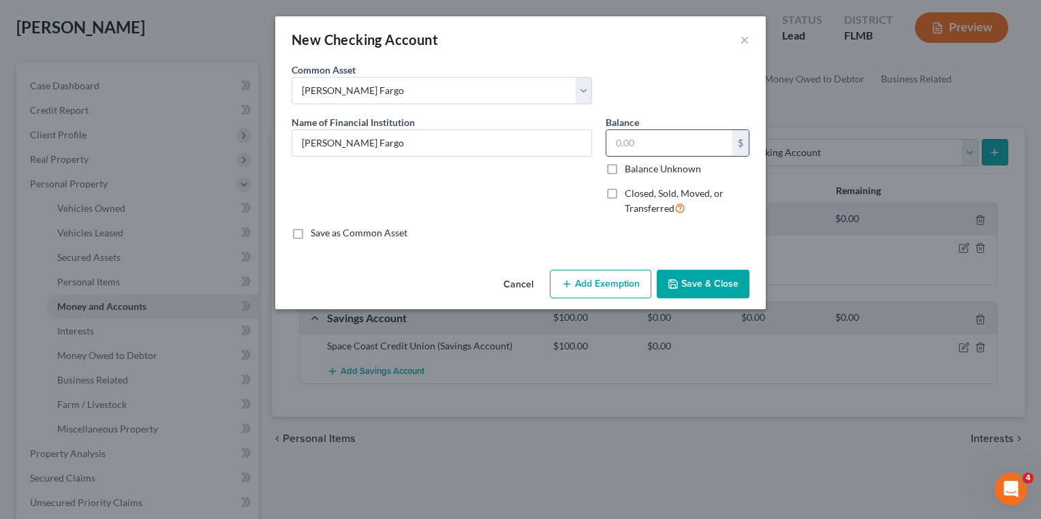
click at [666, 143] on input "text" at bounding box center [669, 143] width 126 height 26
type input "0.00"
click at [691, 288] on button "Save & Close" at bounding box center [703, 284] width 93 height 29
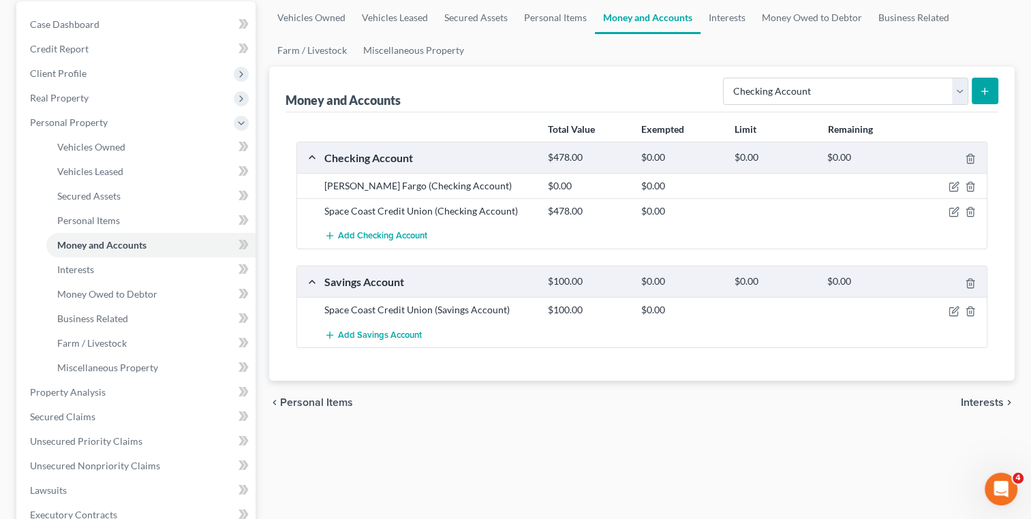
scroll to position [130, 0]
click at [758, 91] on select "Select Account Type Brokerage Cash on Hand Certificates of Deposit Checking Acc…" at bounding box center [845, 90] width 245 height 27
click at [501, 84] on div "Money and Accounts Select Account Type Brokerage Cash on Hand Certificates of D…" at bounding box center [642, 89] width 713 height 46
click at [146, 225] on link "Personal Items" at bounding box center [150, 220] width 209 height 25
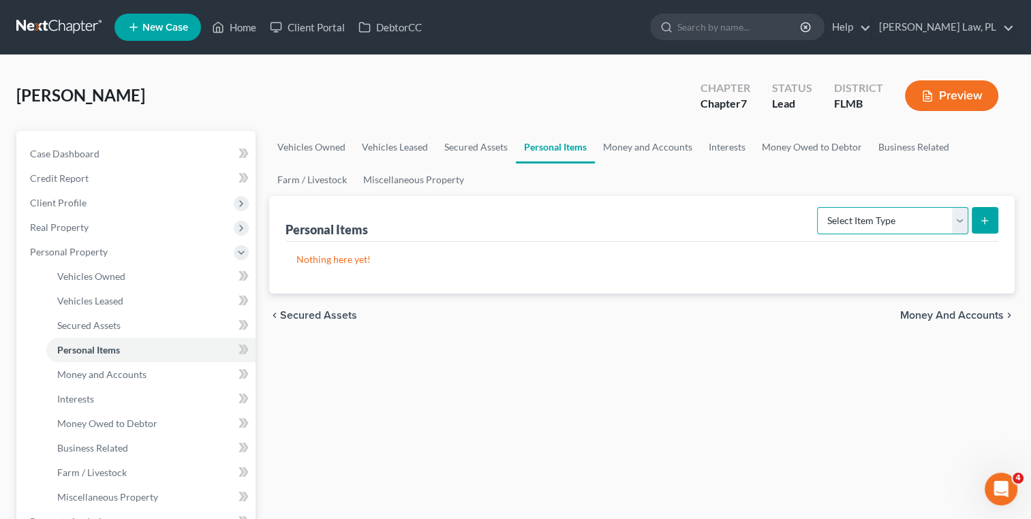
click at [864, 226] on select "Select Item Type Clothing Collectibles Of Value Electronics Firearms Household …" at bounding box center [892, 220] width 151 height 27
select select "clothing"
click at [818, 207] on select "Select Item Type Clothing Collectibles Of Value Electronics Firearms Household …" at bounding box center [892, 220] width 151 height 27
click at [979, 216] on icon "submit" at bounding box center [984, 220] width 11 height 11
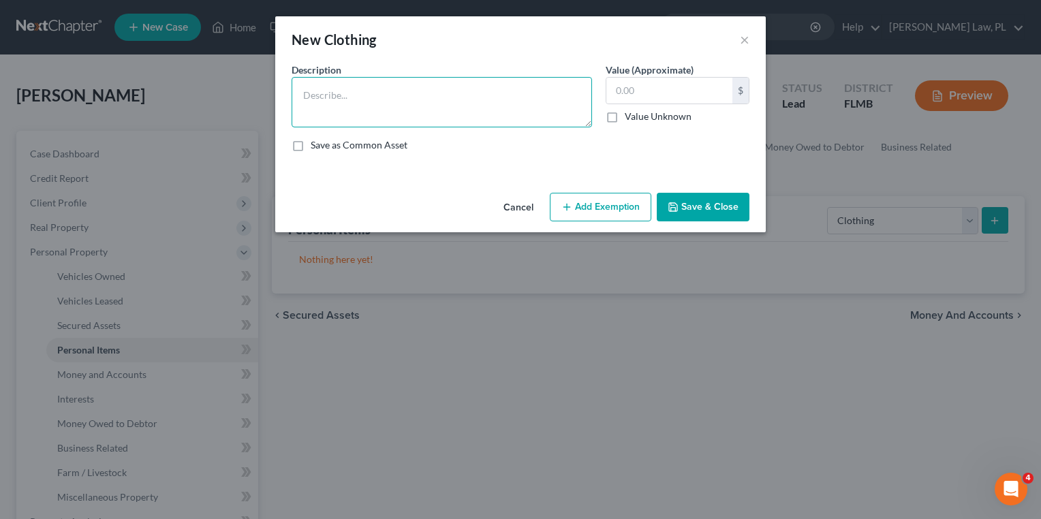
click at [497, 102] on textarea at bounding box center [442, 102] width 301 height 50
type textarea "Men's Wardrobe, Shoe collection"
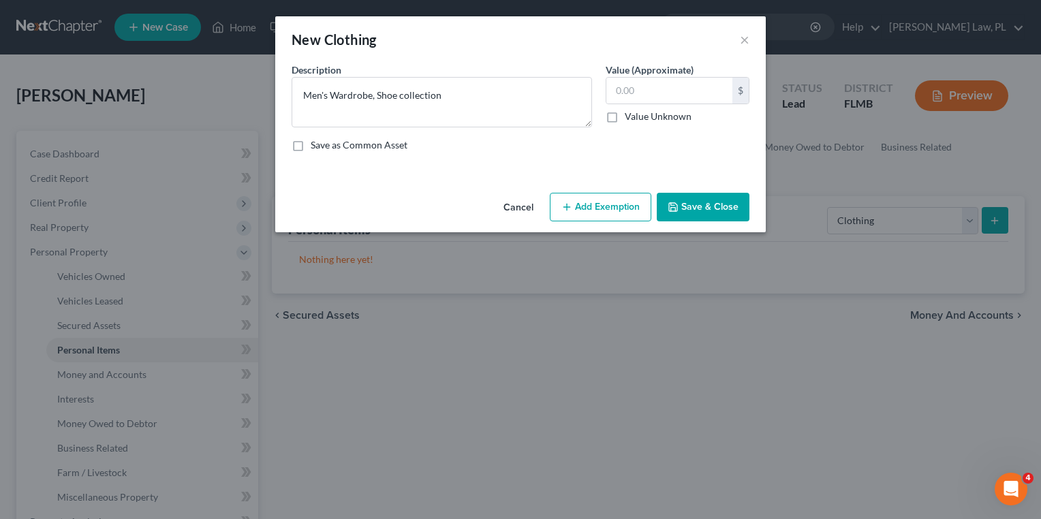
click at [695, 211] on button "Save & Close" at bounding box center [703, 207] width 93 height 29
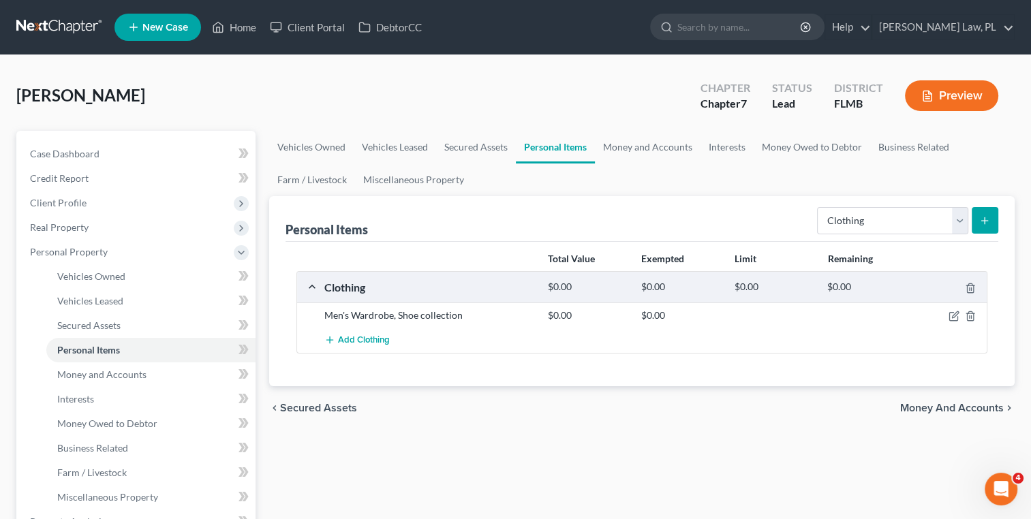
scroll to position [11, 0]
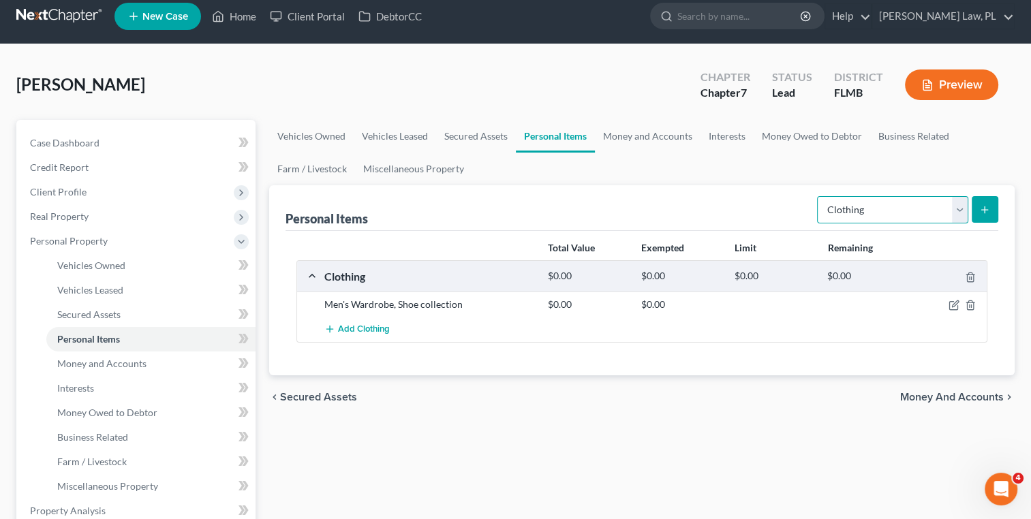
click at [851, 211] on select "Select Item Type Clothing Collectibles Of Value Electronics Firearms Household …" at bounding box center [892, 209] width 151 height 27
click at [818, 196] on select "Select Item Type Clothing Collectibles Of Value Electronics Firearms Household …" at bounding box center [892, 209] width 151 height 27
click at [904, 211] on select "Select Item Type Clothing Collectibles Of Value Electronics Firearms Household …" at bounding box center [892, 209] width 151 height 27
select select "electronics"
click at [818, 196] on select "Select Item Type Clothing Collectibles Of Value Electronics Firearms Household …" at bounding box center [892, 209] width 151 height 27
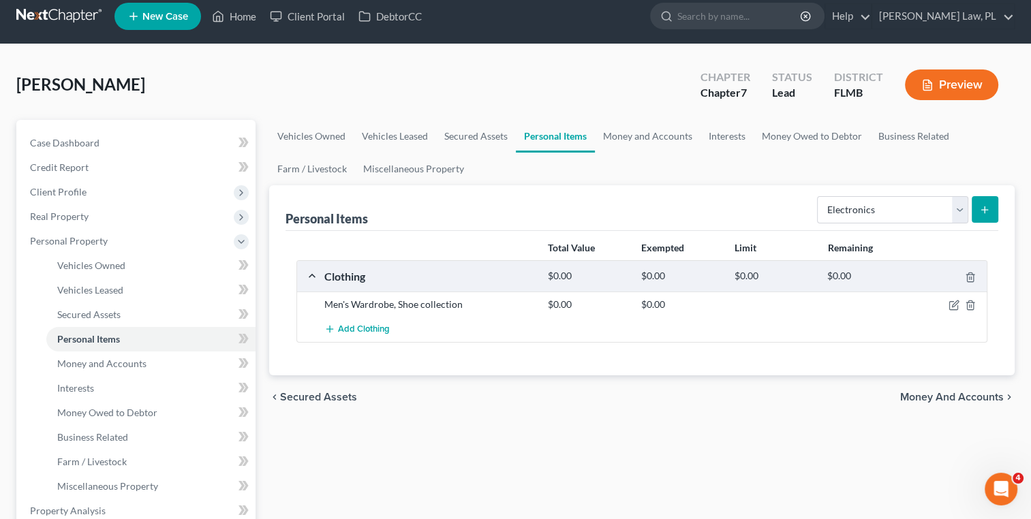
click at [976, 203] on button "submit" at bounding box center [985, 209] width 27 height 27
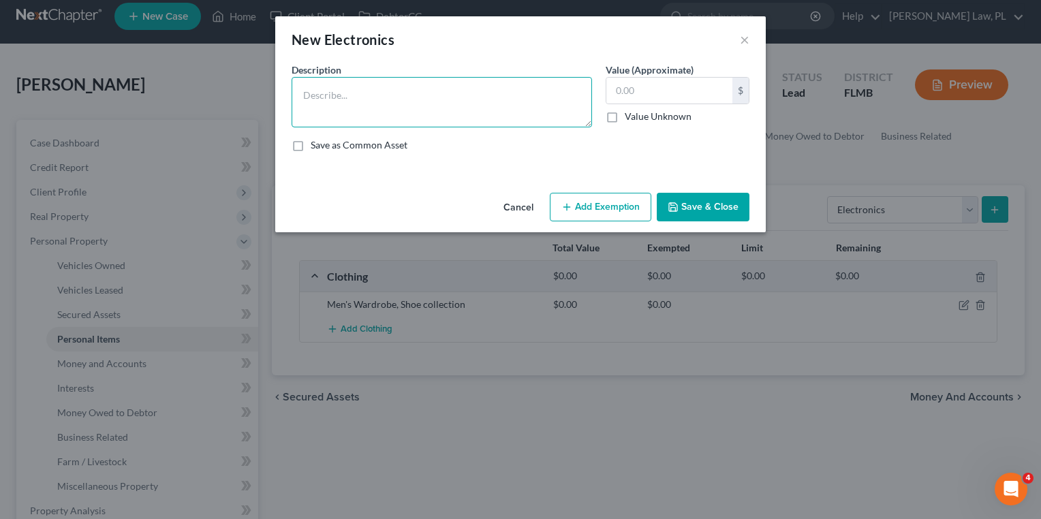
click at [405, 93] on textarea at bounding box center [442, 102] width 301 height 50
click at [383, 99] on textarea "PlayStation 5," at bounding box center [442, 102] width 301 height 50
type textarea "PlayStation 5, Cell phone,"
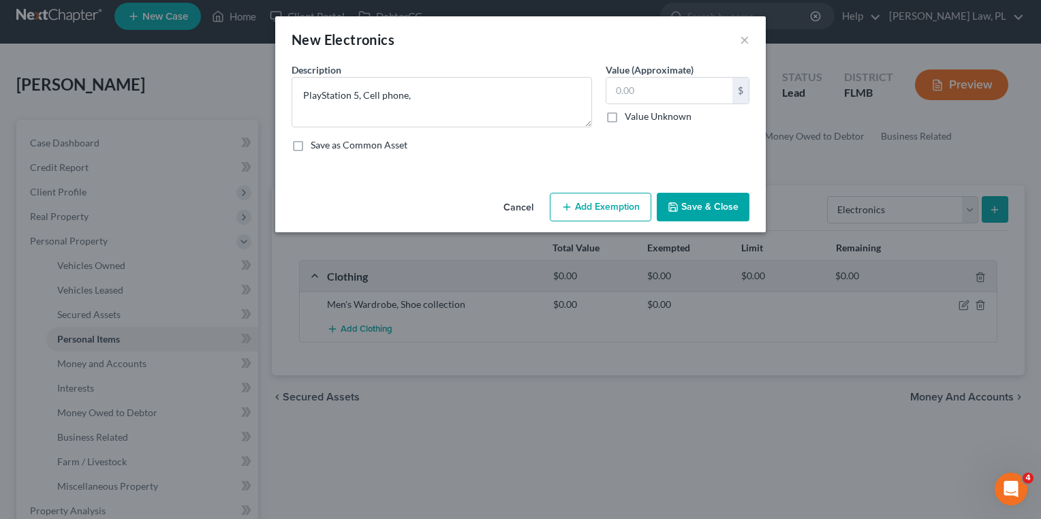
click at [687, 198] on button "Save & Close" at bounding box center [703, 207] width 93 height 29
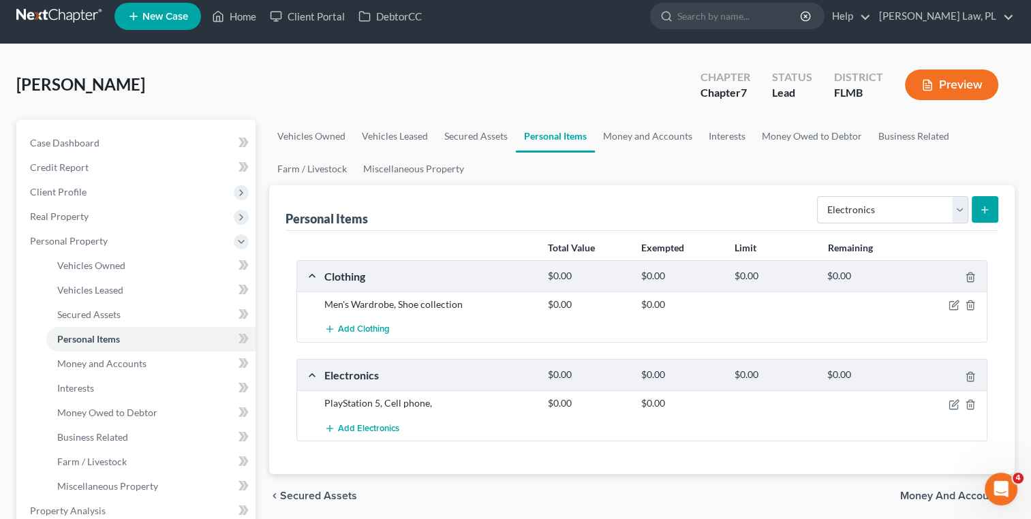
scroll to position [63, 0]
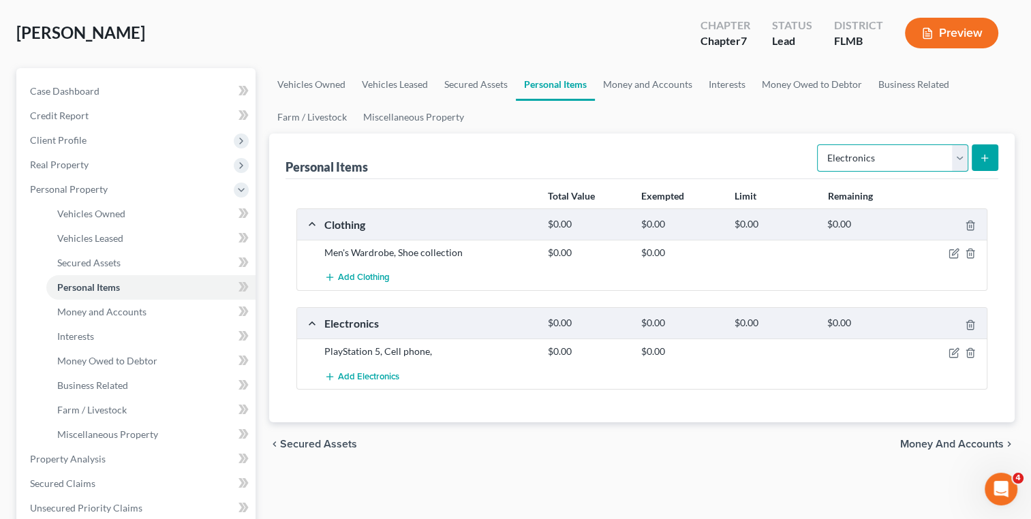
click at [848, 160] on select "Select Item Type Clothing Collectibles Of Value Electronics Firearms Household …" at bounding box center [892, 157] width 151 height 27
click at [818, 144] on select "Select Item Type Clothing Collectibles Of Value Electronics Firearms Household …" at bounding box center [892, 157] width 151 height 27
click at [886, 147] on select "Select Item Type Clothing Collectibles Of Value Electronics Firearms Household …" at bounding box center [892, 157] width 151 height 27
select select "household_goods"
click at [818, 144] on select "Select Item Type Clothing Collectibles Of Value Electronics Firearms Household …" at bounding box center [892, 157] width 151 height 27
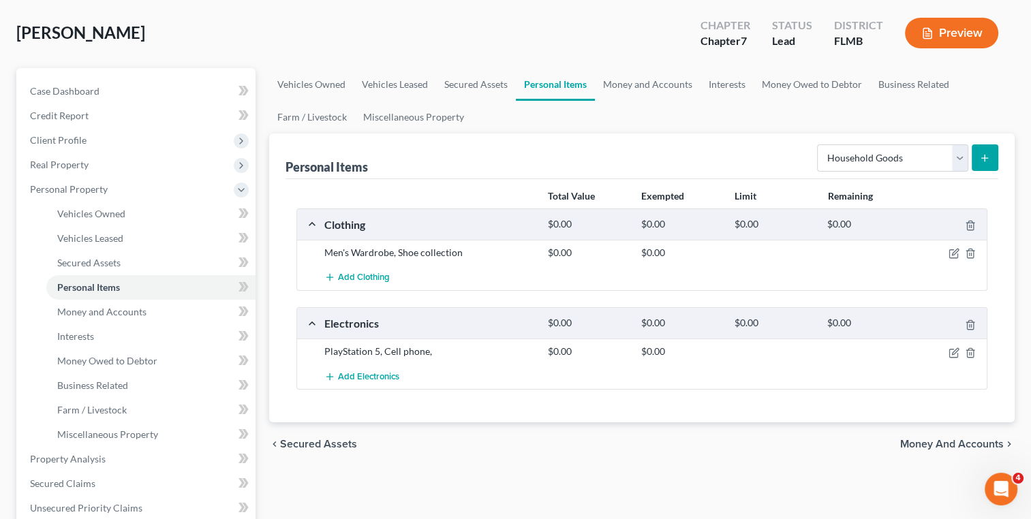
click at [992, 149] on button "submit" at bounding box center [985, 157] width 27 height 27
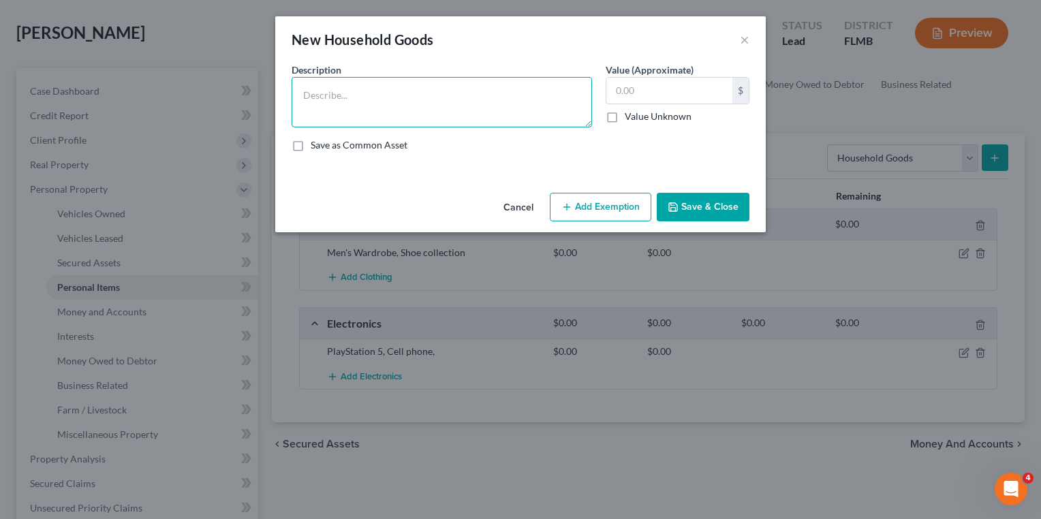
click at [412, 101] on textarea at bounding box center [442, 102] width 301 height 50
type textarea "Loives in fsfimeish jome"
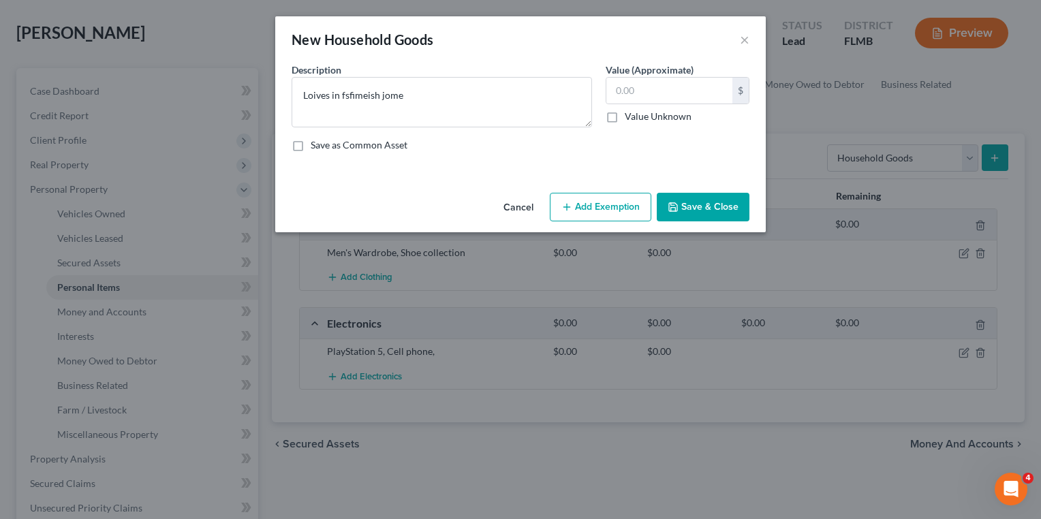
click at [679, 206] on icon "button" at bounding box center [673, 207] width 11 height 11
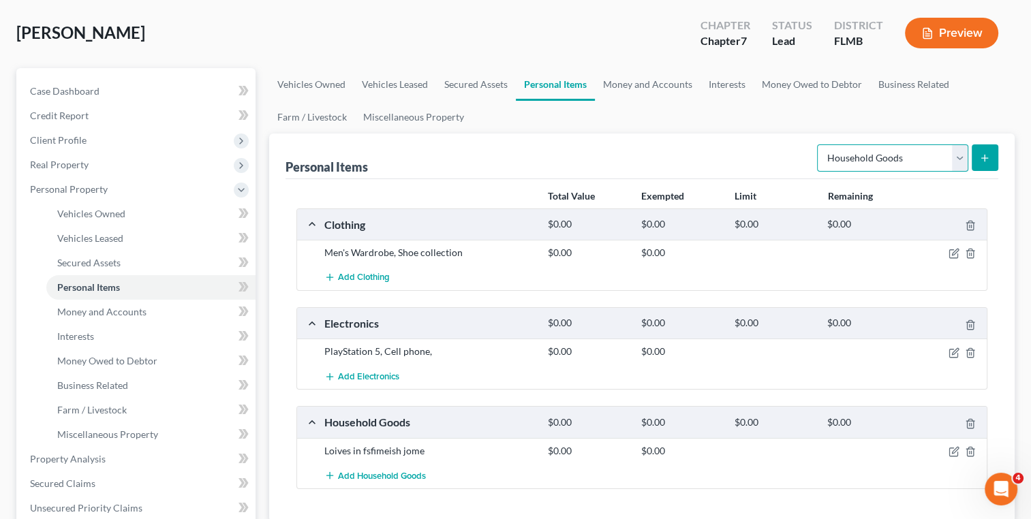
click at [882, 163] on select "Select Item Type Clothing Collectibles Of Value Electronics Firearms Household …" at bounding box center [892, 157] width 151 height 27
select select "jewelry"
click at [818, 144] on select "Select Item Type Clothing Collectibles Of Value Electronics Firearms Household …" at bounding box center [892, 157] width 151 height 27
click at [975, 154] on button "submit" at bounding box center [985, 157] width 27 height 27
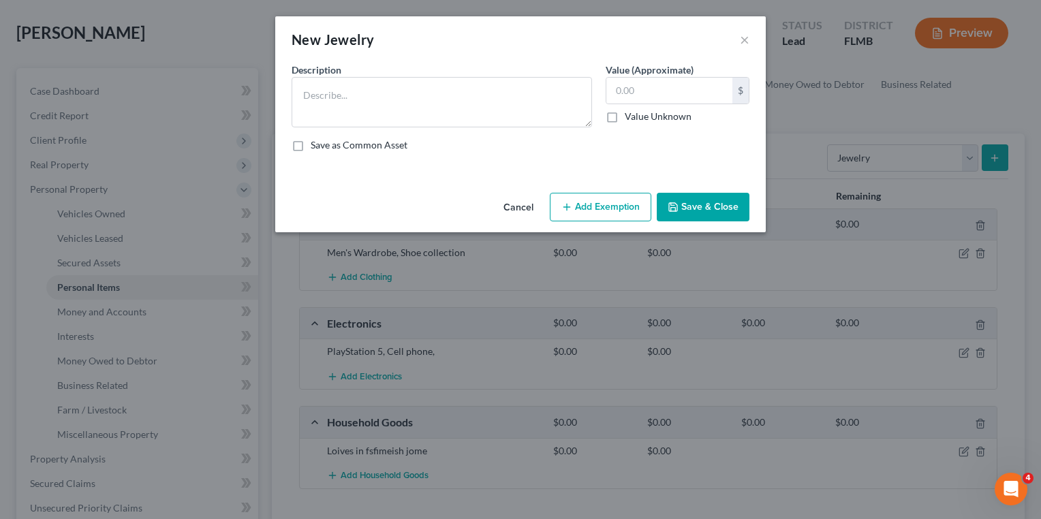
click at [488, 136] on div "Description * Value (Approximate) $ Value Unknown Balance Undetermined $ Value …" at bounding box center [521, 113] width 472 height 100
click at [455, 108] on textarea at bounding box center [442, 102] width 301 height 50
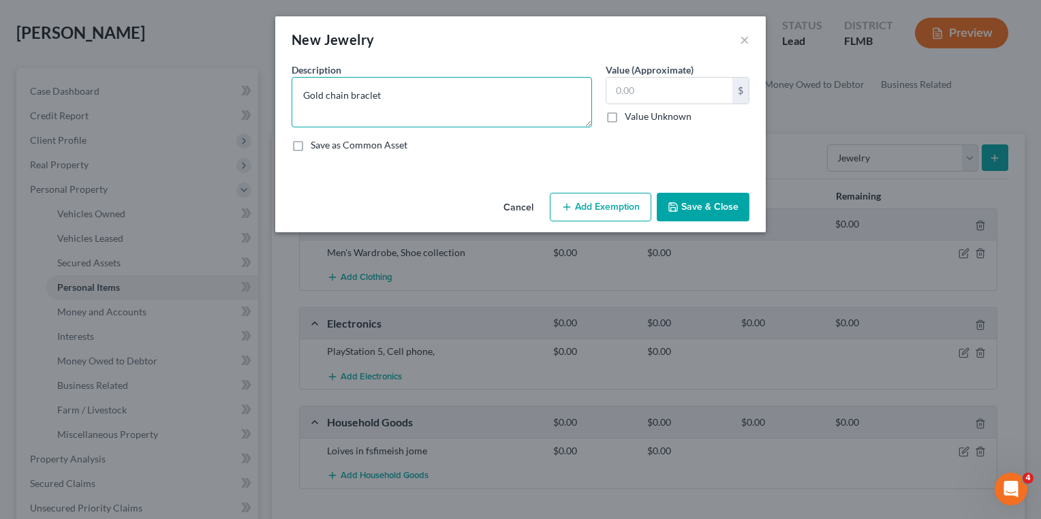
type textarea "Gold chain braclet"
click at [724, 201] on button "Save & Close" at bounding box center [703, 207] width 93 height 29
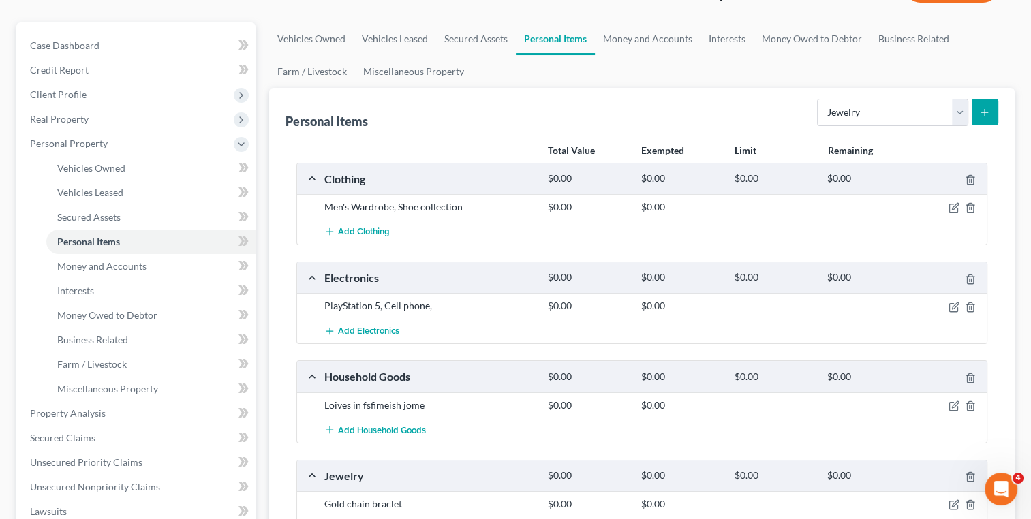
scroll to position [112, 0]
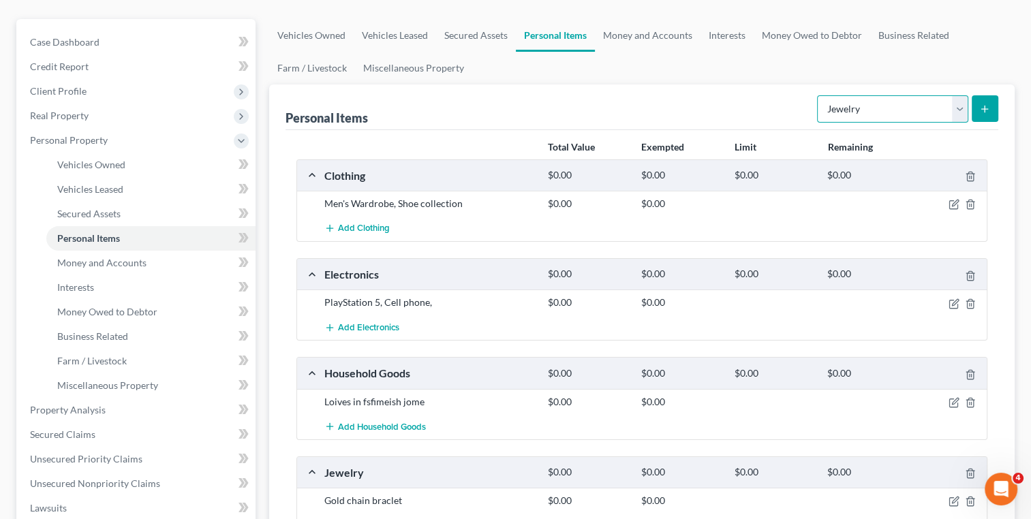
click at [866, 106] on select "Select Item Type Clothing Collectibles Of Value Electronics Firearms Household …" at bounding box center [892, 108] width 151 height 27
select select "pets"
click at [818, 95] on select "Select Item Type Clothing Collectibles Of Value Electronics Firearms Household …" at bounding box center [892, 108] width 151 height 27
click at [980, 117] on button "submit" at bounding box center [985, 108] width 27 height 27
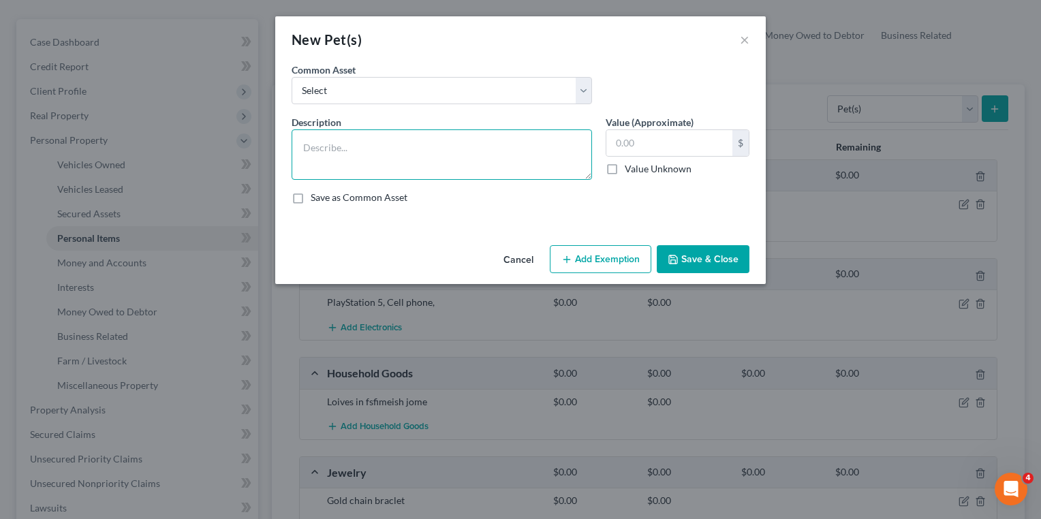
click at [358, 149] on textarea at bounding box center [442, 154] width 301 height 50
click at [311, 145] on textarea "q cat, 1 dog" at bounding box center [442, 154] width 301 height 50
type textarea "1 cat, 1 dog"
click at [714, 251] on button "Save & Close" at bounding box center [703, 259] width 93 height 29
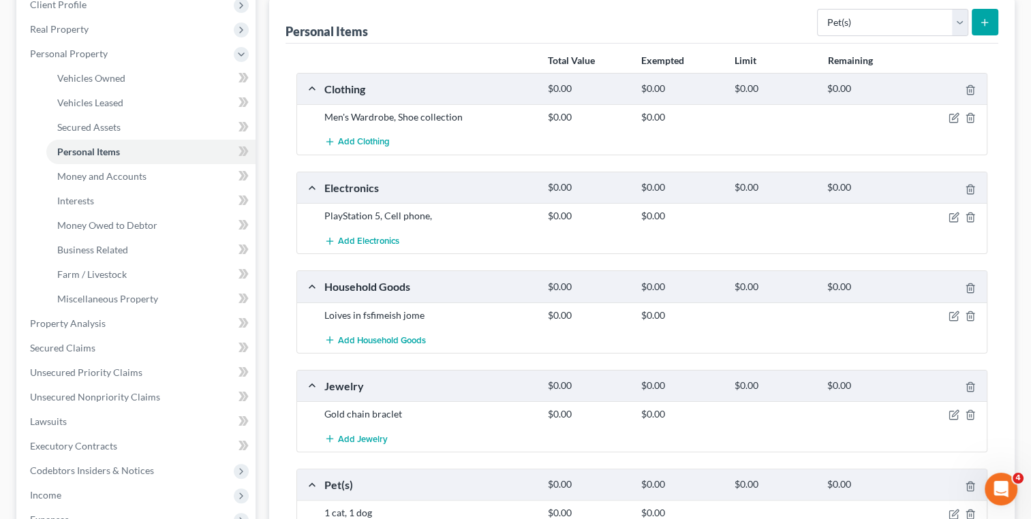
scroll to position [198, 0]
click at [870, 23] on select "Select Item Type Clothing Collectibles Of Value Electronics Firearms Household …" at bounding box center [892, 23] width 151 height 27
select select "sports_and_hobby_equipment"
click at [818, 10] on select "Select Item Type Clothing Collectibles Of Value Electronics Firearms Household …" at bounding box center [892, 23] width 151 height 27
click at [973, 26] on button "submit" at bounding box center [985, 23] width 27 height 27
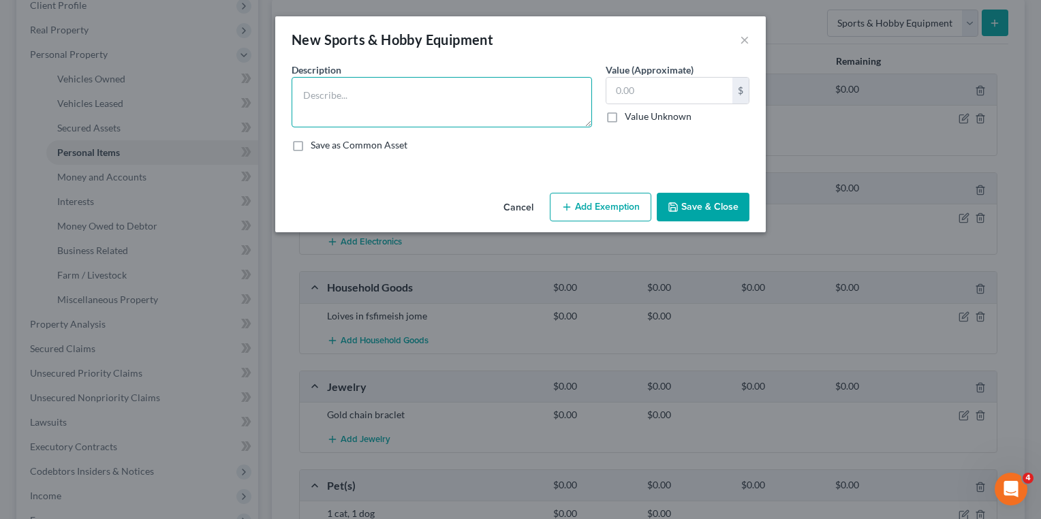
click at [480, 111] on textarea at bounding box center [442, 102] width 301 height 50
click at [744, 40] on button "×" at bounding box center [745, 39] width 10 height 16
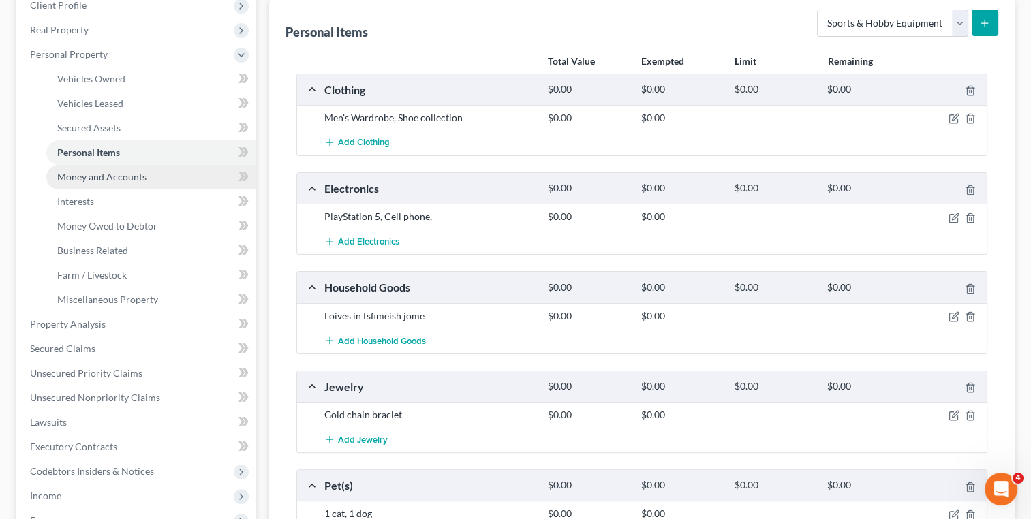
click at [147, 174] on link "Money and Accounts" at bounding box center [150, 177] width 209 height 25
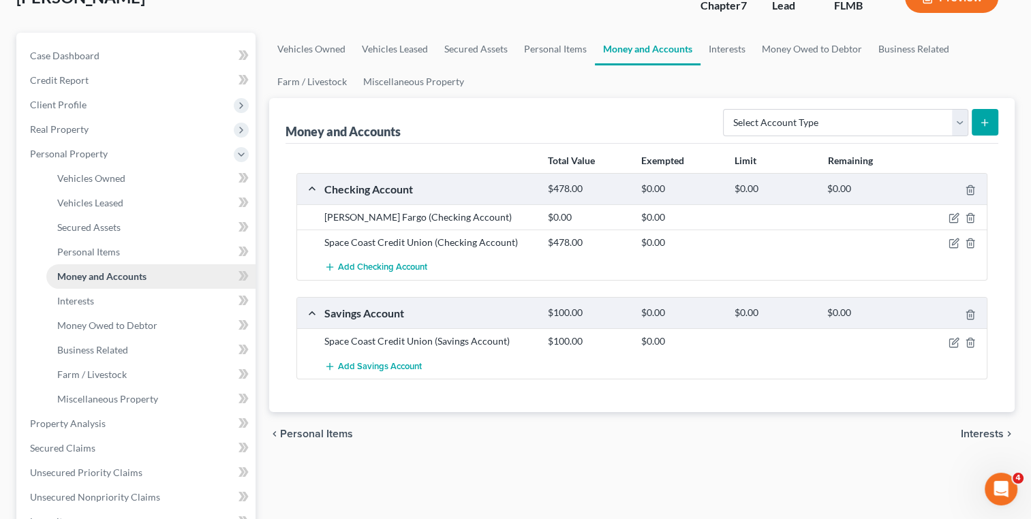
scroll to position [99, 0]
click at [99, 299] on link "Interests" at bounding box center [150, 300] width 209 height 25
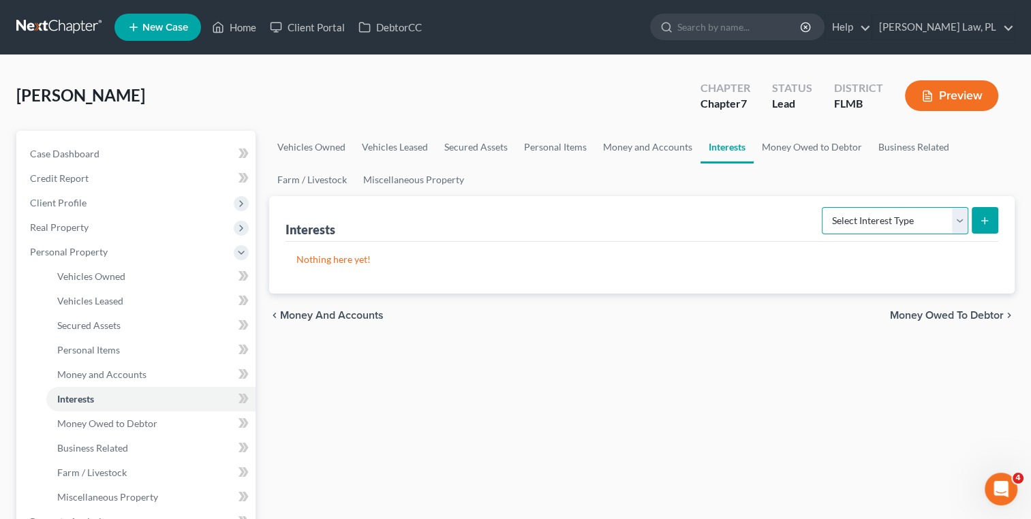
click at [834, 215] on select "Select Interest Type 401K Annuity Bond Education IRA Government Bond Government…" at bounding box center [895, 220] width 147 height 27
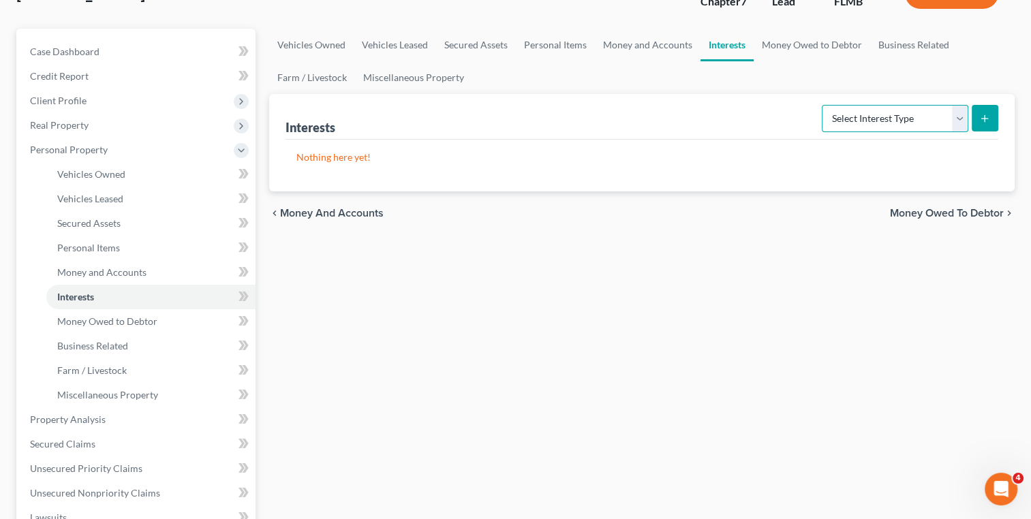
scroll to position [103, 0]
click at [876, 112] on select "Select Interest Type 401K Annuity Bond Education IRA Government Bond Government…" at bounding box center [895, 117] width 147 height 27
click at [636, 191] on div "chevron_left Money and Accounts Money Owed to Debtor chevron_right" at bounding box center [641, 213] width 745 height 44
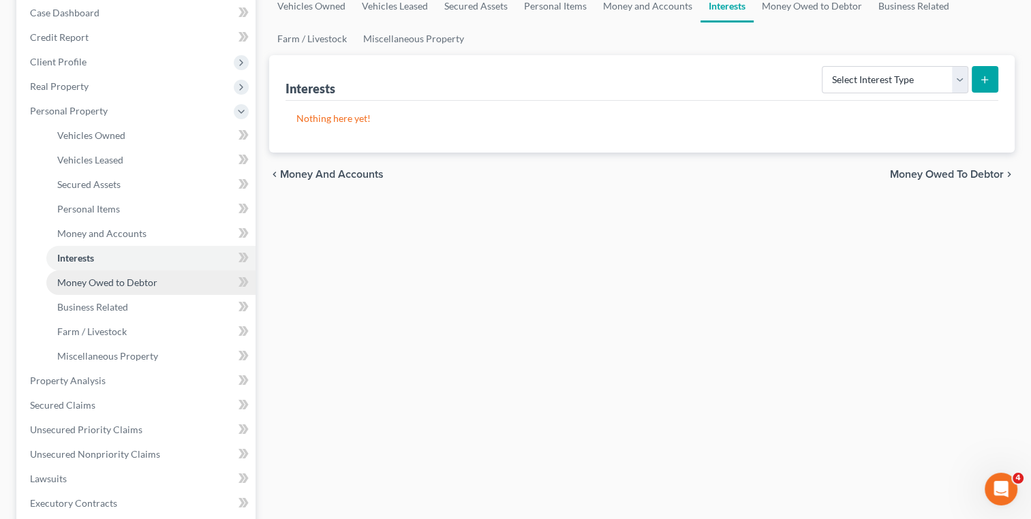
drag, startPoint x: 134, startPoint y: 290, endPoint x: 104, endPoint y: 286, distance: 30.2
click at [104, 286] on span "Money Owed to Debtor" at bounding box center [107, 283] width 100 height 12
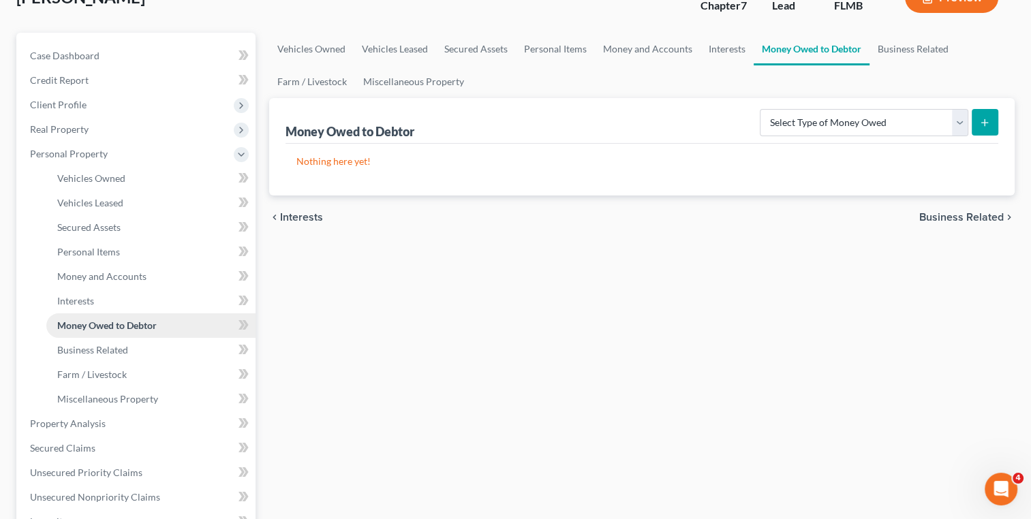
scroll to position [105, 0]
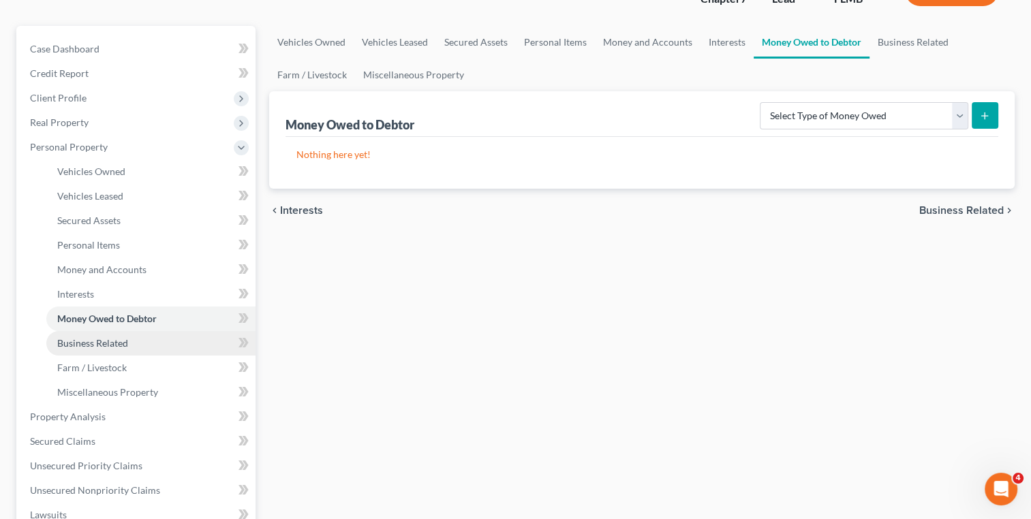
click at [106, 337] on span "Business Related" at bounding box center [92, 343] width 71 height 12
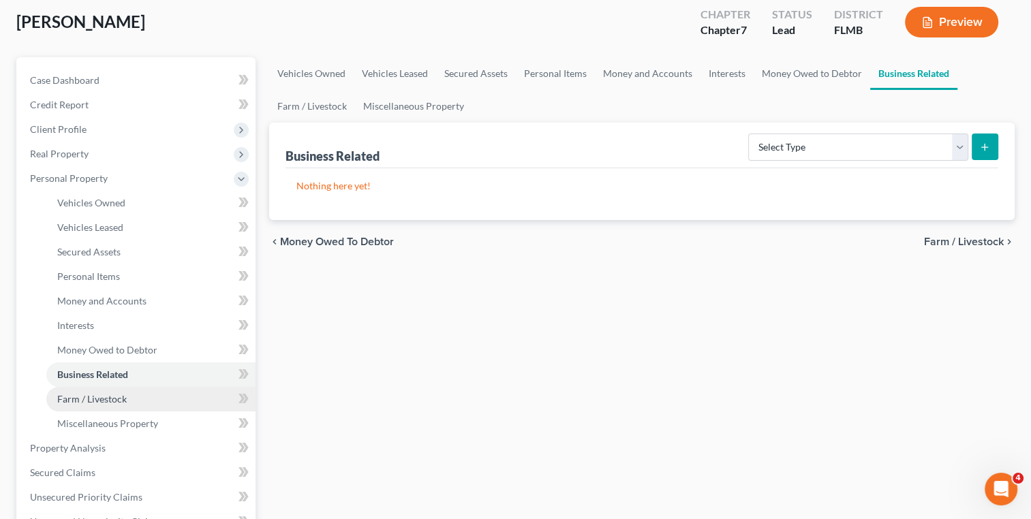
click at [106, 400] on span "Farm / Livestock" at bounding box center [92, 399] width 70 height 12
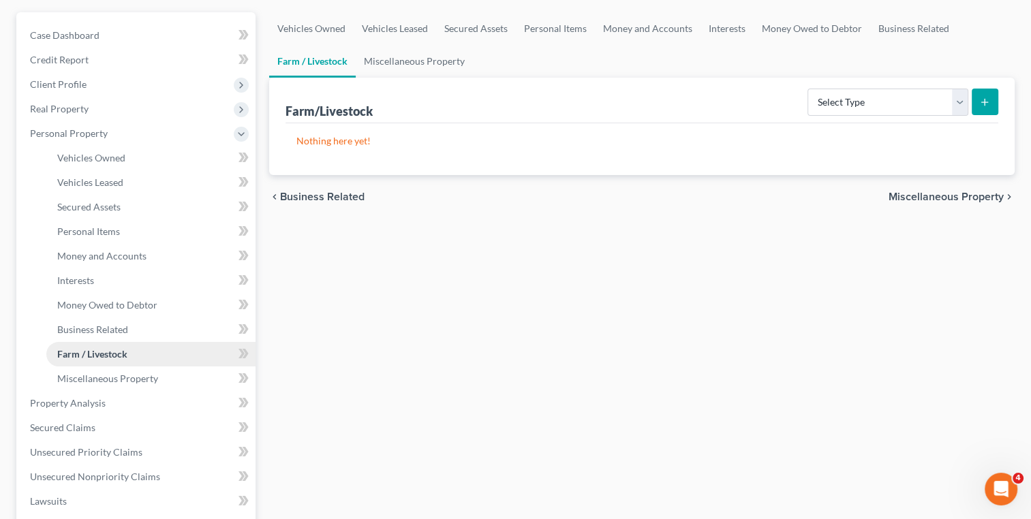
scroll to position [150, 0]
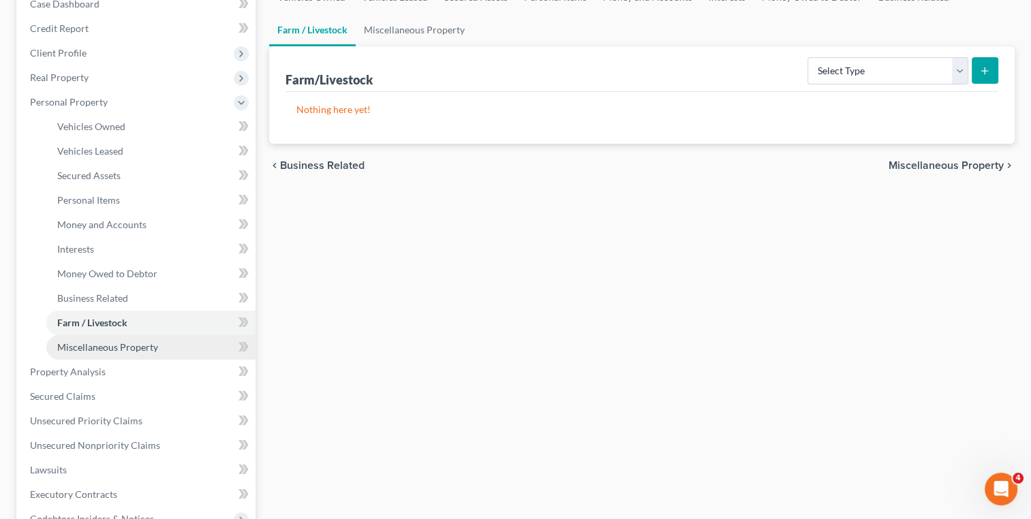
click at [106, 353] on link "Miscellaneous Property" at bounding box center [150, 347] width 209 height 25
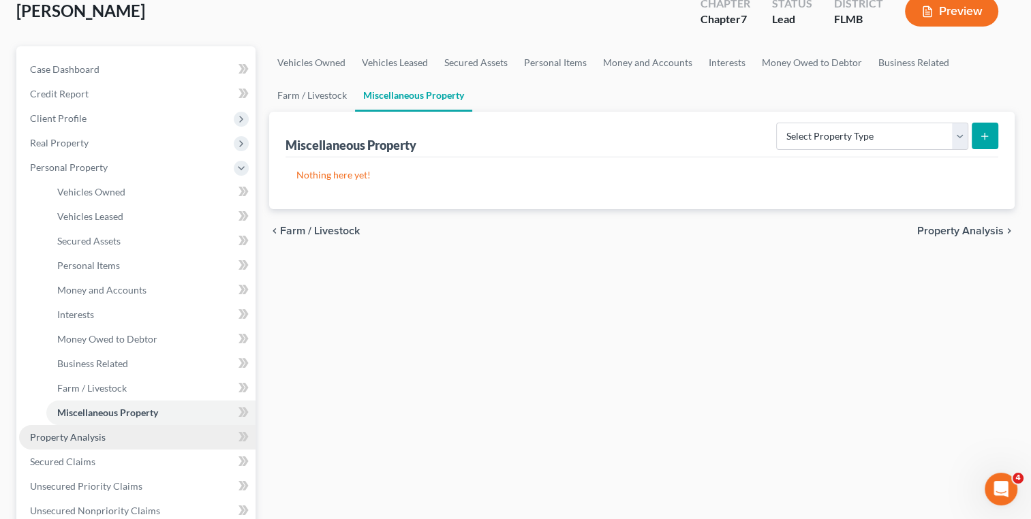
scroll to position [180, 0]
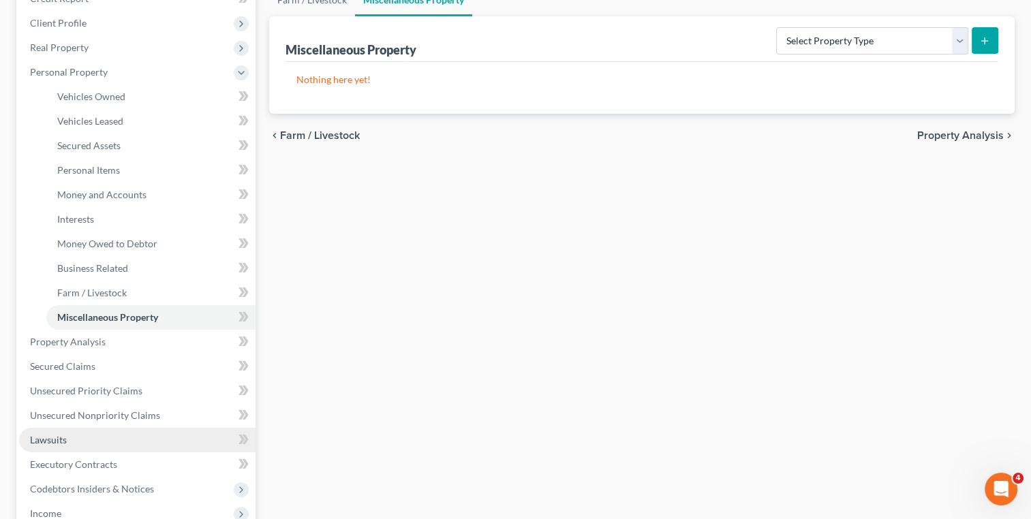
click at [93, 432] on link "Lawsuits" at bounding box center [137, 440] width 236 height 25
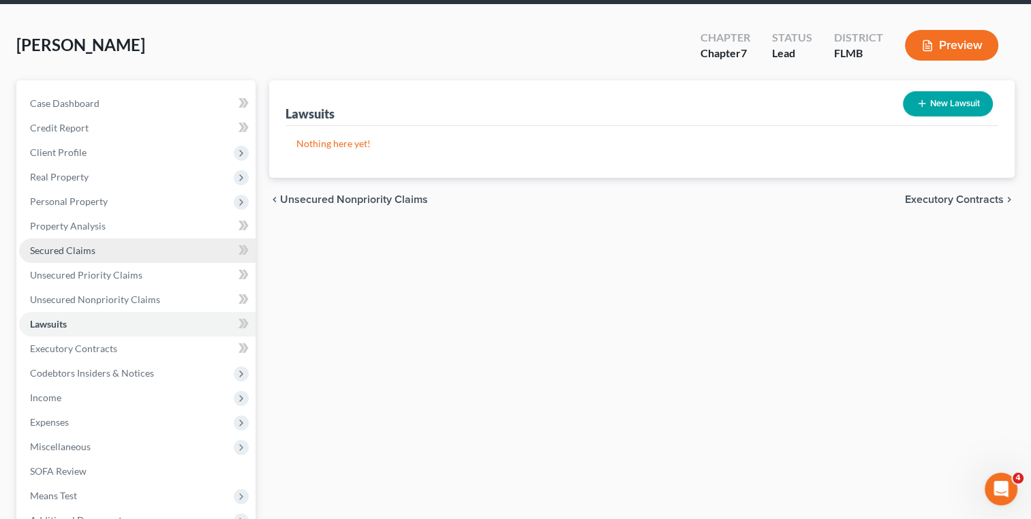
scroll to position [52, 0]
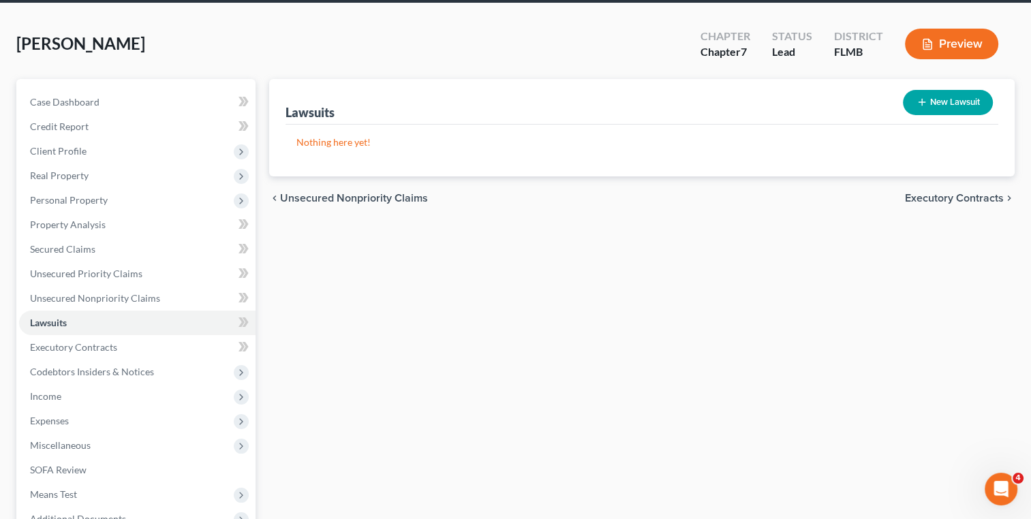
click at [930, 97] on button "New Lawsuit" at bounding box center [948, 102] width 90 height 25
select select "0"
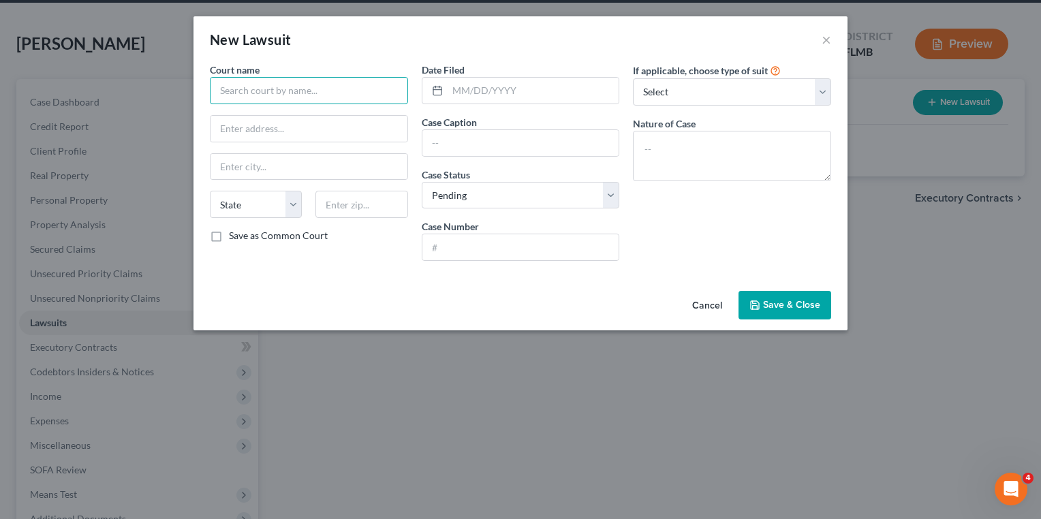
click at [298, 92] on input "text" at bounding box center [309, 90] width 198 height 27
click at [504, 138] on input "text" at bounding box center [520, 143] width 197 height 26
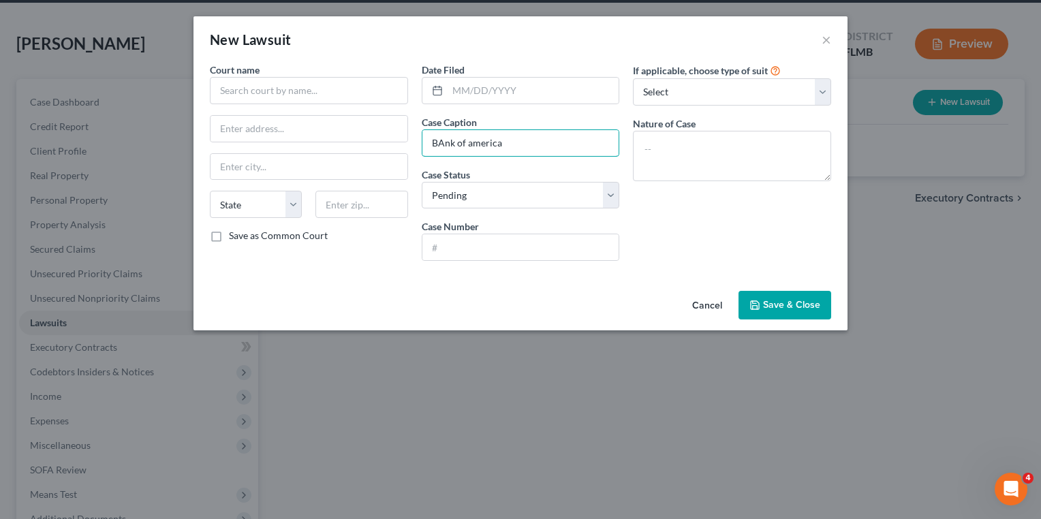
type input "BAnk of america"
click at [767, 304] on span "Save & Close" at bounding box center [791, 305] width 57 height 12
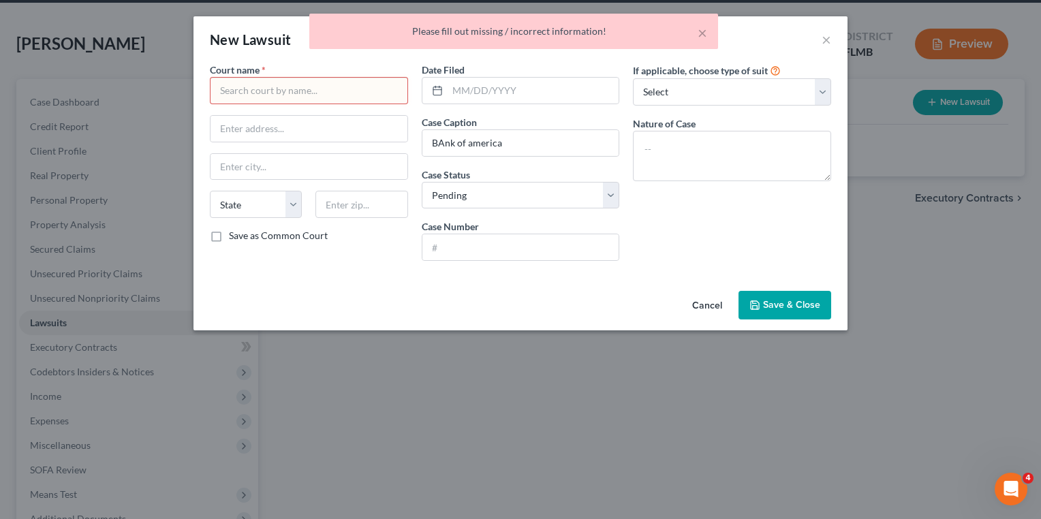
click at [313, 72] on div "Court name *" at bounding box center [309, 84] width 198 height 42
click at [315, 80] on input "text" at bounding box center [309, 90] width 198 height 27
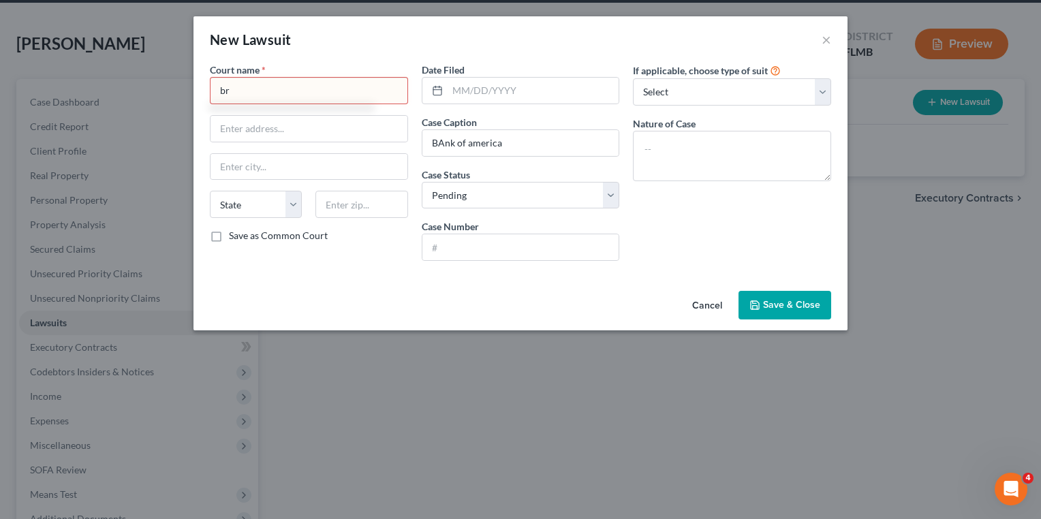
type input "b"
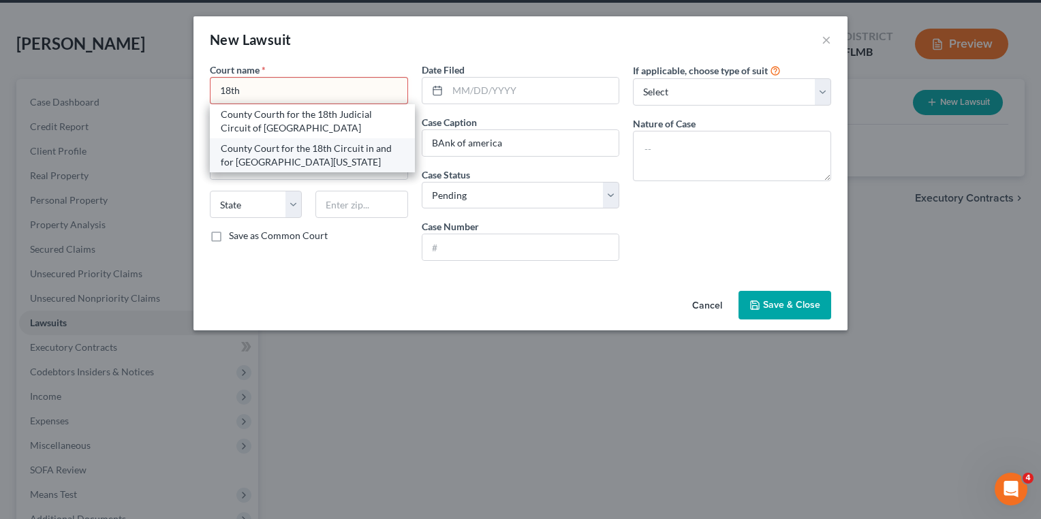
click at [303, 157] on div "County Court for the 18th Circuit in and for Brevard County Florida" at bounding box center [312, 155] width 183 height 27
type input "County Court for the 18th Circuit in and for Brevard County Florida"
type input "2825 Judge Fran Jamieson Way"
type input "[GEOGRAPHIC_DATA]"
select select "9"
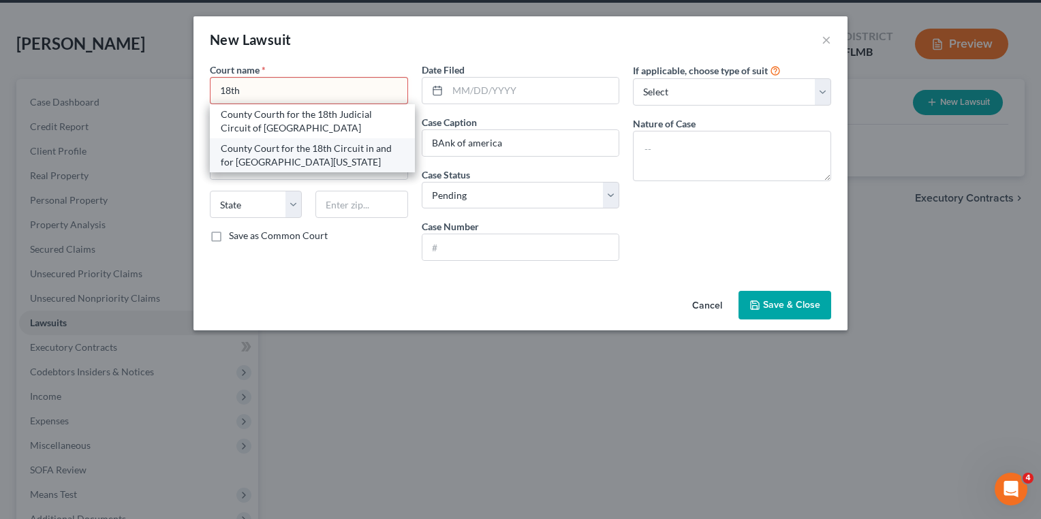
type input "32940"
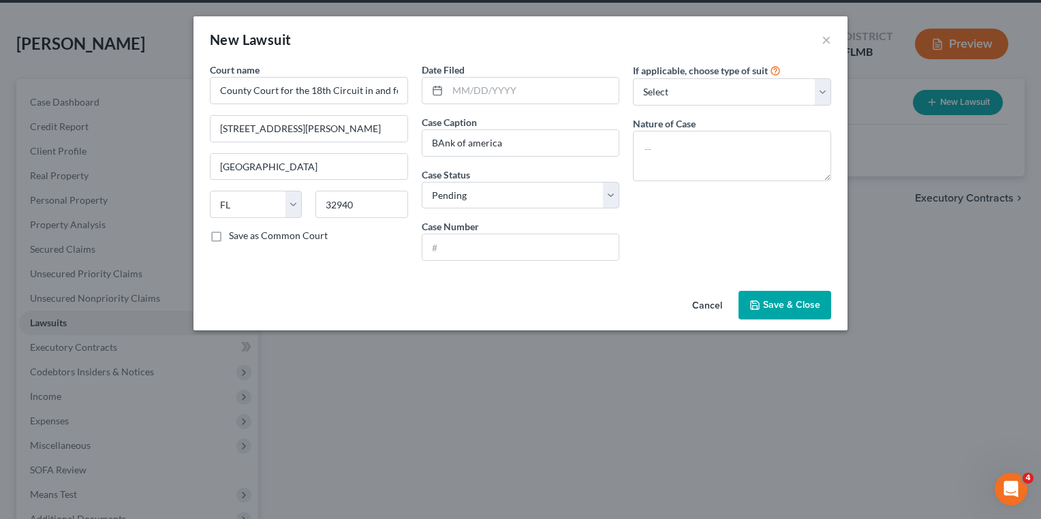
click at [795, 304] on span "Save & Close" at bounding box center [791, 305] width 57 height 12
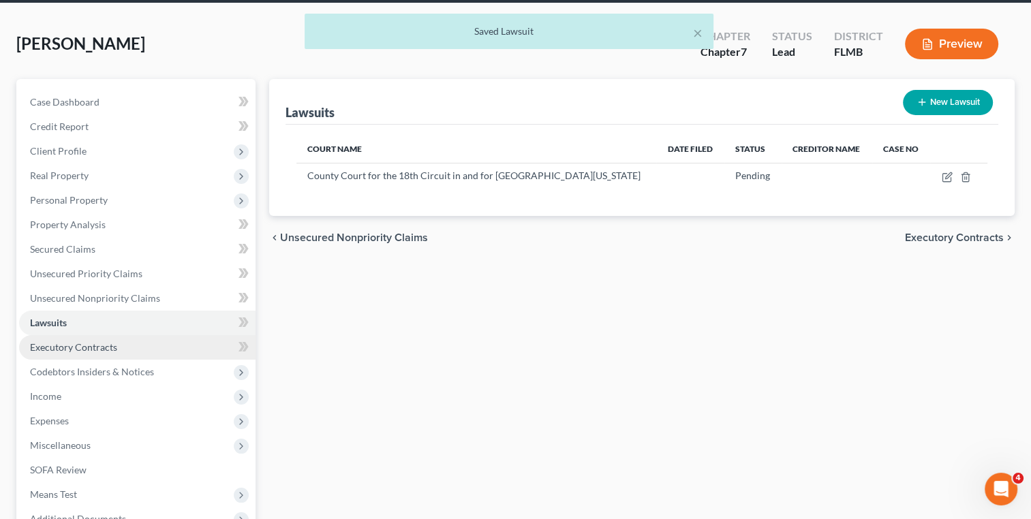
scroll to position [106, 0]
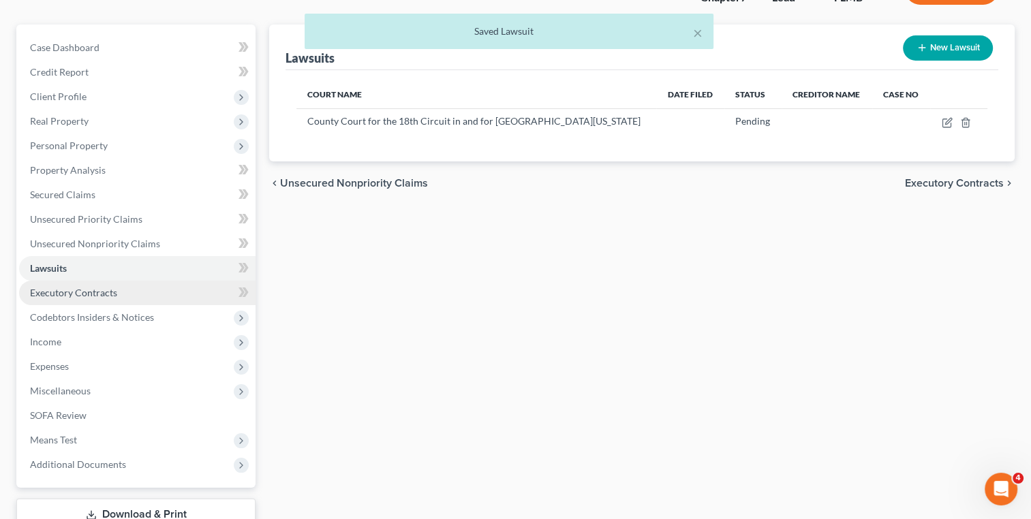
click at [104, 294] on span "Executory Contracts" at bounding box center [73, 293] width 87 height 12
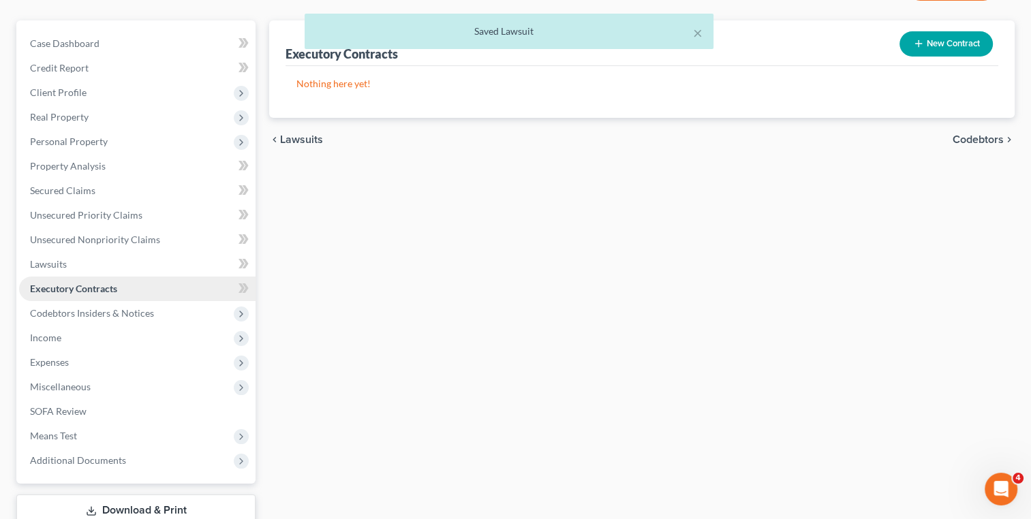
scroll to position [139, 0]
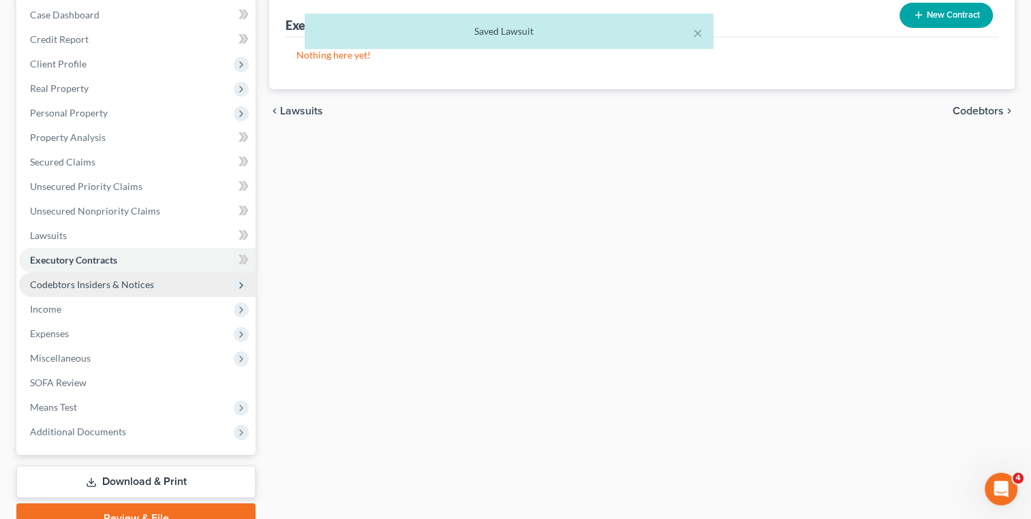
click at [84, 279] on span "Codebtors Insiders & Notices" at bounding box center [92, 285] width 124 height 12
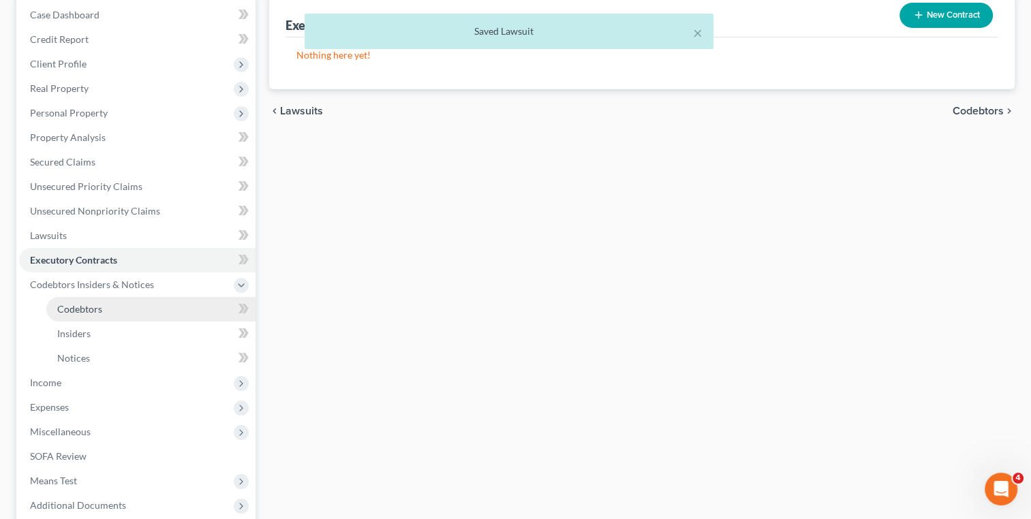
click at [87, 304] on span "Codebtors" at bounding box center [79, 309] width 45 height 12
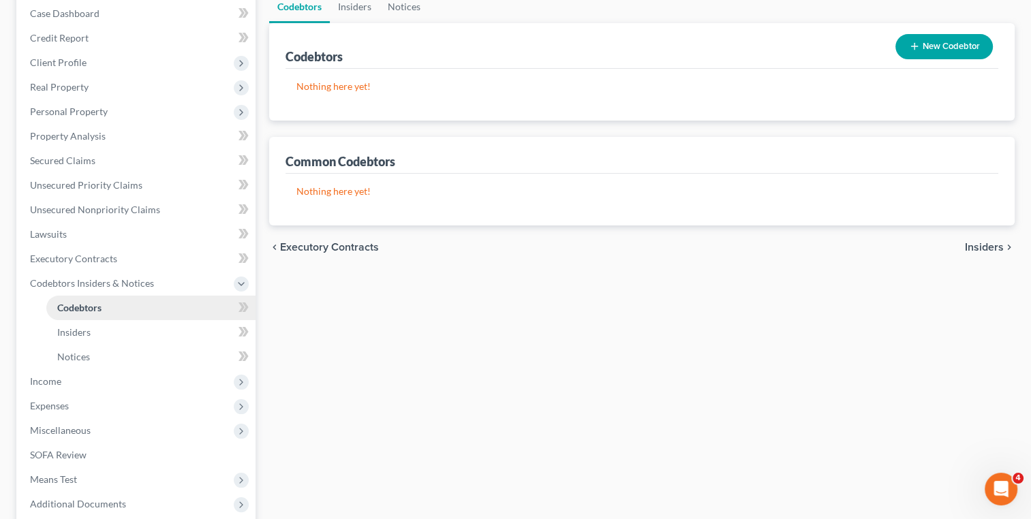
scroll to position [141, 0]
click at [104, 382] on span "Income" at bounding box center [137, 381] width 236 height 25
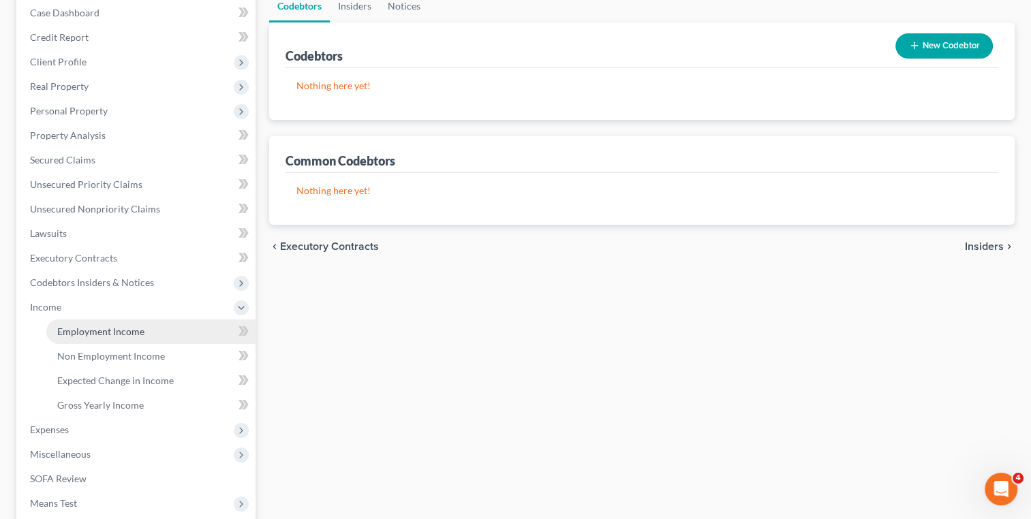
click at [117, 338] on link "Employment Income" at bounding box center [150, 332] width 209 height 25
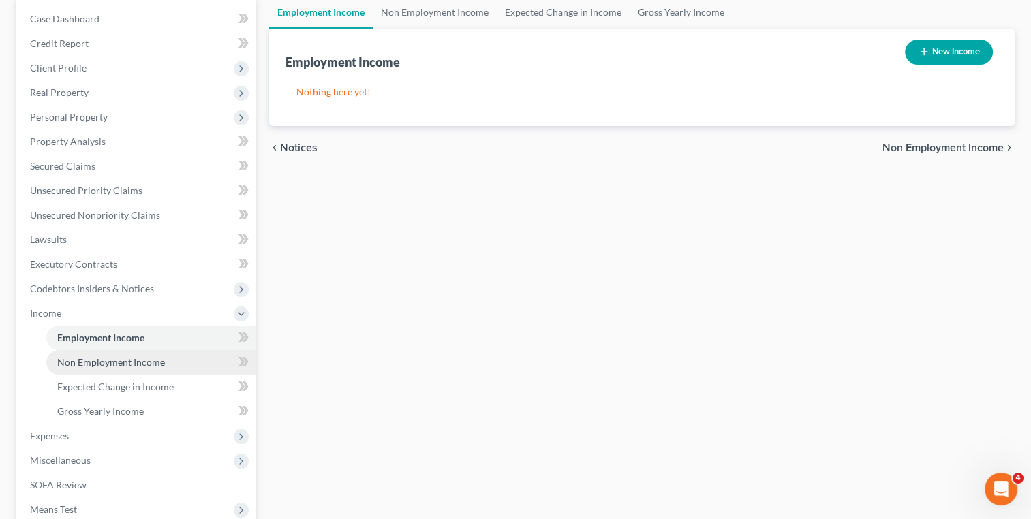
scroll to position [136, 0]
click at [120, 366] on span "Non Employment Income" at bounding box center [111, 362] width 108 height 12
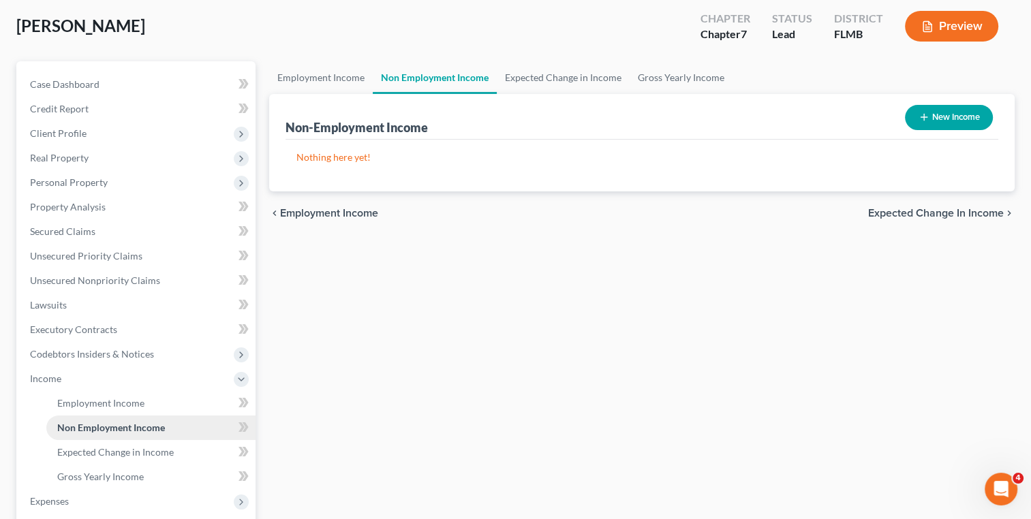
scroll to position [74, 0]
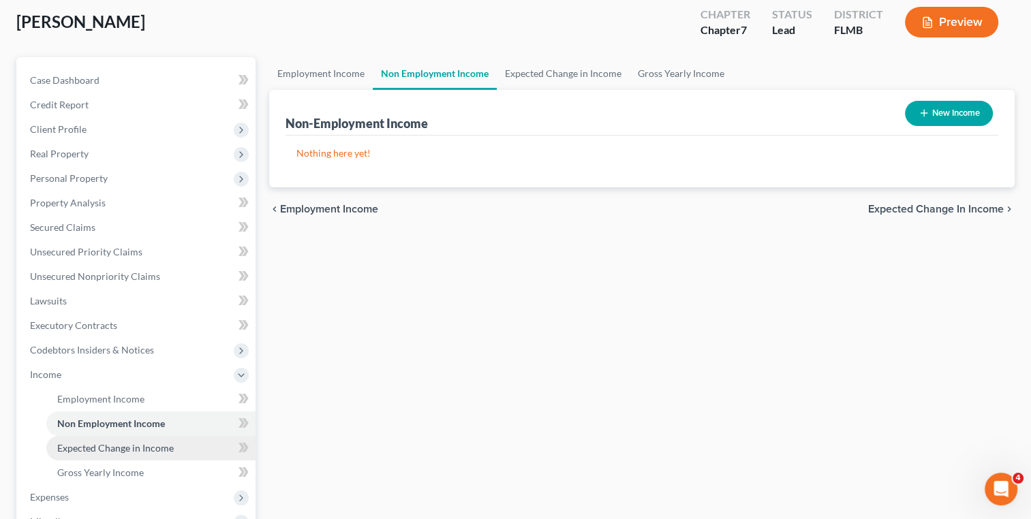
click at [127, 450] on span "Expected Change in Income" at bounding box center [115, 448] width 117 height 12
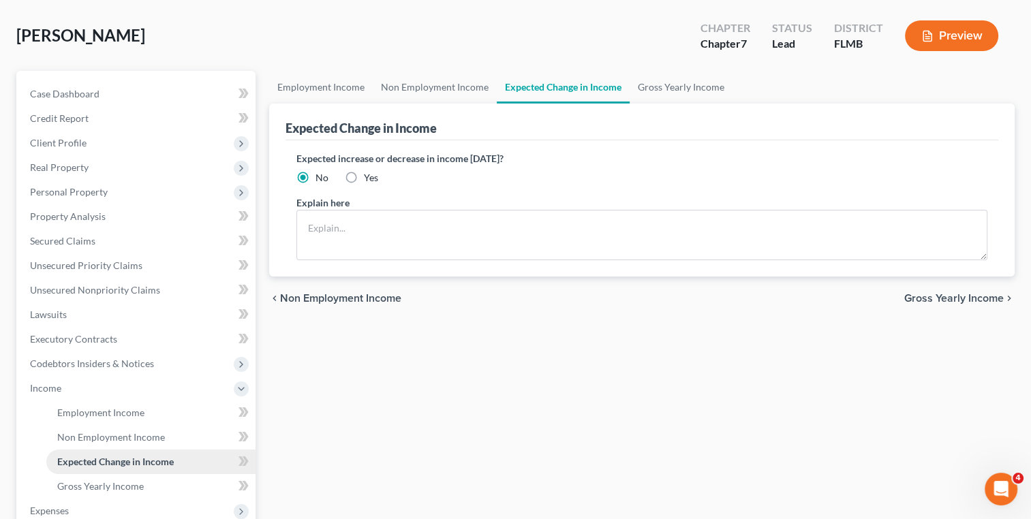
scroll to position [60, 0]
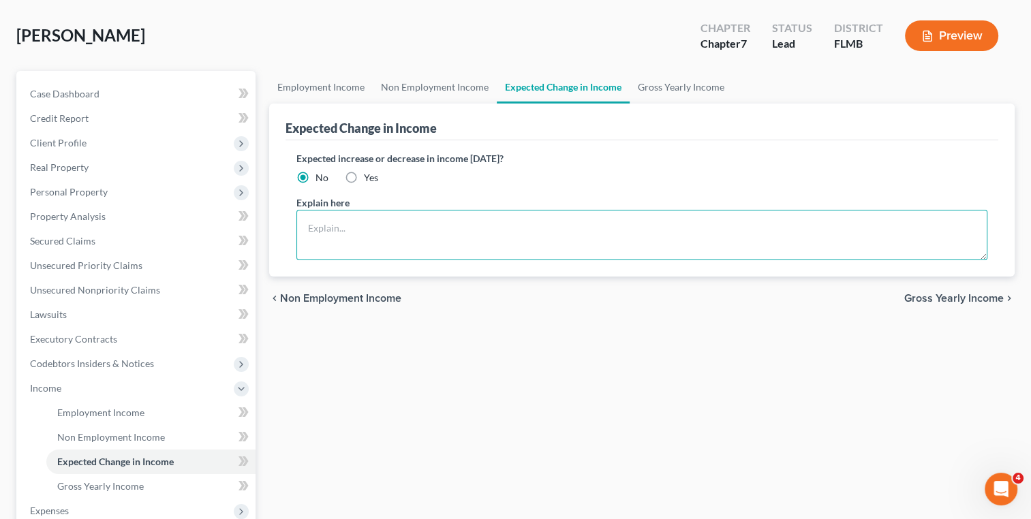
click at [381, 239] on textarea at bounding box center [641, 235] width 691 height 50
type textarea "I"
type textarea "Curently looking for worl"
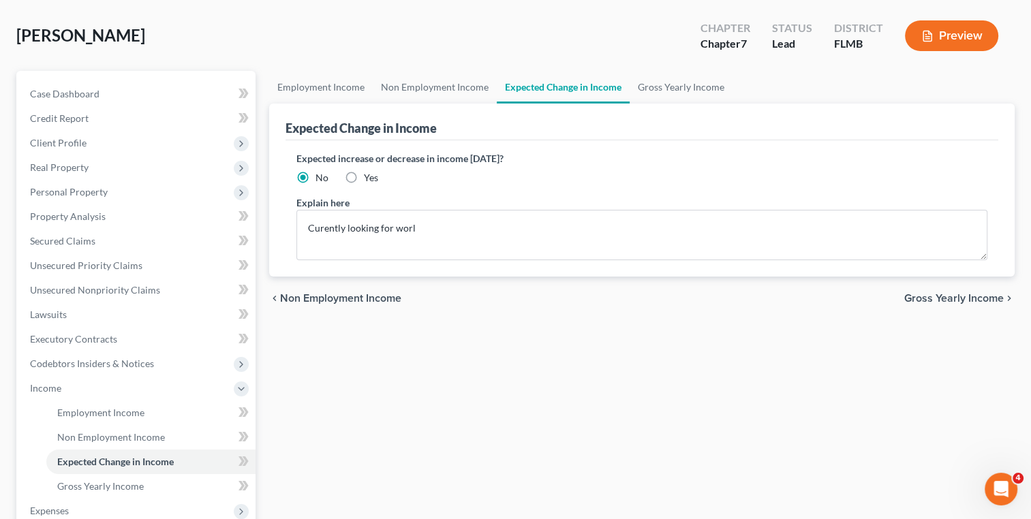
click at [371, 360] on div "Employment Income Non Employment Income Expected Change in Income Gross Yearly …" at bounding box center [641, 391] width 759 height 640
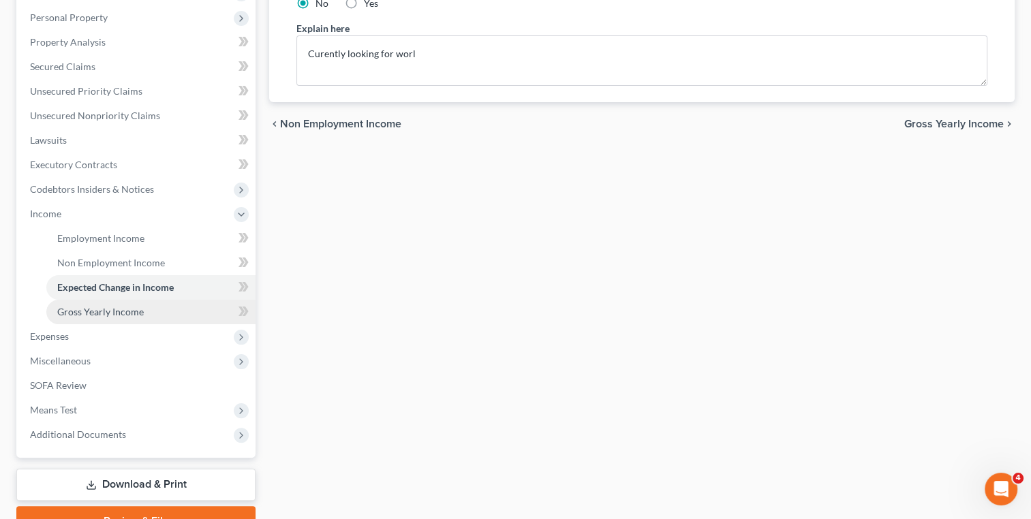
click at [112, 311] on span "Gross Yearly Income" at bounding box center [100, 312] width 87 height 12
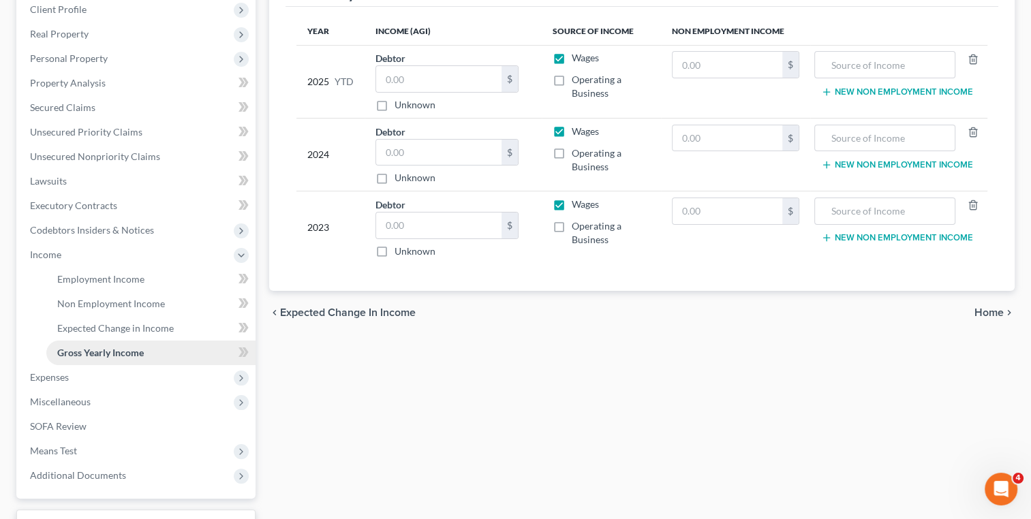
scroll to position [201, 0]
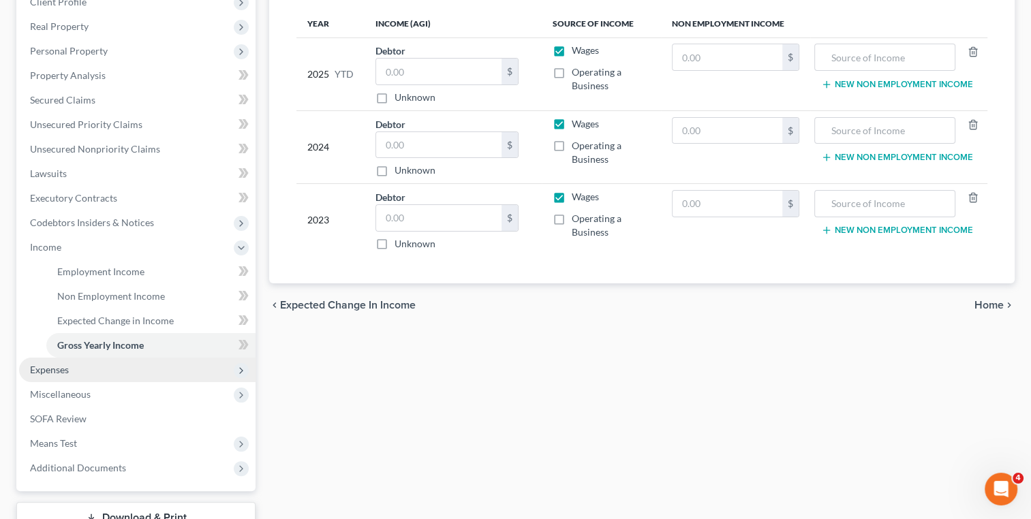
click at [80, 369] on span "Expenses" at bounding box center [137, 370] width 236 height 25
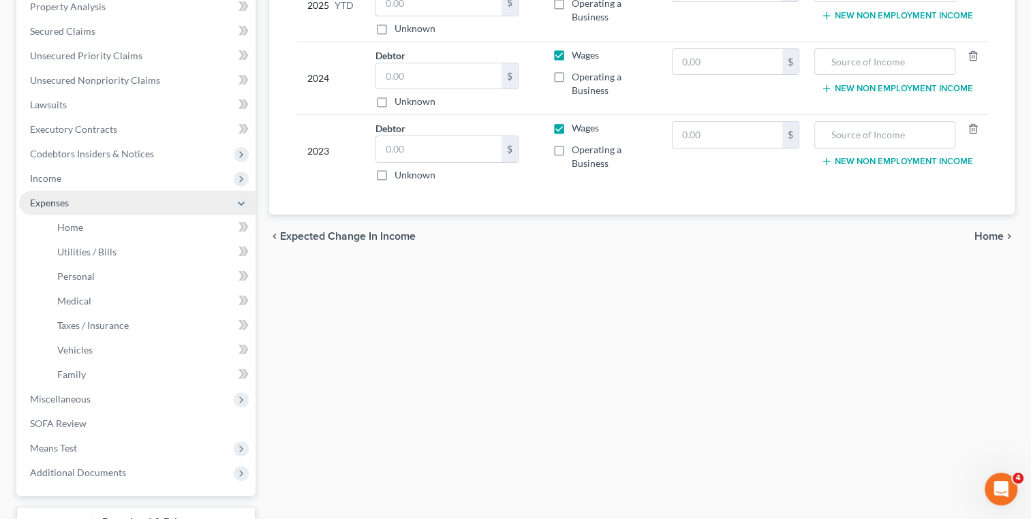
scroll to position [278, 0]
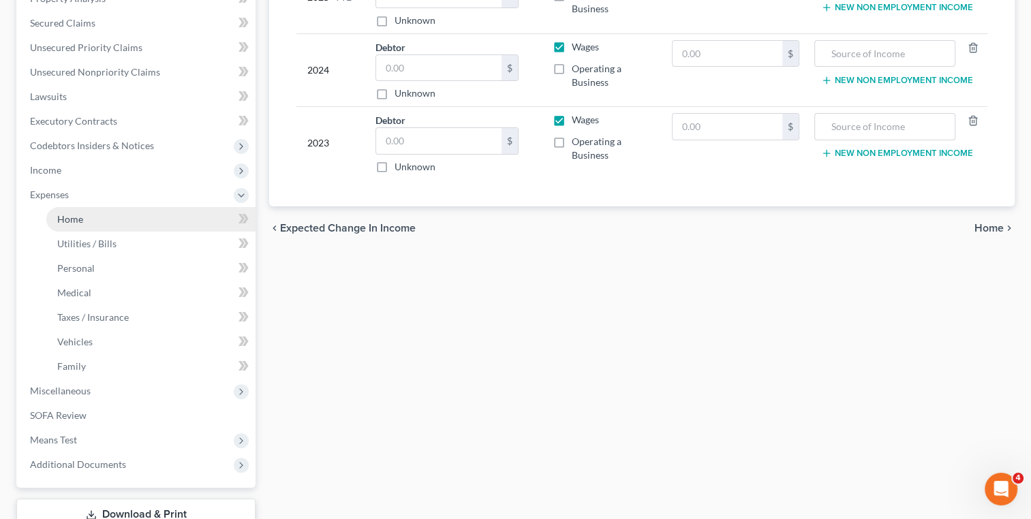
click at [104, 225] on link "Home" at bounding box center [150, 219] width 209 height 25
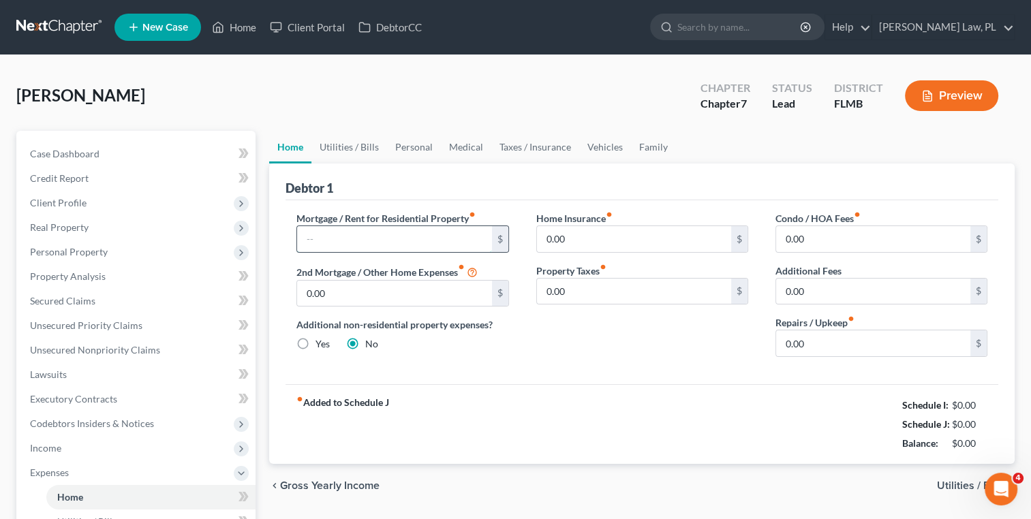
click at [339, 241] on input "text" at bounding box center [394, 239] width 194 height 26
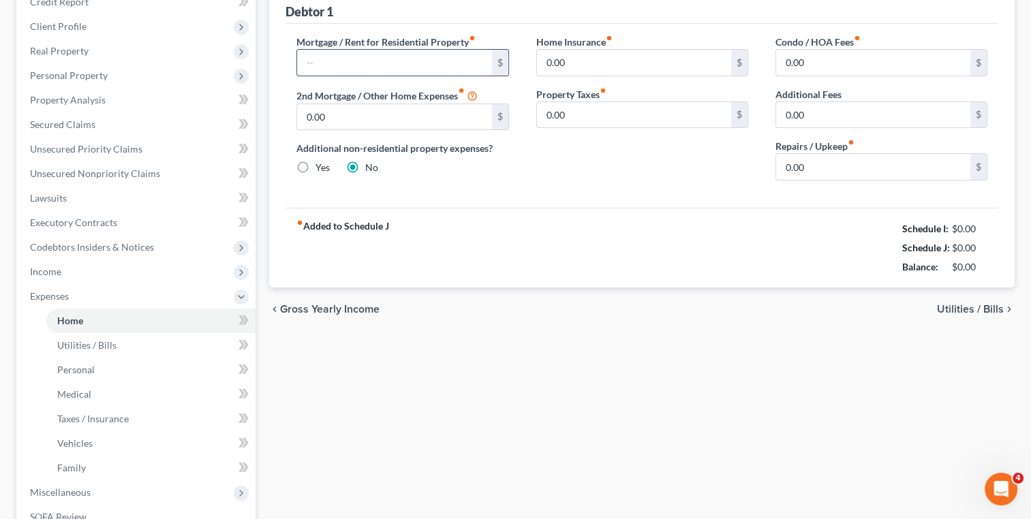
scroll to position [212, 0]
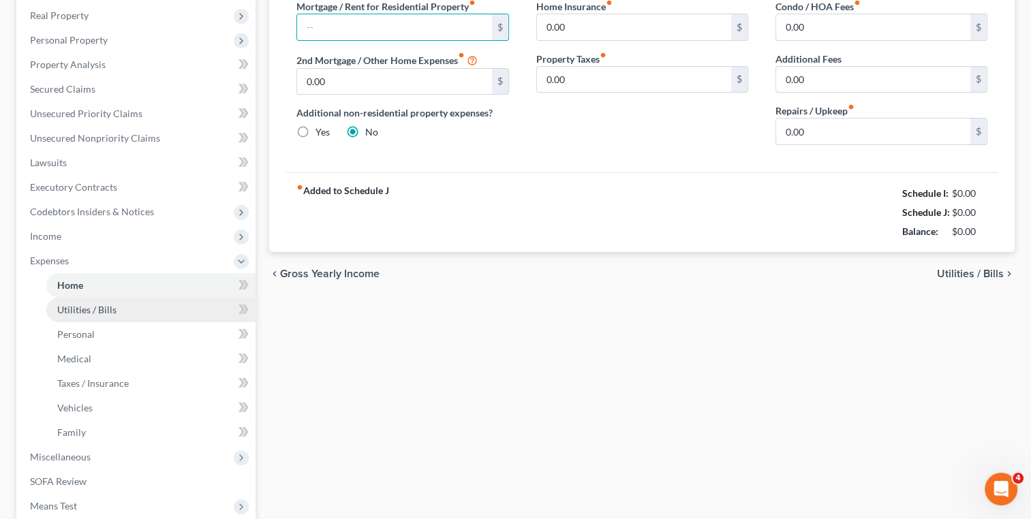
click at [67, 304] on span "Utilities / Bills" at bounding box center [86, 310] width 59 height 12
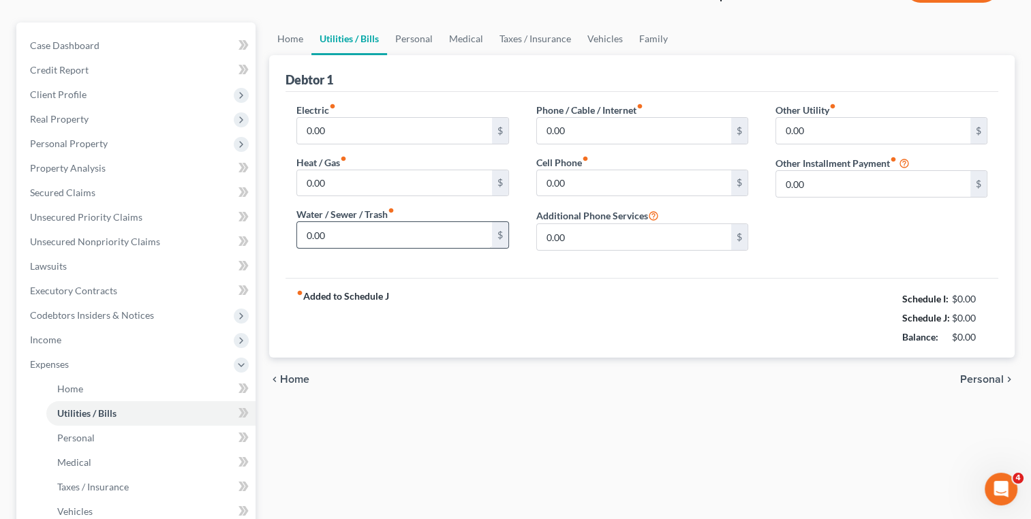
scroll to position [109, 0]
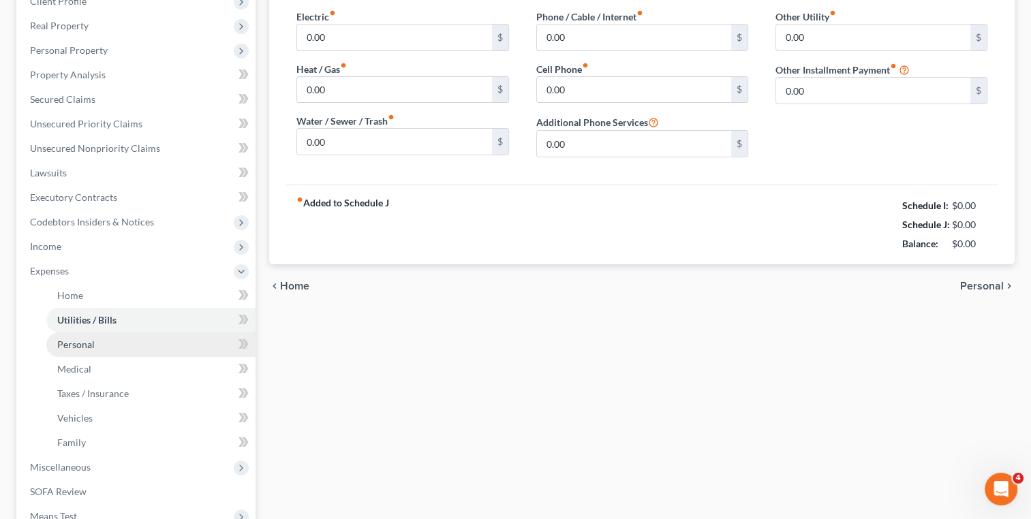
click at [104, 347] on link "Personal" at bounding box center [150, 345] width 209 height 25
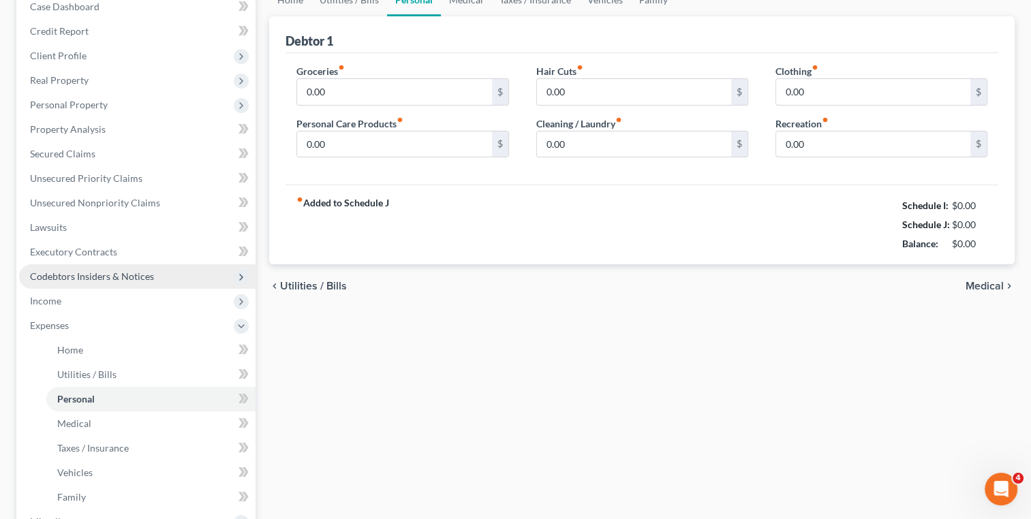
scroll to position [194, 0]
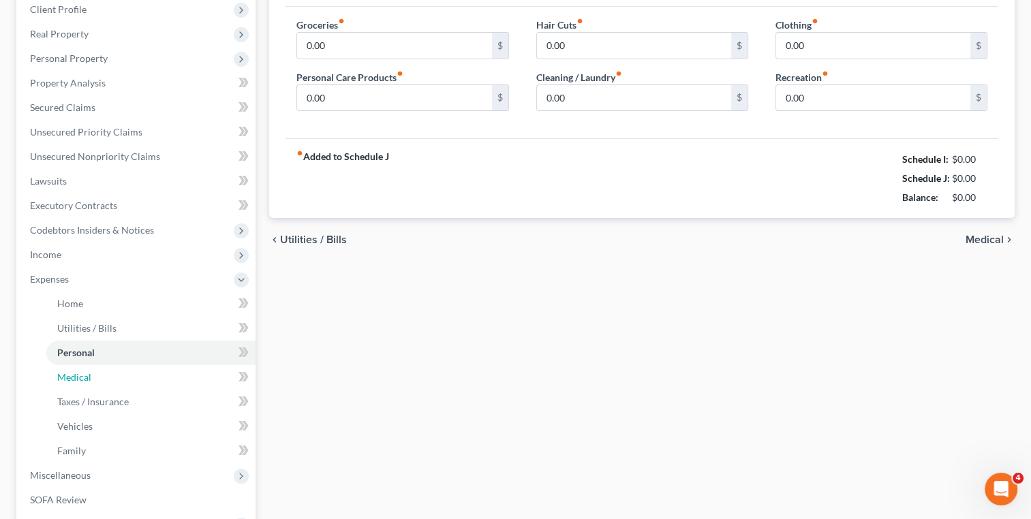
click at [126, 373] on link "Medical" at bounding box center [150, 377] width 209 height 25
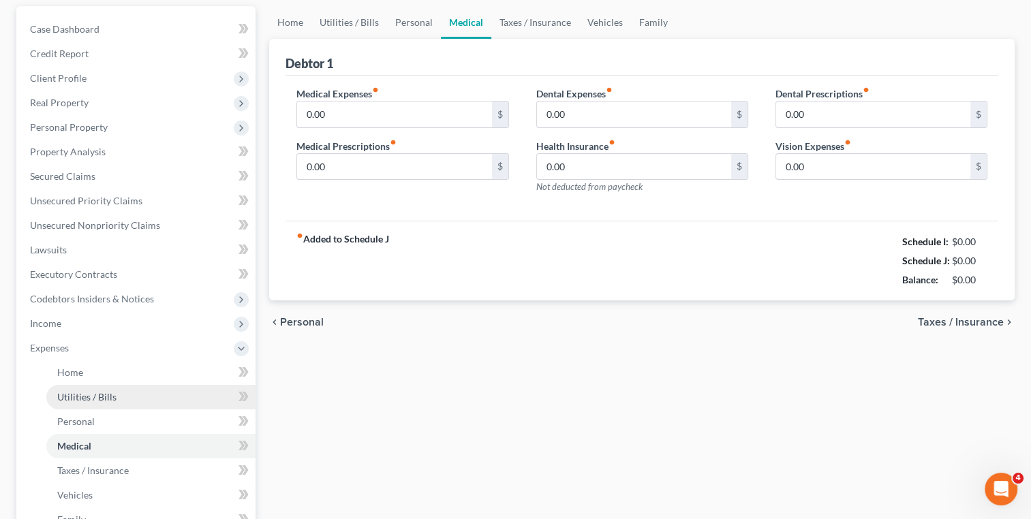
scroll to position [180, 0]
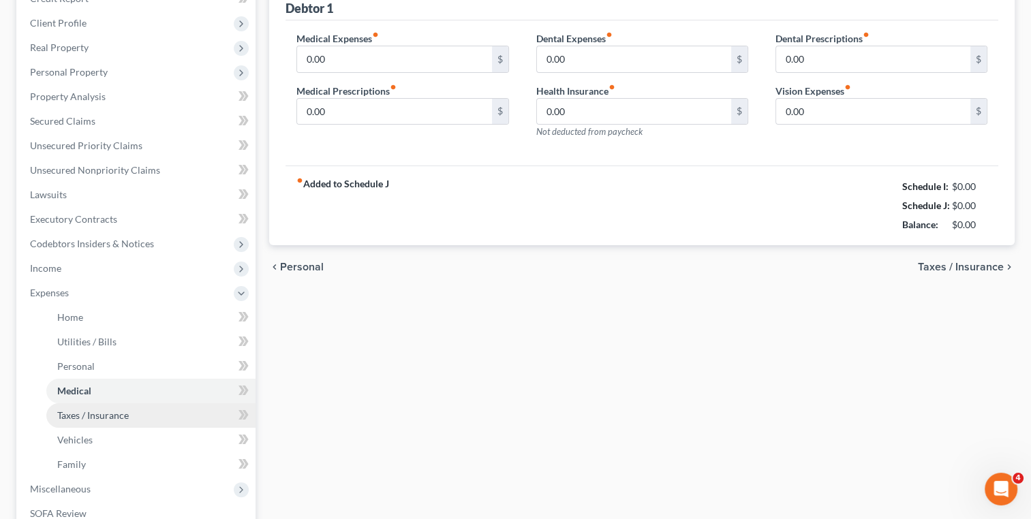
click at [143, 411] on link "Taxes / Insurance" at bounding box center [150, 415] width 209 height 25
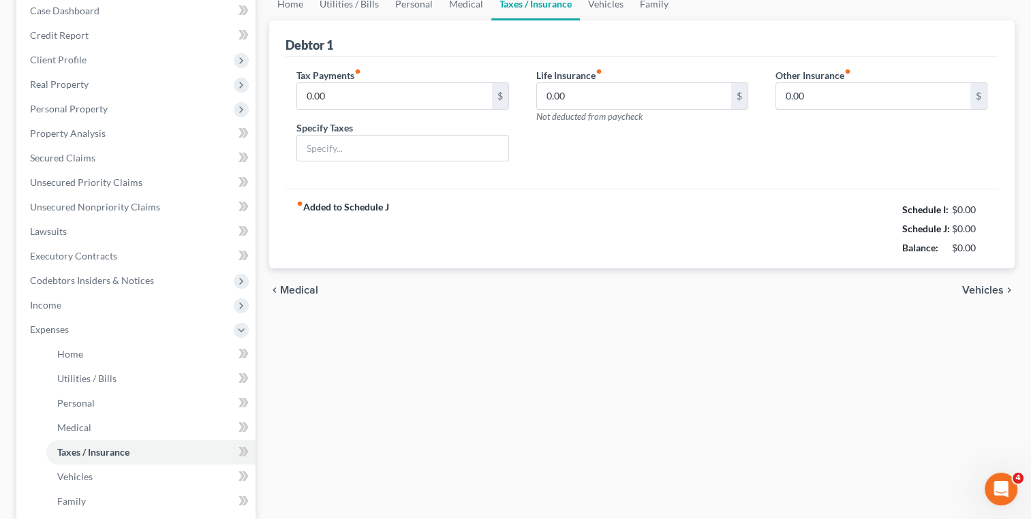
scroll to position [185, 0]
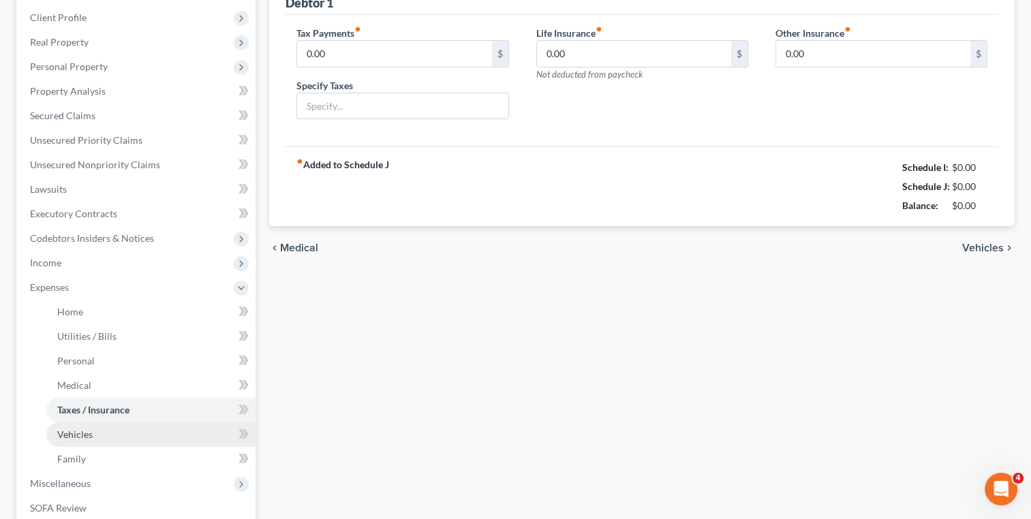
click at [127, 433] on link "Vehicles" at bounding box center [150, 434] width 209 height 25
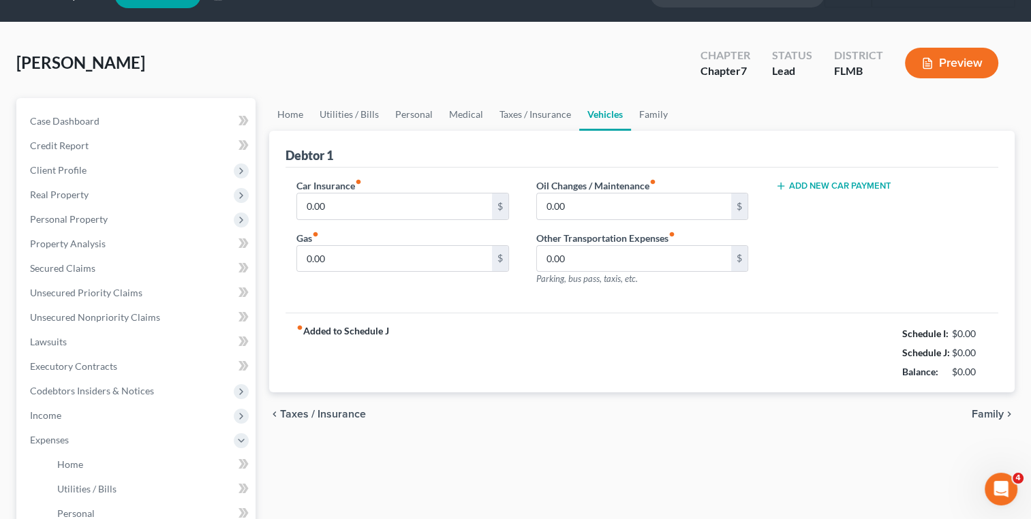
scroll to position [33, 0]
click at [392, 207] on input "0.00" at bounding box center [394, 207] width 194 height 26
type input "180.00"
click at [384, 252] on input "0.00" at bounding box center [394, 259] width 194 height 26
type input "150.00"
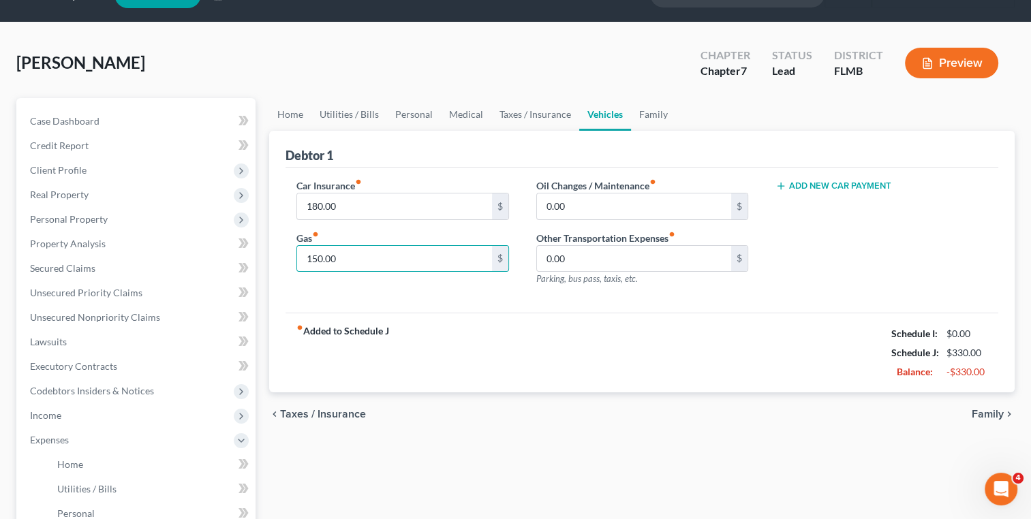
click at [472, 157] on div "Debtor 1" at bounding box center [642, 149] width 713 height 37
click at [559, 213] on input "0.00" at bounding box center [634, 207] width 194 height 26
type input "50.00"
click at [490, 142] on div "Debtor 1" at bounding box center [642, 149] width 713 height 37
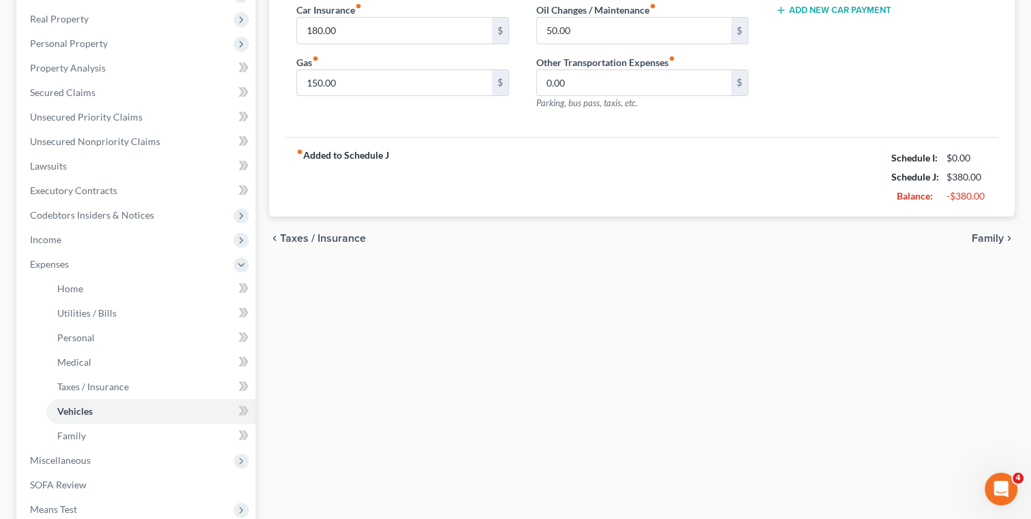
scroll to position [242, 0]
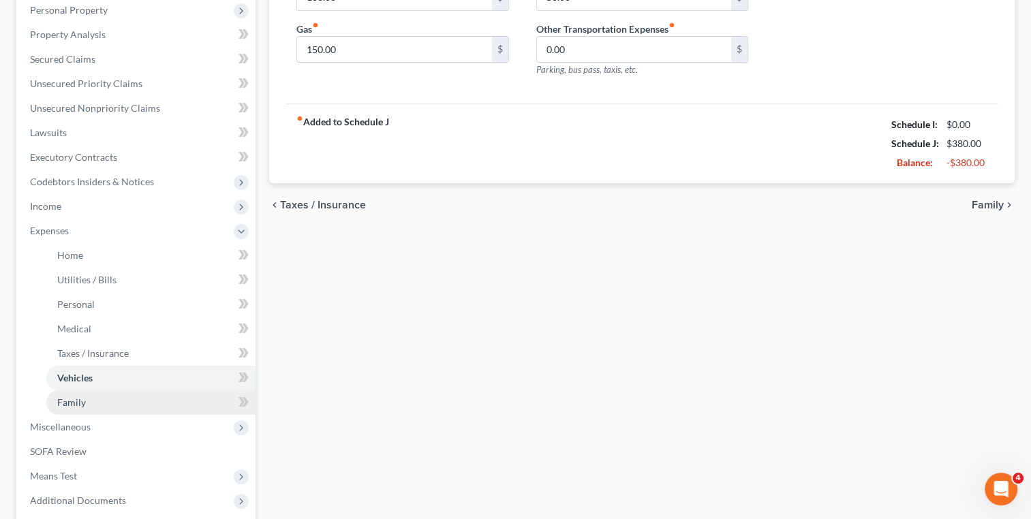
click at [139, 404] on link "Family" at bounding box center [150, 402] width 209 height 25
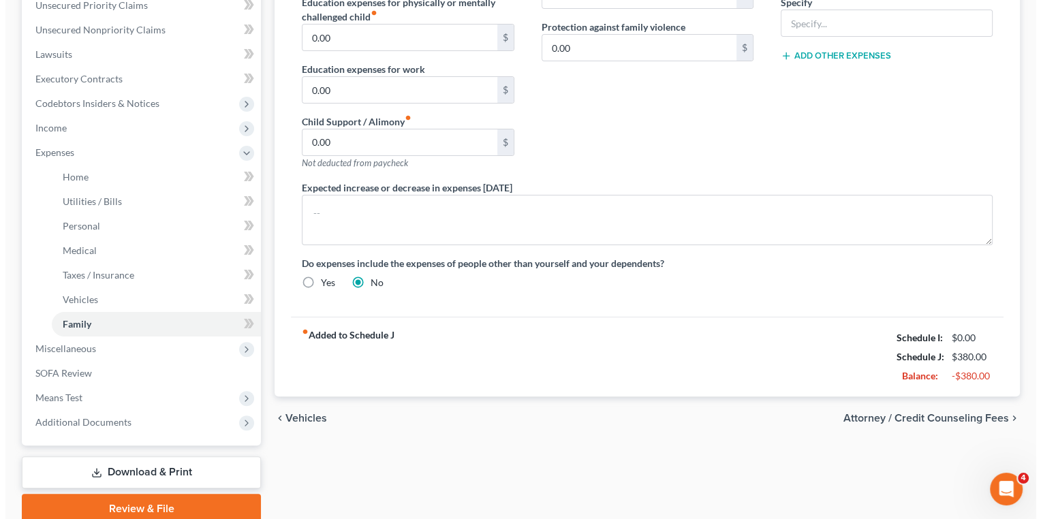
scroll to position [322, 0]
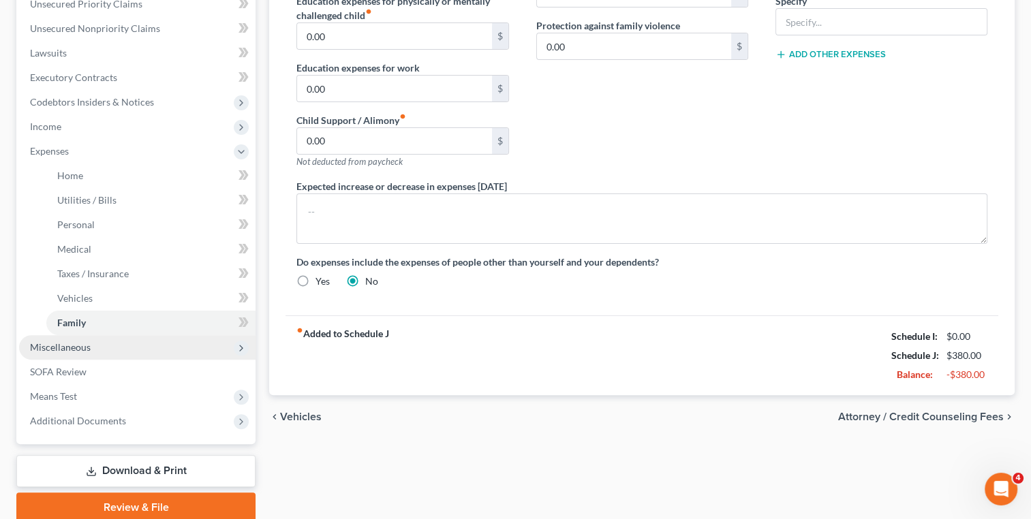
click at [166, 345] on span "Miscellaneous" at bounding box center [137, 347] width 236 height 25
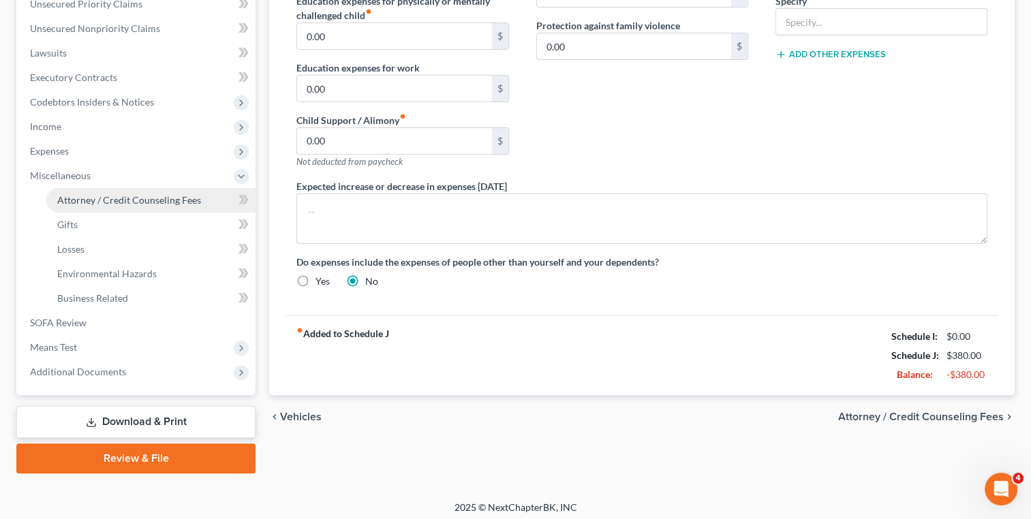
click at [119, 198] on span "Attorney / Credit Counseling Fees" at bounding box center [129, 200] width 144 height 12
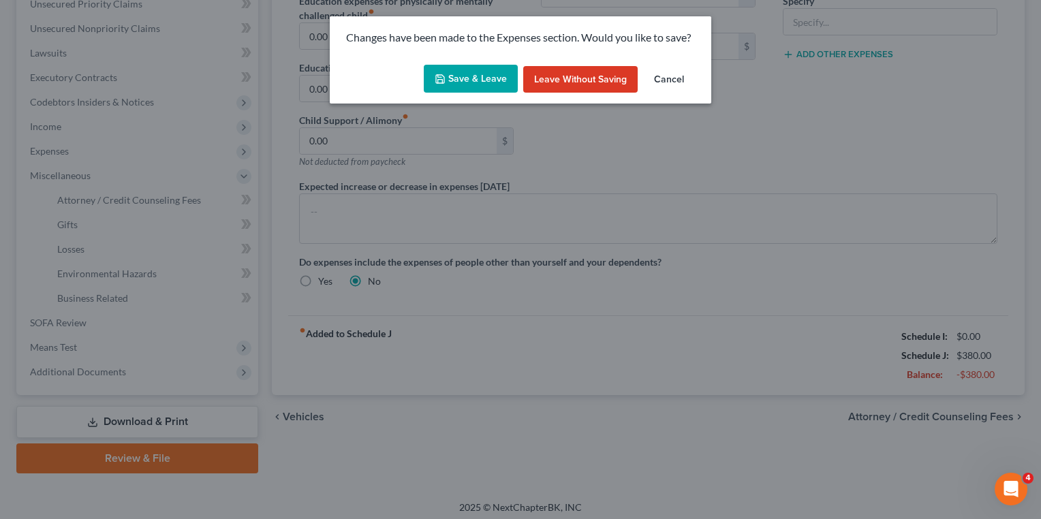
click at [474, 78] on button "Save & Leave" at bounding box center [471, 79] width 94 height 29
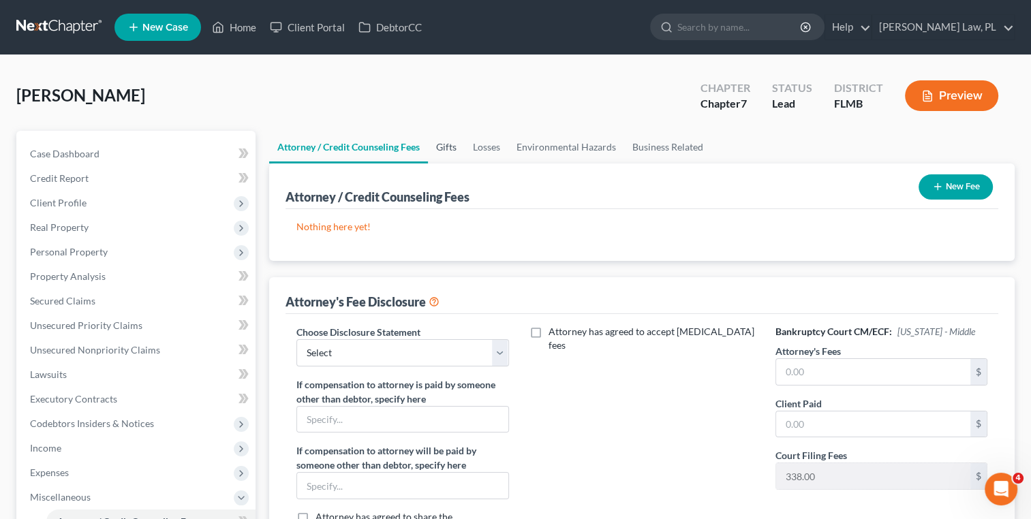
scroll to position [97, 0]
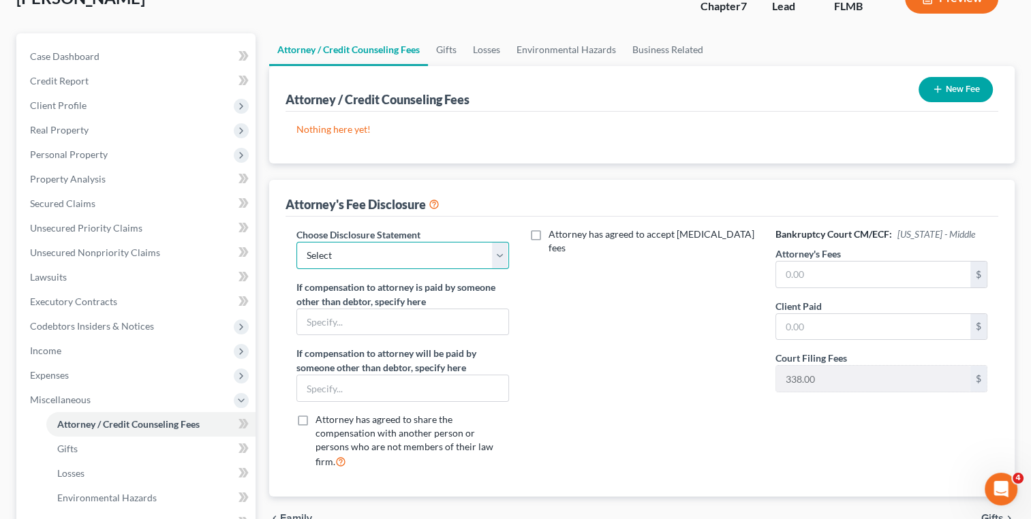
click at [405, 245] on select "Select Attorney Fee Disclosure" at bounding box center [402, 255] width 212 height 27
select select "0"
click at [296, 242] on select "Select Attorney Fee Disclosure" at bounding box center [402, 255] width 212 height 27
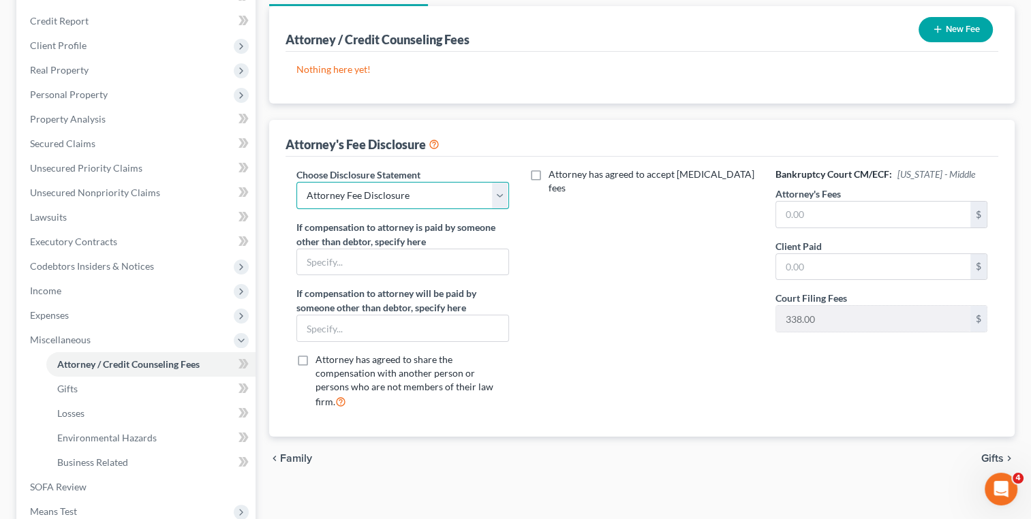
scroll to position [164, 0]
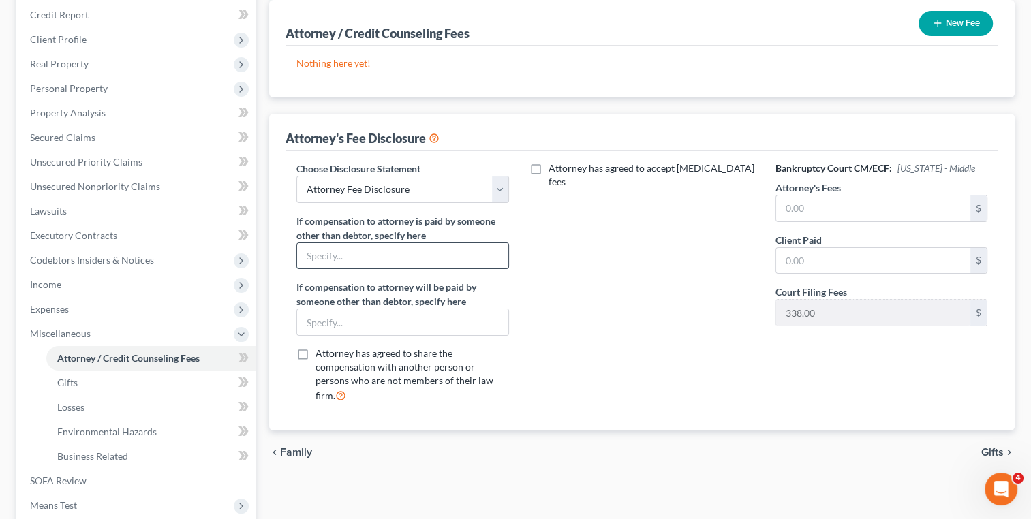
click at [370, 266] on input "text" at bounding box center [402, 256] width 211 height 26
type input "{"
type input "Patricia Edwards"
click at [370, 318] on input "text" at bounding box center [402, 322] width 211 height 26
click at [582, 330] on div "Attorney has agreed to accept retainer fees" at bounding box center [642, 288] width 239 height 253
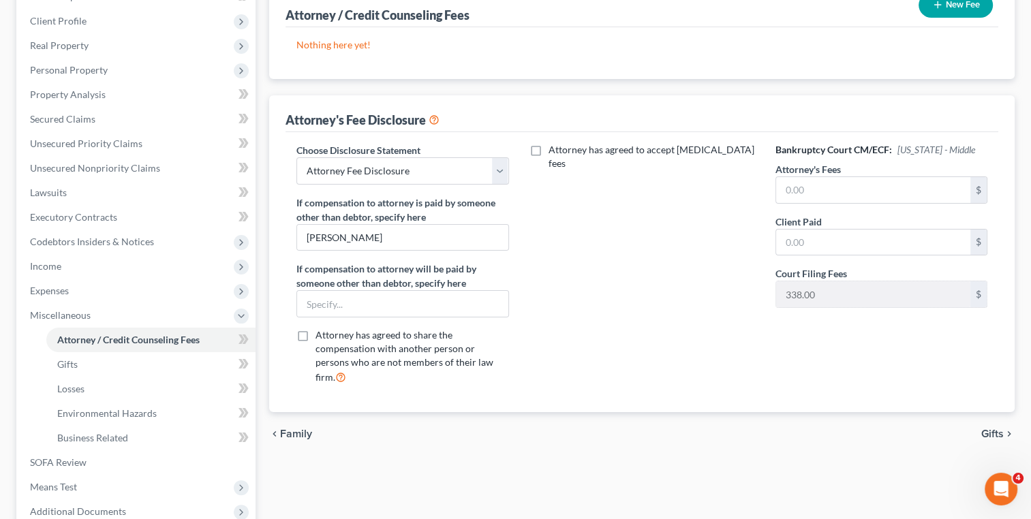
scroll to position [249, 0]
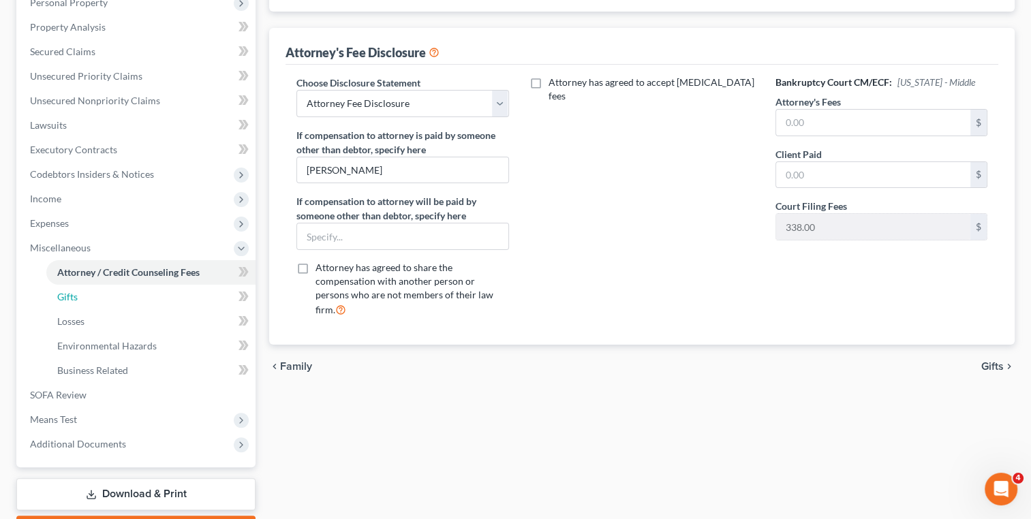
drag, startPoint x: 157, startPoint y: 294, endPoint x: 337, endPoint y: 294, distance: 179.9
click at [157, 294] on link "Gifts" at bounding box center [150, 297] width 209 height 25
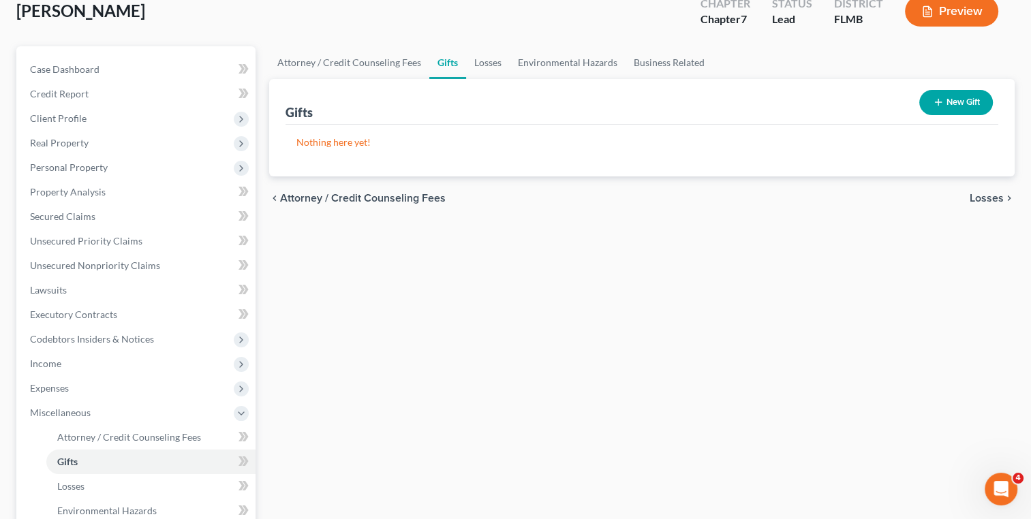
scroll to position [112, 0]
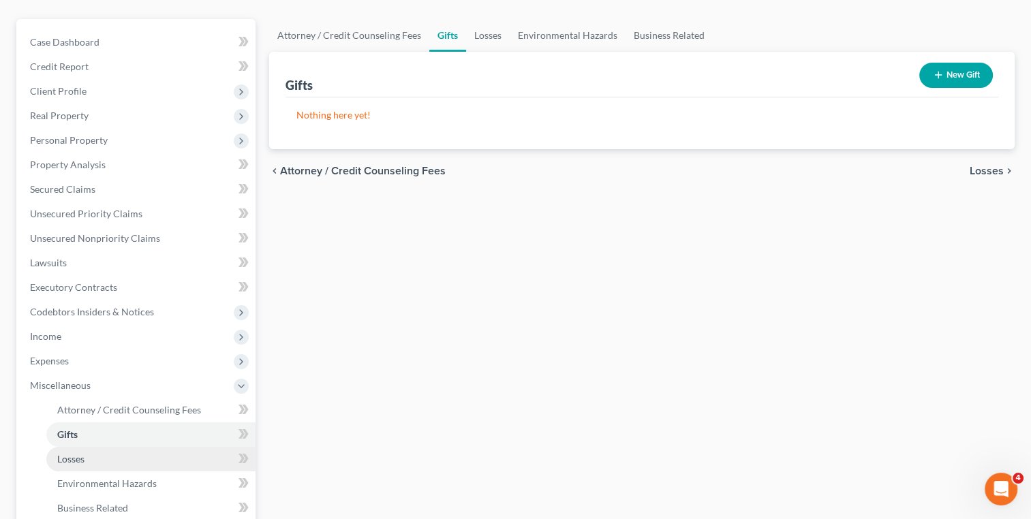
click at [95, 455] on link "Losses" at bounding box center [150, 459] width 209 height 25
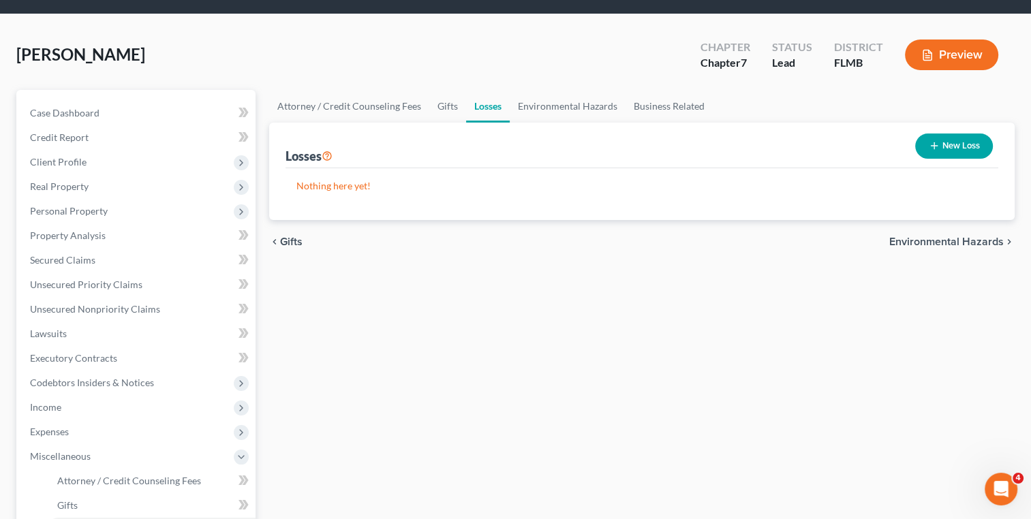
scroll to position [44, 0]
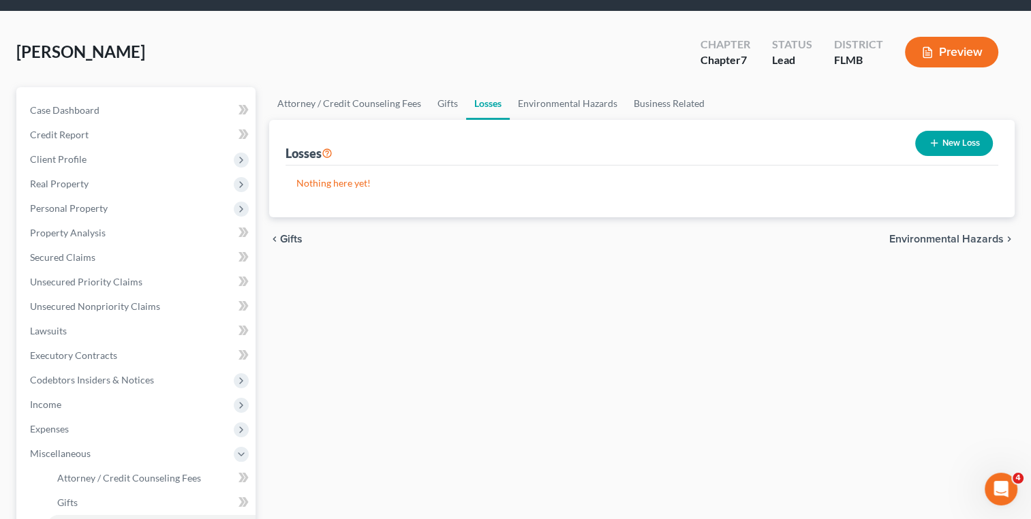
click at [925, 157] on div "New Loss" at bounding box center [954, 143] width 89 height 36
click at [939, 153] on button "New Loss" at bounding box center [954, 143] width 78 height 25
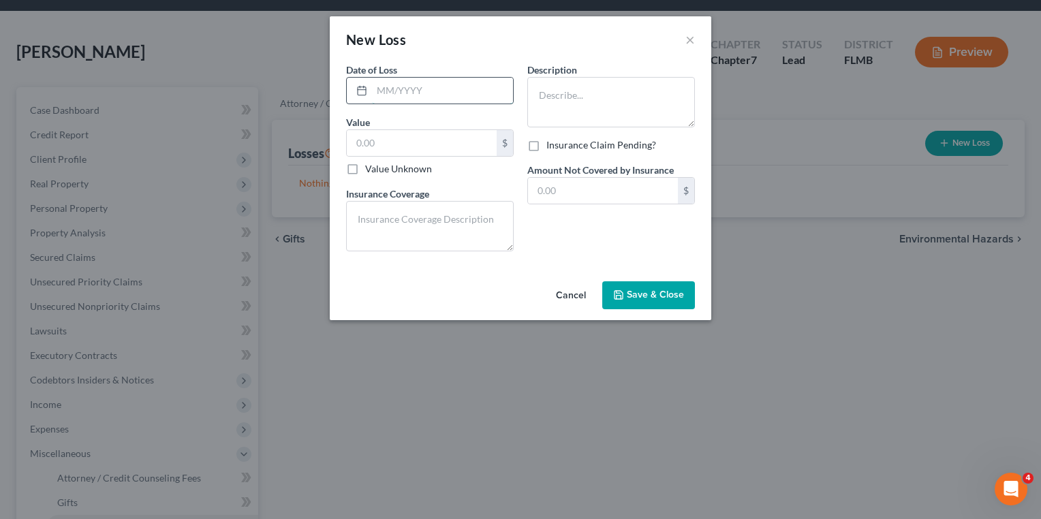
click at [442, 93] on input "text" at bounding box center [442, 91] width 141 height 26
click at [591, 96] on textarea at bounding box center [611, 102] width 168 height 50
type textarea "6 guns and a safe stolen"
click at [476, 89] on input "text" at bounding box center [442, 91] width 141 height 26
type input "02/2025"
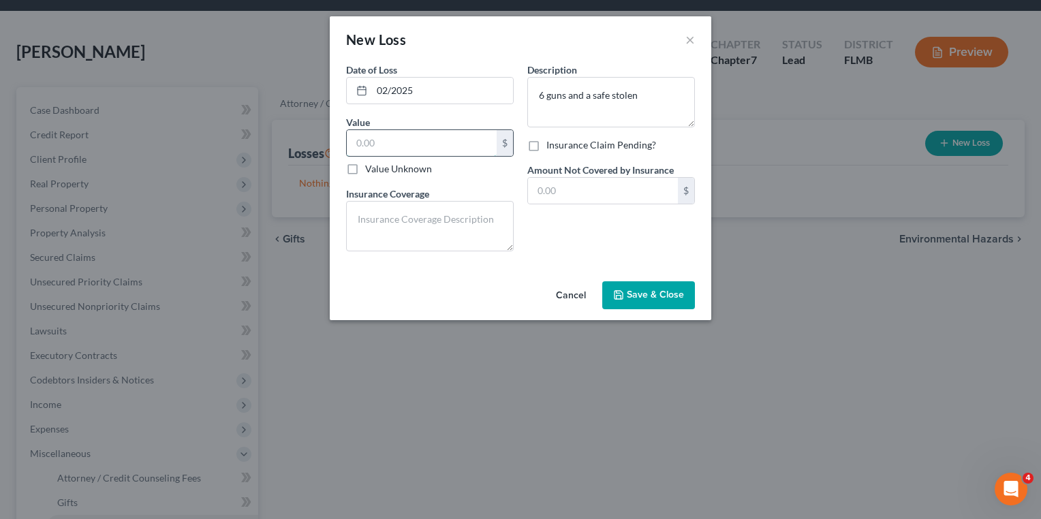
click at [459, 138] on input "text" at bounding box center [422, 143] width 150 height 26
type input "5,000.00"
click at [567, 235] on div "Description * 6 guns and a safe stolen Insurance Claim Pending? Amount Not Cove…" at bounding box center [611, 163] width 181 height 200
click at [555, 189] on input "text" at bounding box center [603, 191] width 150 height 26
click at [656, 288] on button "Save & Close" at bounding box center [648, 295] width 93 height 29
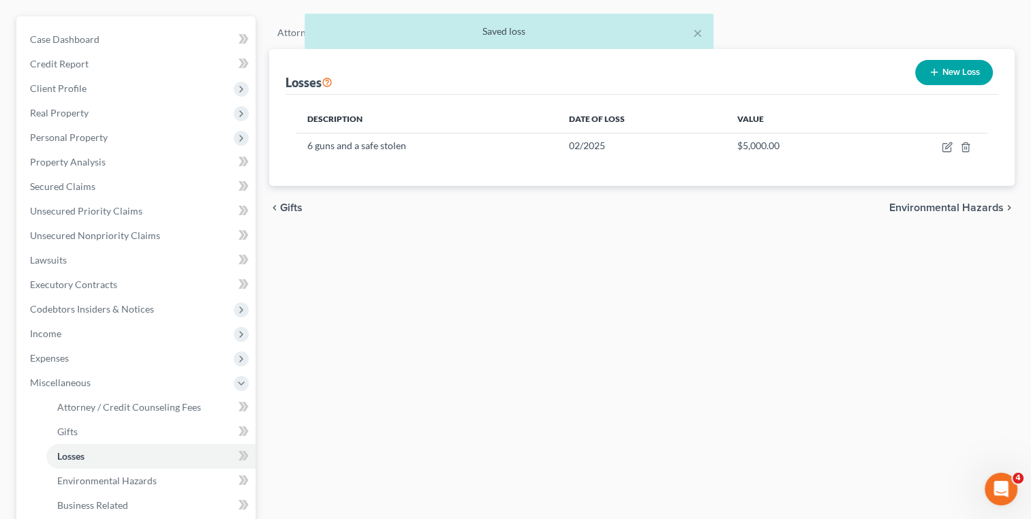
scroll to position [237, 0]
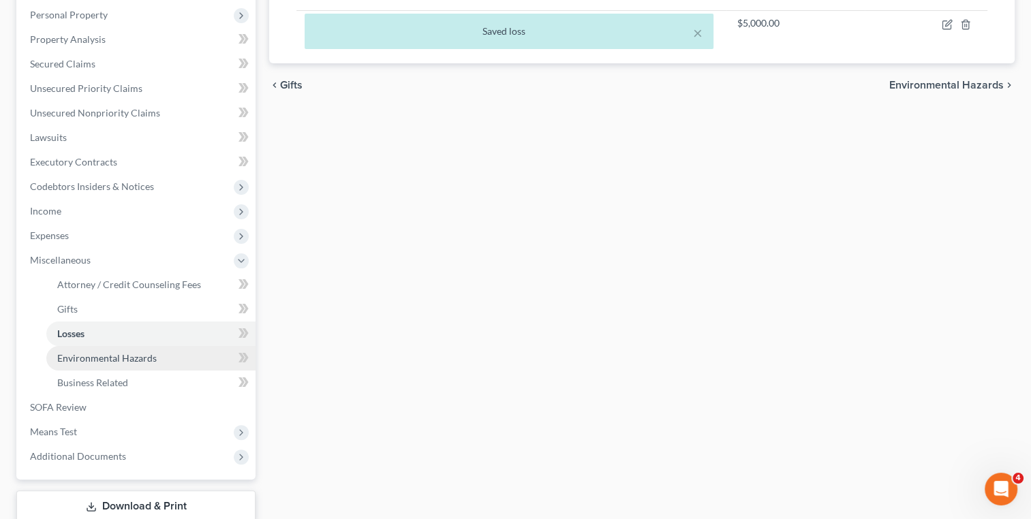
click at [155, 360] on span "Environmental Hazards" at bounding box center [106, 358] width 99 height 12
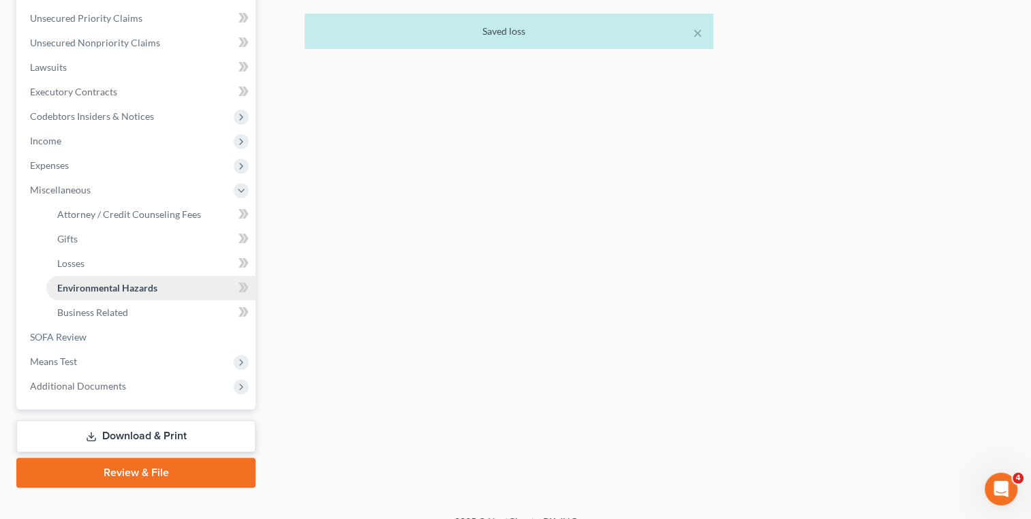
scroll to position [326, 0]
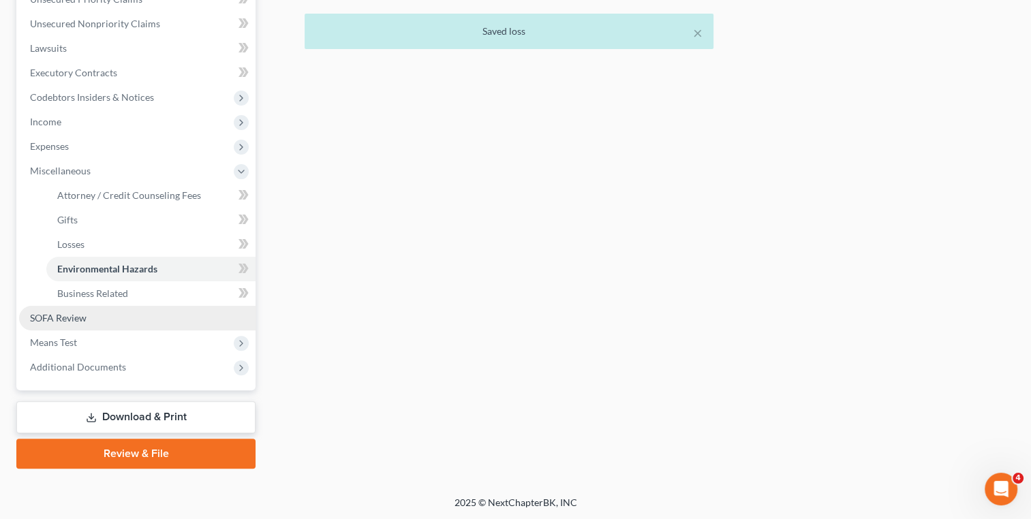
click at [117, 314] on link "SOFA Review" at bounding box center [137, 318] width 236 height 25
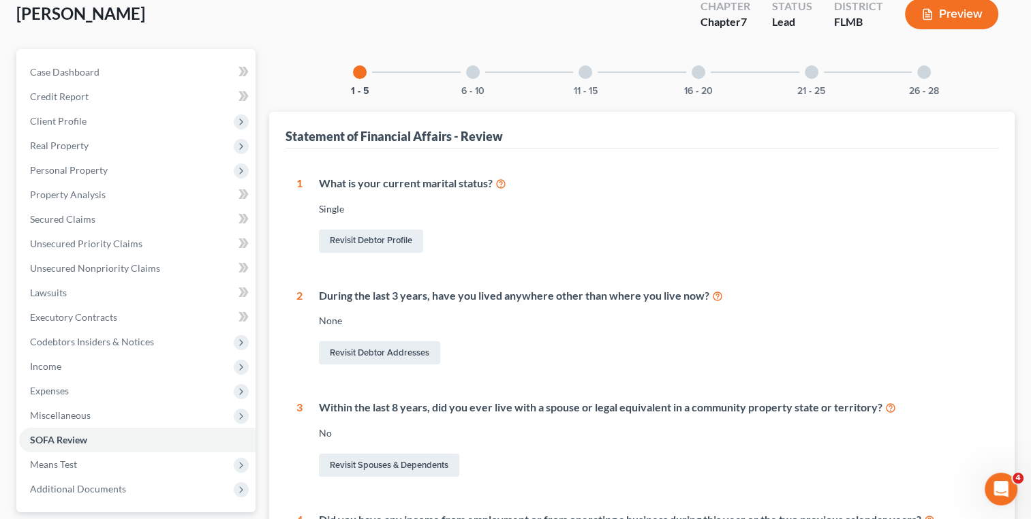
scroll to position [78, 0]
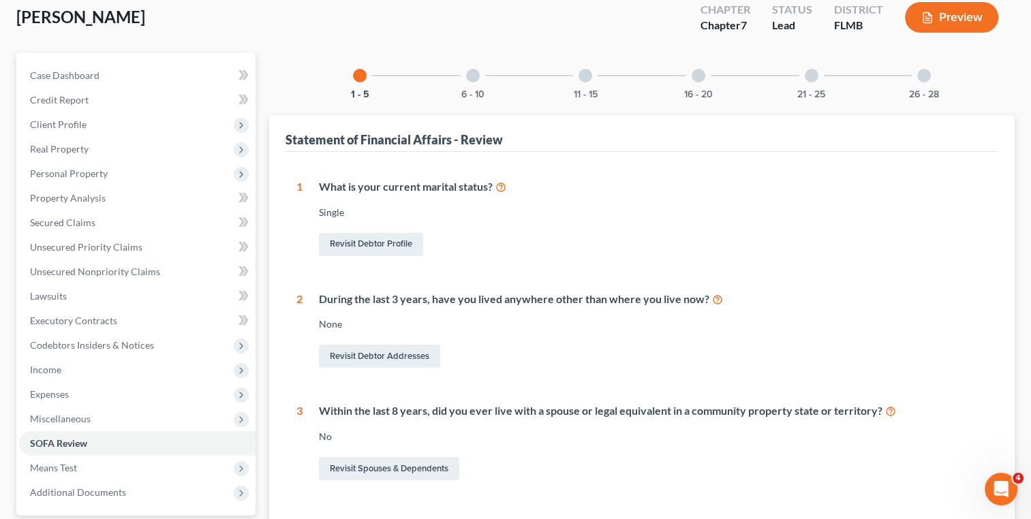
click at [470, 87] on div "6 - 10" at bounding box center [473, 75] width 46 height 46
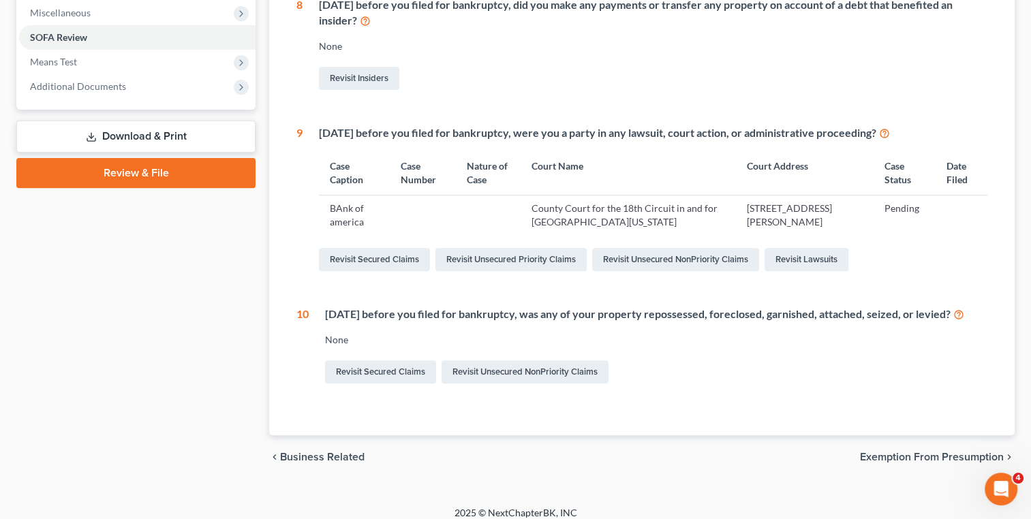
scroll to position [485, 0]
click at [386, 255] on link "Revisit Secured Claims" at bounding box center [374, 258] width 111 height 23
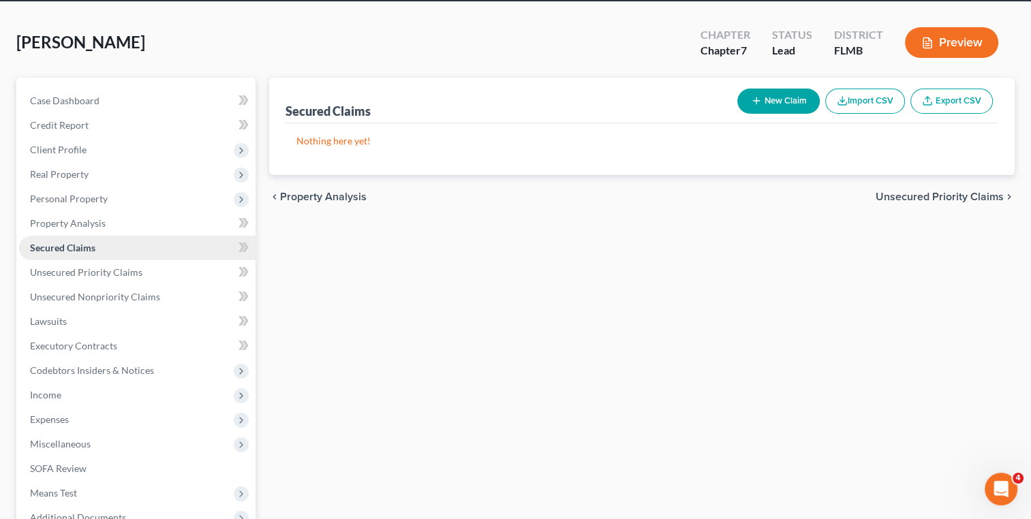
scroll to position [54, 0]
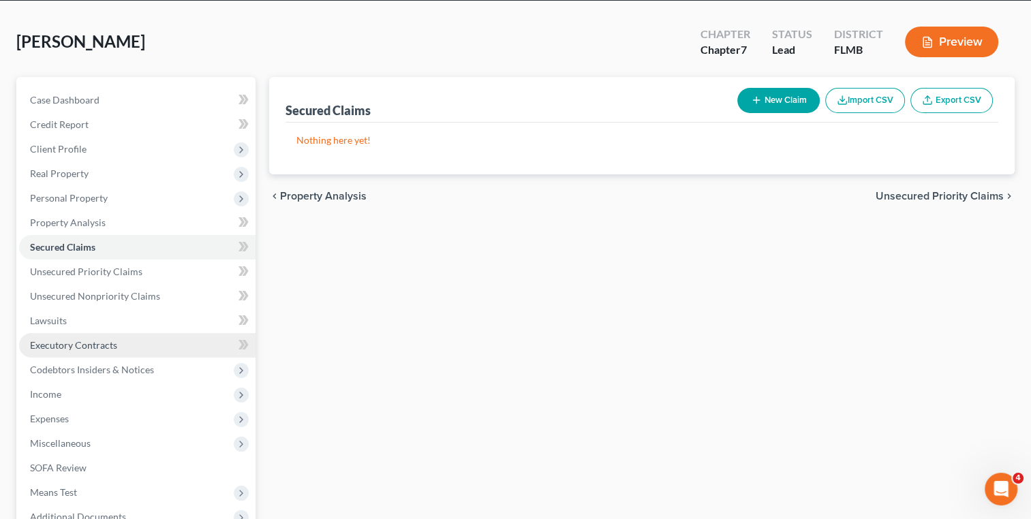
click at [121, 334] on link "Executory Contracts" at bounding box center [137, 345] width 236 height 25
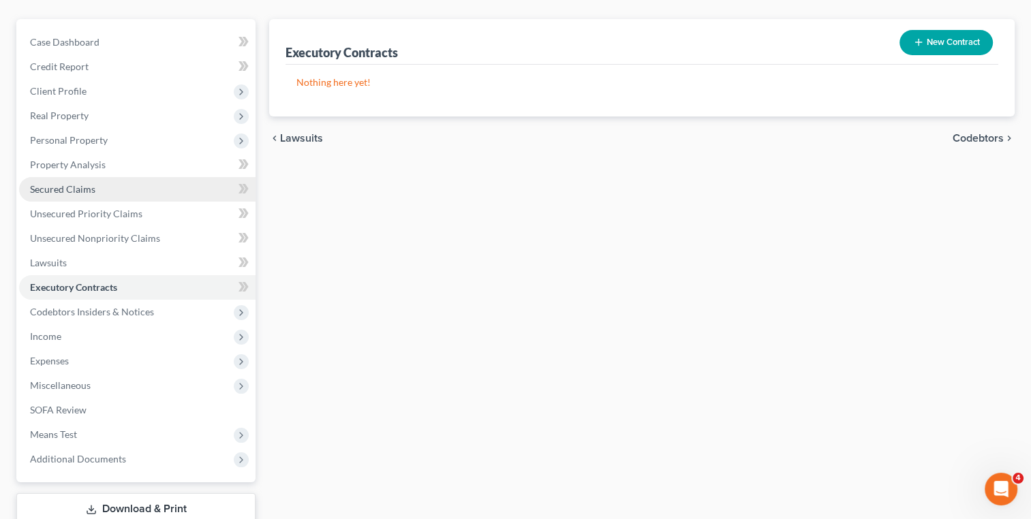
scroll to position [204, 0]
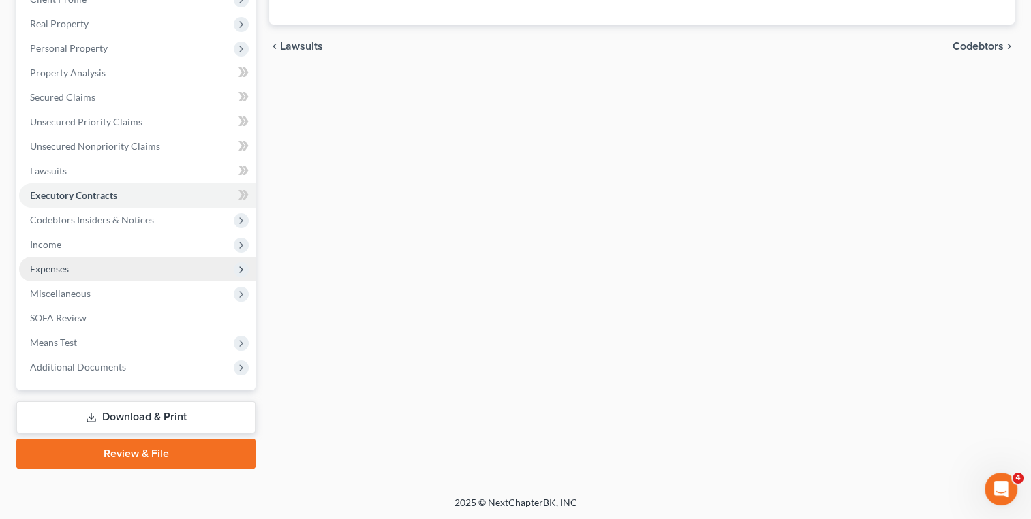
click at [139, 272] on span "Expenses" at bounding box center [137, 269] width 236 height 25
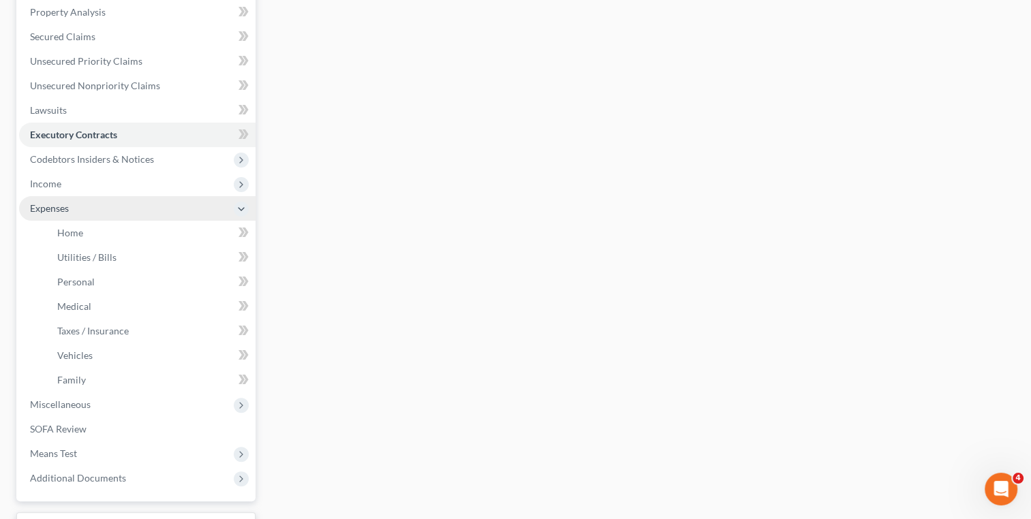
scroll to position [367, 0]
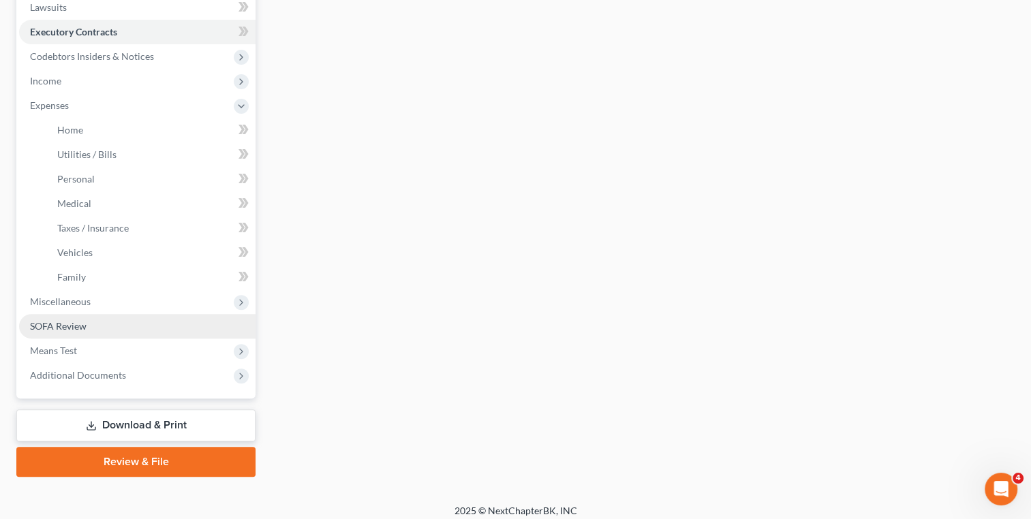
click at [104, 326] on link "SOFA Review" at bounding box center [137, 326] width 236 height 25
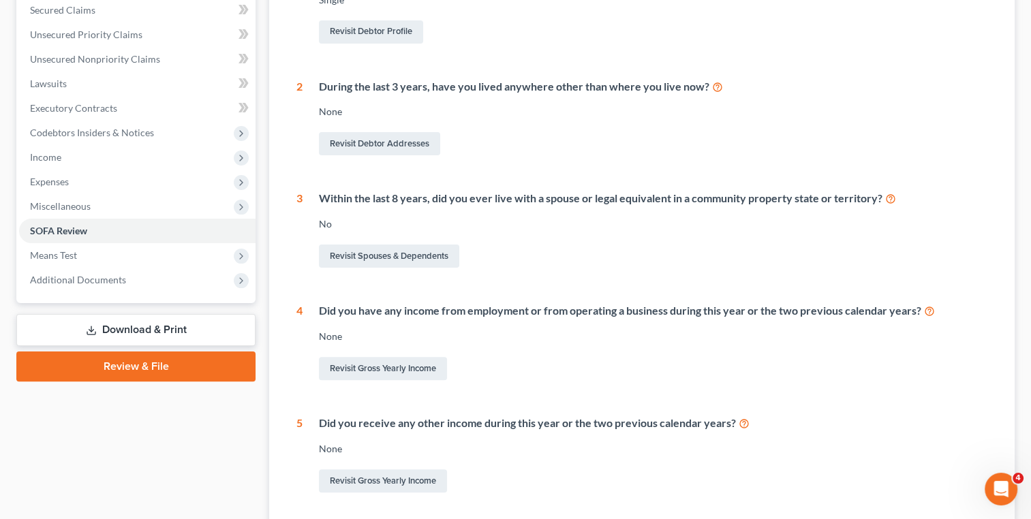
scroll to position [155, 0]
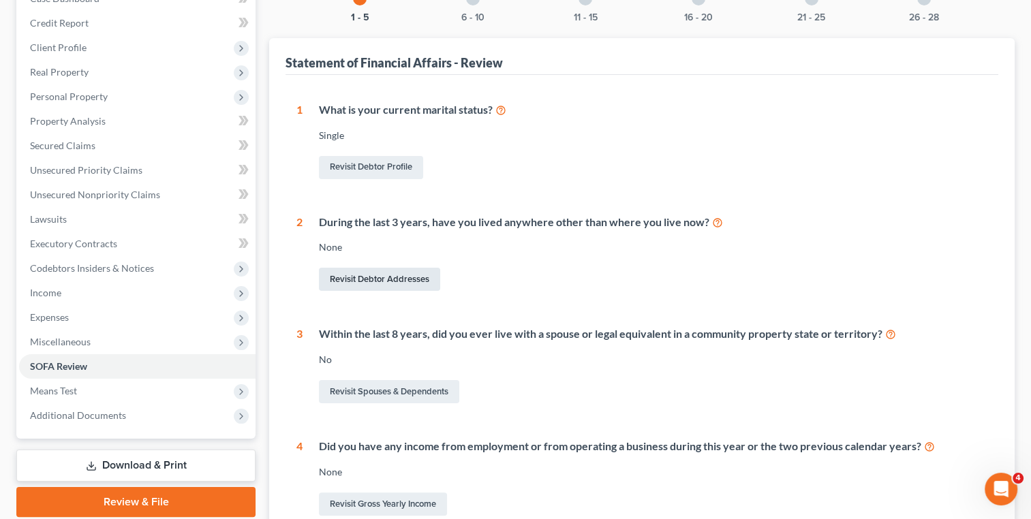
click at [354, 286] on link "Revisit Debtor Addresses" at bounding box center [379, 279] width 121 height 23
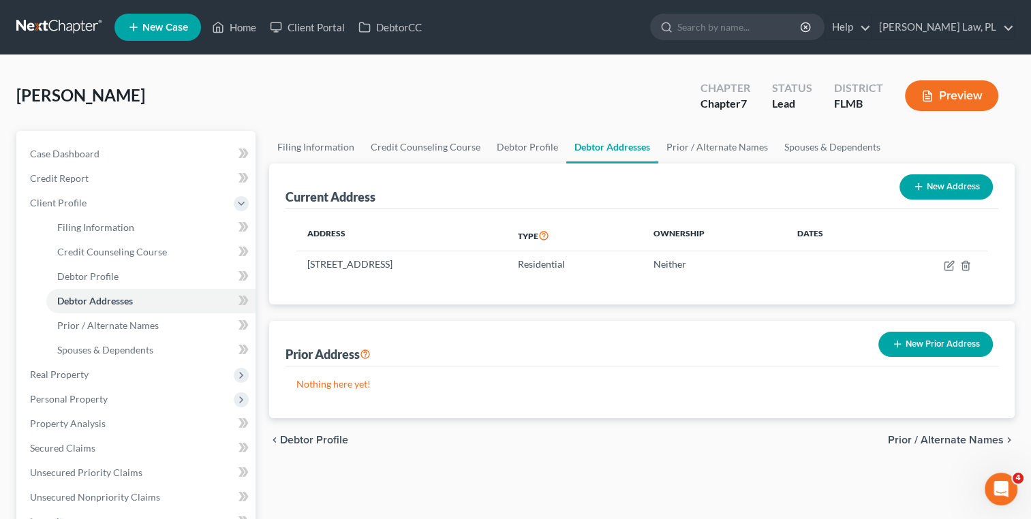
click at [914, 332] on button "New Prior Address" at bounding box center [935, 344] width 114 height 25
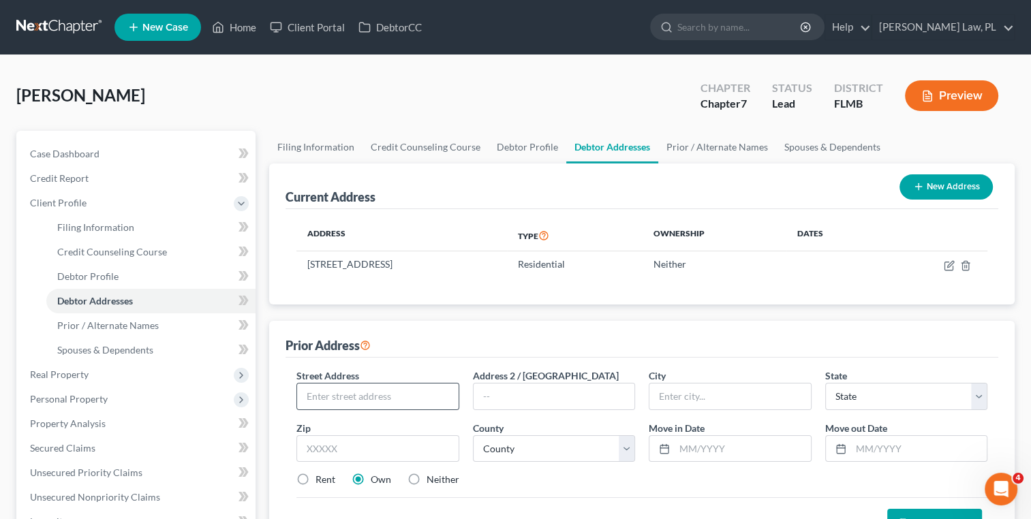
click at [388, 408] on div at bounding box center [377, 396] width 162 height 27
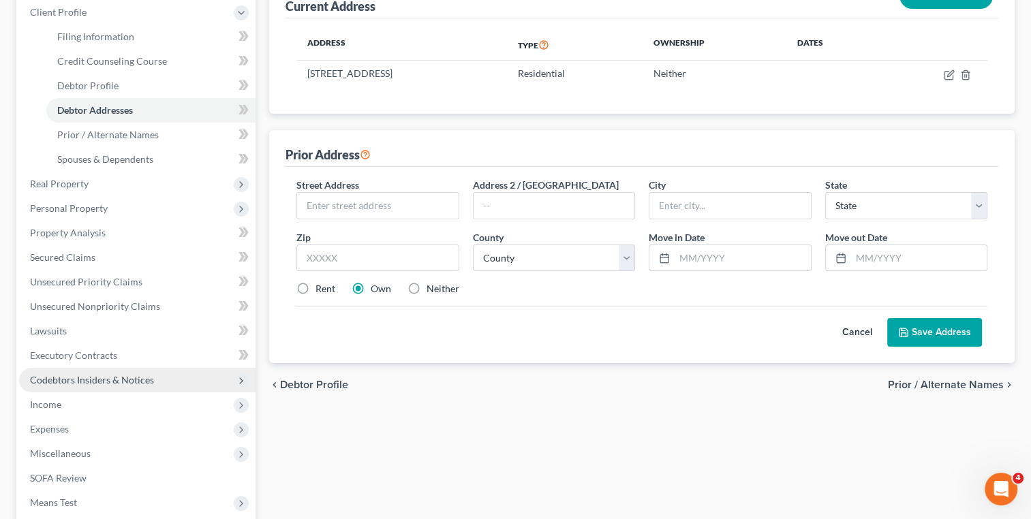
scroll to position [351, 0]
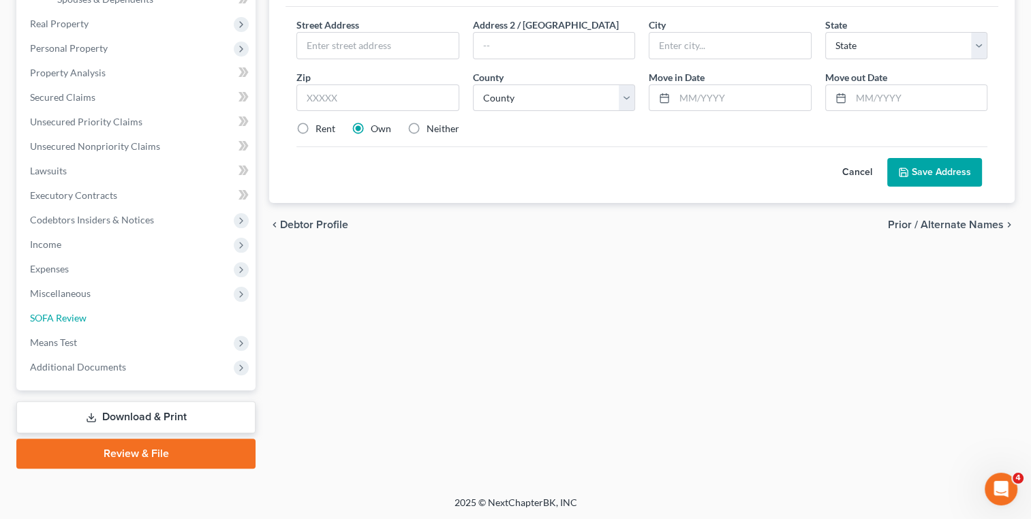
click at [97, 318] on link "SOFA Review" at bounding box center [137, 318] width 236 height 25
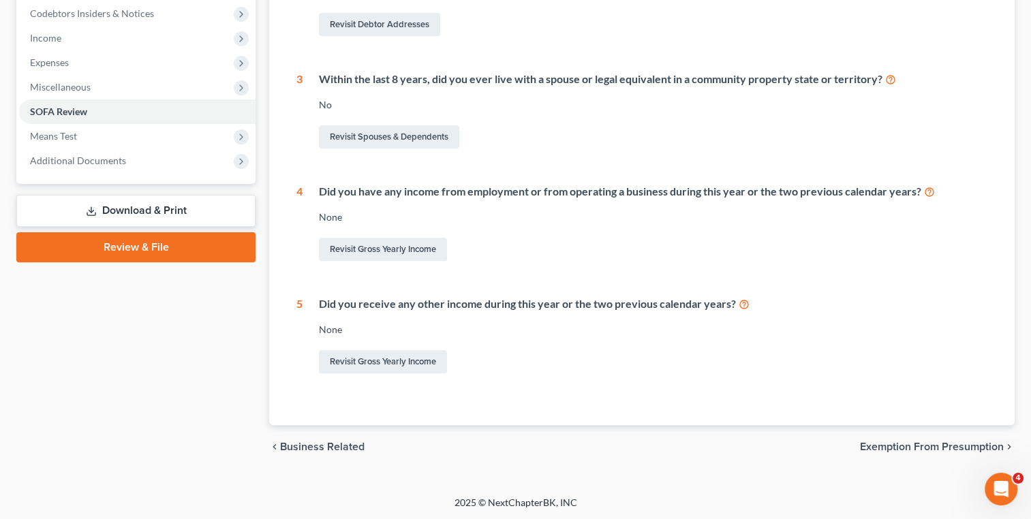
scroll to position [114, 0]
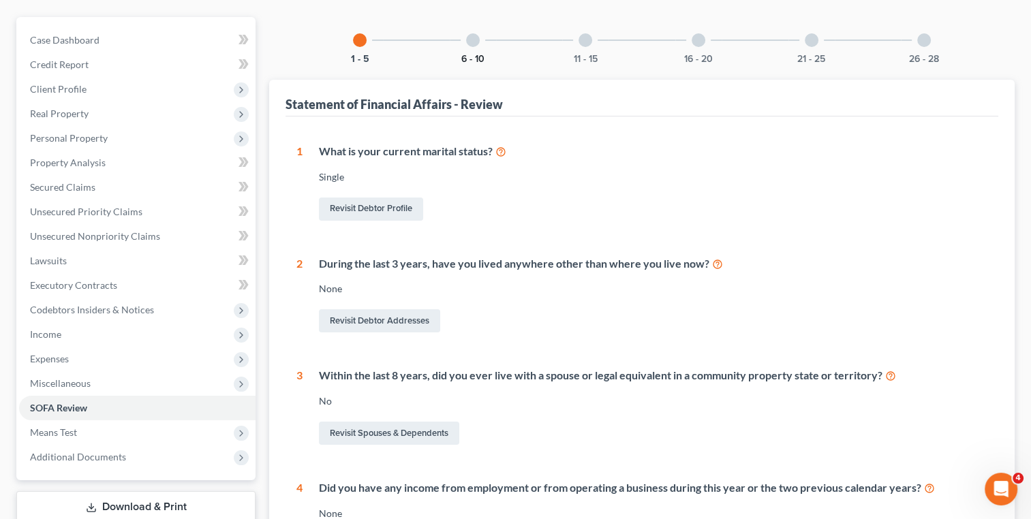
click at [465, 37] on div "6 - 10" at bounding box center [473, 40] width 46 height 46
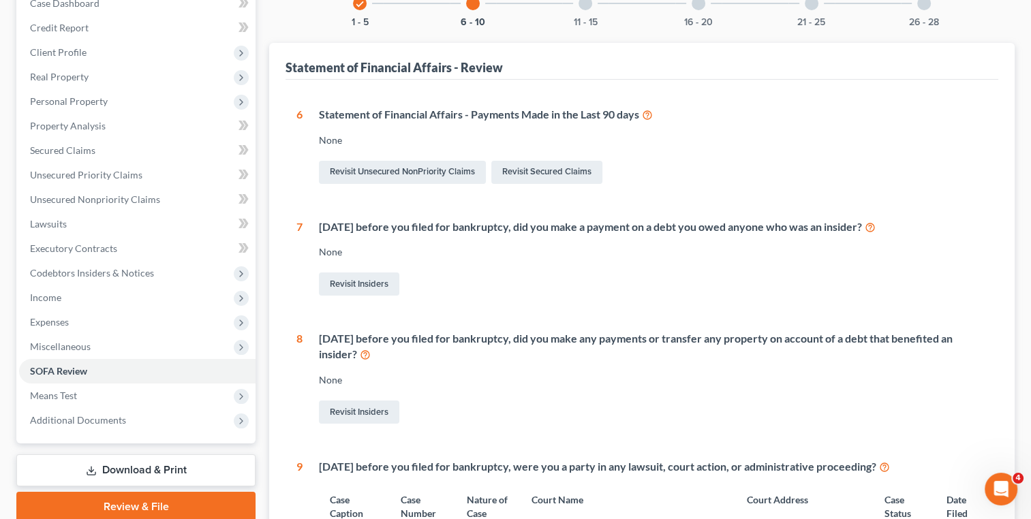
scroll to position [150, 0]
click at [126, 83] on span "Real Property" at bounding box center [137, 77] width 236 height 25
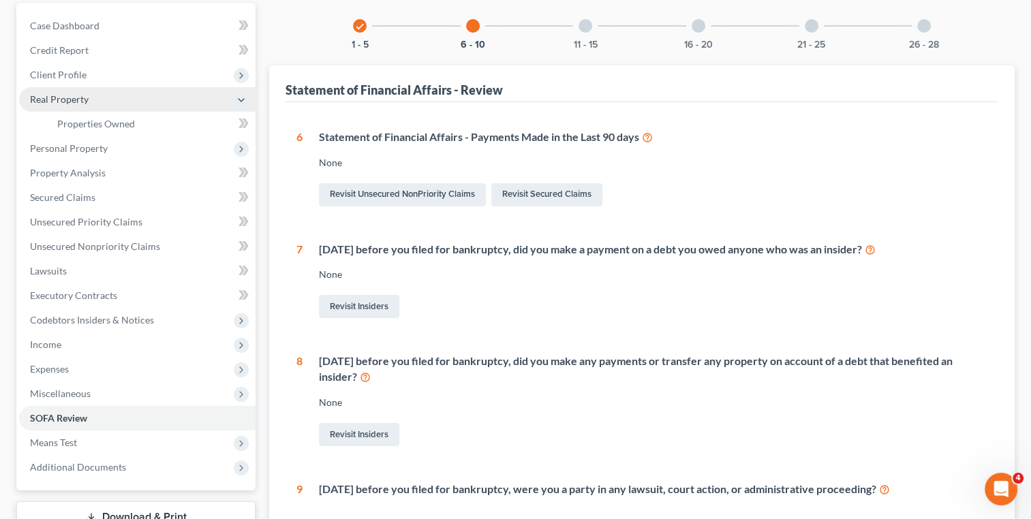
scroll to position [128, 0]
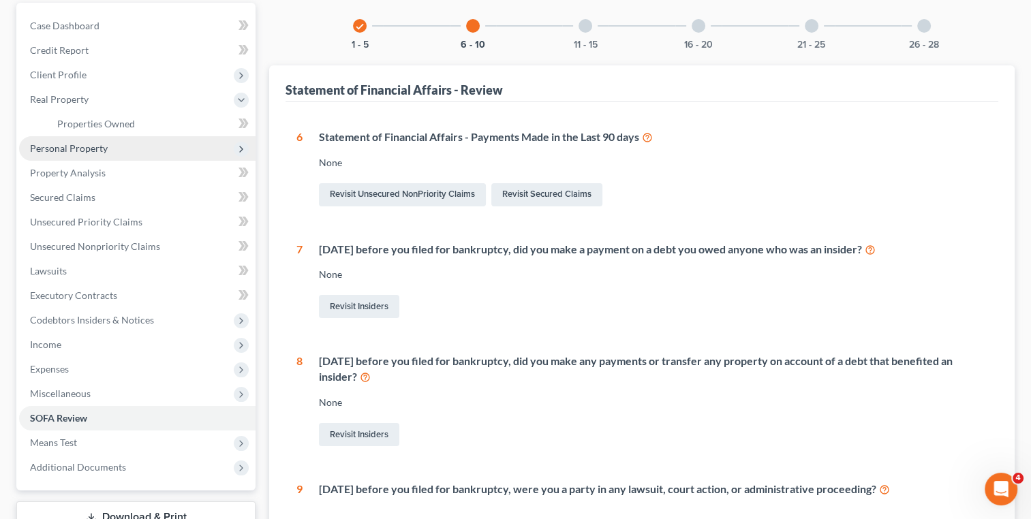
click at [104, 157] on span "Personal Property" at bounding box center [137, 148] width 236 height 25
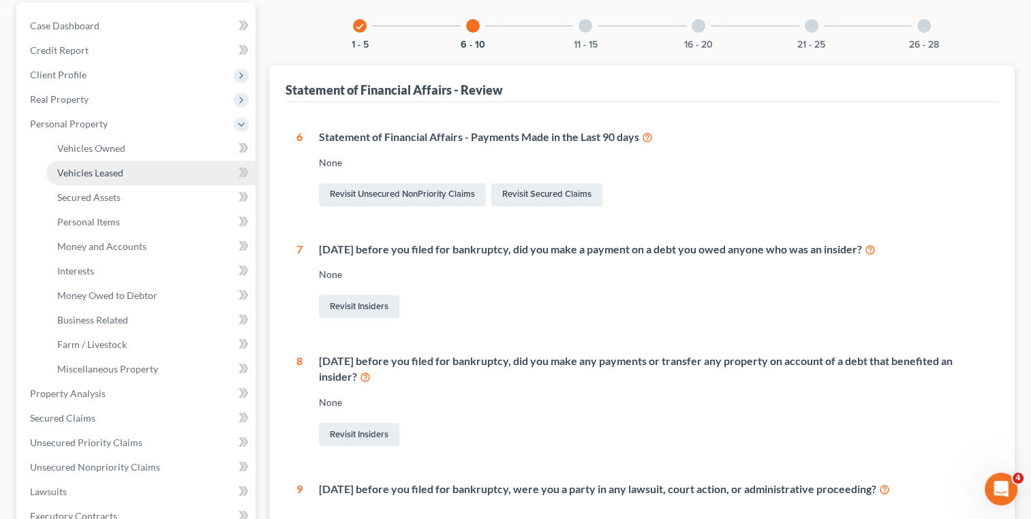
click at [106, 162] on link "Vehicles Leased" at bounding box center [150, 173] width 209 height 25
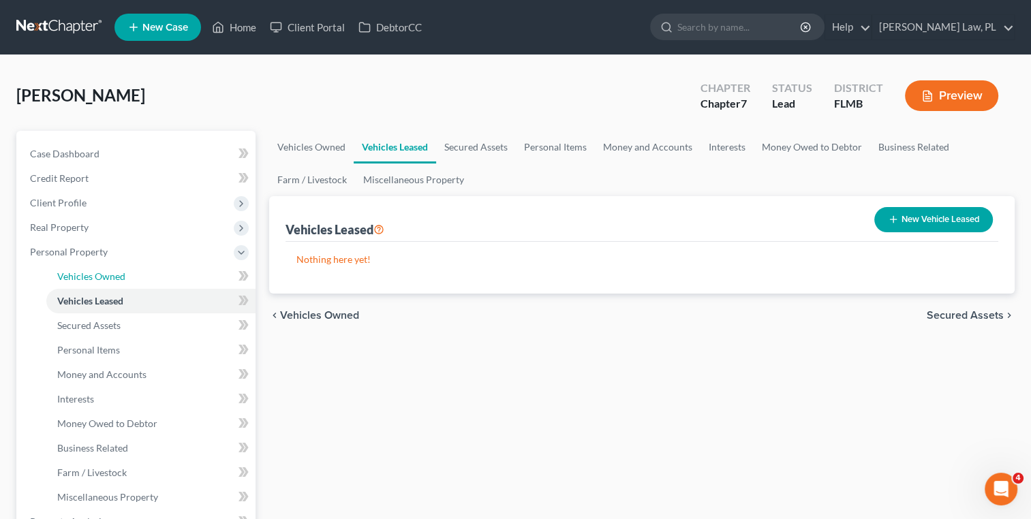
click at [150, 277] on link "Vehicles Owned" at bounding box center [150, 276] width 209 height 25
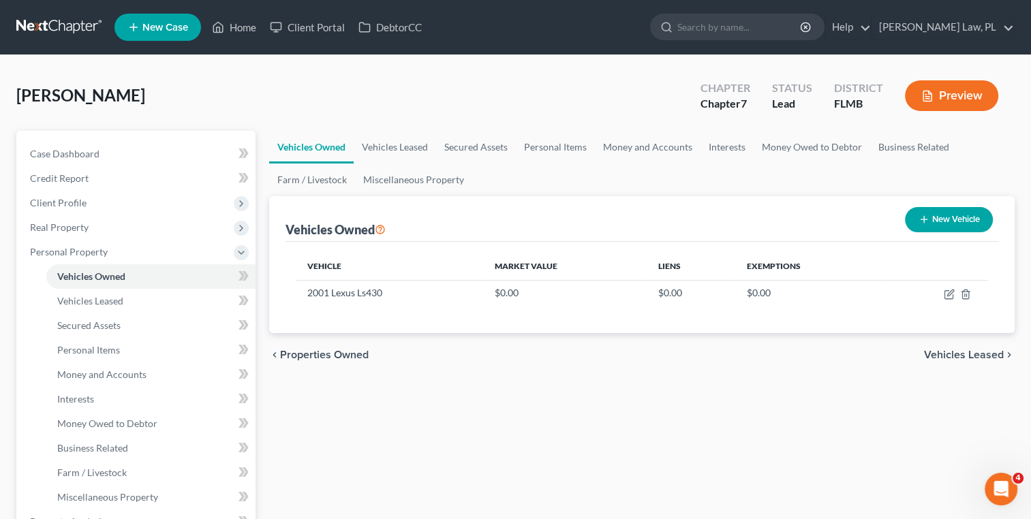
click at [929, 214] on button "New Vehicle" at bounding box center [949, 219] width 88 height 25
select select "0"
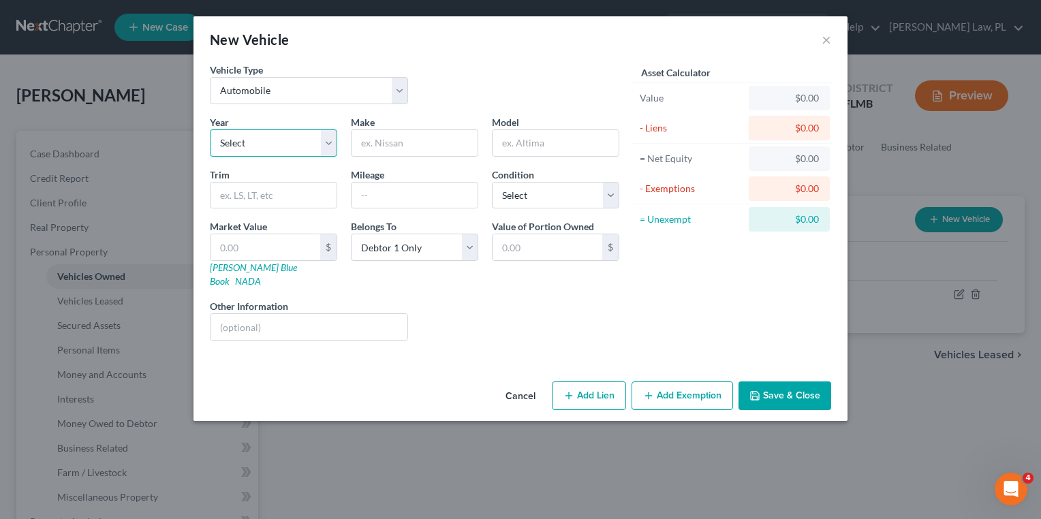
click at [323, 138] on select "Select 2026 2025 2024 2023 2022 2021 2020 2019 2018 2017 2016 2015 2014 2013 20…" at bounding box center [273, 142] width 127 height 27
click at [451, 299] on div "Liens Select" at bounding box center [521, 320] width 212 height 42
click at [338, 322] on input "text" at bounding box center [309, 327] width 197 height 26
type input "Reposessed"
click at [302, 143] on select "Select 2026 2025 2024 2023 2022 2021 2020 2019 2018 2017 2016 2015 2014 2013 20…" at bounding box center [273, 142] width 127 height 27
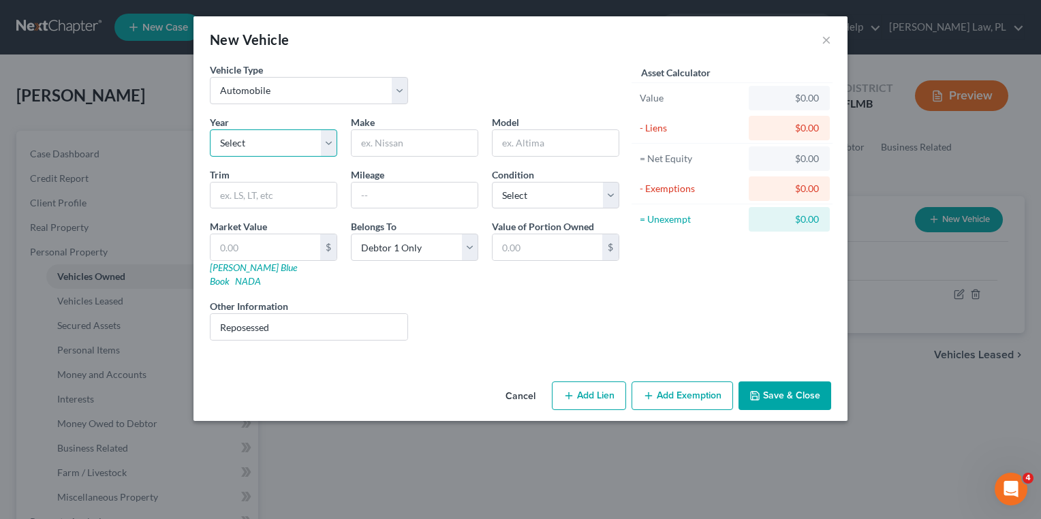
select select "9"
click at [210, 129] on select "Select 2026 2025 2024 2023 2022 2021 2020 2019 2018 2017 2016 2015 2014 2013 20…" at bounding box center [273, 142] width 127 height 27
click at [412, 155] on input "text" at bounding box center [415, 143] width 126 height 26
type input "Ford"
type input "F150"
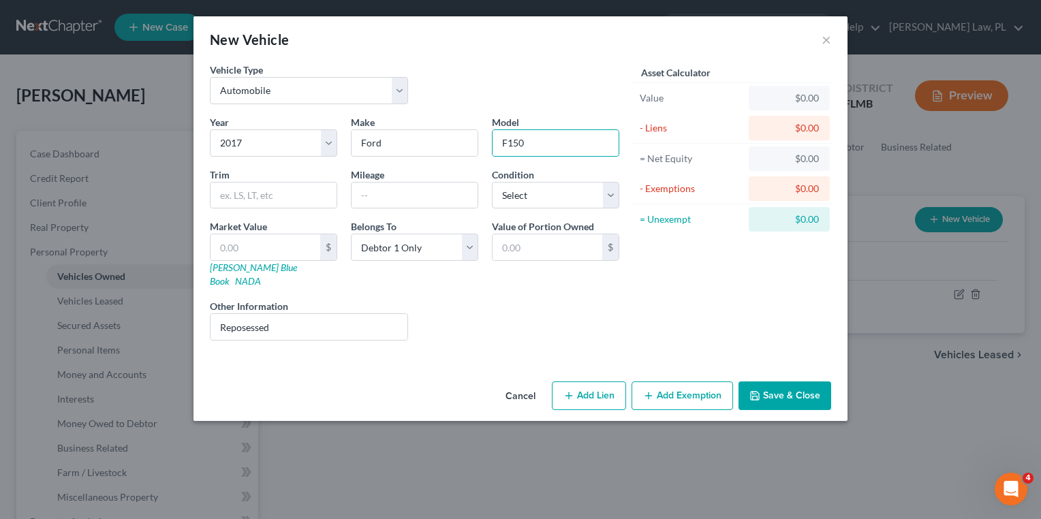
click at [803, 383] on button "Save & Close" at bounding box center [785, 396] width 93 height 29
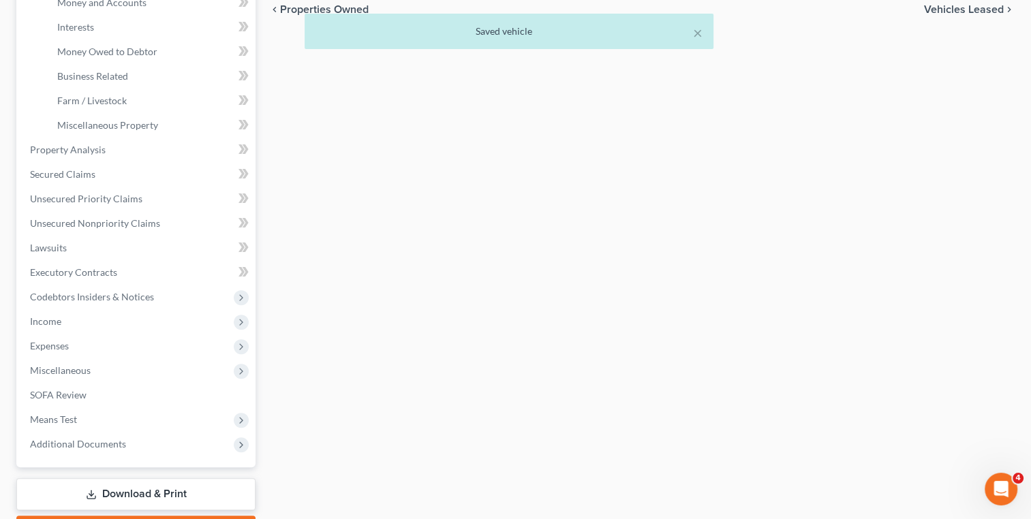
scroll to position [449, 0]
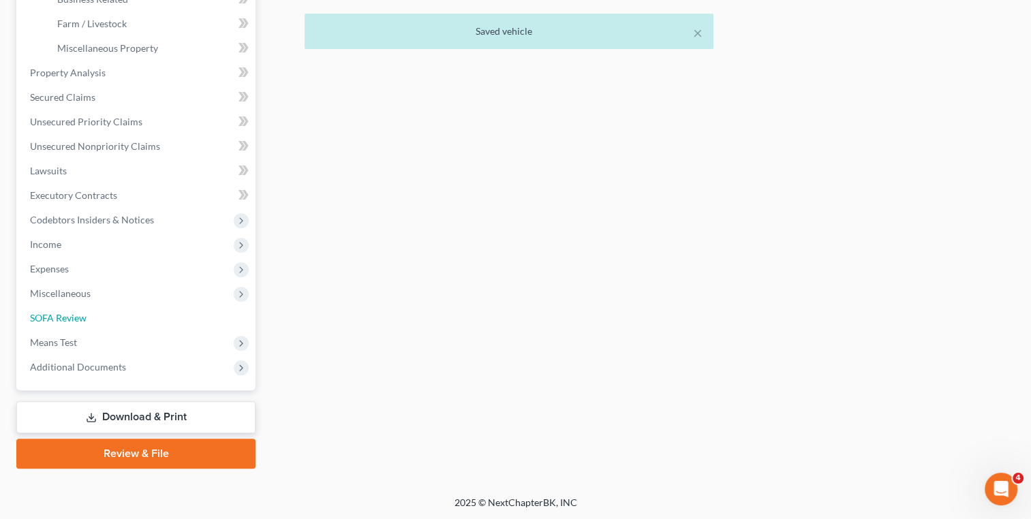
click at [101, 318] on link "SOFA Review" at bounding box center [137, 318] width 236 height 25
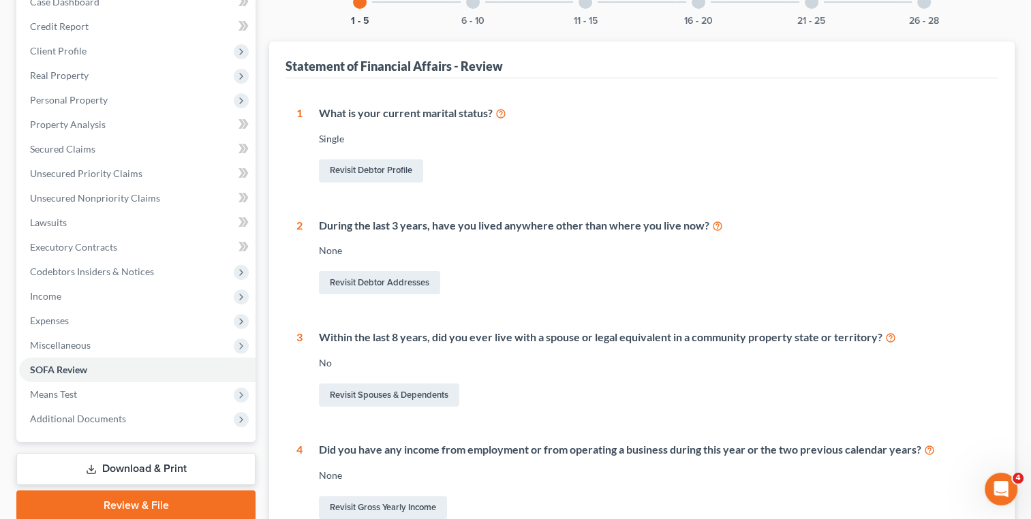
scroll to position [96, 0]
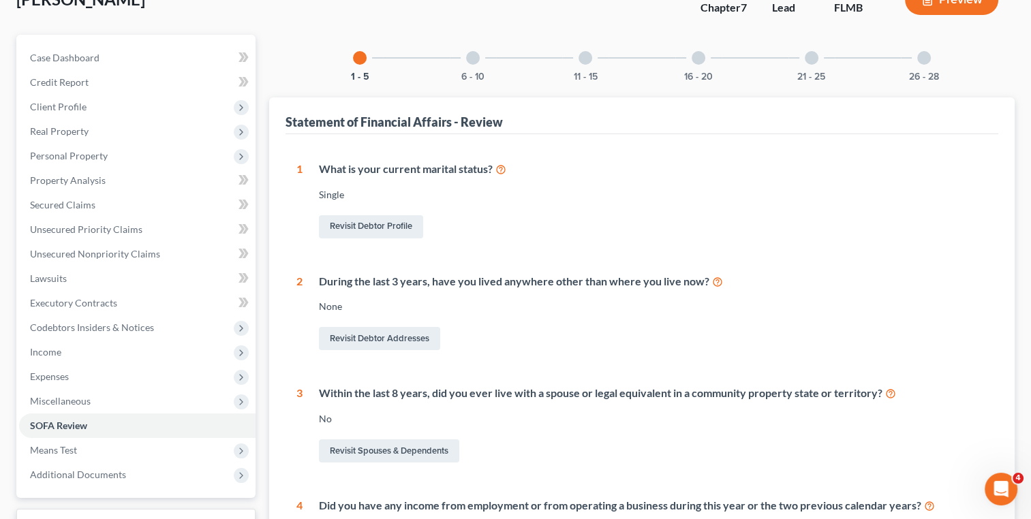
click at [467, 67] on div "6 - 10" at bounding box center [473, 58] width 46 height 46
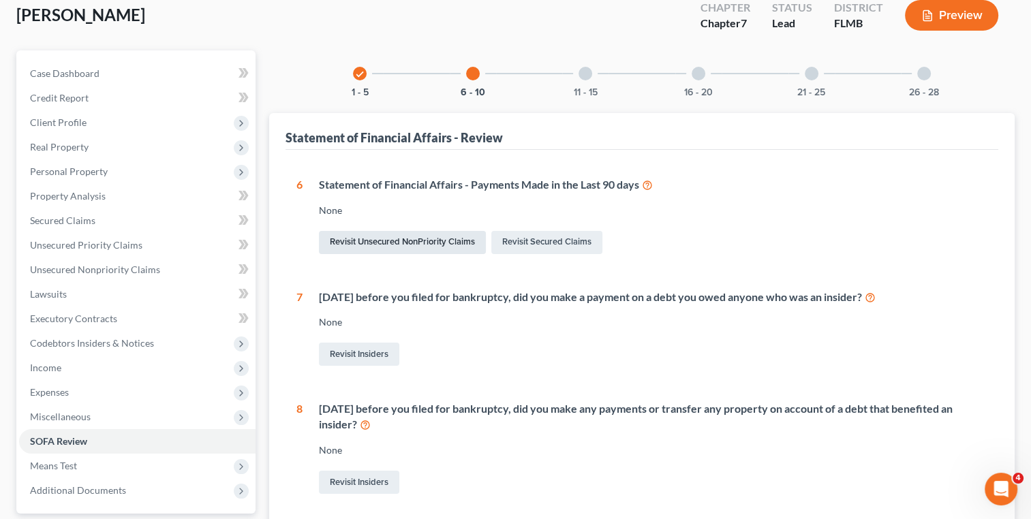
scroll to position [78, 0]
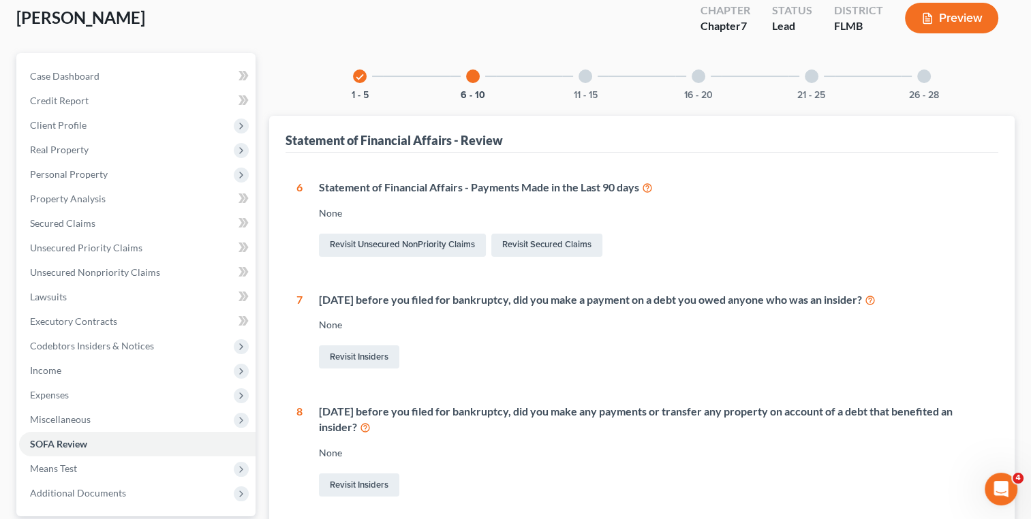
click at [584, 78] on div at bounding box center [586, 77] width 14 height 14
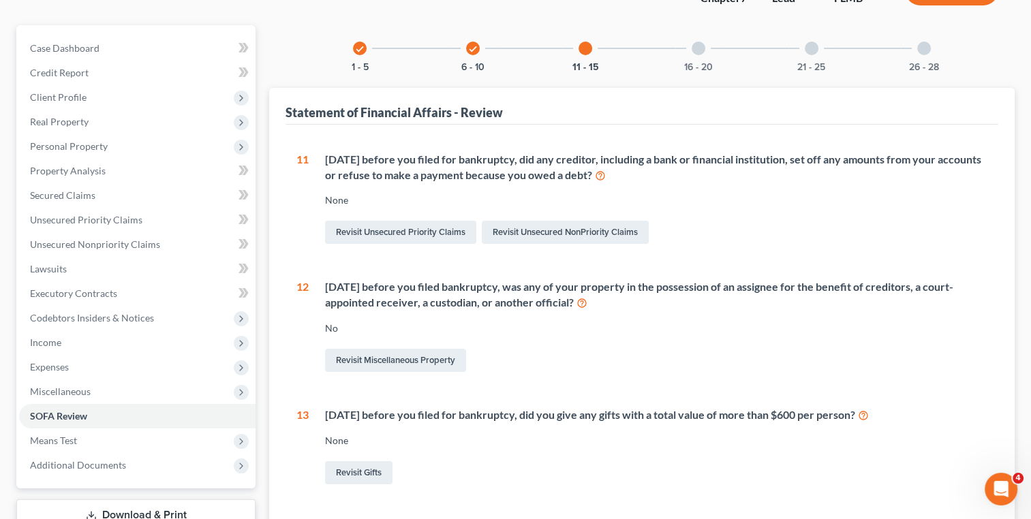
scroll to position [102, 0]
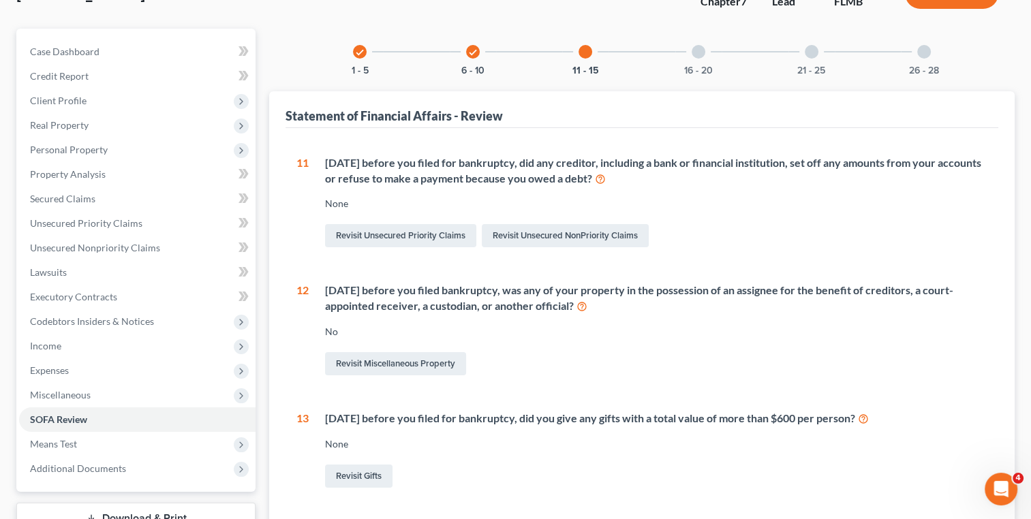
click at [688, 56] on div "16 - 20" at bounding box center [698, 52] width 46 height 46
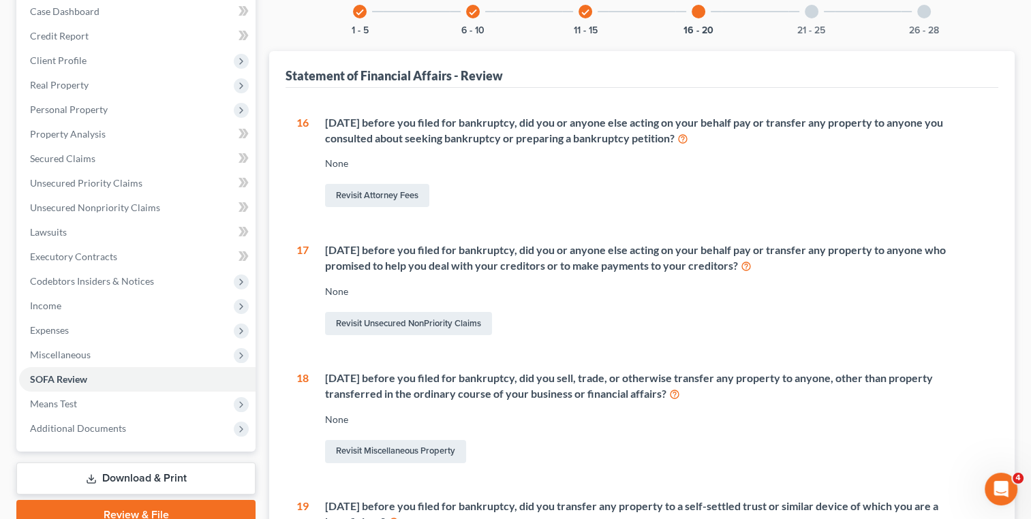
scroll to position [104, 0]
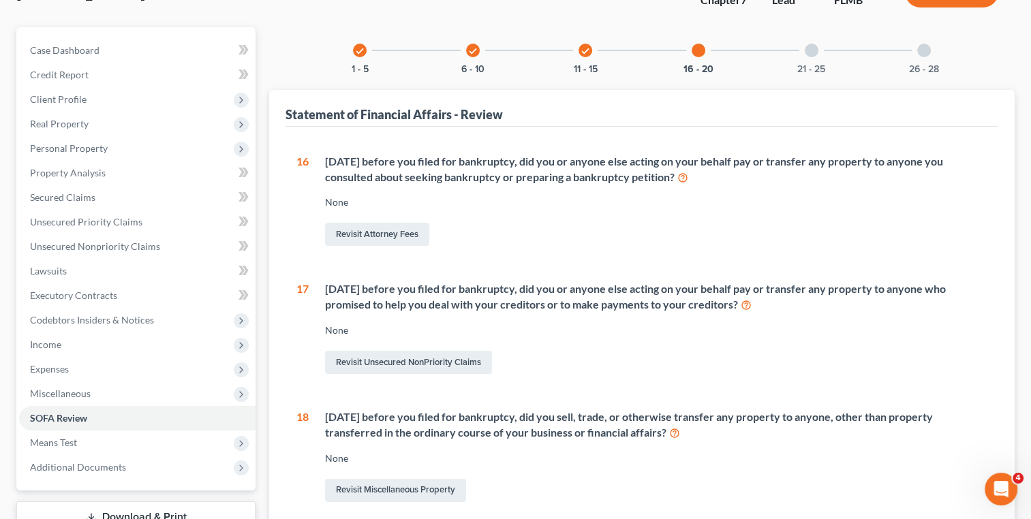
click at [800, 53] on div "21 - 25" at bounding box center [811, 50] width 46 height 46
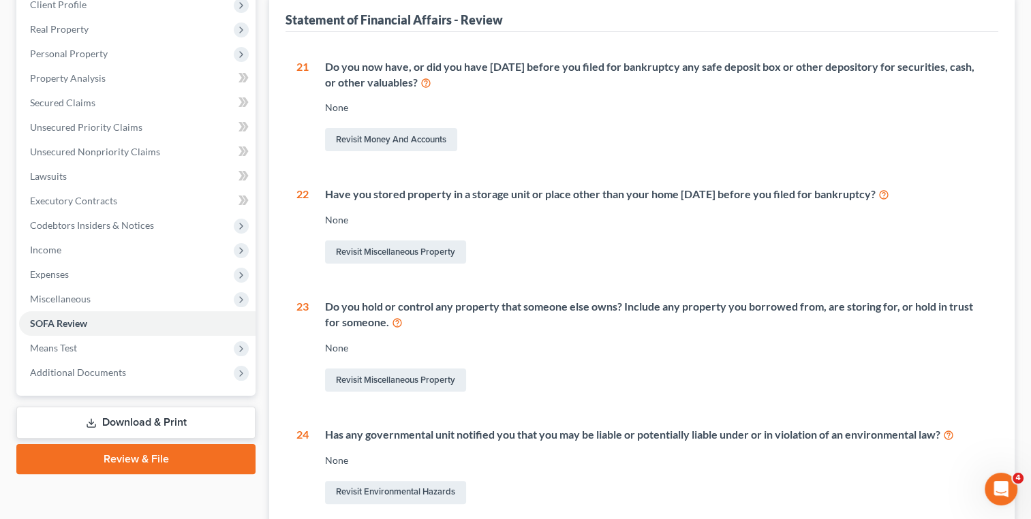
scroll to position [283, 0]
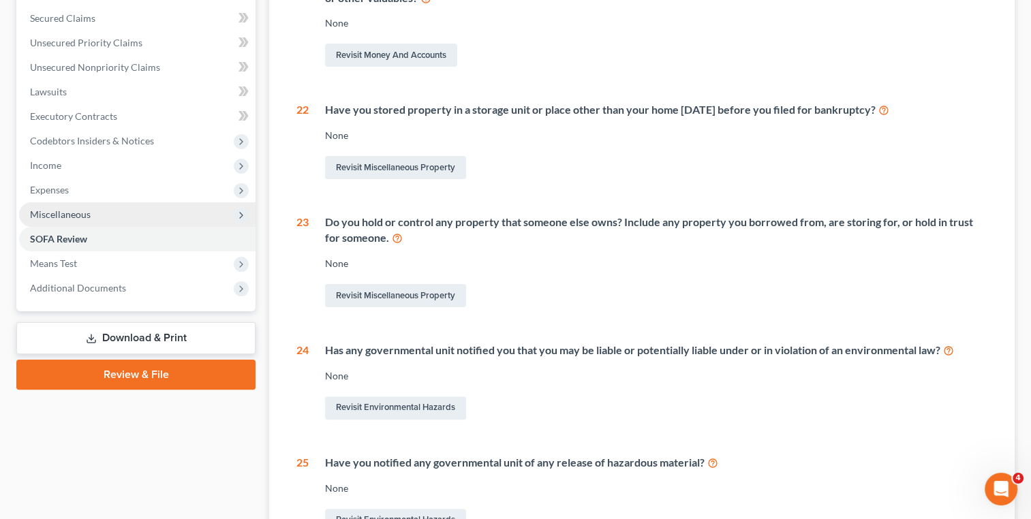
click at [132, 203] on span "Miscellaneous" at bounding box center [137, 214] width 236 height 25
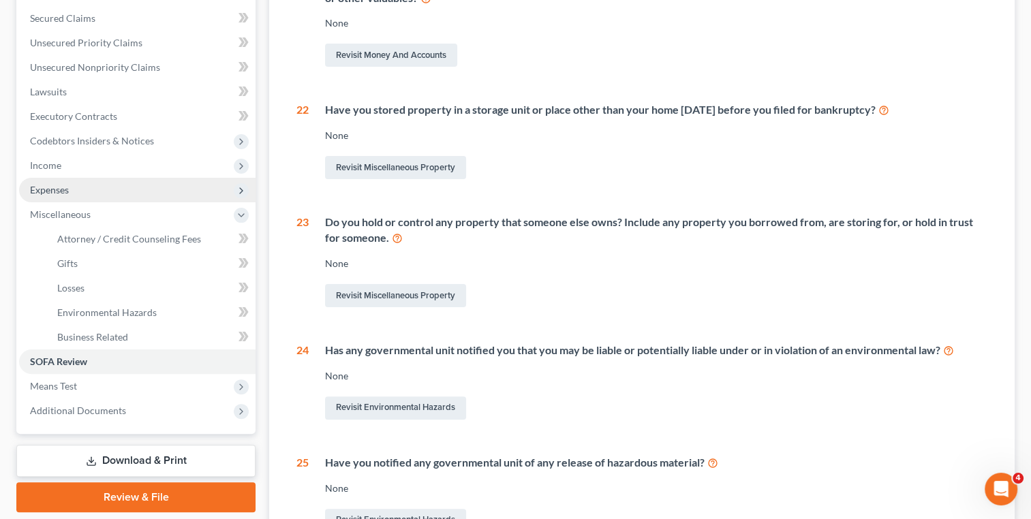
click at [114, 190] on span "Expenses" at bounding box center [137, 190] width 236 height 25
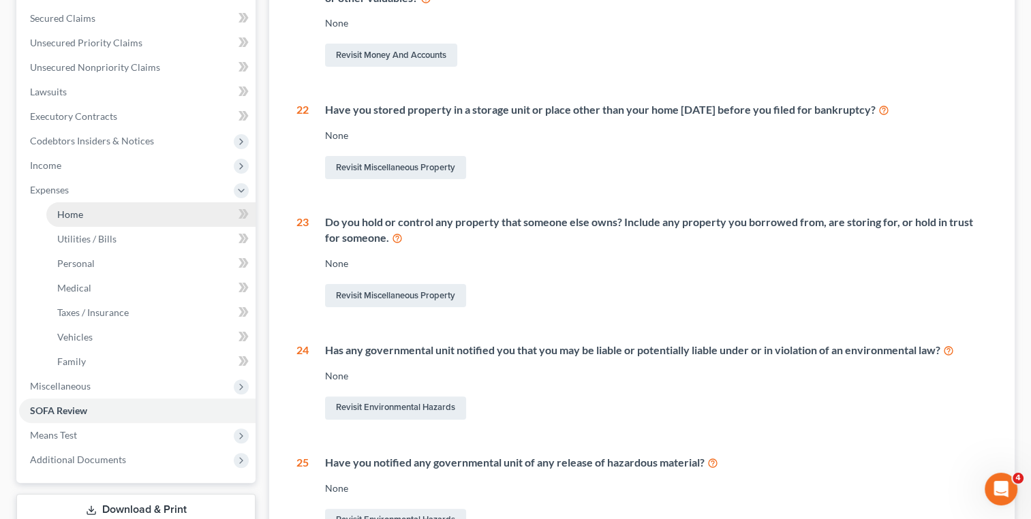
click at [121, 214] on link "Home" at bounding box center [150, 214] width 209 height 25
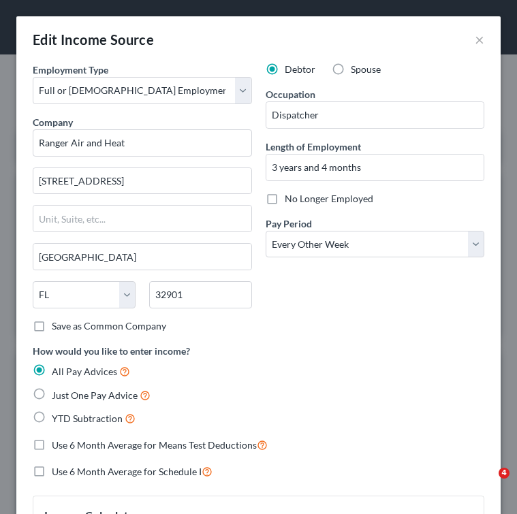
select select "0"
select select "9"
select select "2"
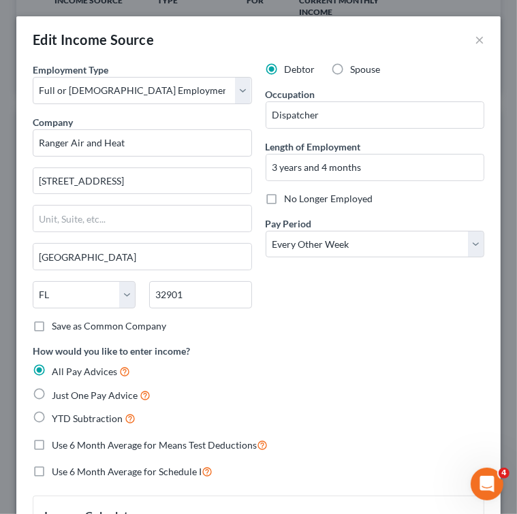
scroll to position [728, 0]
